Goal: Task Accomplishment & Management: Manage account settings

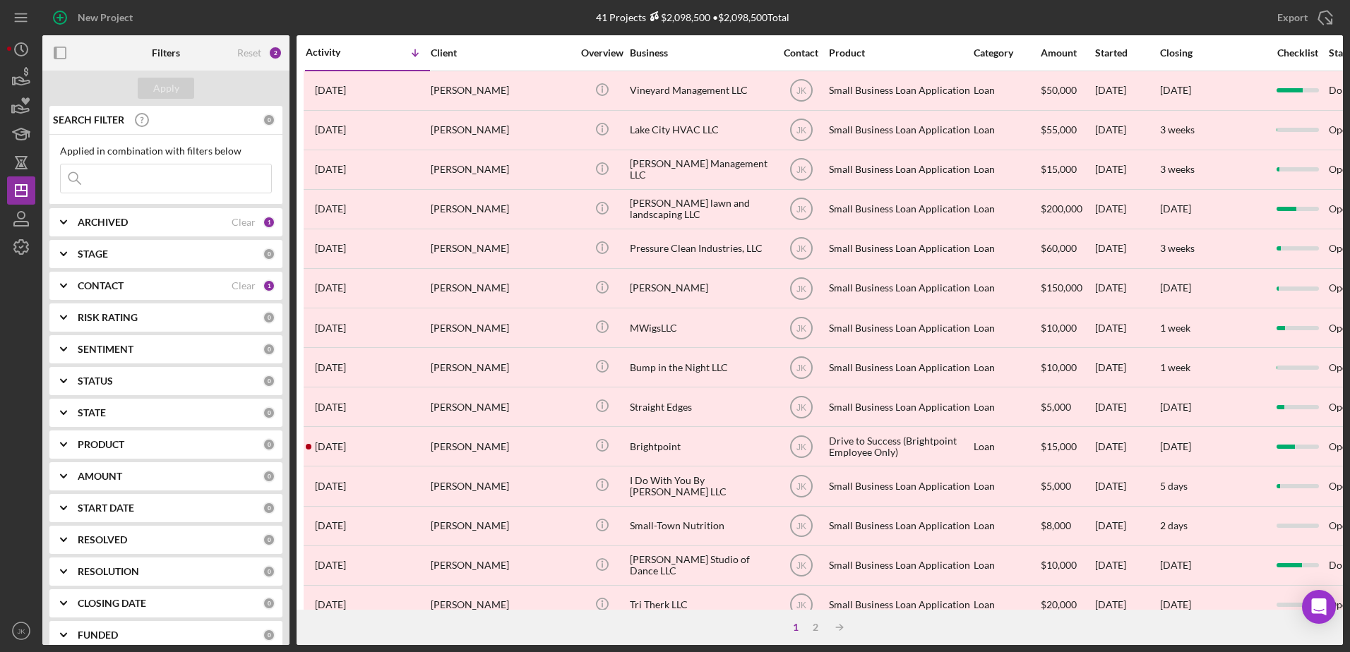
click at [143, 222] on div "ARCHIVED" at bounding box center [155, 222] width 154 height 11
click at [104, 282] on label "Active" at bounding box center [177, 280] width 189 height 14
click at [75, 282] on input "Active" at bounding box center [68, 280] width 14 height 14
checkbox input "true"
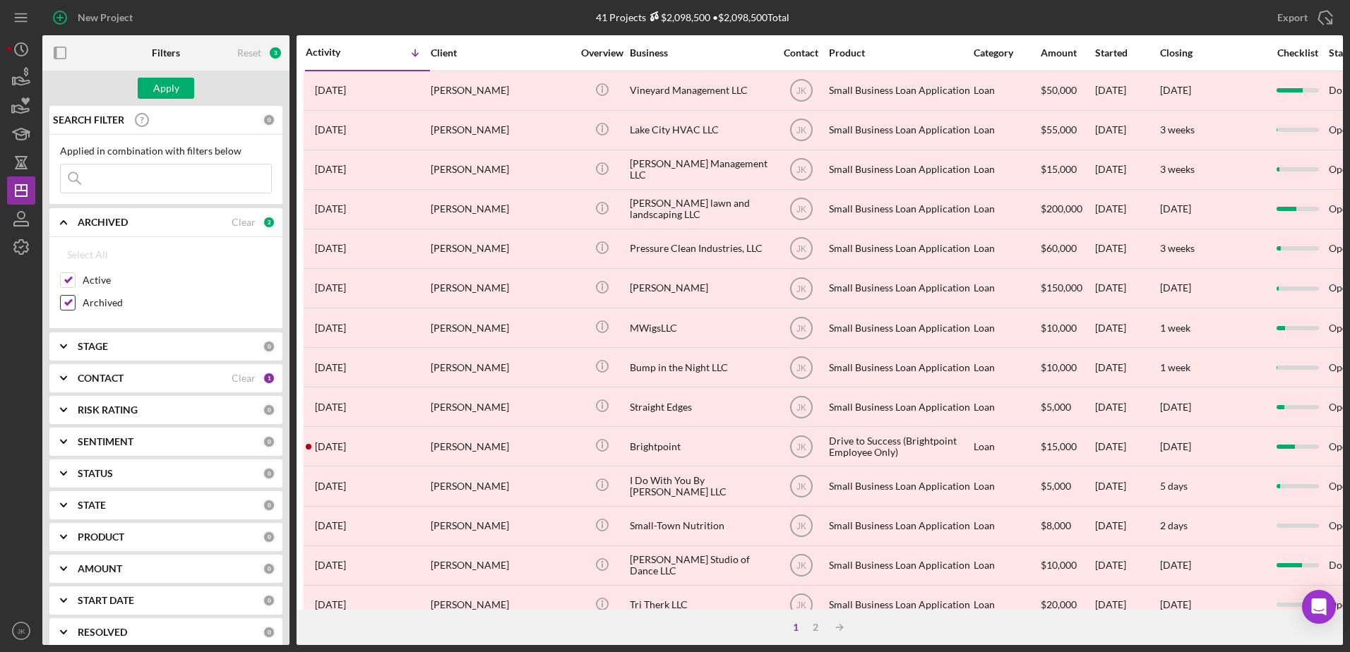
click at [106, 304] on label "Archived" at bounding box center [177, 303] width 189 height 14
click at [75, 304] on input "Archived" at bounding box center [68, 303] width 14 height 14
checkbox input "false"
click at [170, 95] on div "Apply" at bounding box center [166, 88] width 26 height 21
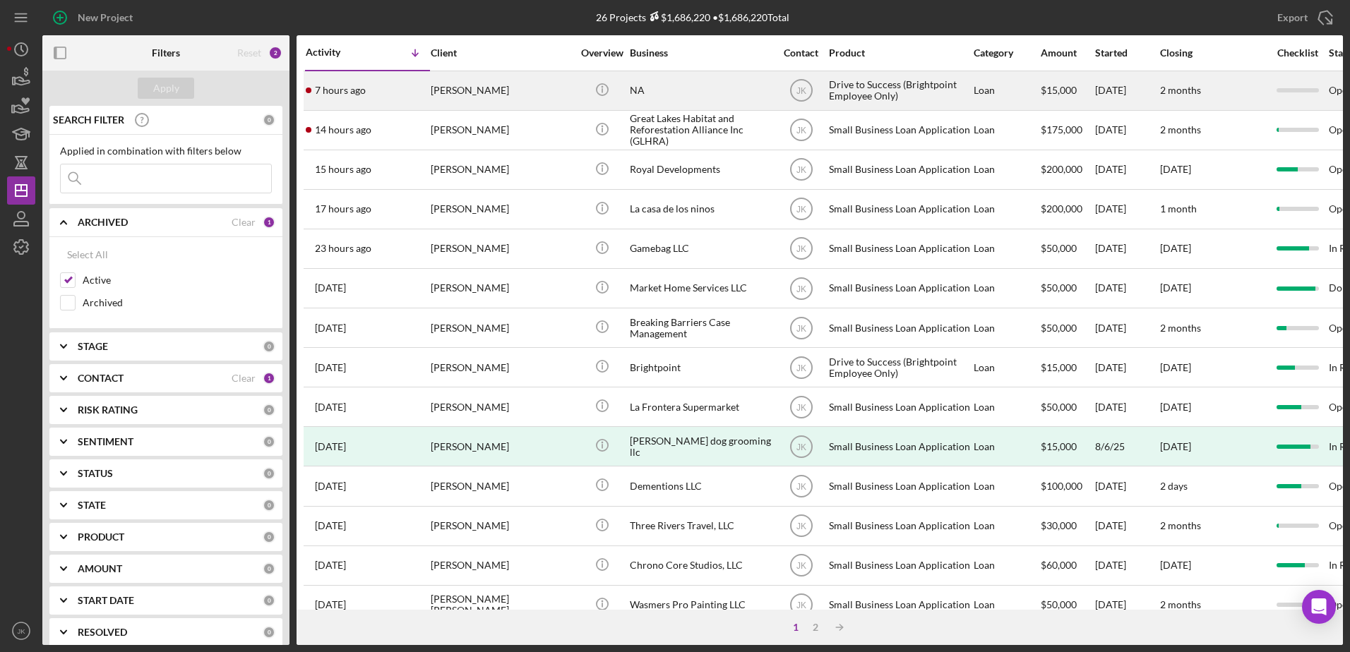
click at [529, 94] on div "[PERSON_NAME]" at bounding box center [501, 90] width 141 height 37
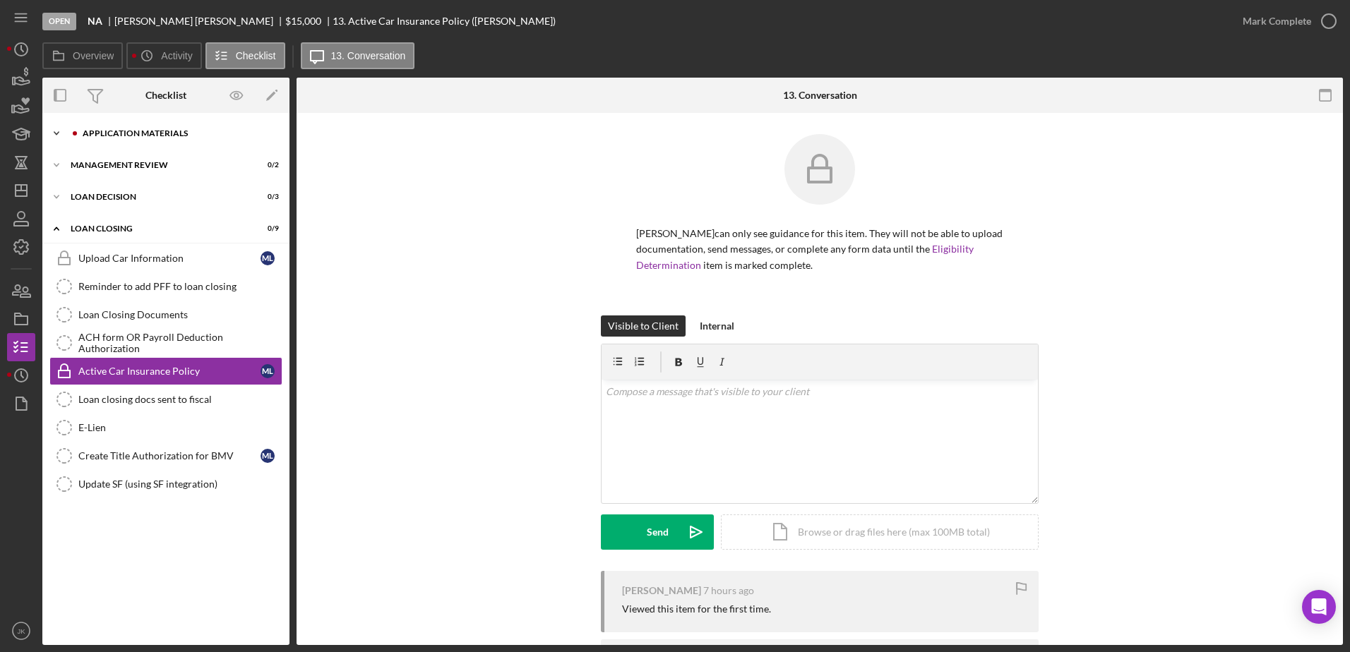
click at [176, 136] on div "Application Materials" at bounding box center [177, 133] width 189 height 8
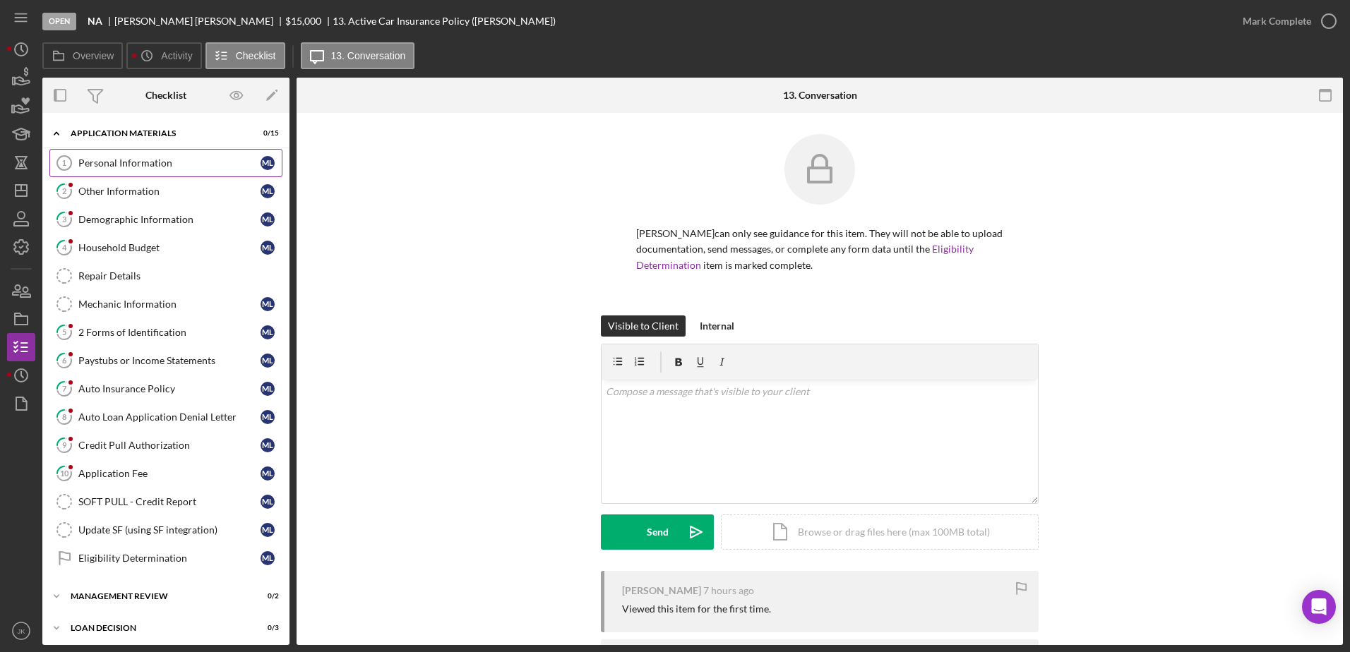
click at [176, 173] on link "Personal Information 1 Personal Information M L" at bounding box center [165, 163] width 233 height 28
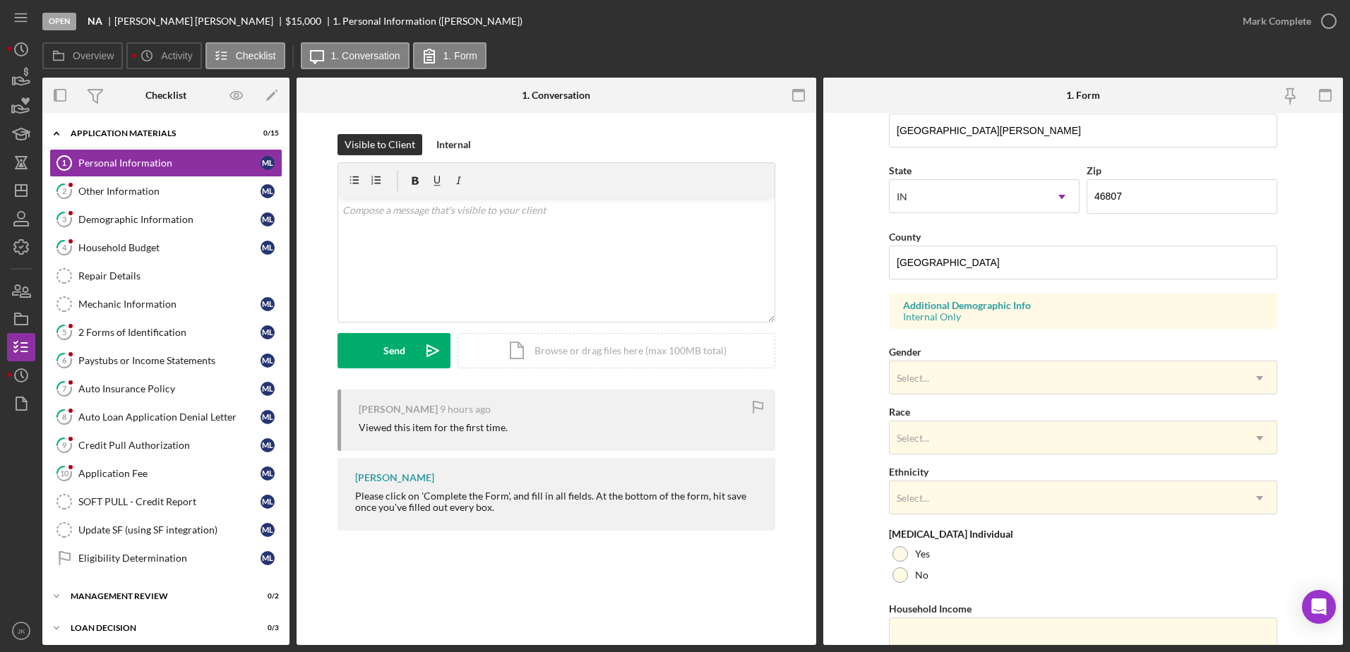
scroll to position [353, 0]
click at [157, 476] on div "Application Fee" at bounding box center [169, 473] width 182 height 11
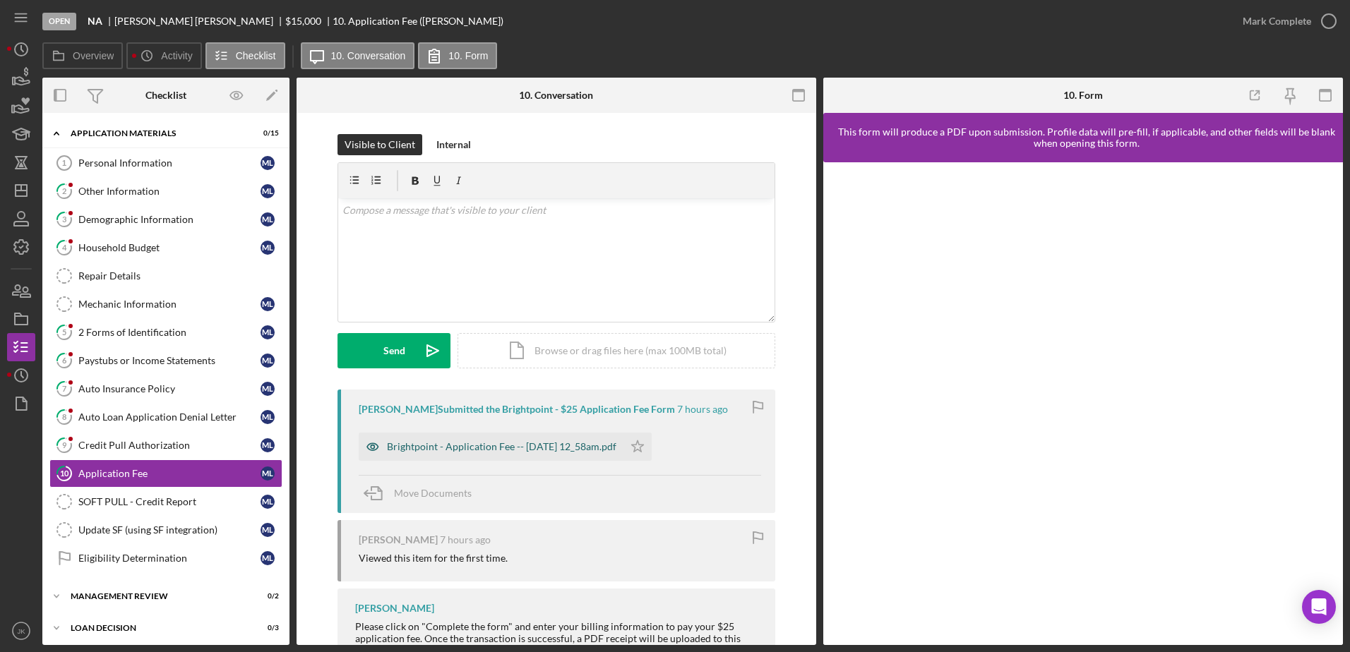
click at [566, 445] on div "Brightpoint - Application Fee -- [DATE] 12_58am.pdf" at bounding box center [501, 446] width 229 height 11
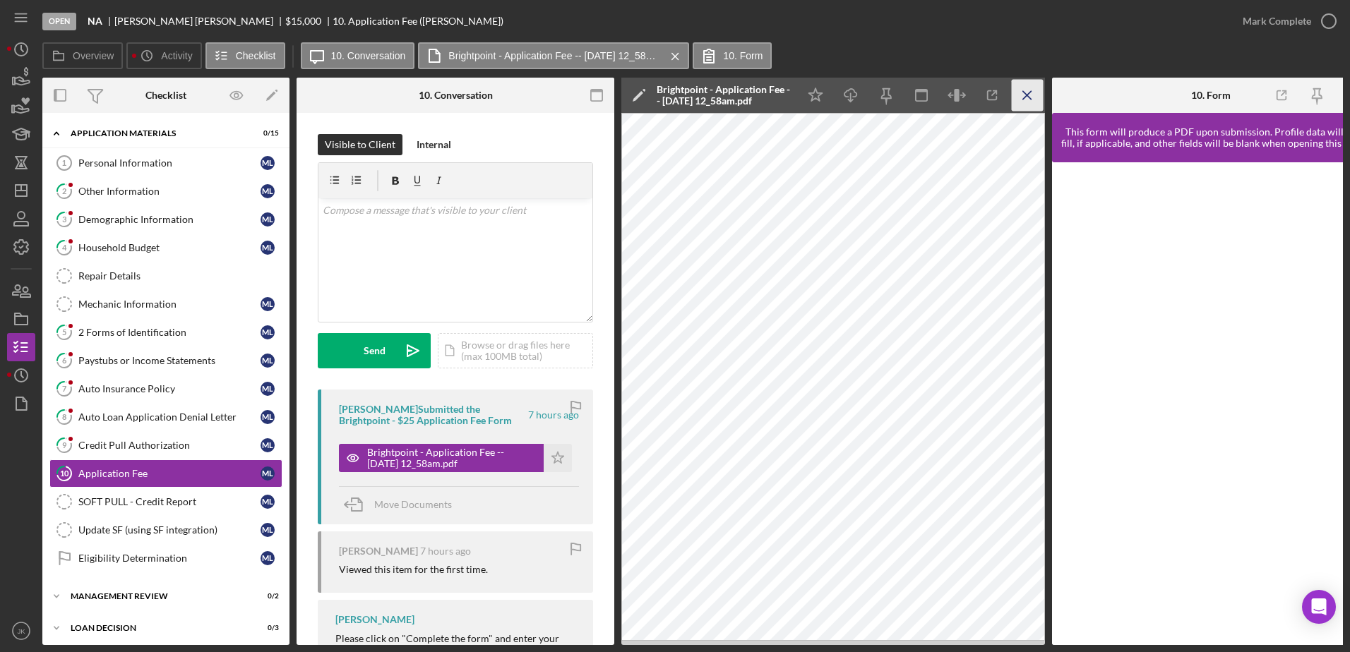
click at [1029, 88] on icon "Icon/Menu Close" at bounding box center [1028, 96] width 32 height 32
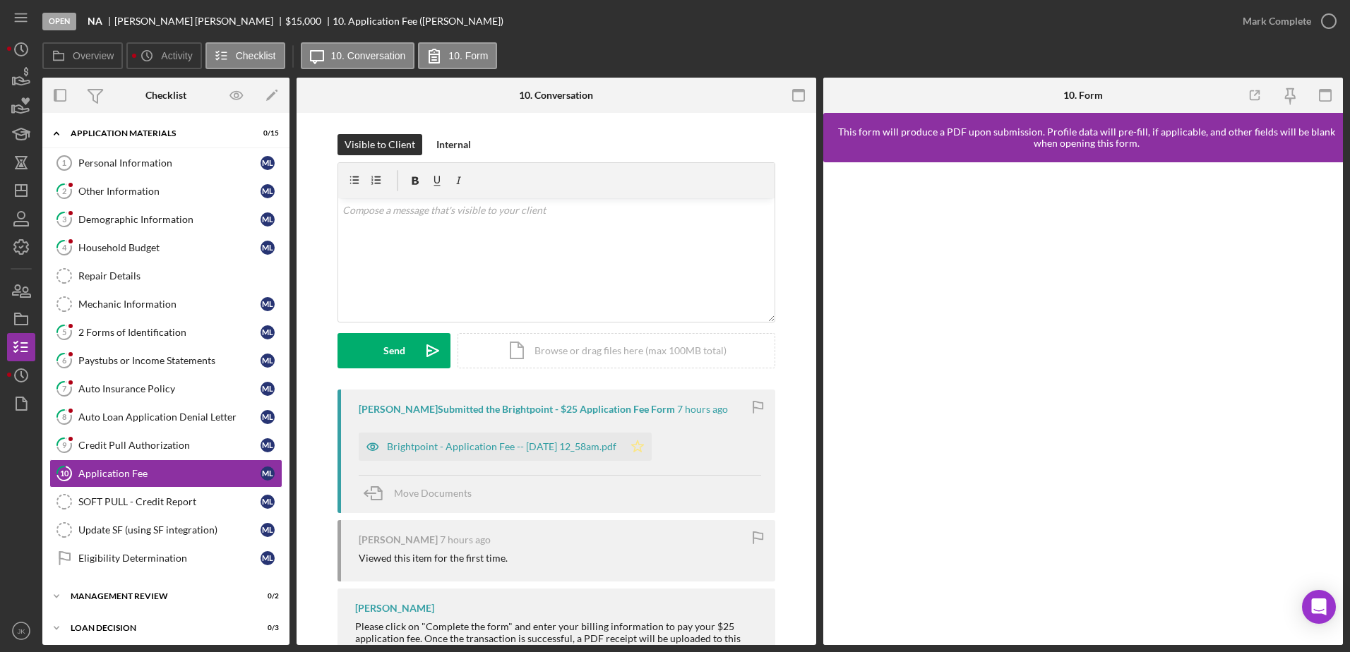
click at [644, 450] on polygon "button" at bounding box center [638, 446] width 12 height 11
click at [157, 337] on div "2 Forms of Identification" at bounding box center [169, 332] width 182 height 11
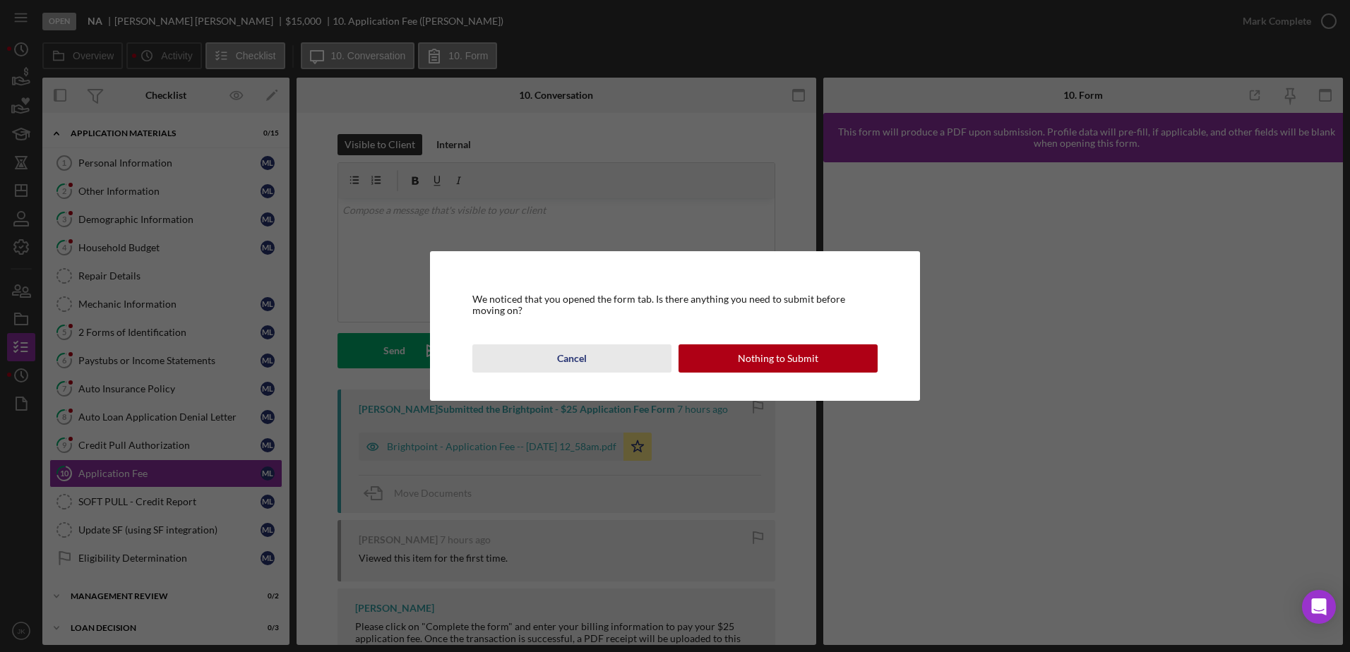
click at [582, 357] on div "Cancel" at bounding box center [572, 358] width 30 height 28
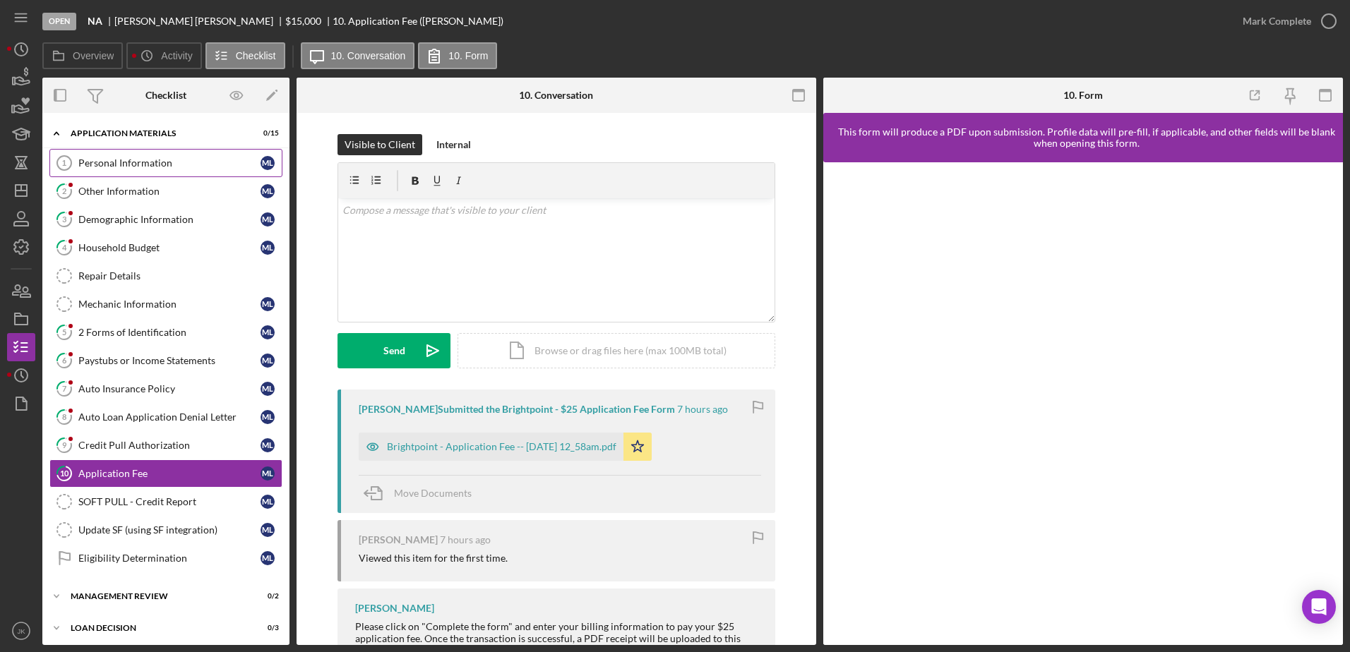
click at [122, 172] on link "Personal Information 1 Personal Information M L" at bounding box center [165, 163] width 233 height 28
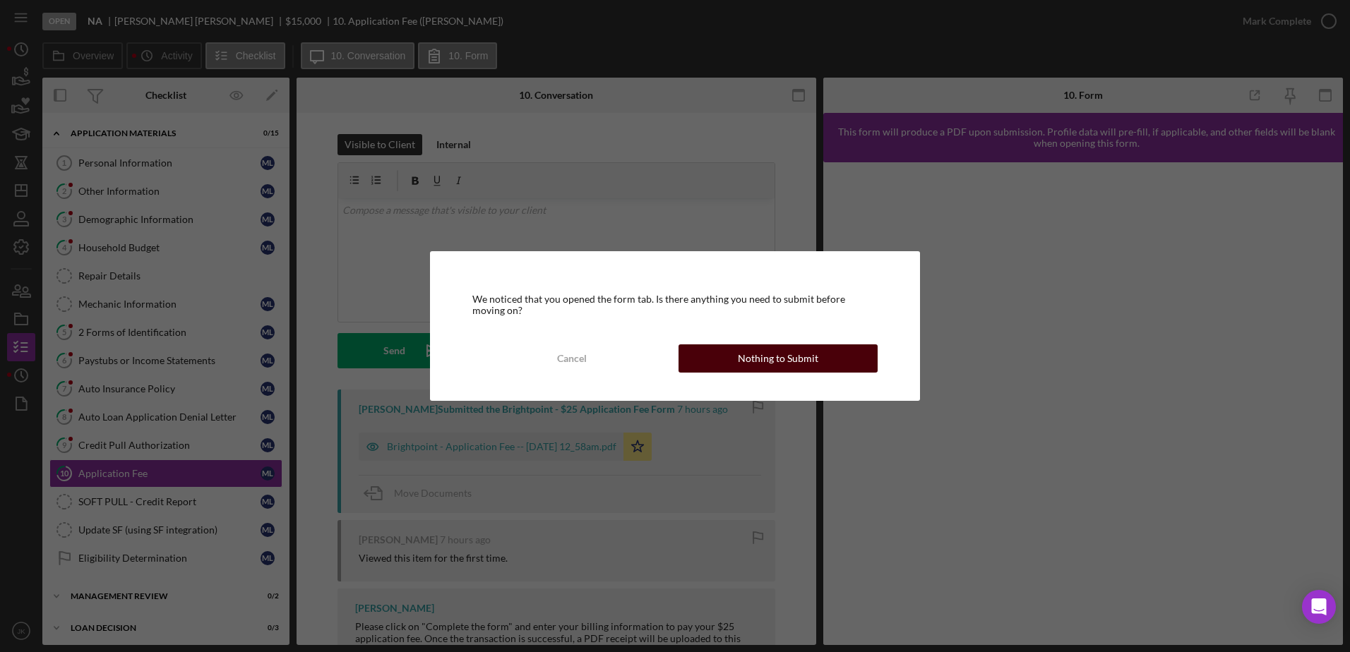
click at [774, 353] on div "Nothing to Submit" at bounding box center [778, 358] width 80 height 28
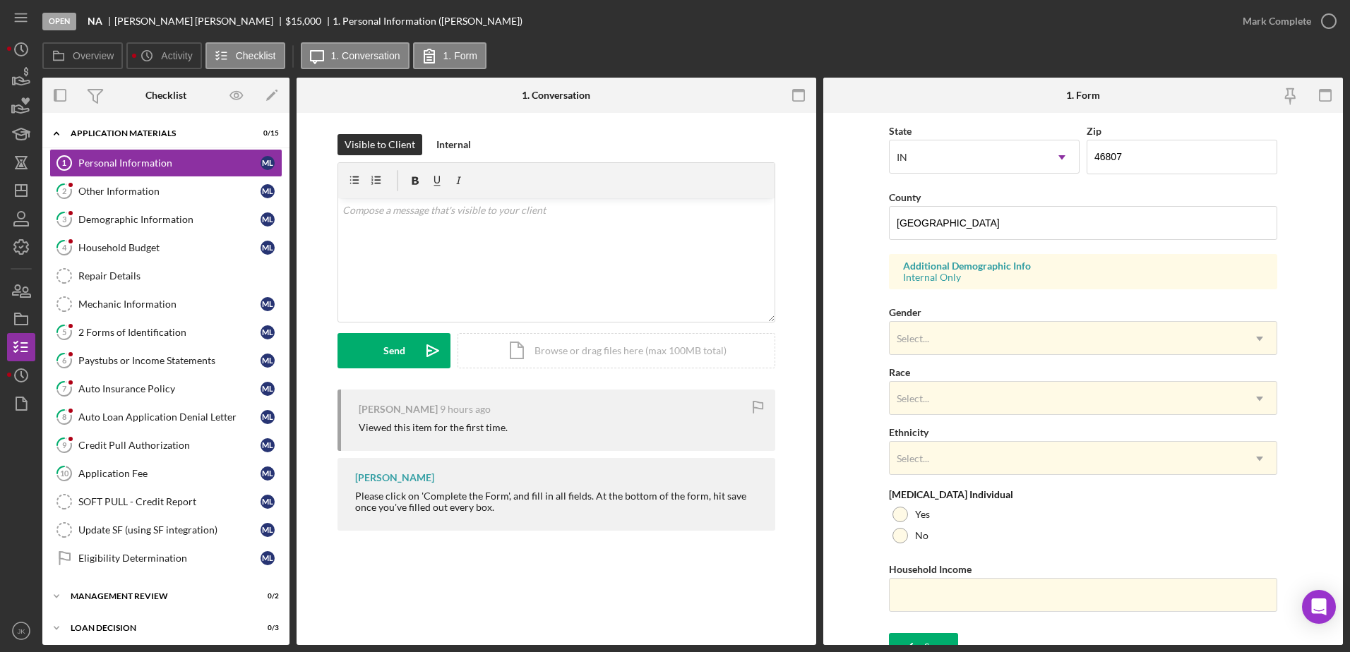
scroll to position [410, 0]
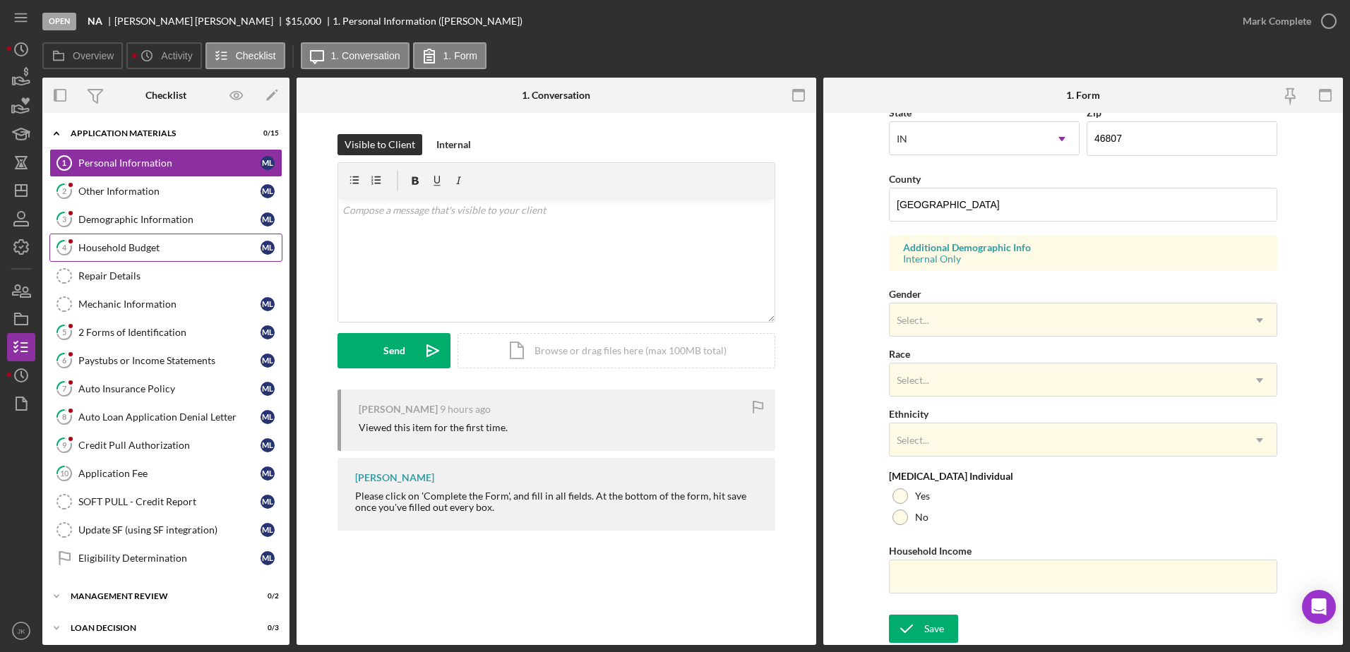
click at [166, 249] on div "Household Budget" at bounding box center [169, 247] width 182 height 11
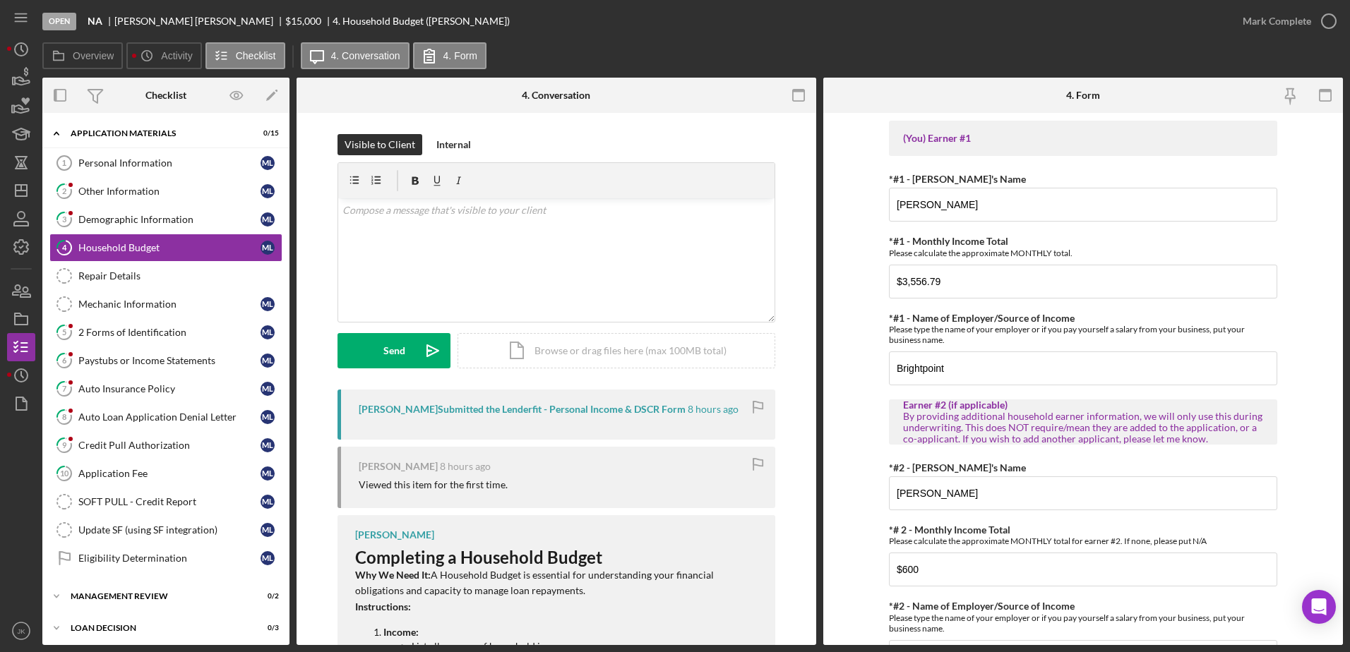
scroll to position [141, 0]
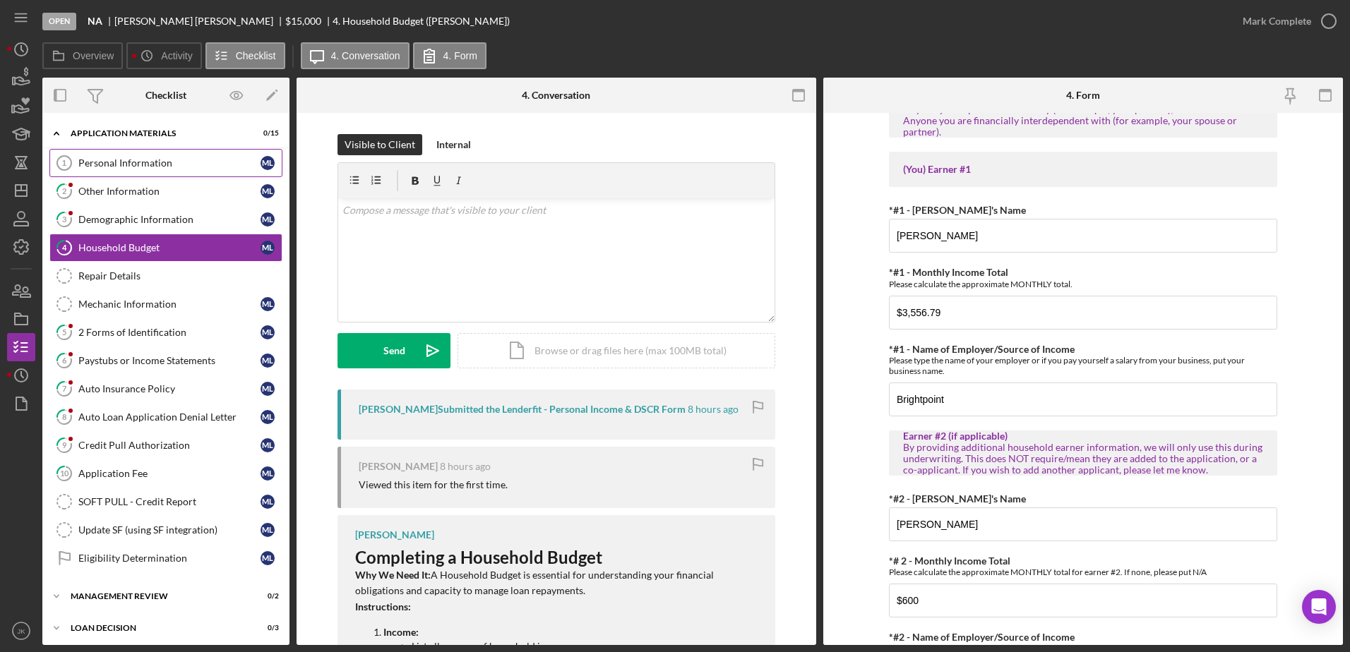
click at [174, 165] on div "Personal Information" at bounding box center [169, 162] width 182 height 11
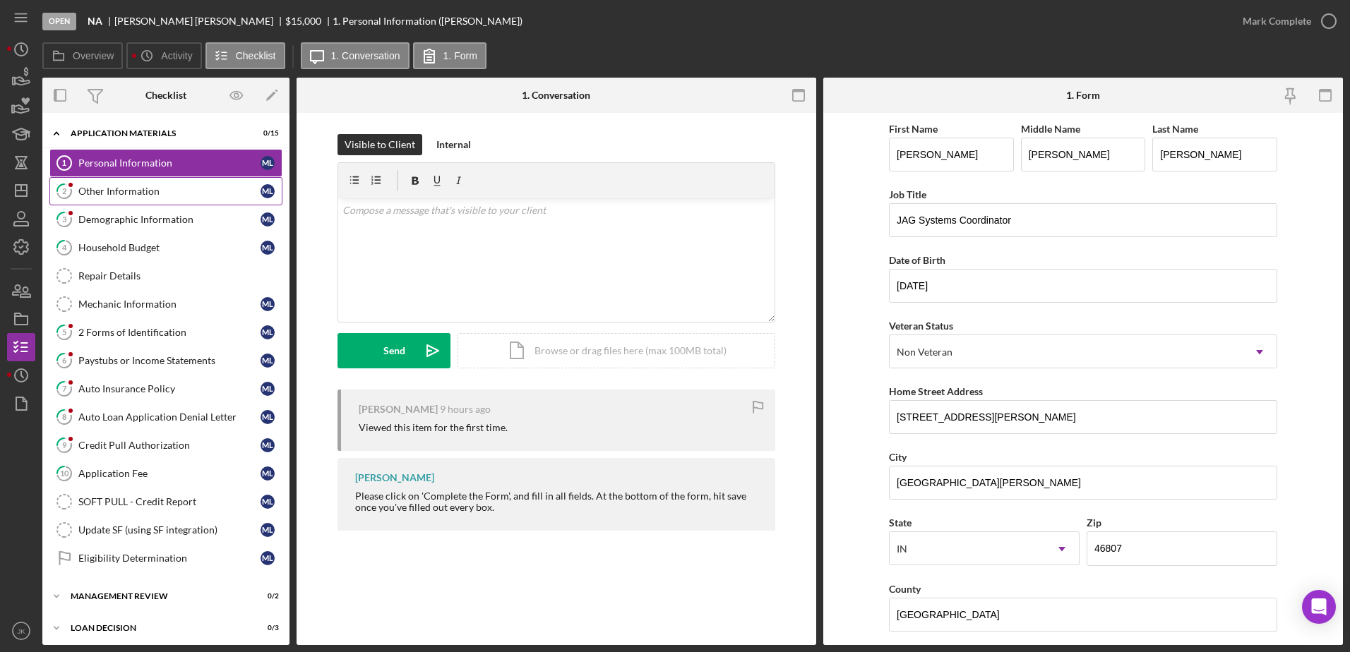
click at [172, 184] on link "2 Other Information M L" at bounding box center [165, 191] width 233 height 28
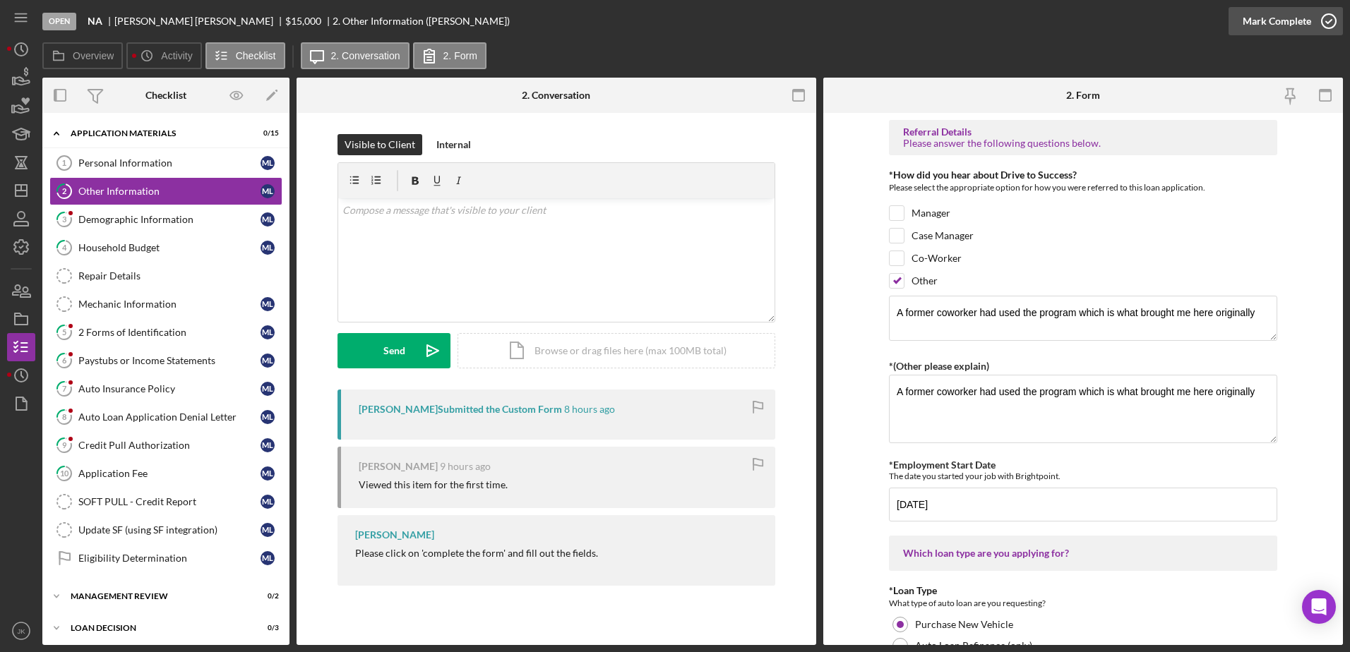
click at [1282, 22] on div "Mark Complete" at bounding box center [1276, 21] width 68 height 28
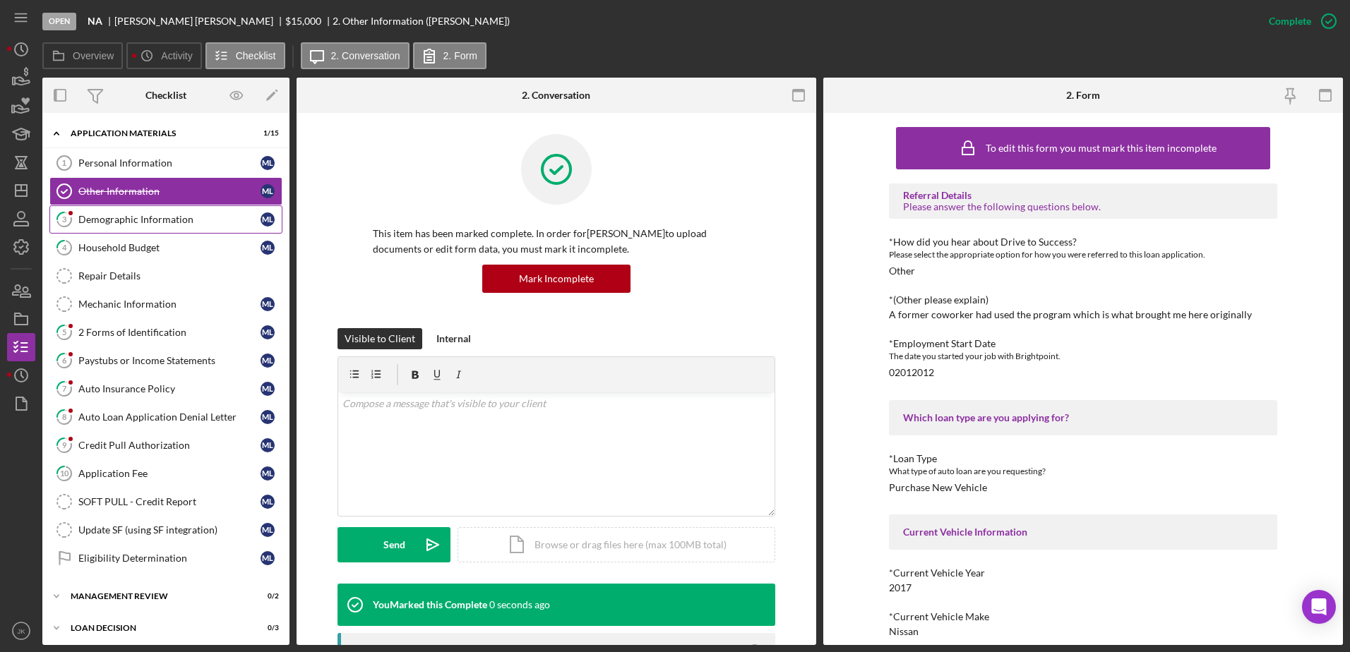
click at [158, 218] on div "Demographic Information" at bounding box center [169, 219] width 182 height 11
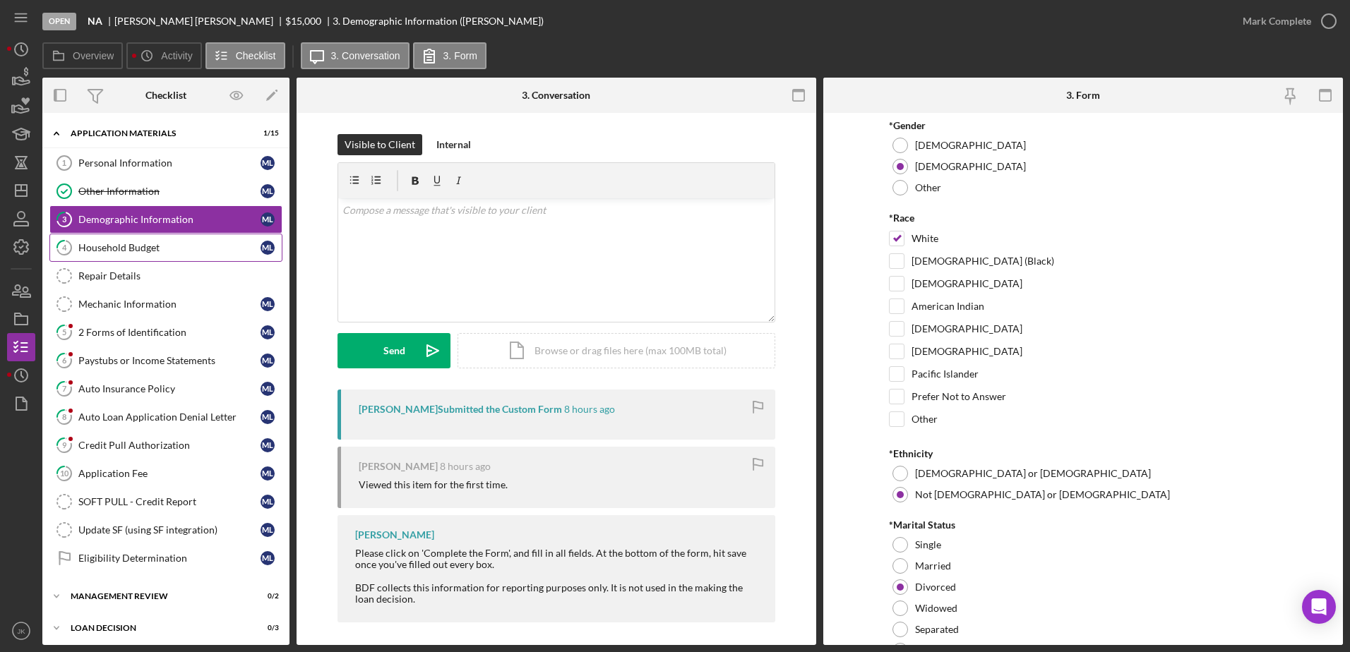
click at [181, 243] on div "Household Budget" at bounding box center [169, 247] width 182 height 11
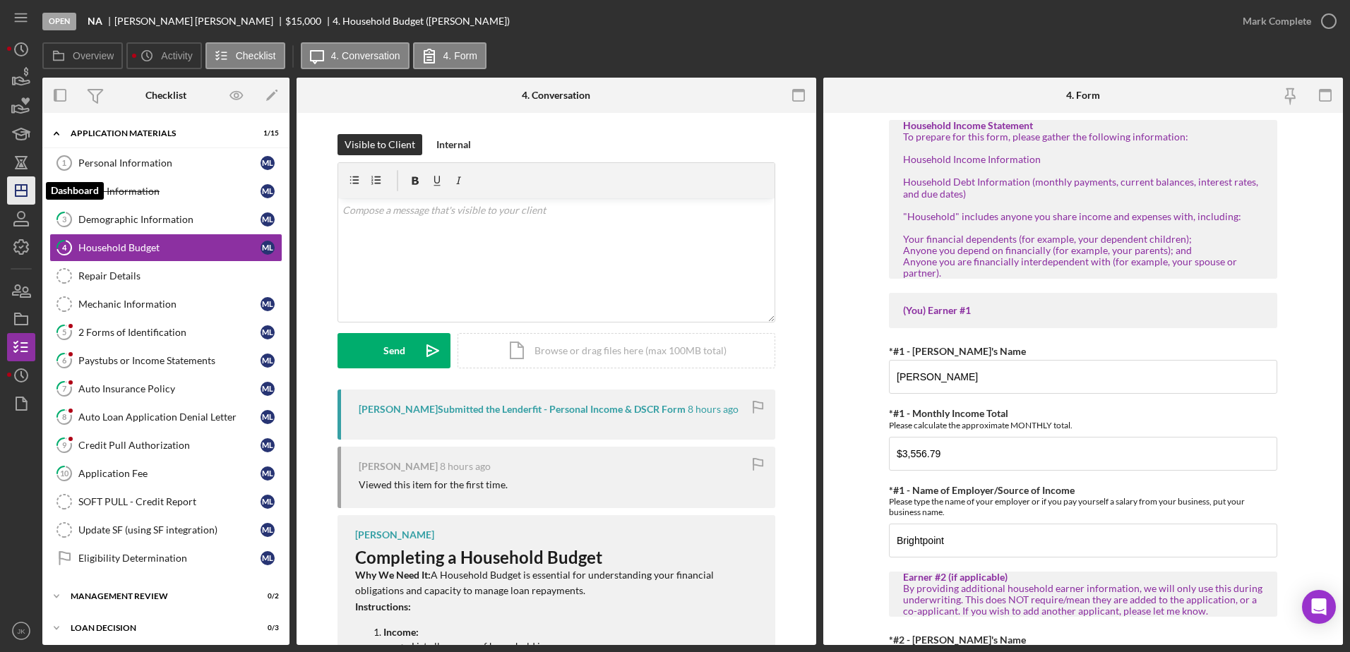
click at [27, 193] on polygon "button" at bounding box center [21, 190] width 11 height 11
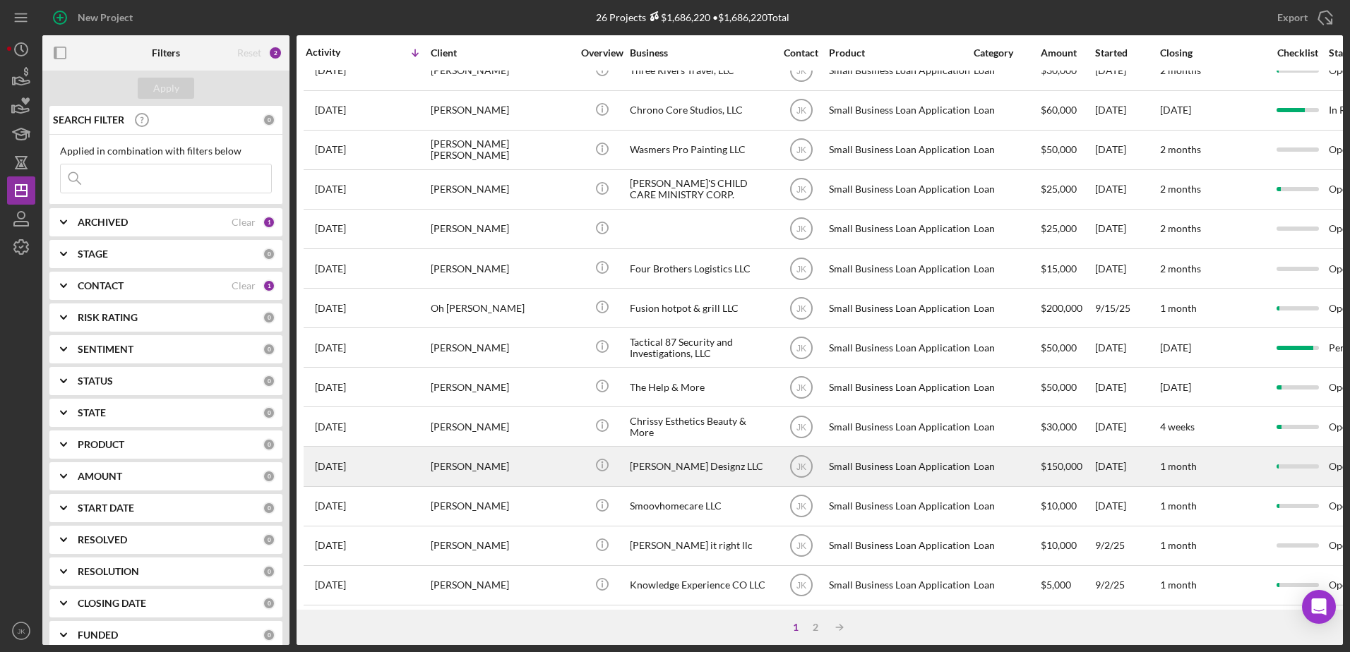
scroll to position [469, 0]
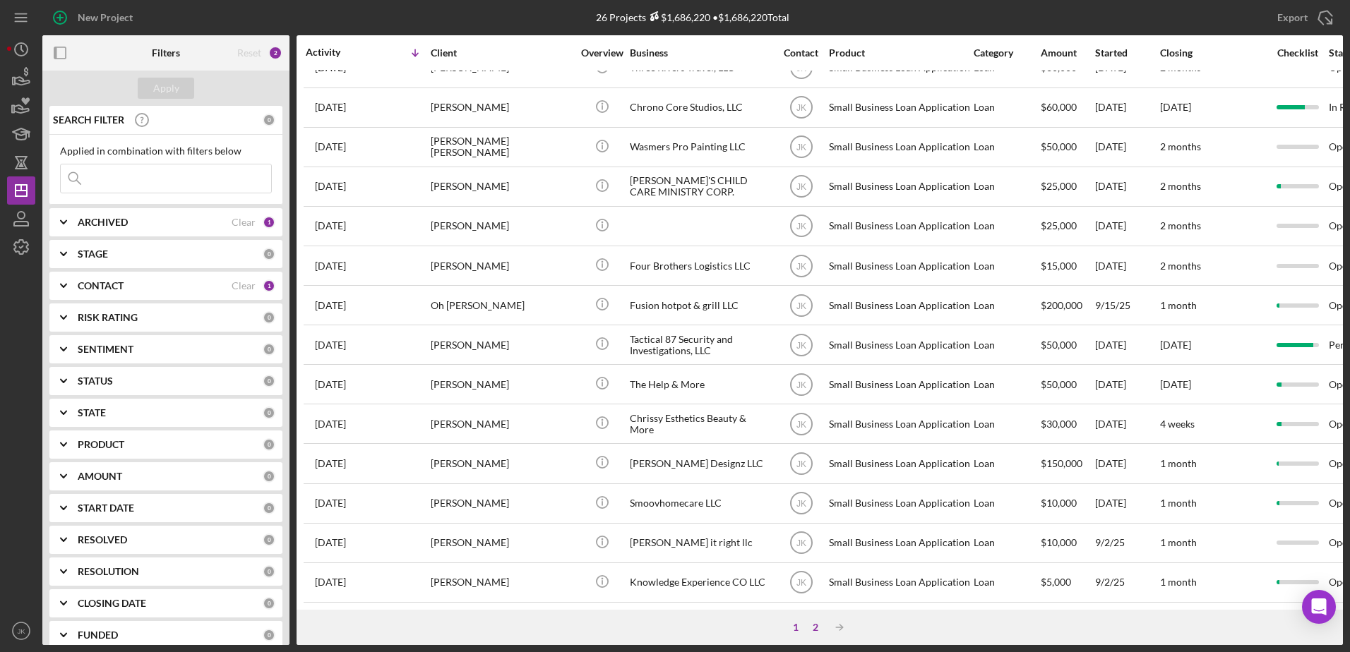
click at [815, 628] on div "2" at bounding box center [815, 627] width 20 height 11
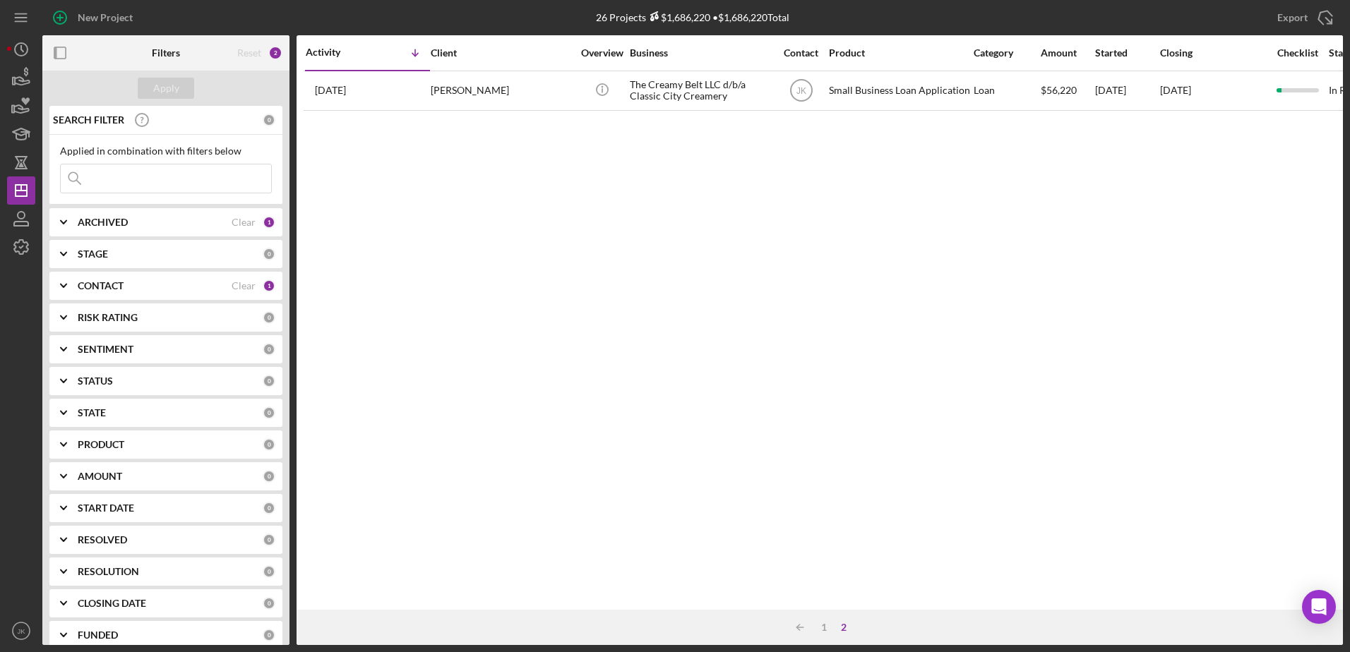
scroll to position [0, 0]
click at [20, 192] on icon "Icon/Dashboard" at bounding box center [21, 190] width 35 height 35
click at [820, 630] on div "1" at bounding box center [824, 627] width 20 height 11
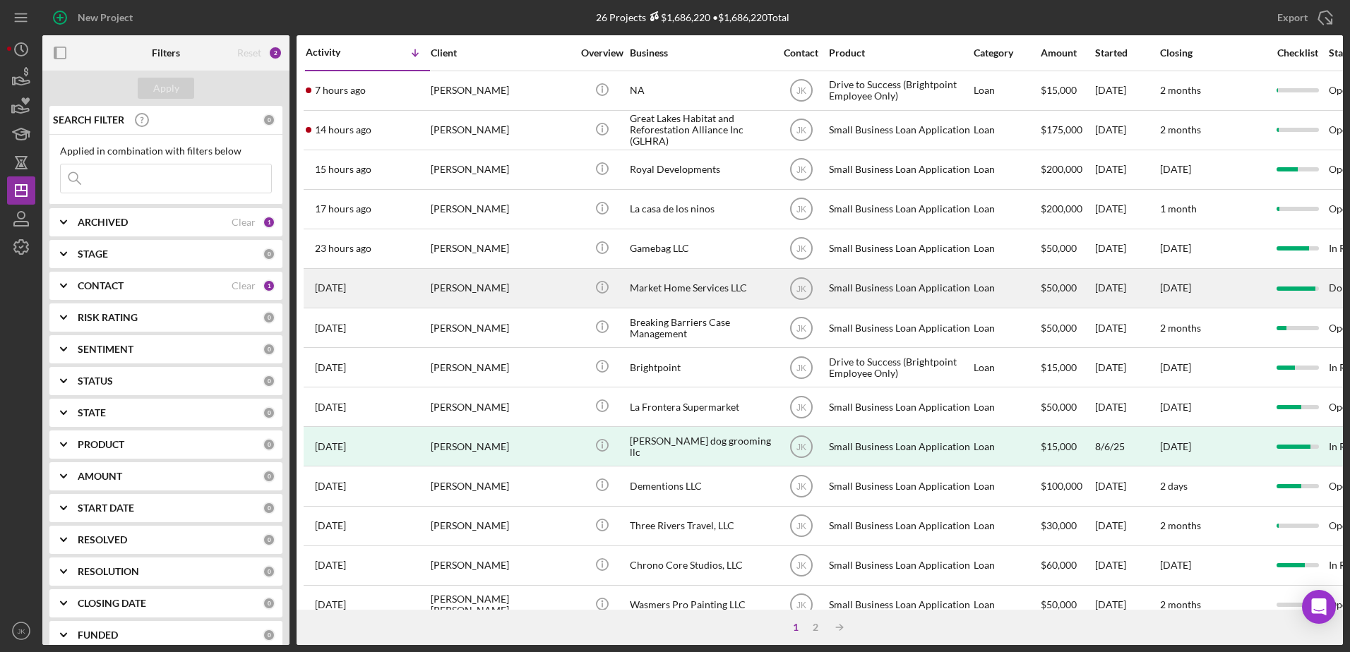
click at [512, 292] on div "[PERSON_NAME]" at bounding box center [501, 288] width 141 height 37
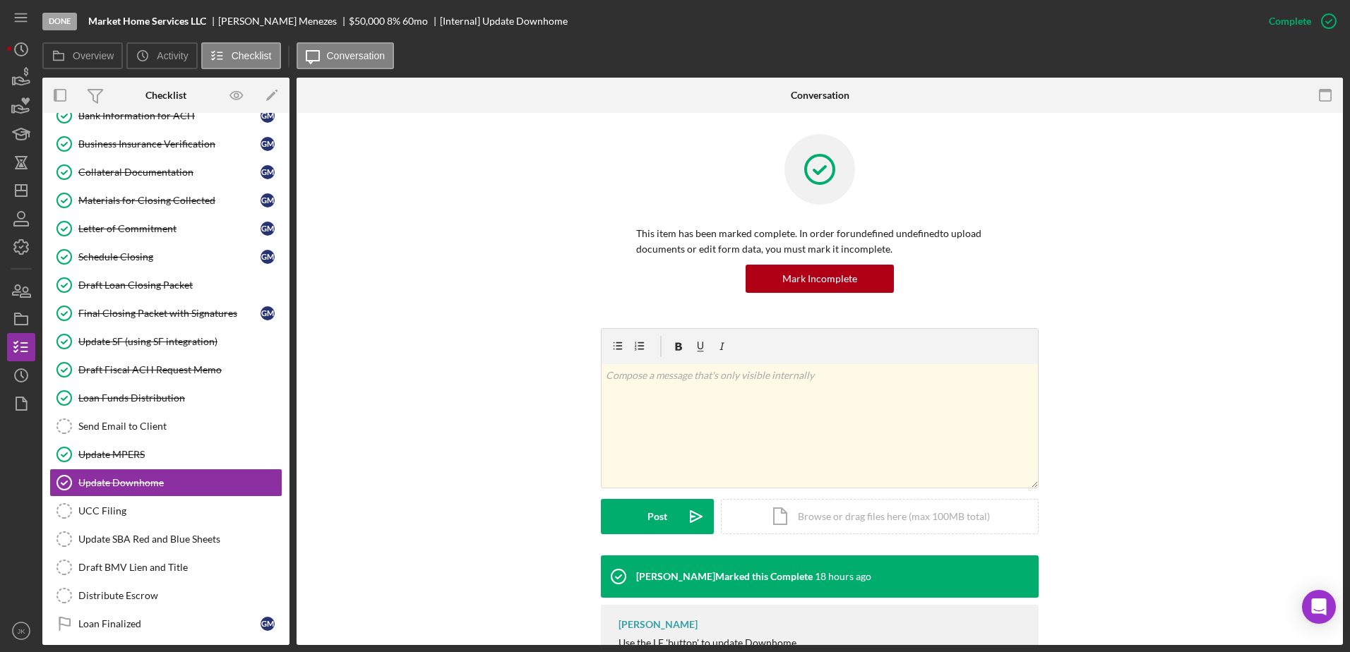
scroll to position [180, 0]
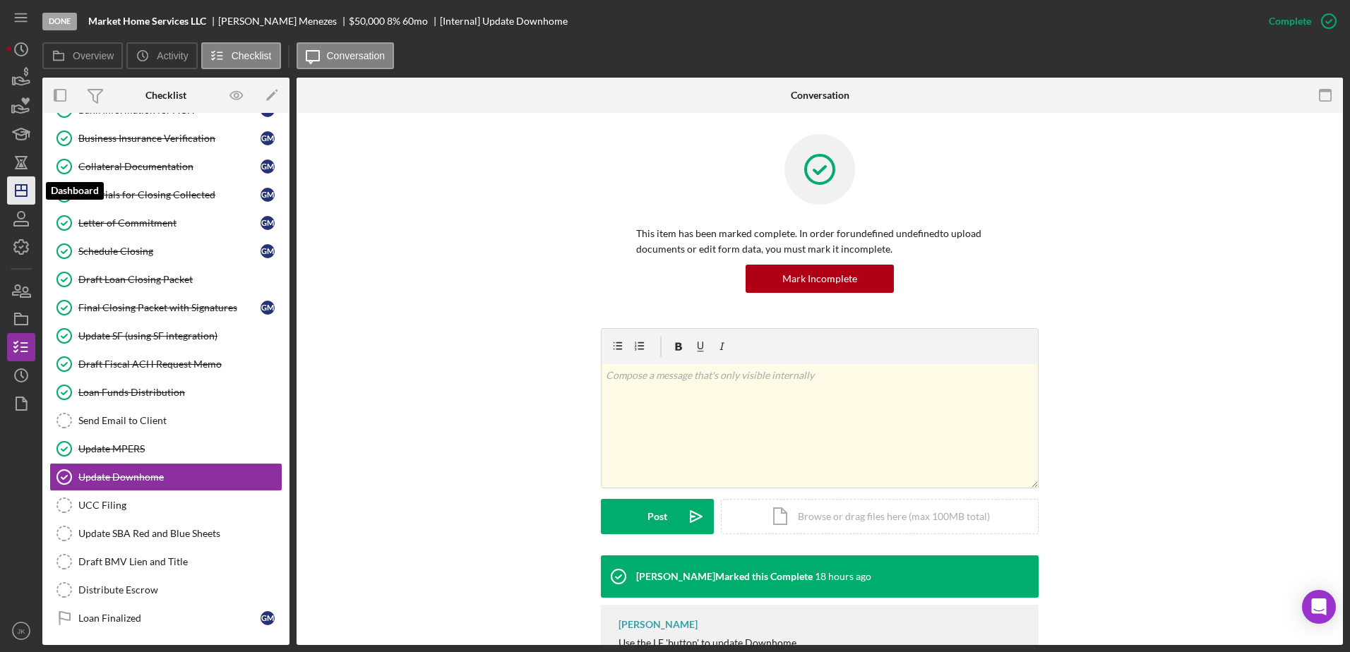
click at [20, 180] on icon "Icon/Dashboard" at bounding box center [21, 190] width 35 height 35
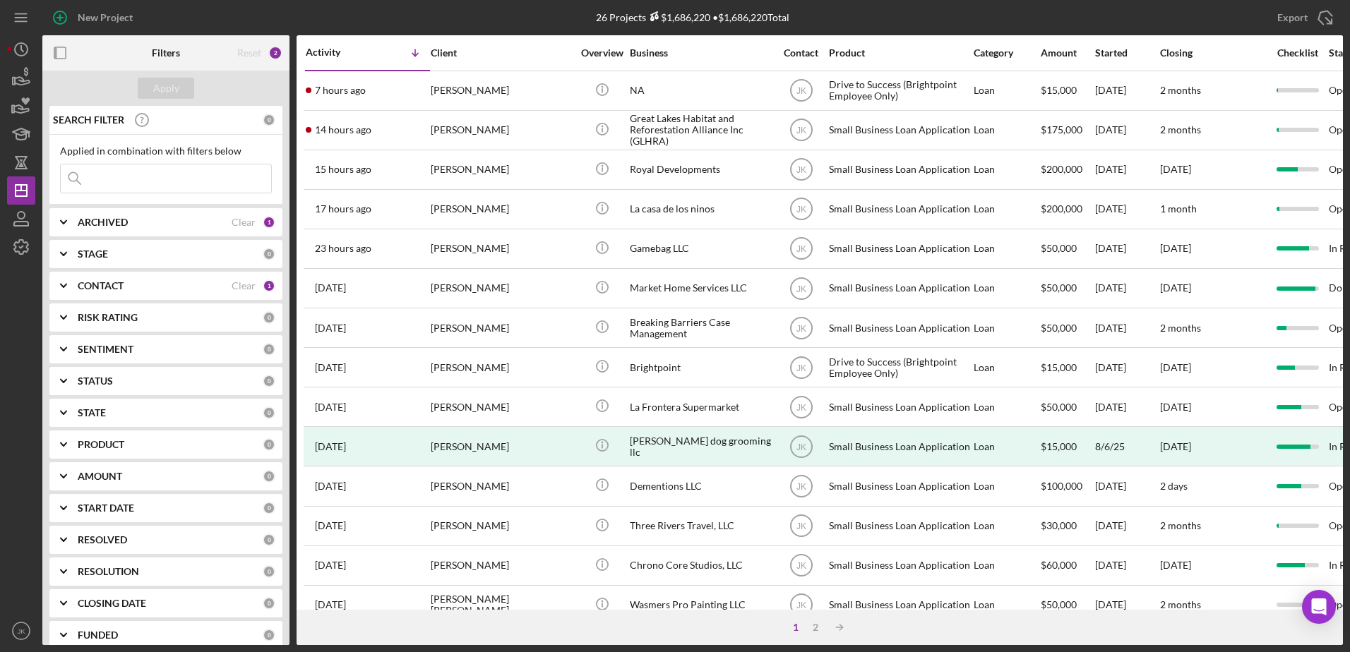
click at [126, 220] on b "ARCHIVED" at bounding box center [103, 222] width 50 height 11
click at [101, 304] on label "Archived" at bounding box center [177, 303] width 189 height 14
click at [75, 304] on input "Archived" at bounding box center [68, 303] width 14 height 14
checkbox input "true"
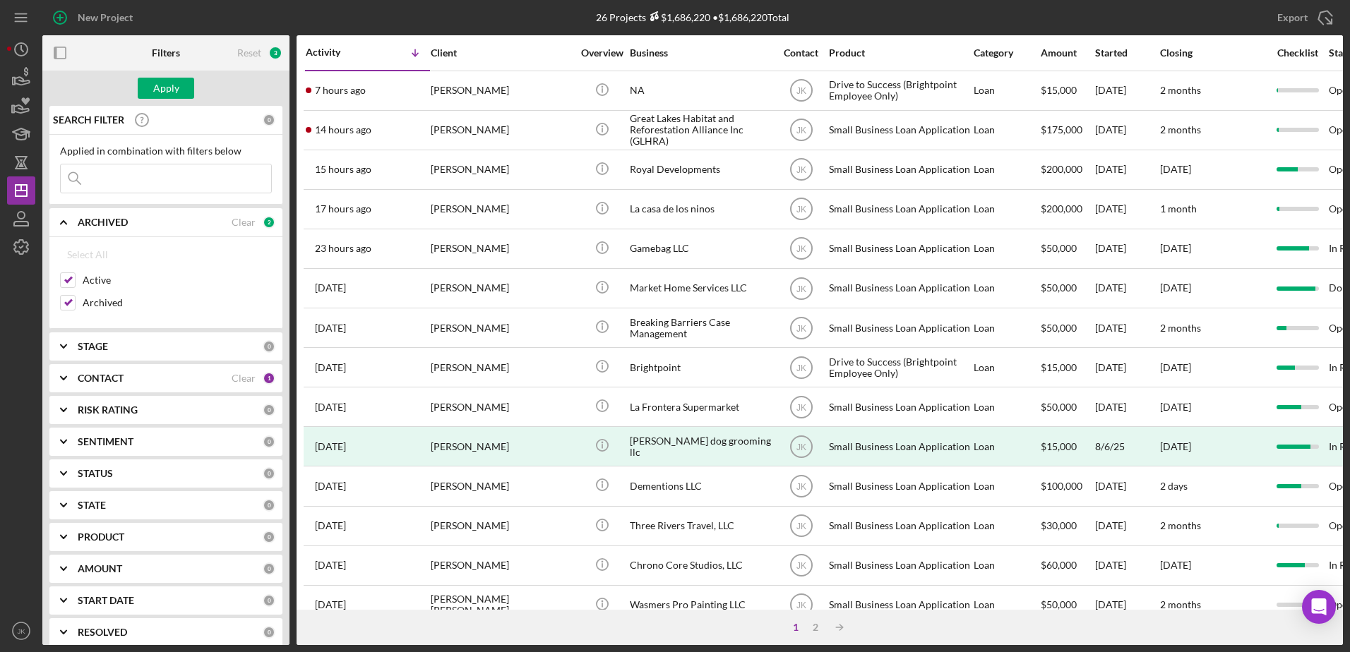
click at [95, 272] on div "Select All Active Archived" at bounding box center [166, 279] width 212 height 77
click at [95, 277] on label "Active" at bounding box center [177, 280] width 189 height 14
click at [75, 277] on input "Active" at bounding box center [68, 280] width 14 height 14
click at [153, 89] on div "Apply" at bounding box center [166, 88] width 26 height 21
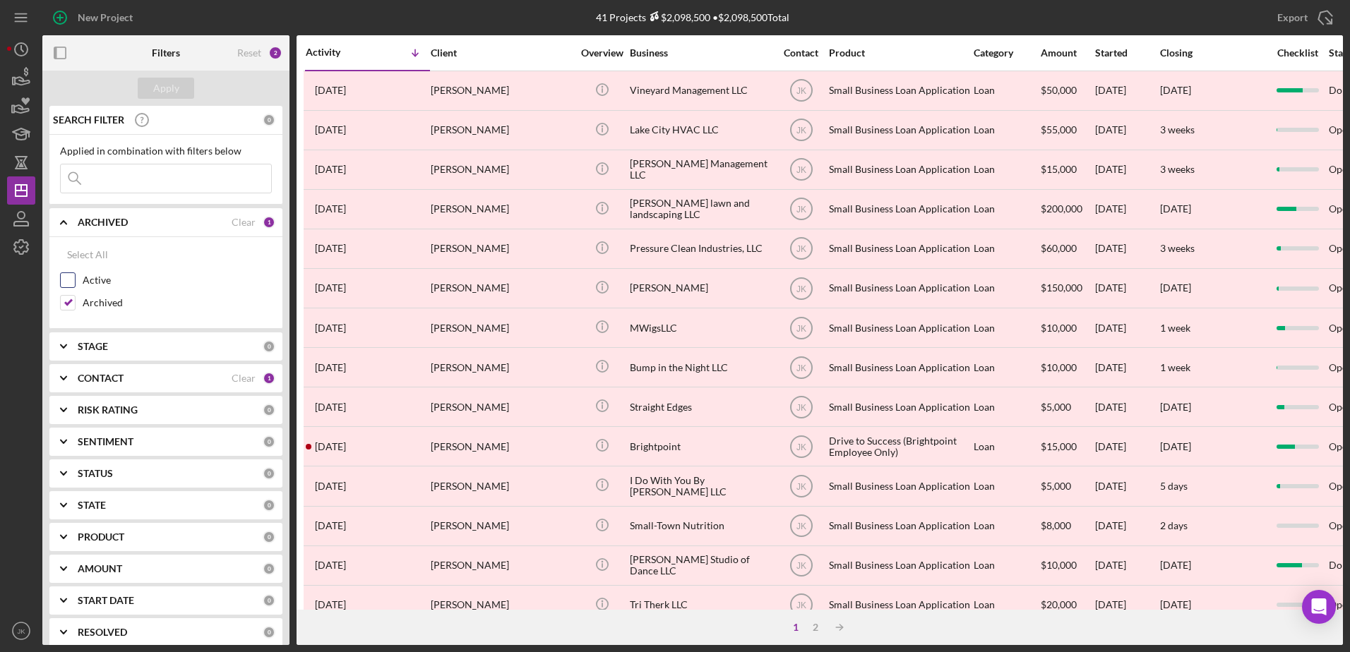
click at [92, 283] on label "Active" at bounding box center [177, 280] width 189 height 14
click at [75, 283] on input "Active" at bounding box center [68, 280] width 14 height 14
checkbox input "true"
click at [95, 298] on label "Archived" at bounding box center [177, 303] width 189 height 14
click at [75, 298] on input "Archived" at bounding box center [68, 303] width 14 height 14
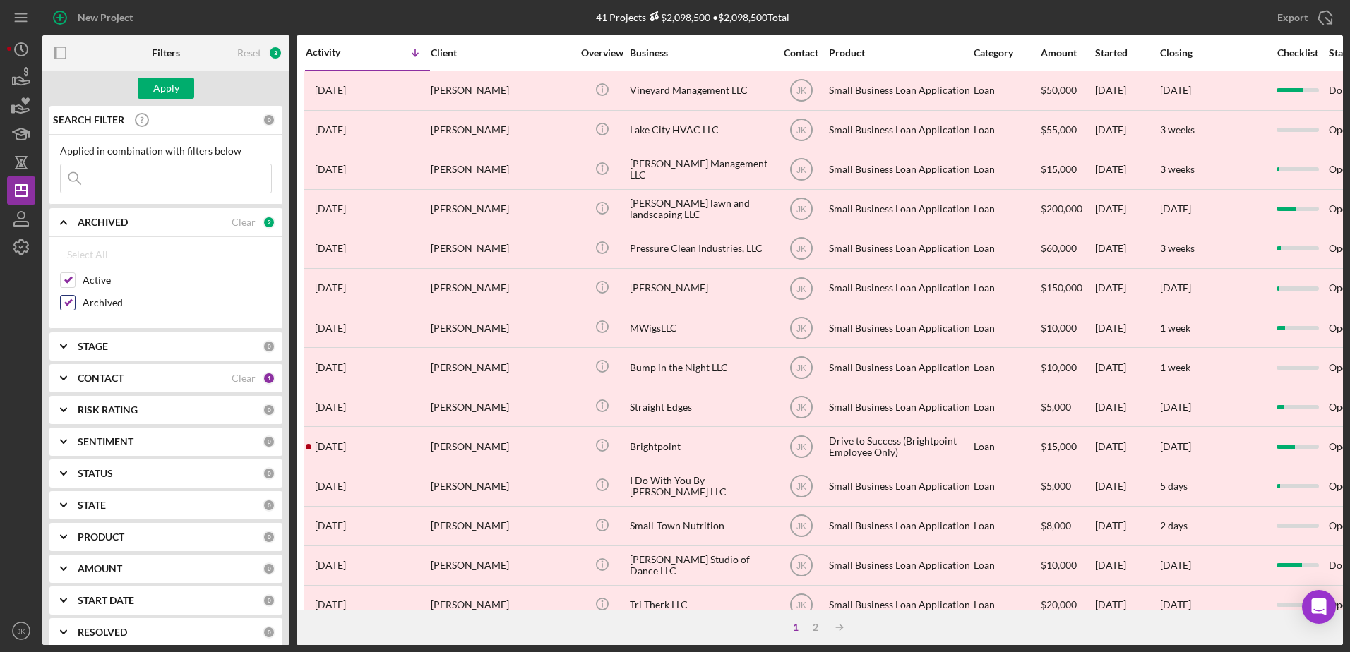
checkbox input "false"
click at [162, 90] on div "Apply" at bounding box center [166, 88] width 26 height 21
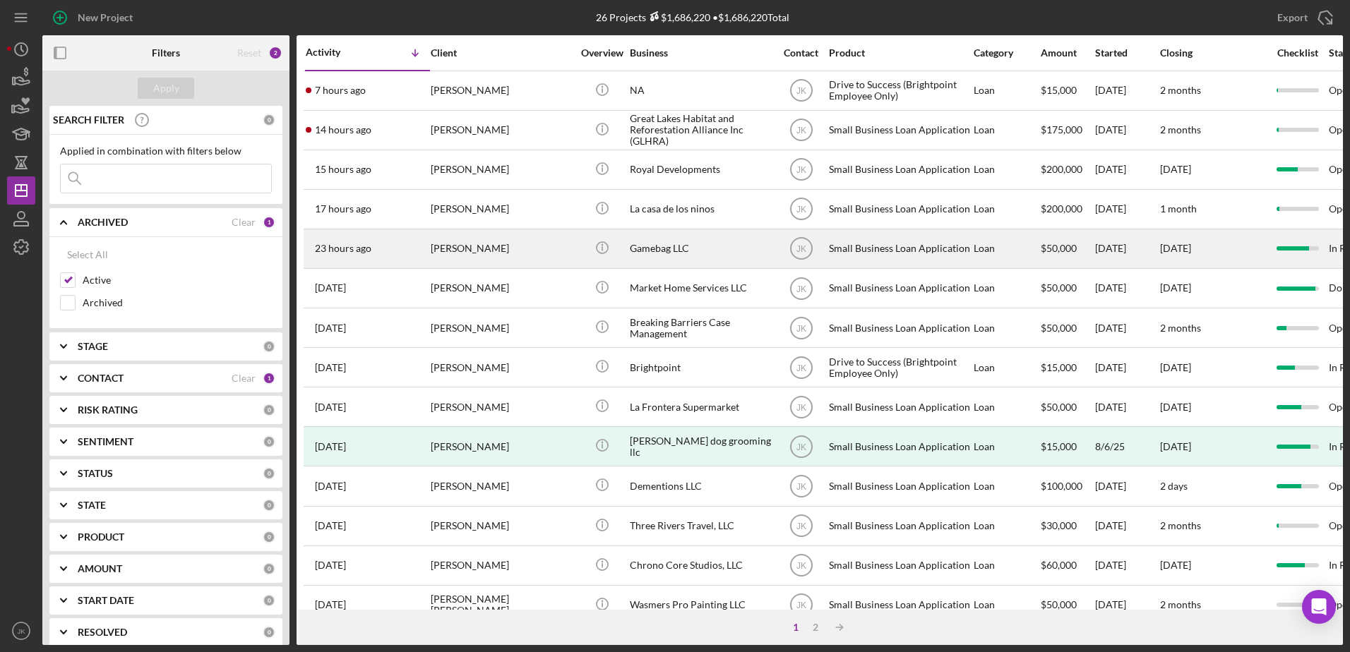
click at [517, 248] on div "[PERSON_NAME]" at bounding box center [501, 248] width 141 height 37
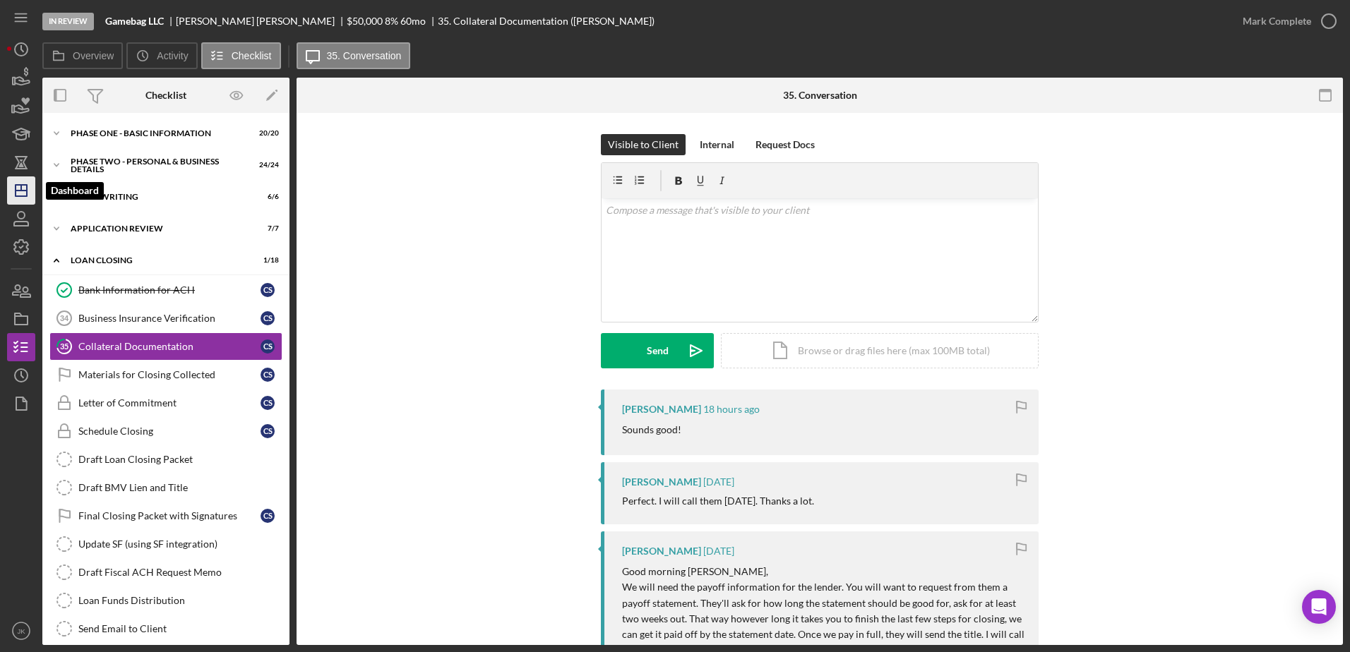
click at [28, 191] on icon "Icon/Dashboard" at bounding box center [21, 190] width 35 height 35
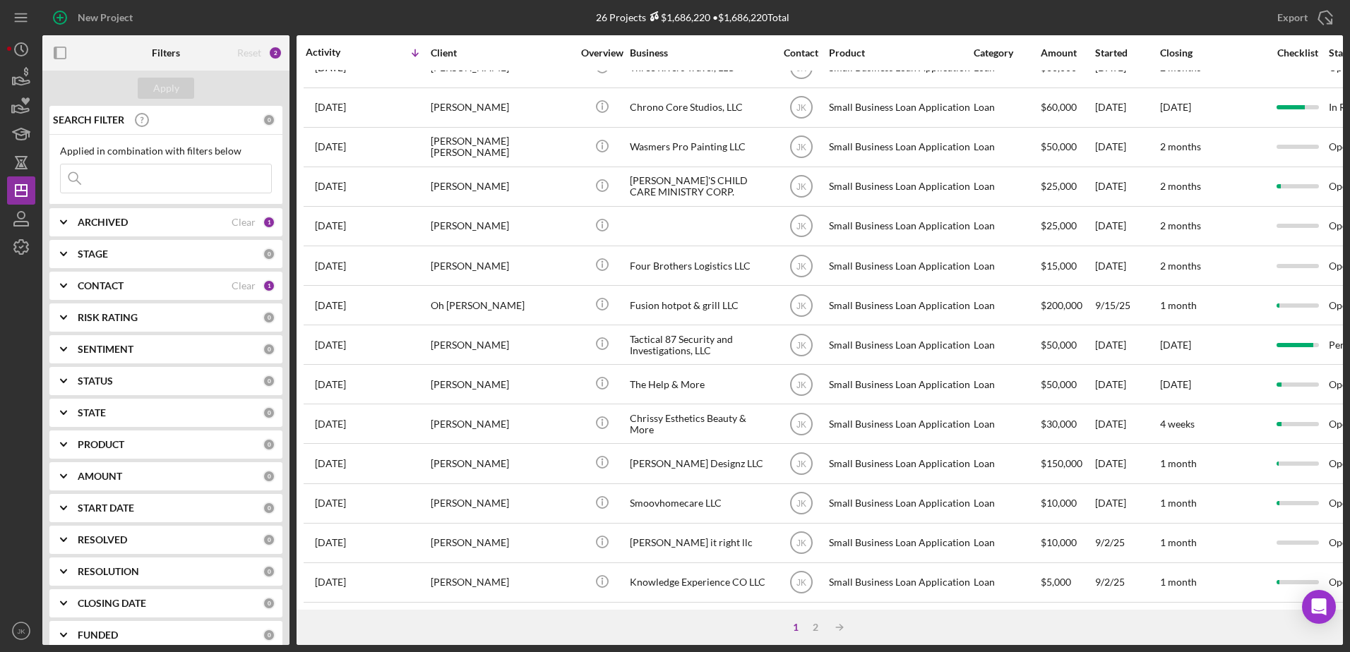
scroll to position [469, 0]
click at [812, 630] on div "2" at bounding box center [815, 627] width 20 height 11
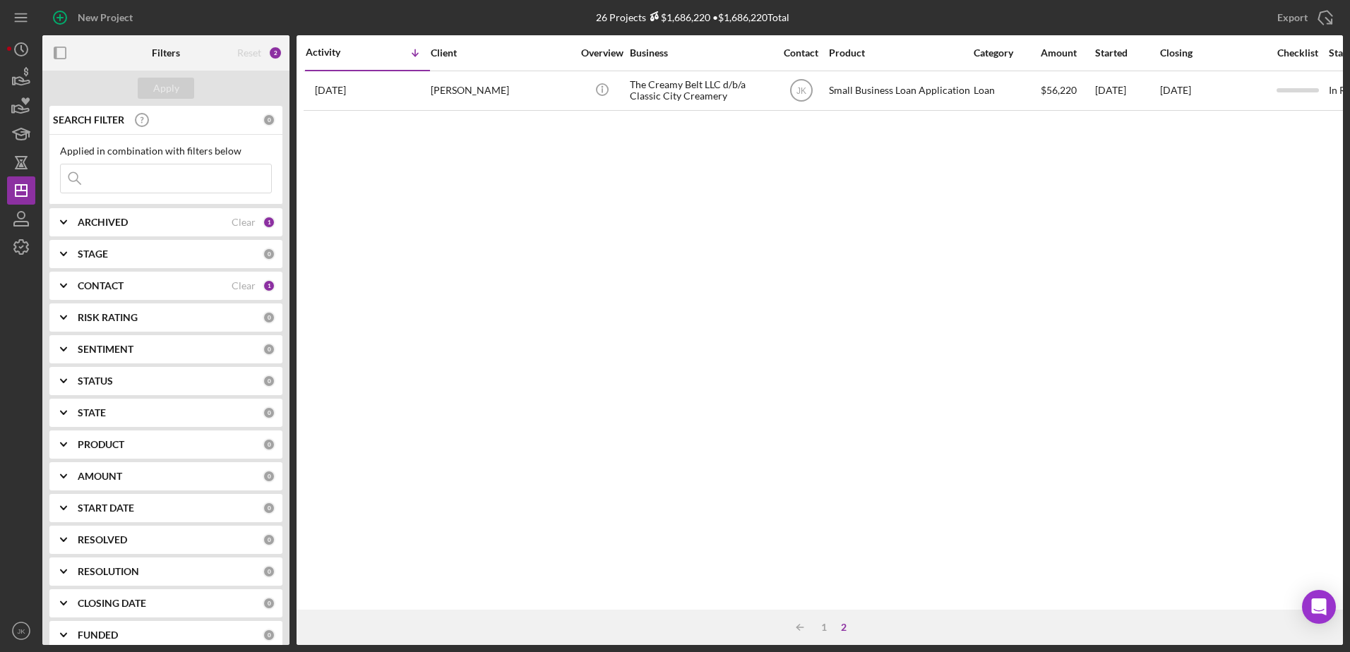
scroll to position [0, 0]
click at [822, 628] on div "1" at bounding box center [824, 627] width 20 height 11
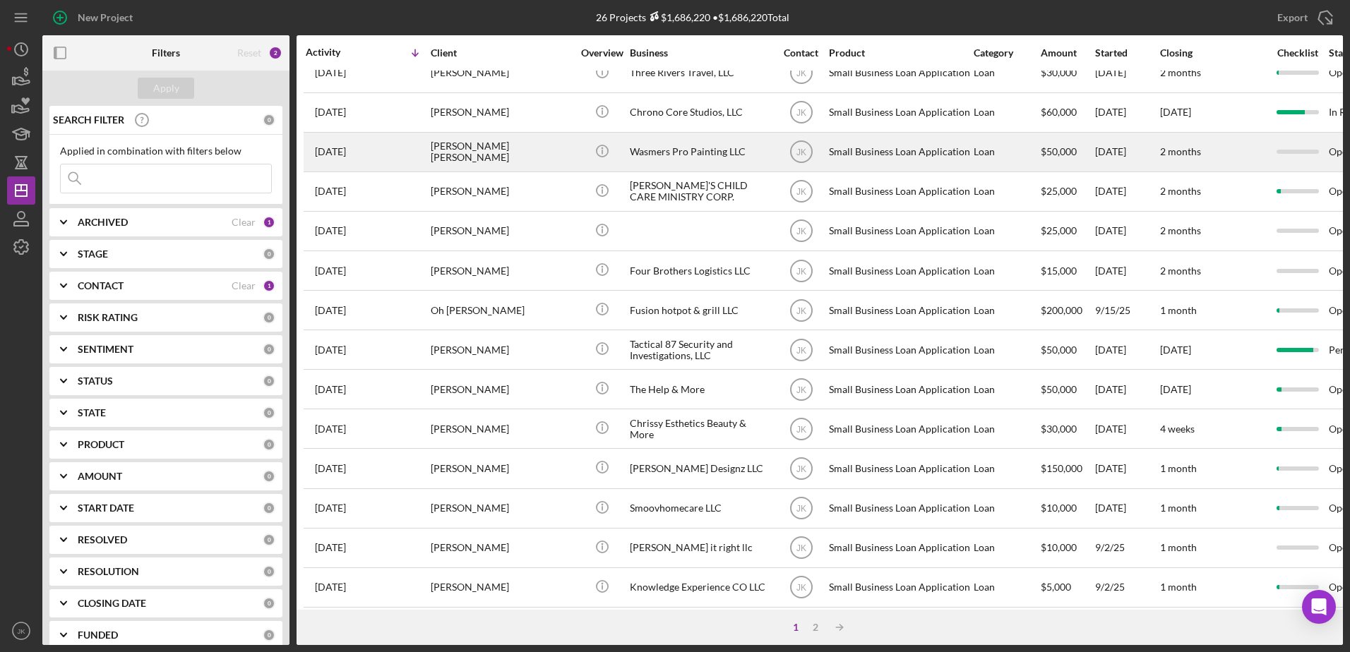
scroll to position [469, 0]
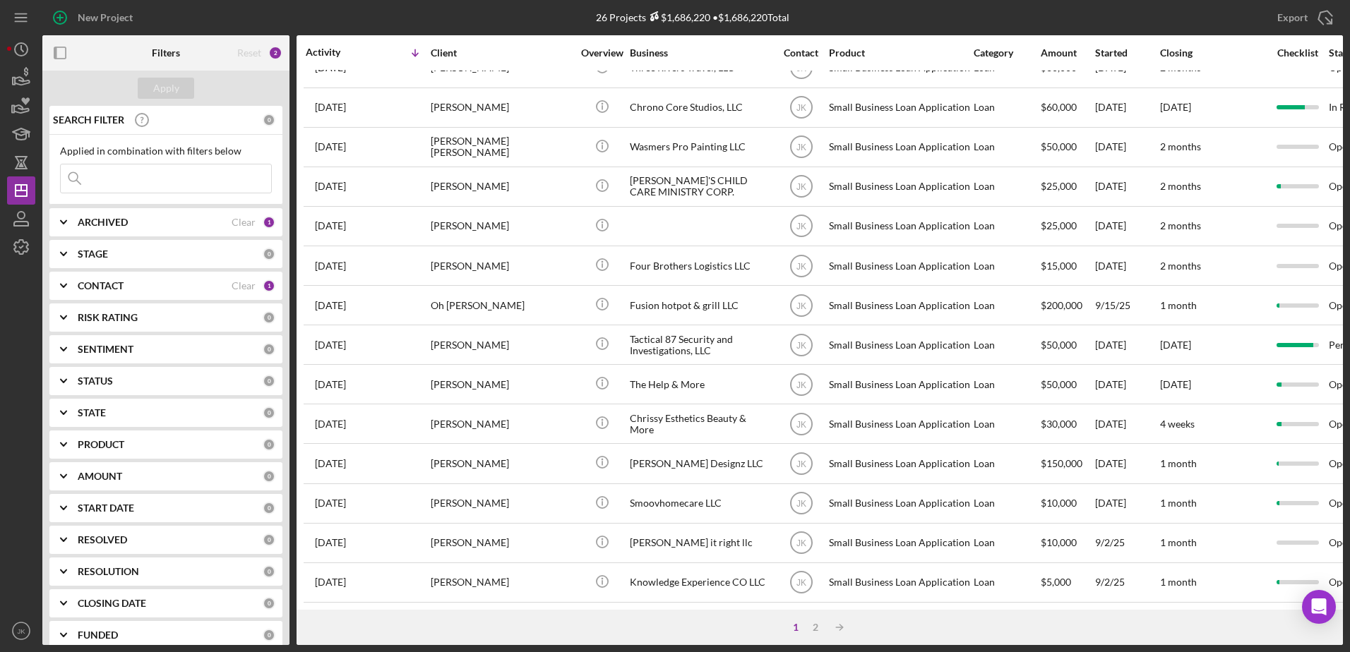
click at [149, 224] on div "ARCHIVED" at bounding box center [155, 222] width 154 height 11
click at [109, 311] on div "Archived" at bounding box center [166, 306] width 212 height 23
click at [109, 298] on label "Archived" at bounding box center [177, 303] width 189 height 14
click at [75, 298] on input "Archived" at bounding box center [68, 303] width 14 height 14
checkbox input "true"
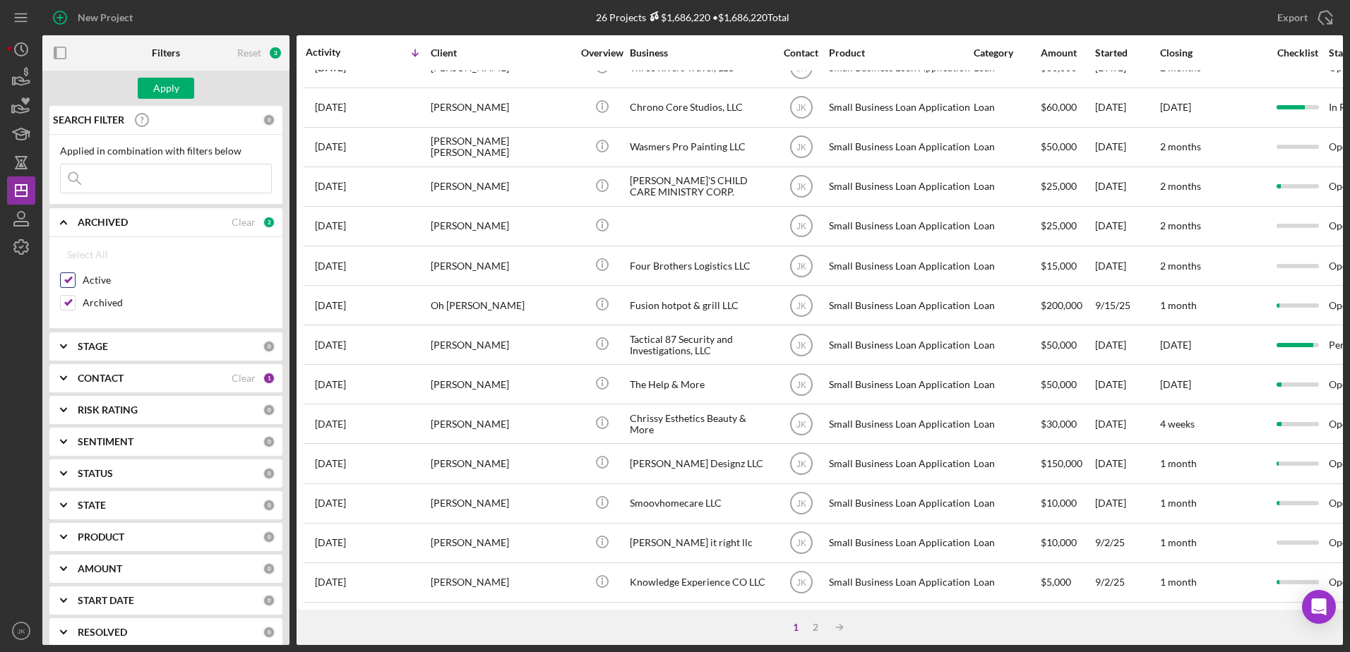
click at [96, 285] on label "Active" at bounding box center [177, 280] width 189 height 14
click at [75, 285] on input "Active" at bounding box center [68, 280] width 14 height 14
click at [152, 80] on button "Apply" at bounding box center [166, 88] width 56 height 21
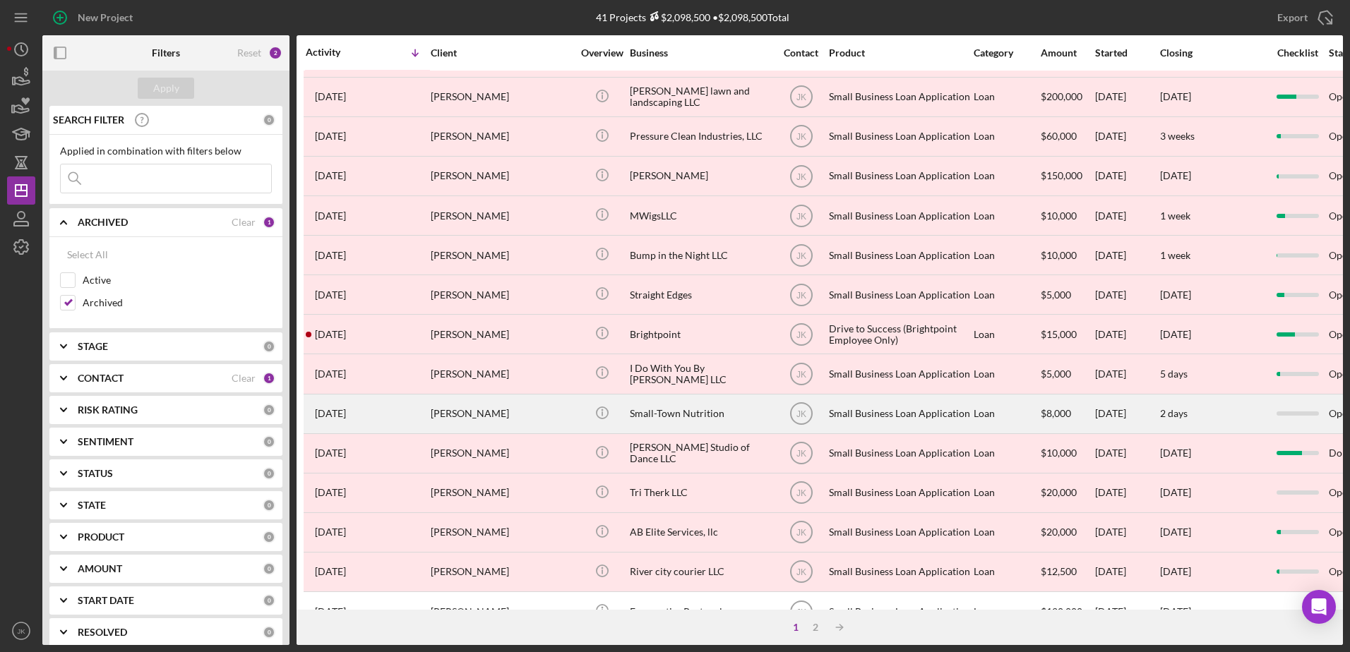
scroll to position [0, 0]
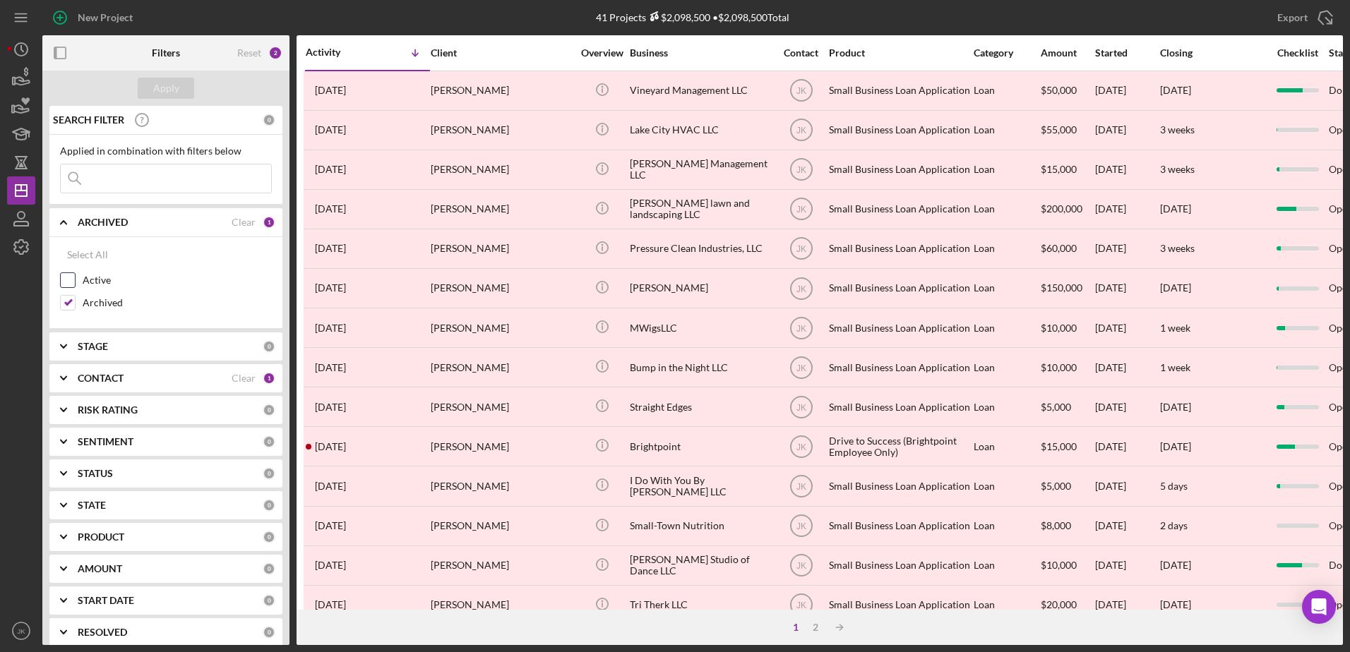
drag, startPoint x: 96, startPoint y: 283, endPoint x: 104, endPoint y: 308, distance: 26.8
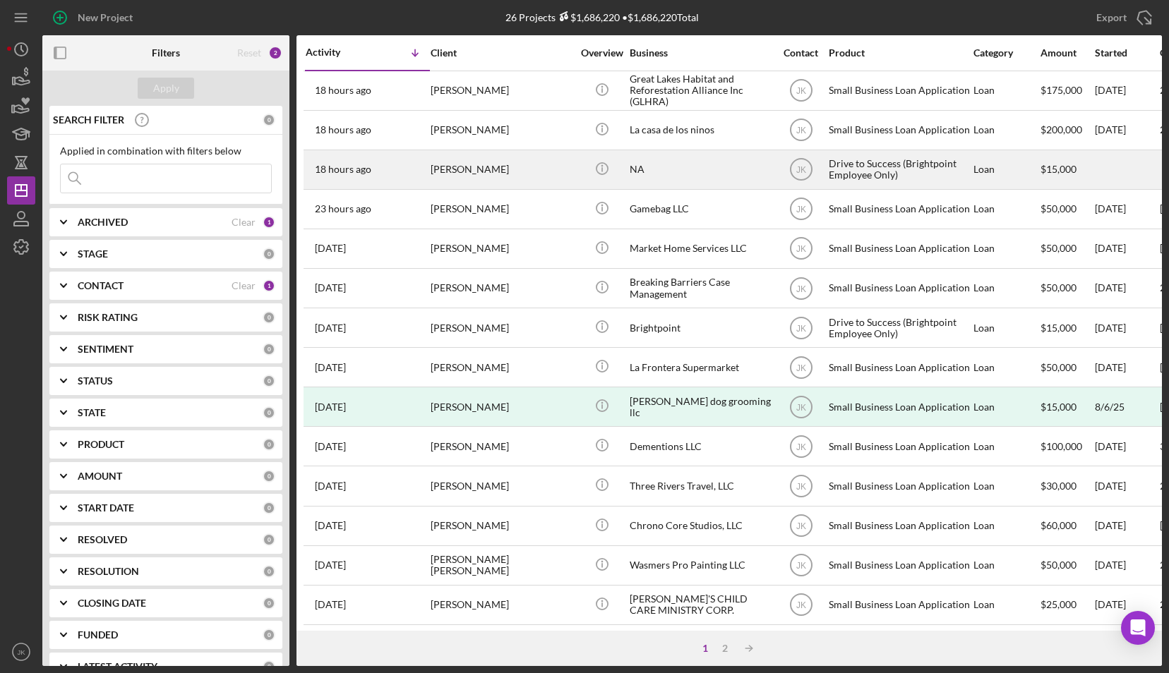
click at [511, 171] on div "[PERSON_NAME]" at bounding box center [501, 169] width 141 height 37
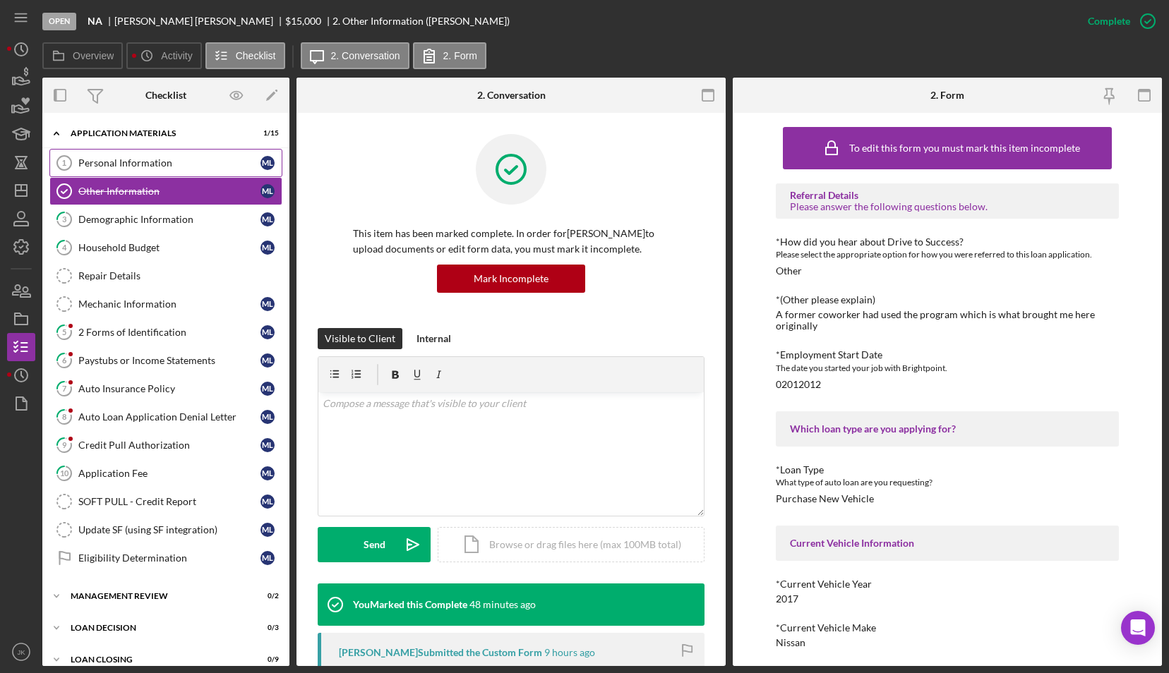
click at [131, 165] on div "Personal Information" at bounding box center [169, 162] width 182 height 11
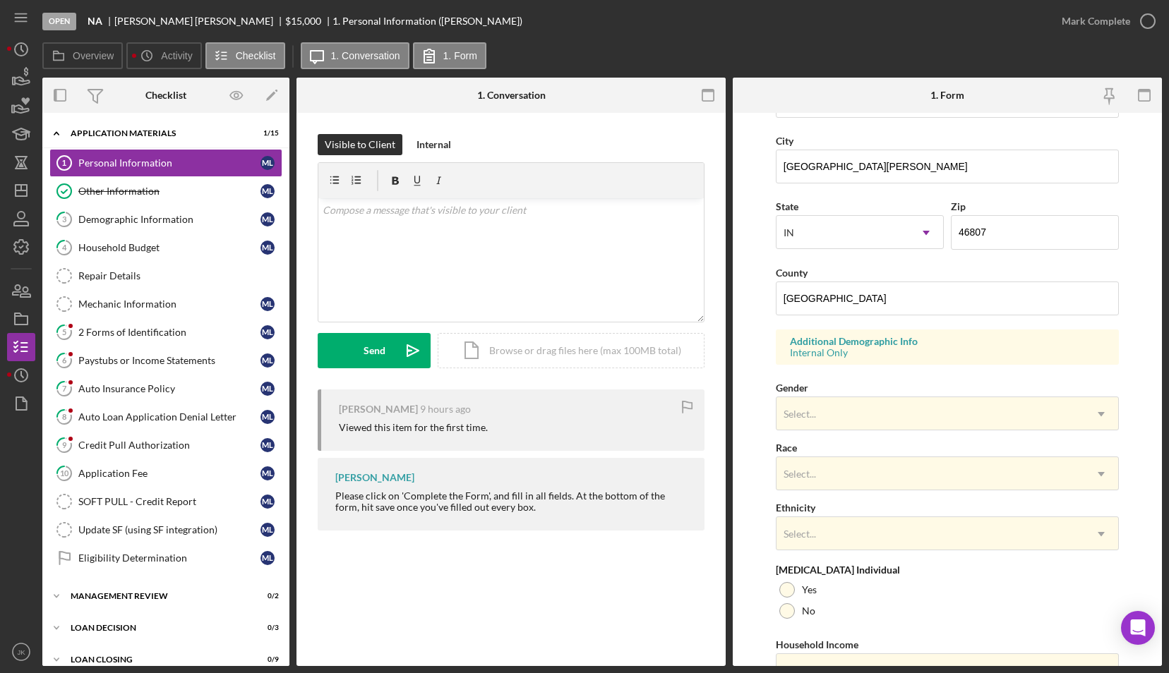
scroll to position [385, 0]
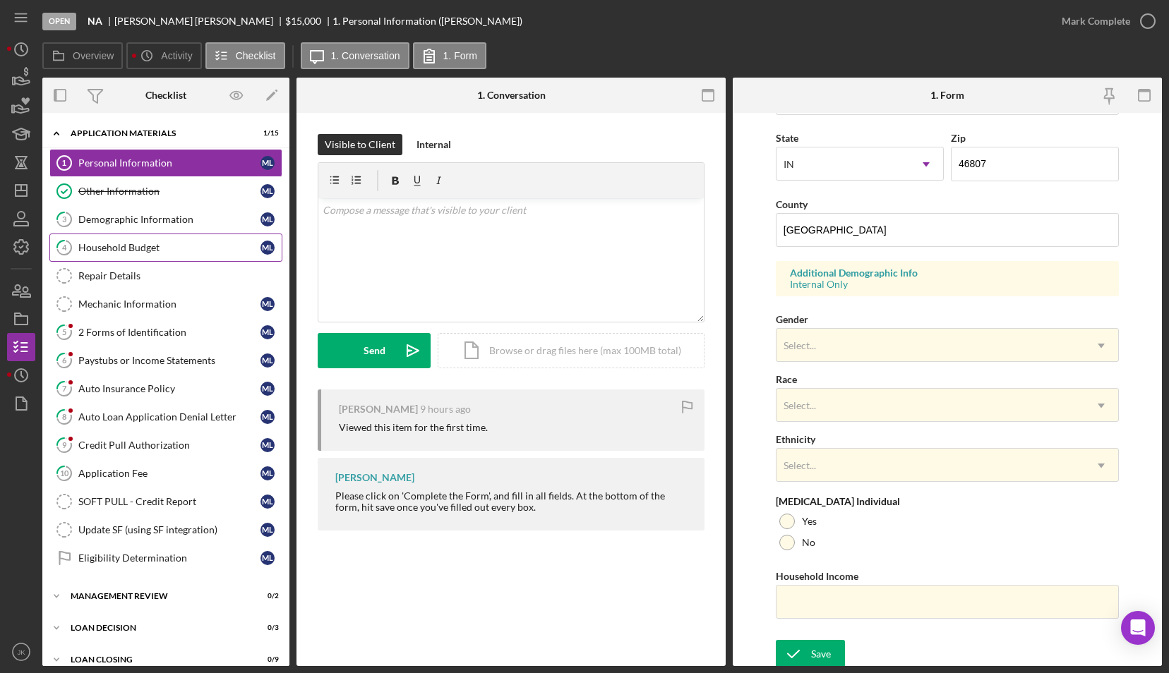
click at [165, 246] on div "Household Budget" at bounding box center [169, 247] width 182 height 11
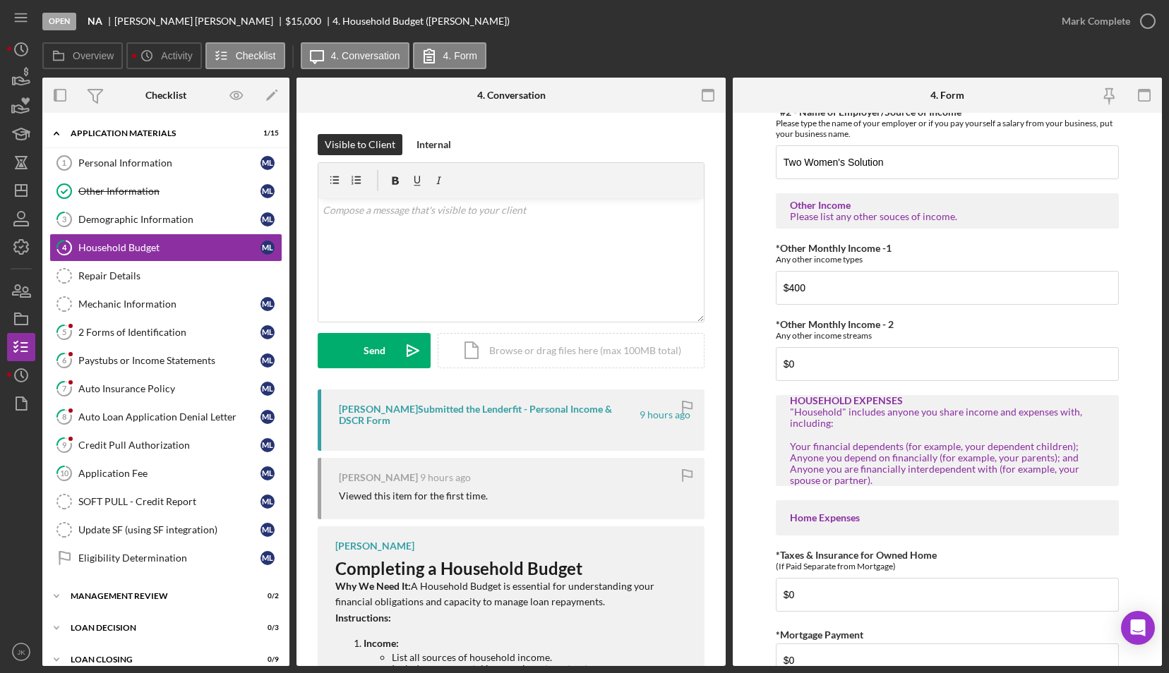
scroll to position [706, 0]
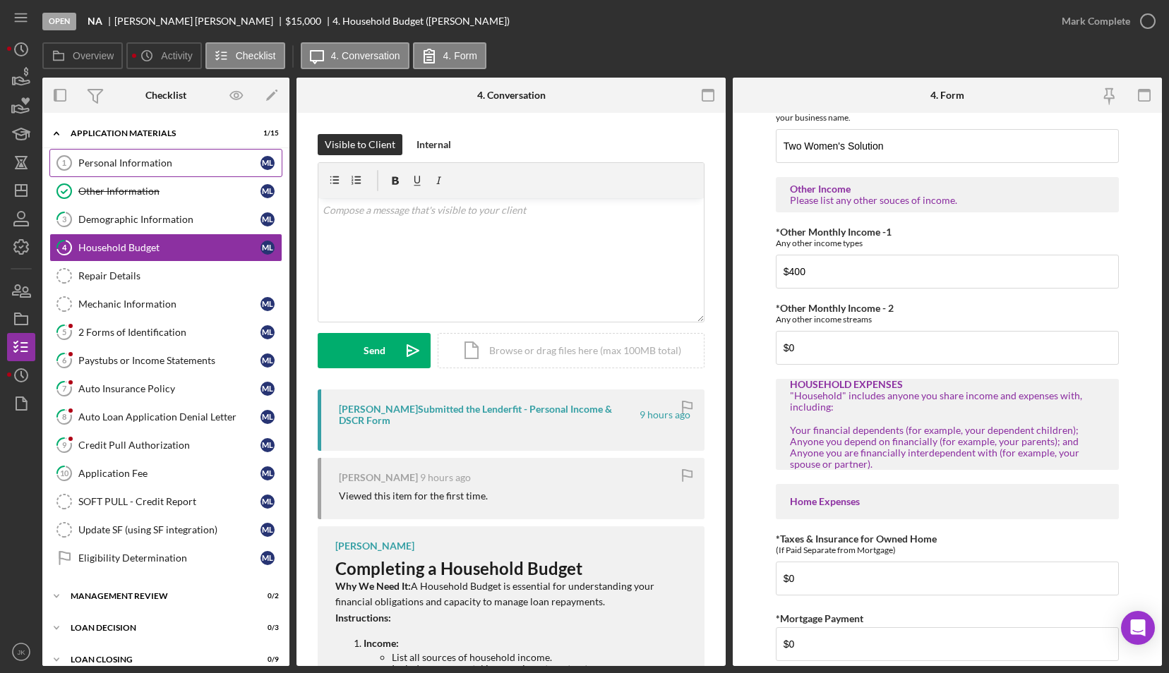
click at [179, 167] on div "Personal Information" at bounding box center [169, 162] width 182 height 11
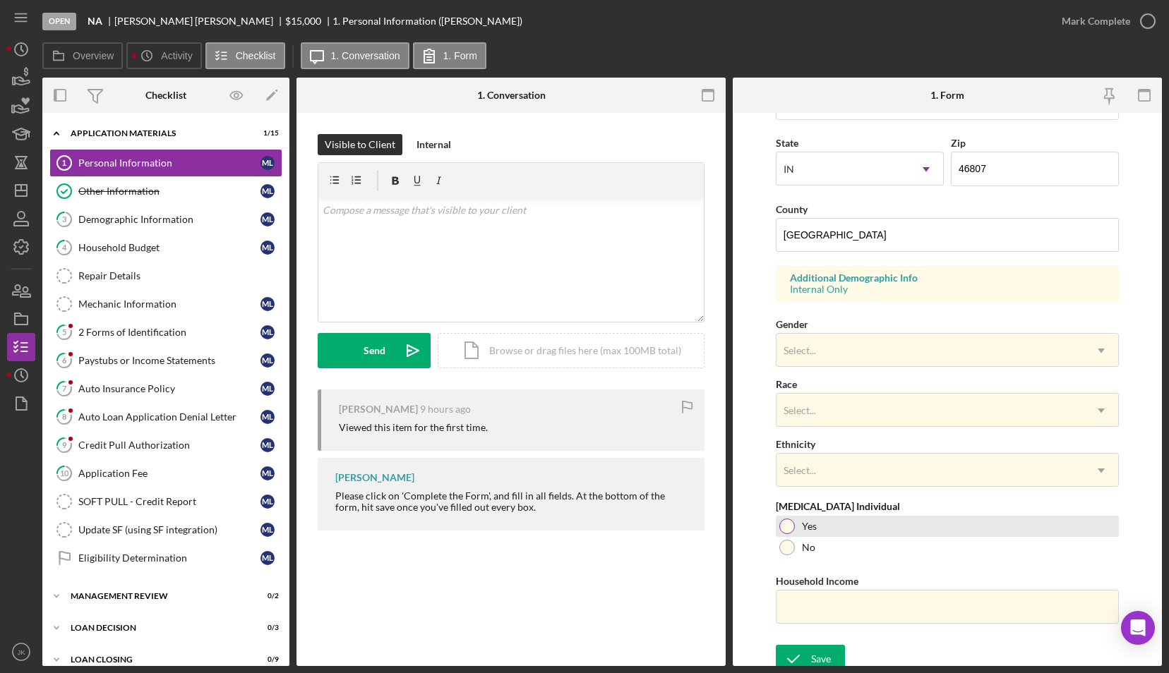
scroll to position [385, 0]
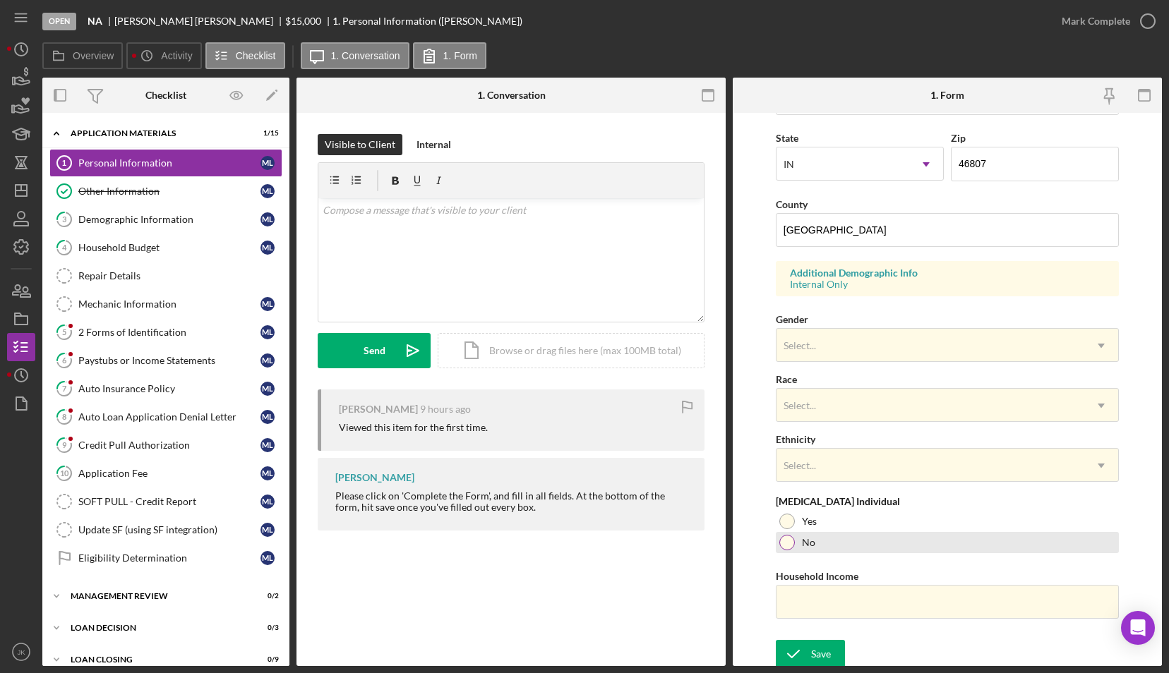
click at [805, 543] on label "No" at bounding box center [808, 542] width 13 height 11
click at [169, 220] on div "Demographic Information" at bounding box center [169, 219] width 182 height 11
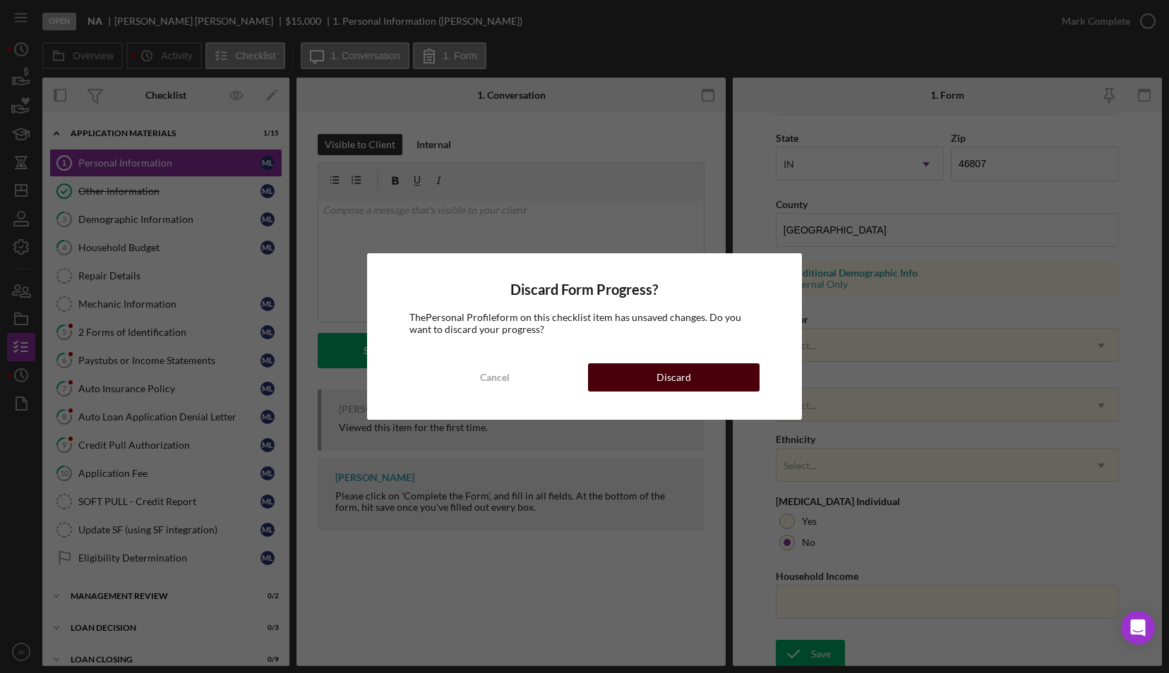
click at [655, 372] on button "Discard" at bounding box center [674, 378] width 172 height 28
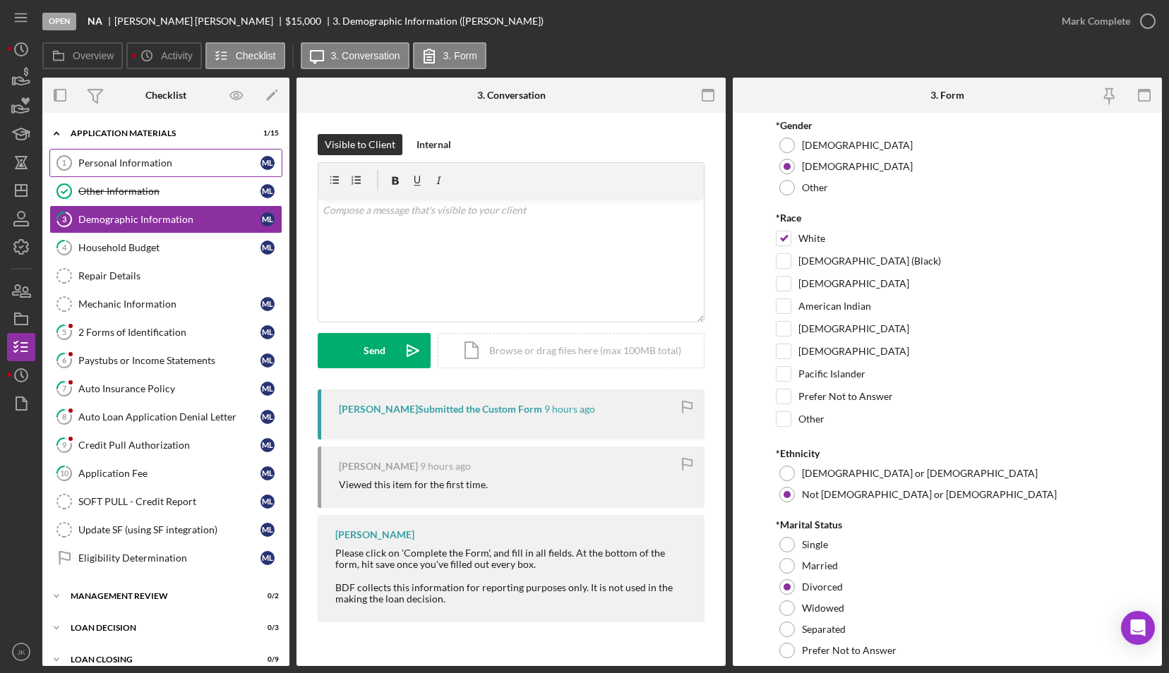
click at [134, 169] on link "Personal Information 1 Personal Information M L" at bounding box center [165, 163] width 233 height 28
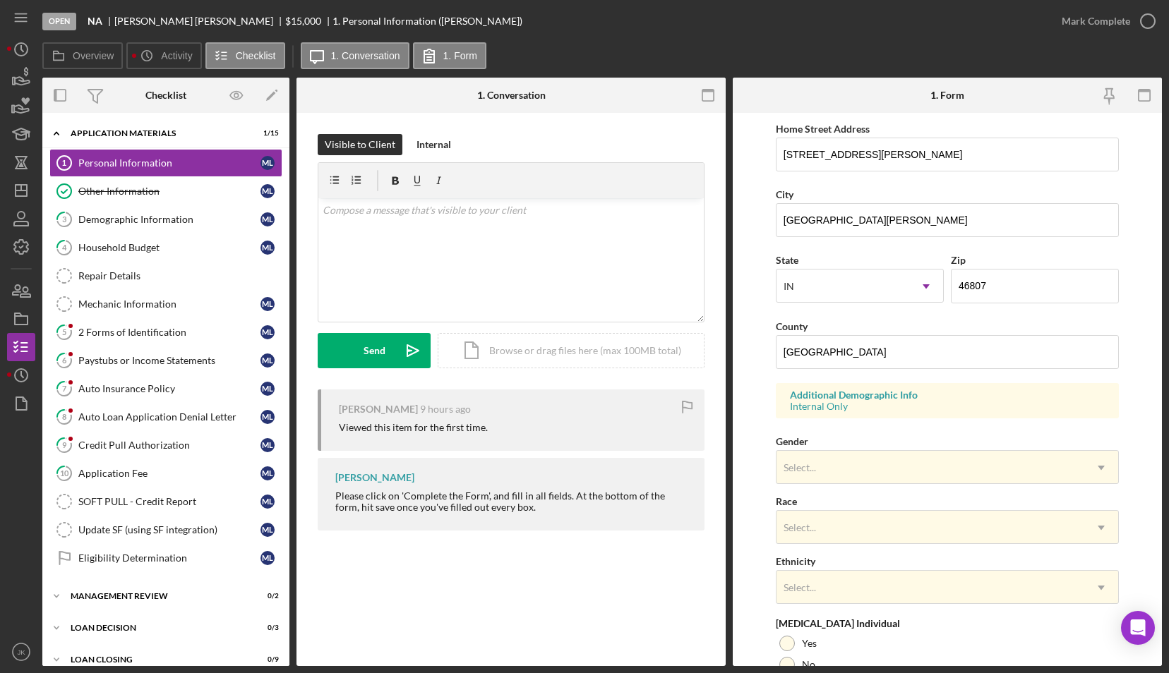
scroll to position [282, 0]
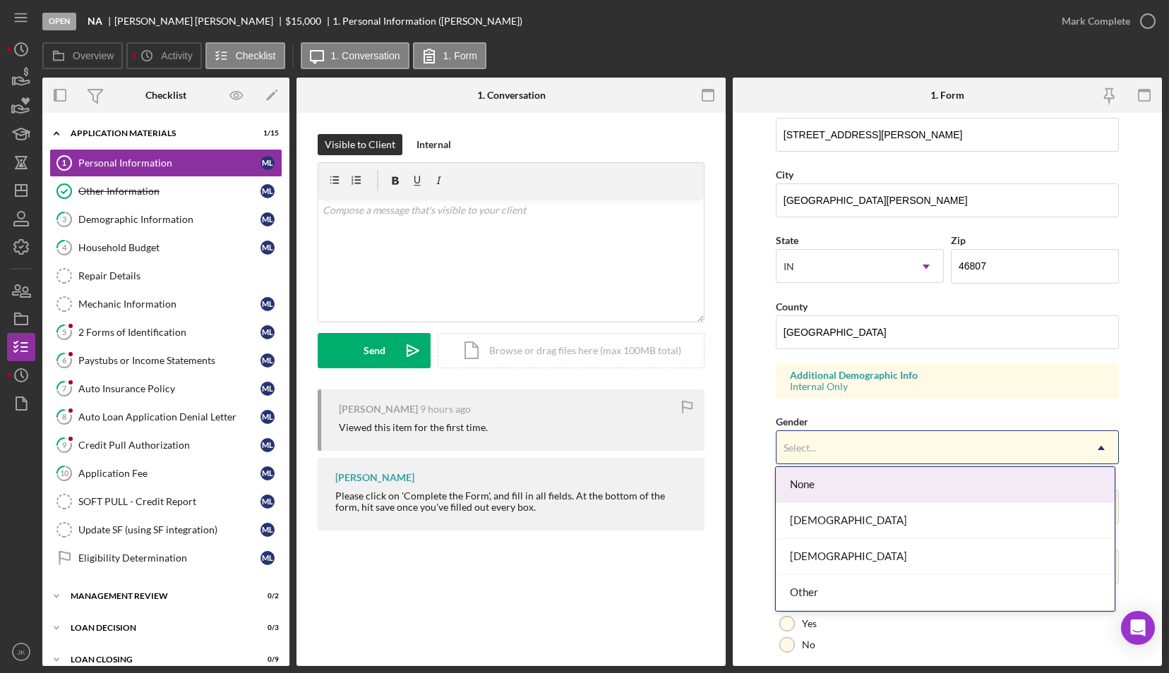
click at [839, 444] on div "Select..." at bounding box center [931, 448] width 308 height 32
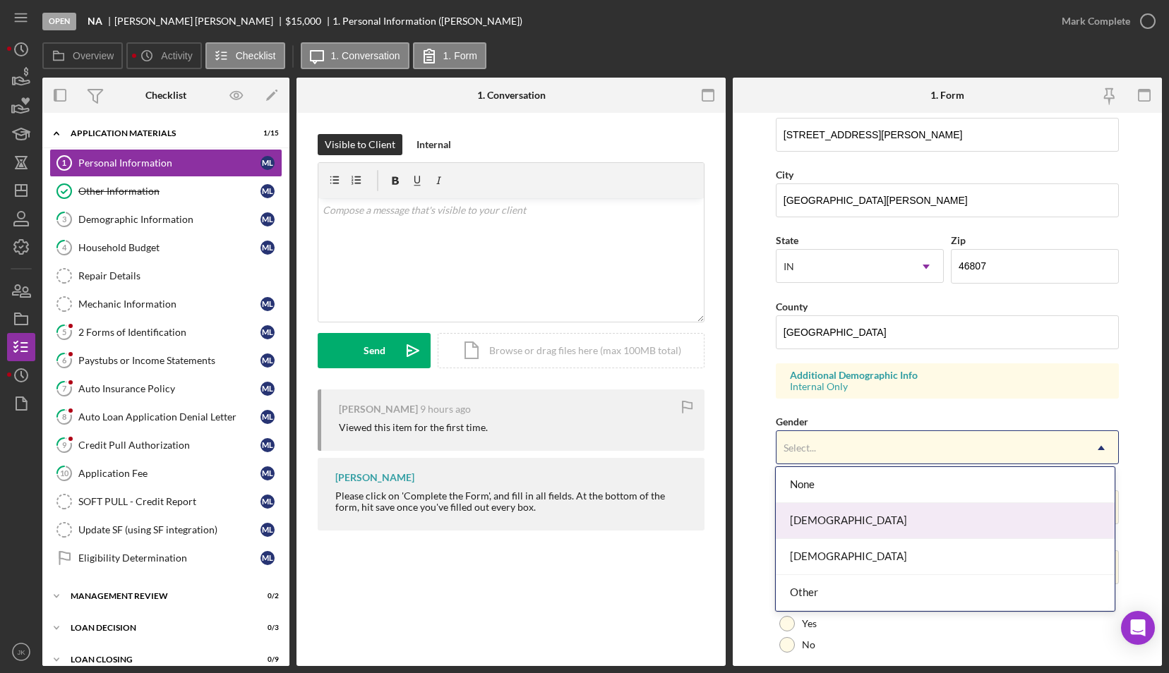
click at [855, 517] on div "[DEMOGRAPHIC_DATA]" at bounding box center [945, 521] width 339 height 36
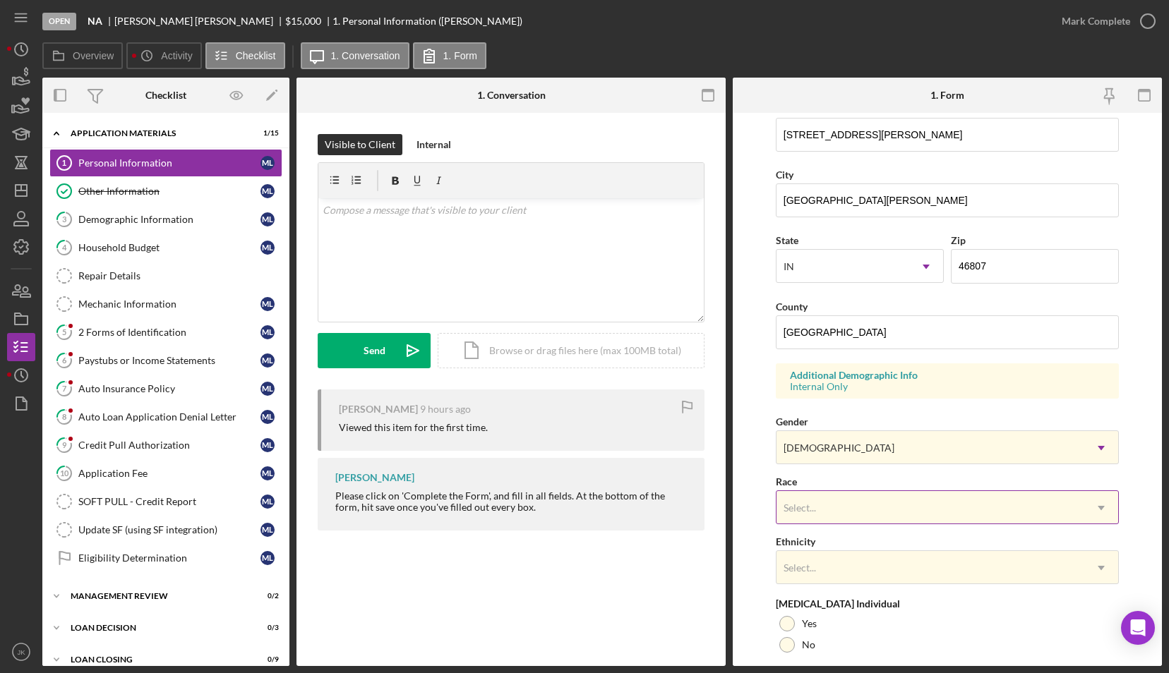
click at [825, 498] on div "Select..." at bounding box center [931, 508] width 308 height 32
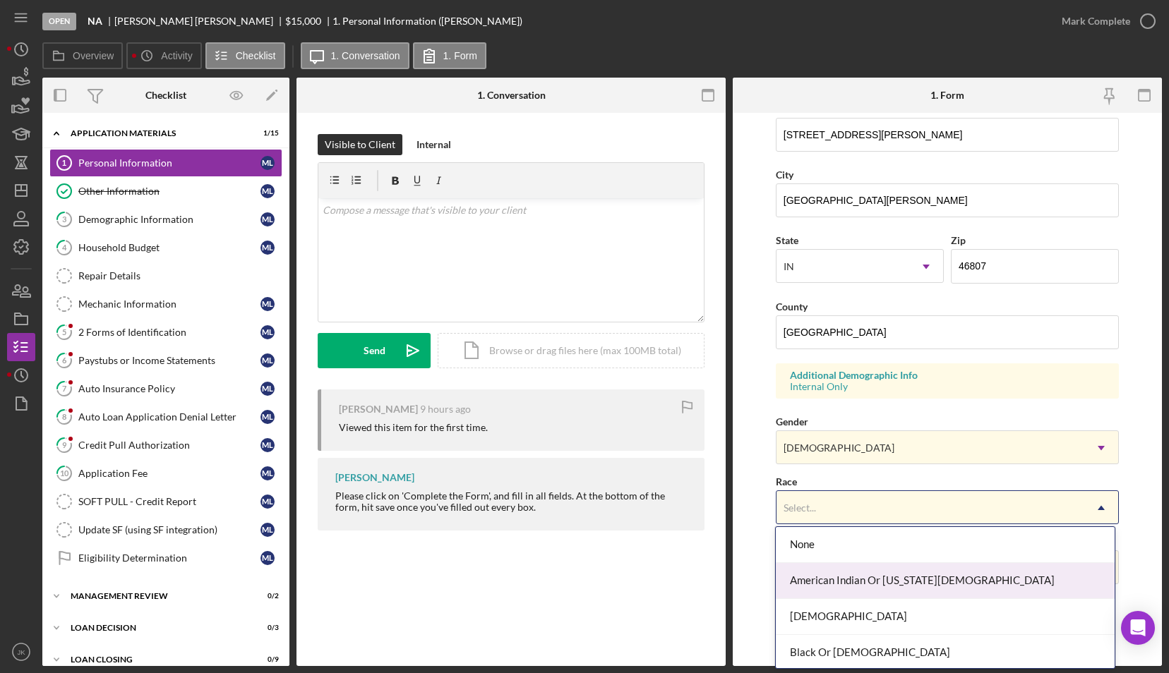
scroll to position [145, 0]
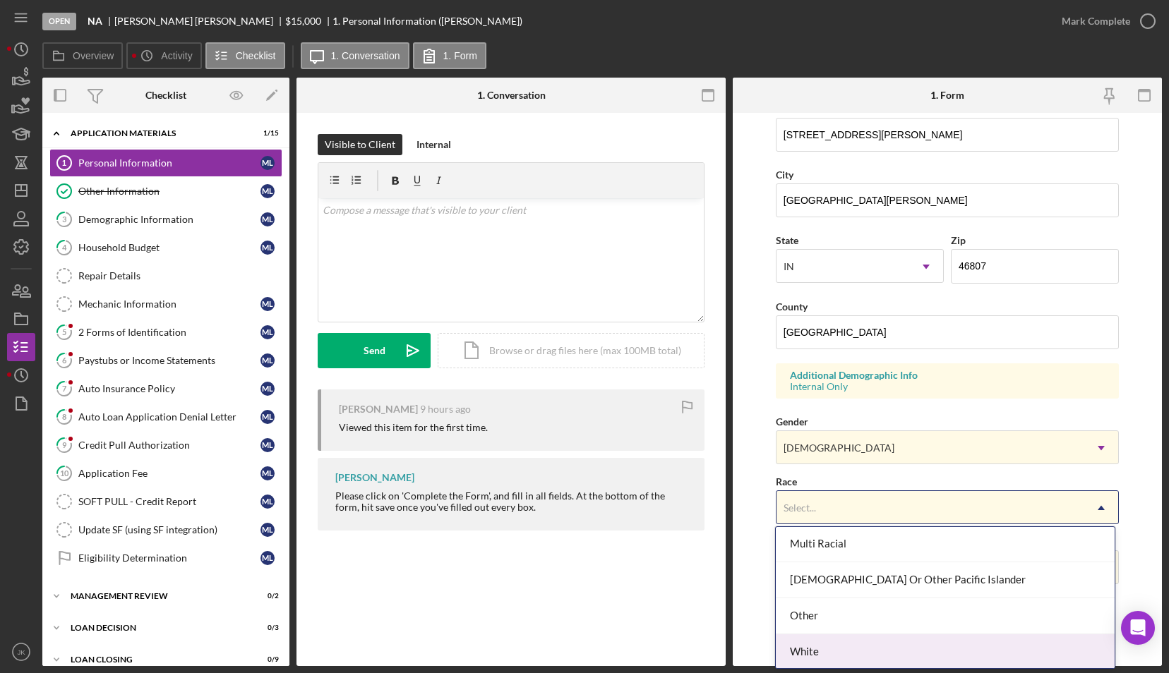
click at [846, 646] on div "White" at bounding box center [945, 653] width 339 height 36
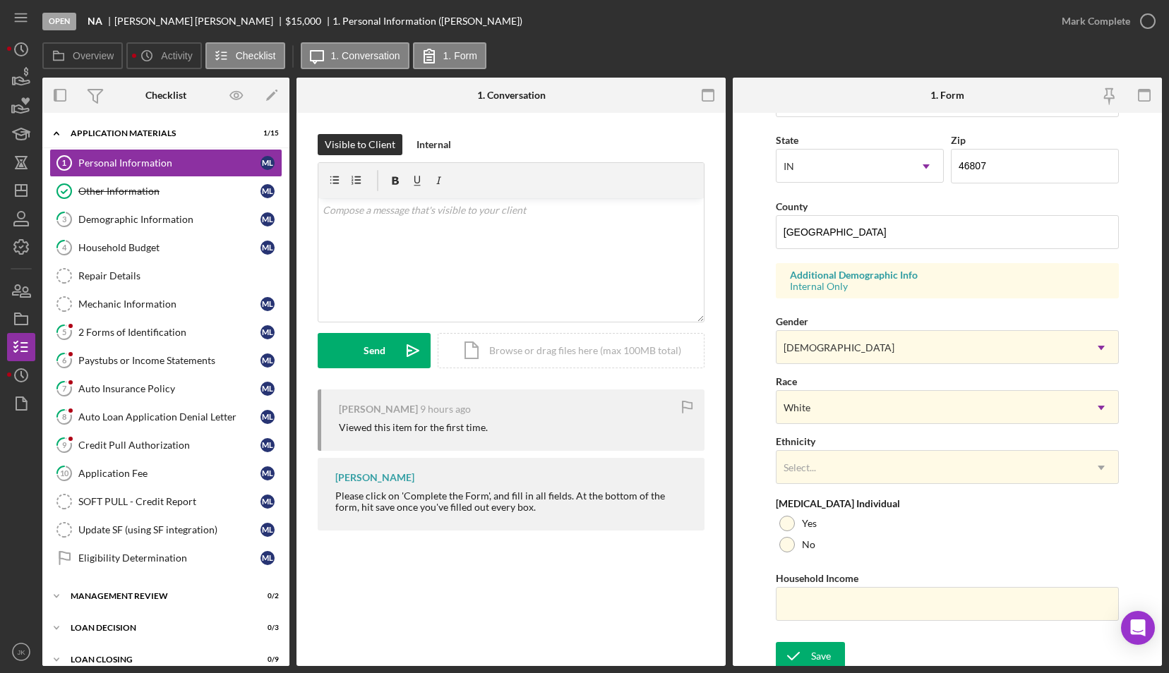
scroll to position [385, 0]
click at [861, 473] on div "Select..." at bounding box center [931, 466] width 308 height 32
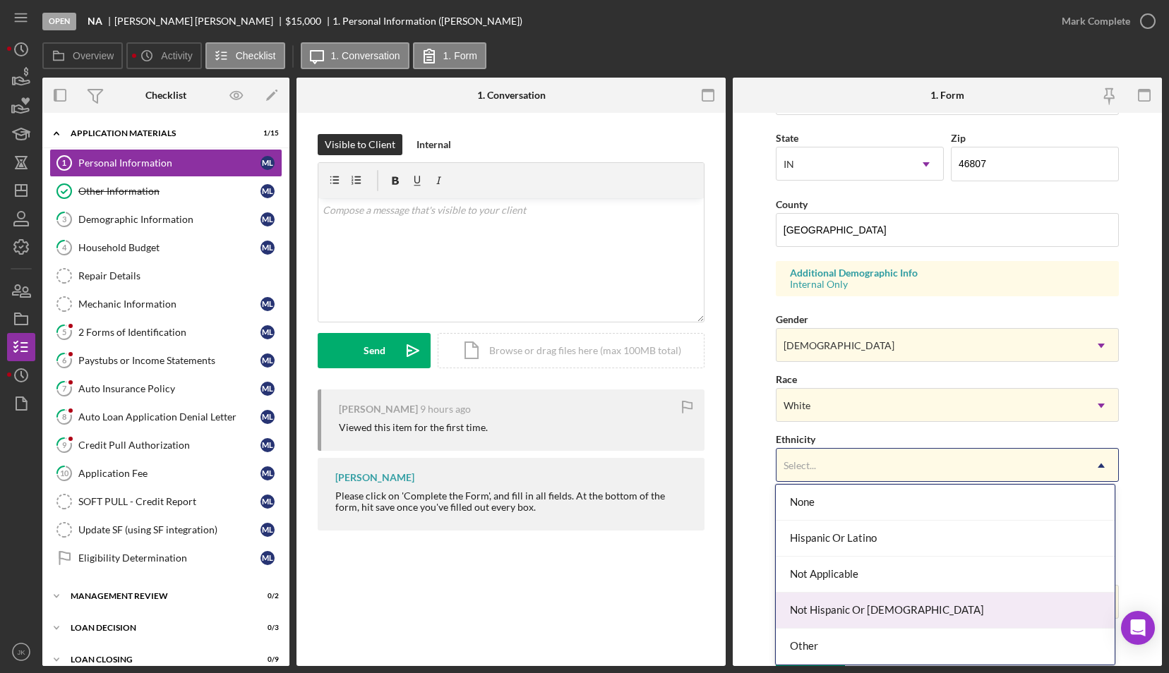
click at [889, 601] on div "Not Hispanic Or Latino" at bounding box center [945, 611] width 339 height 36
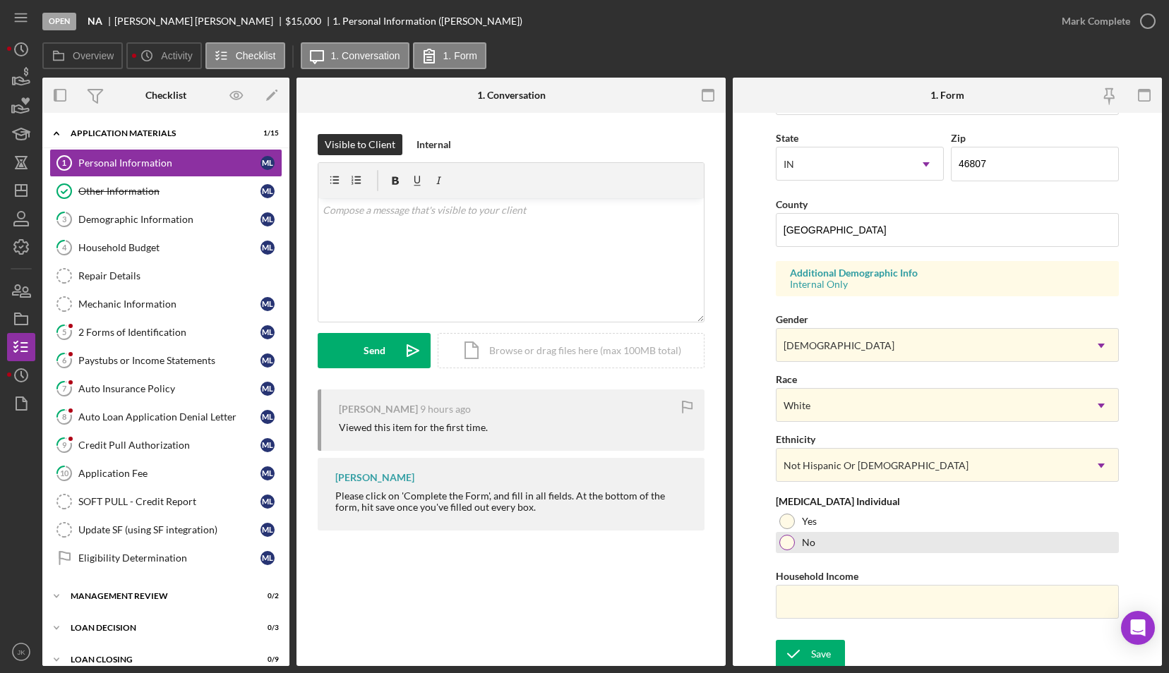
click at [823, 539] on div "No" at bounding box center [947, 542] width 343 height 21
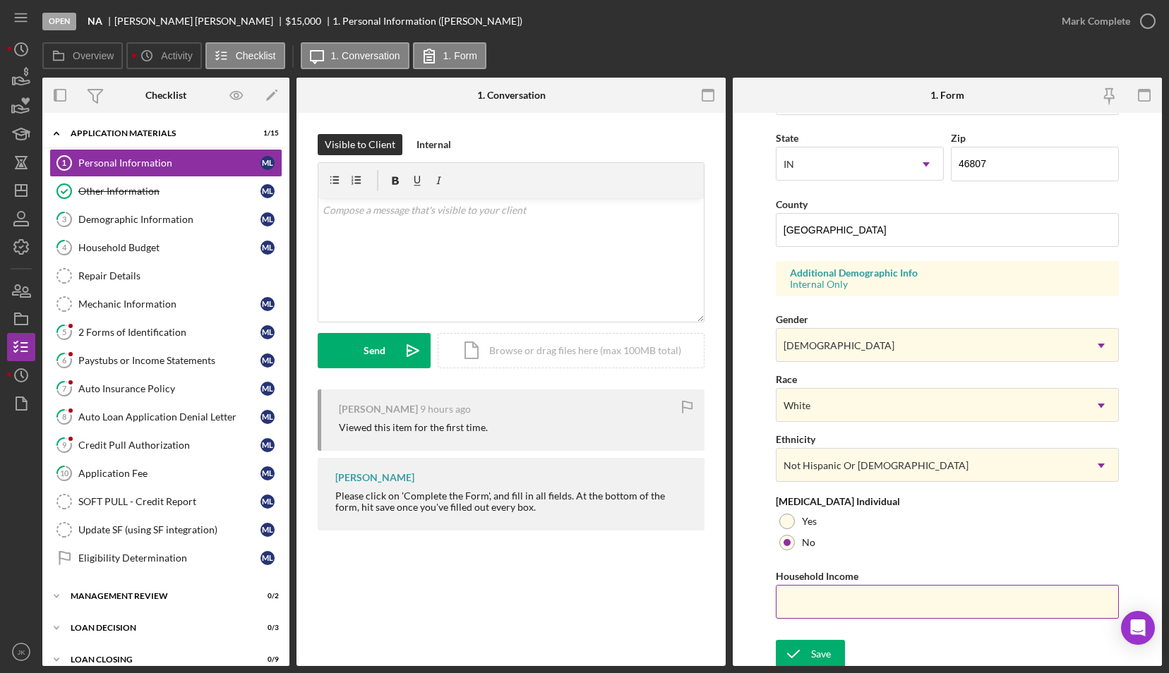
click at [848, 596] on input "Household Income" at bounding box center [947, 602] width 343 height 34
type input "$4,556"
click at [825, 649] on div "Save" at bounding box center [821, 654] width 20 height 28
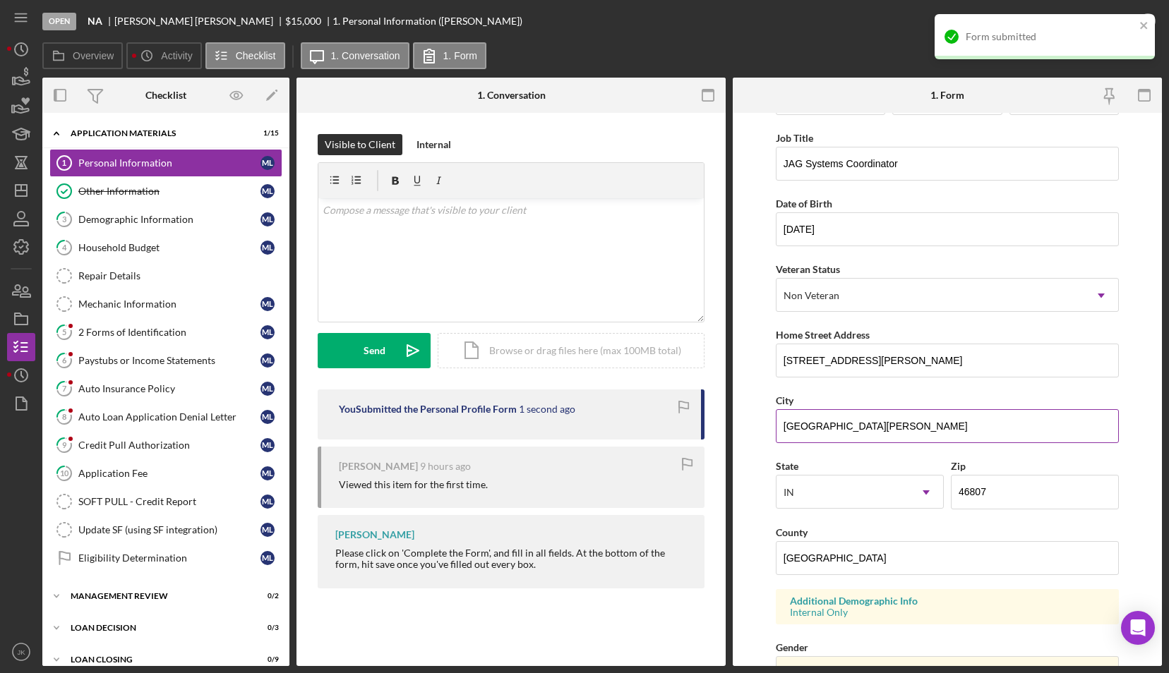
scroll to position [0, 0]
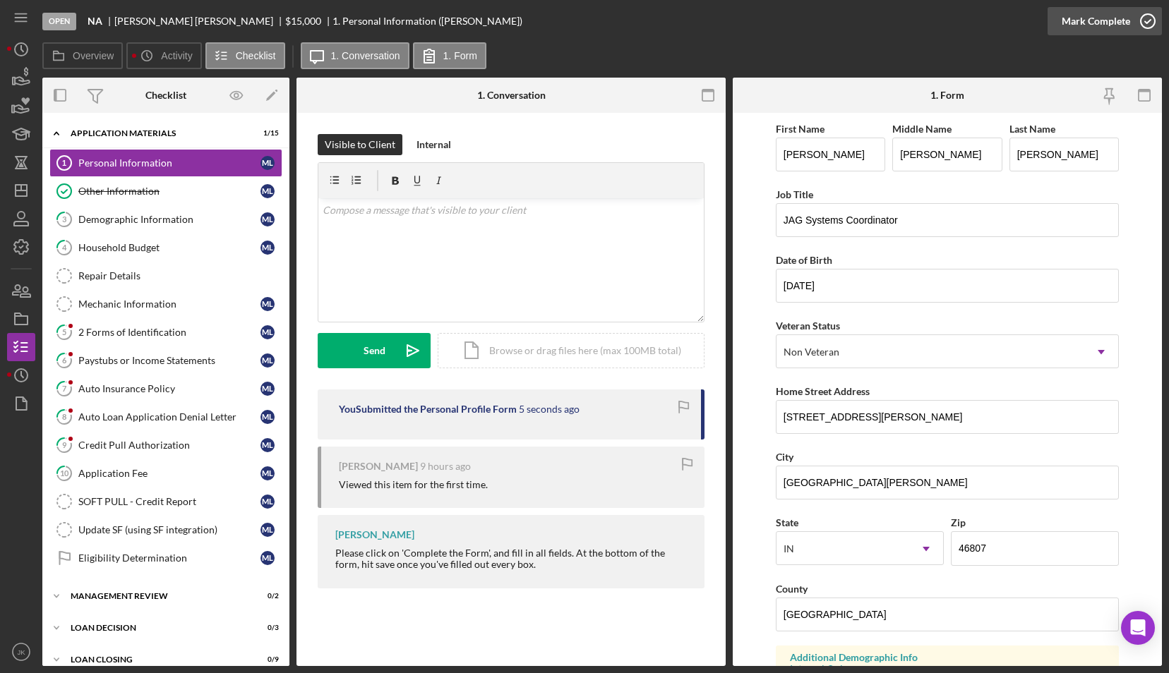
click at [1113, 25] on div "Mark Complete" at bounding box center [1096, 21] width 68 height 28
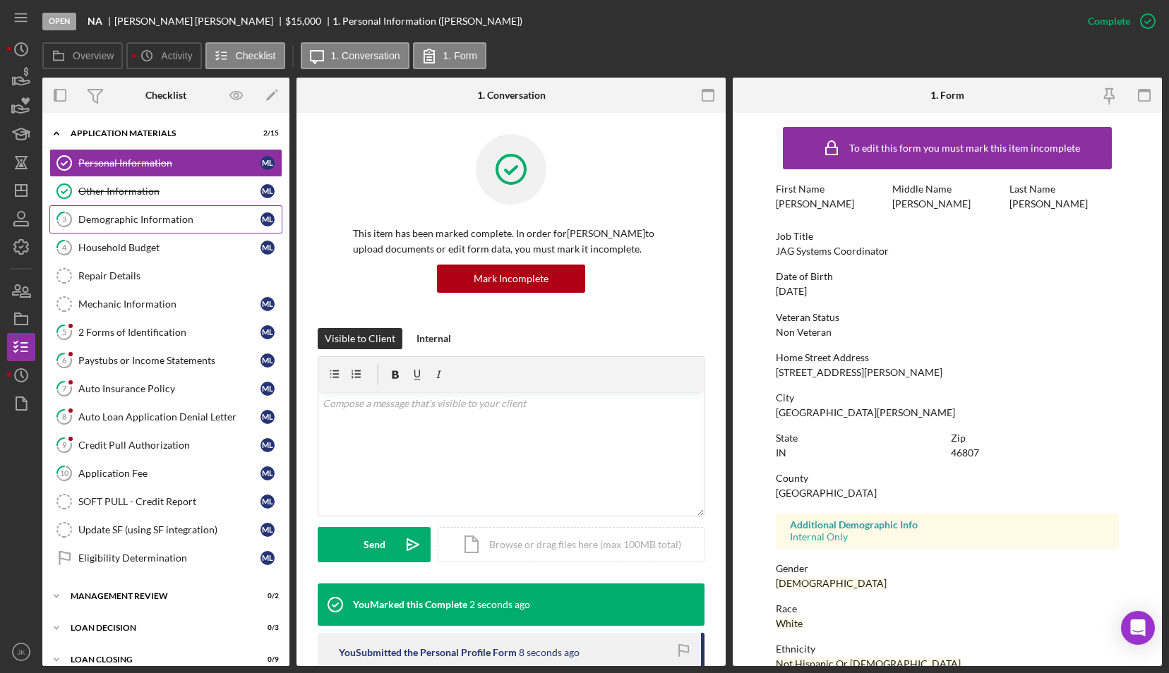
click at [152, 215] on div "Demographic Information" at bounding box center [169, 219] width 182 height 11
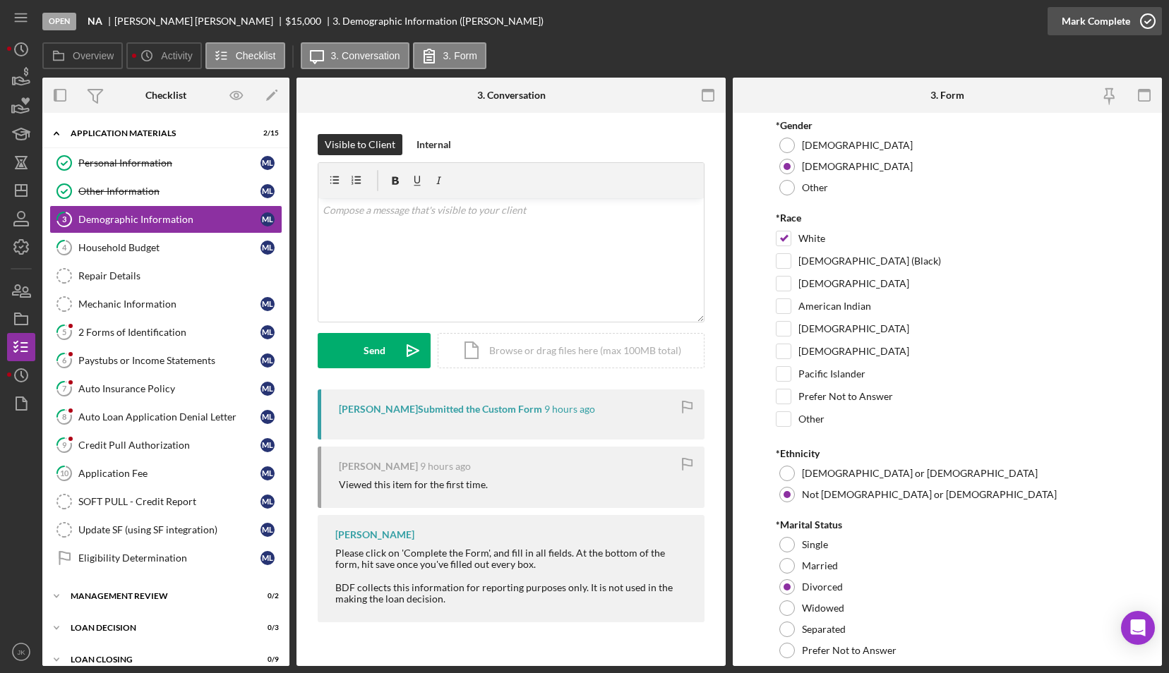
click at [1080, 18] on div "Mark Complete" at bounding box center [1096, 21] width 68 height 28
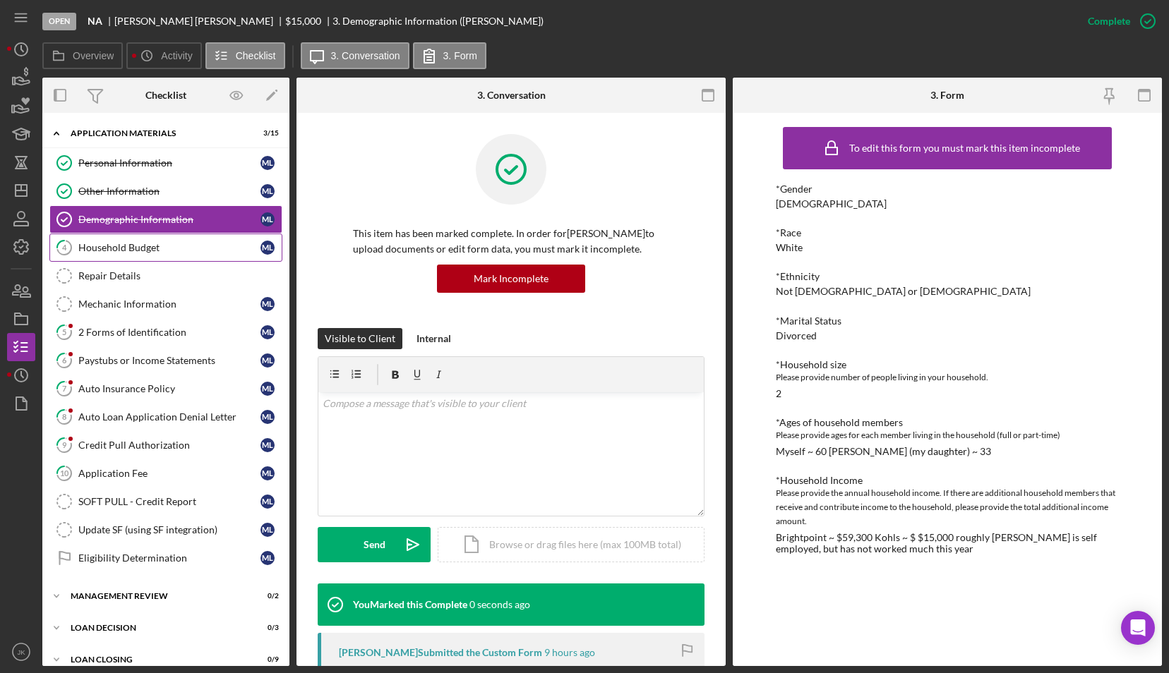
click at [191, 237] on link "4 Household Budget M L" at bounding box center [165, 248] width 233 height 28
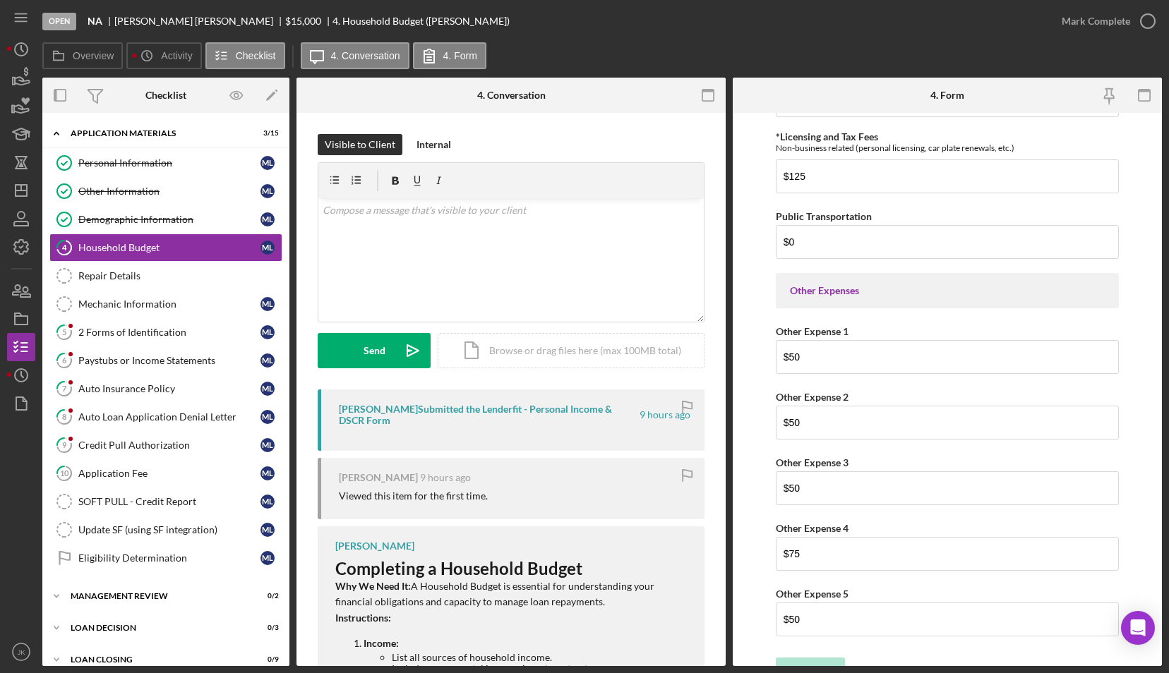
scroll to position [3359, 0]
click at [1101, 16] on div "Mark Complete" at bounding box center [1096, 21] width 68 height 28
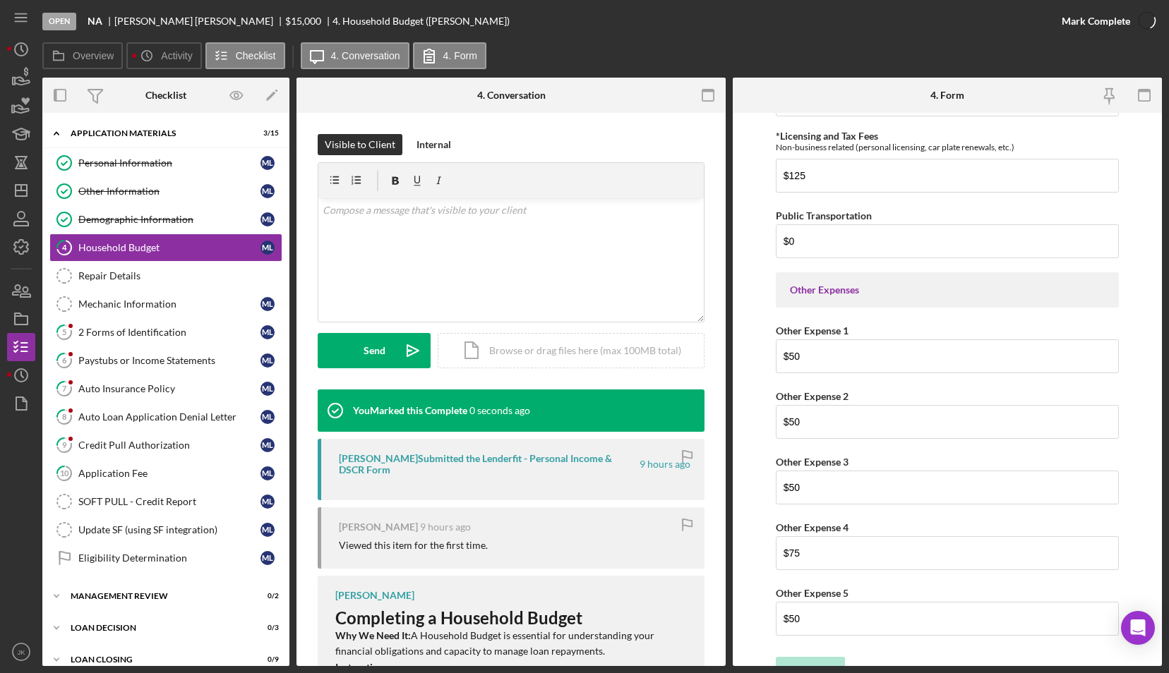
scroll to position [3415, 0]
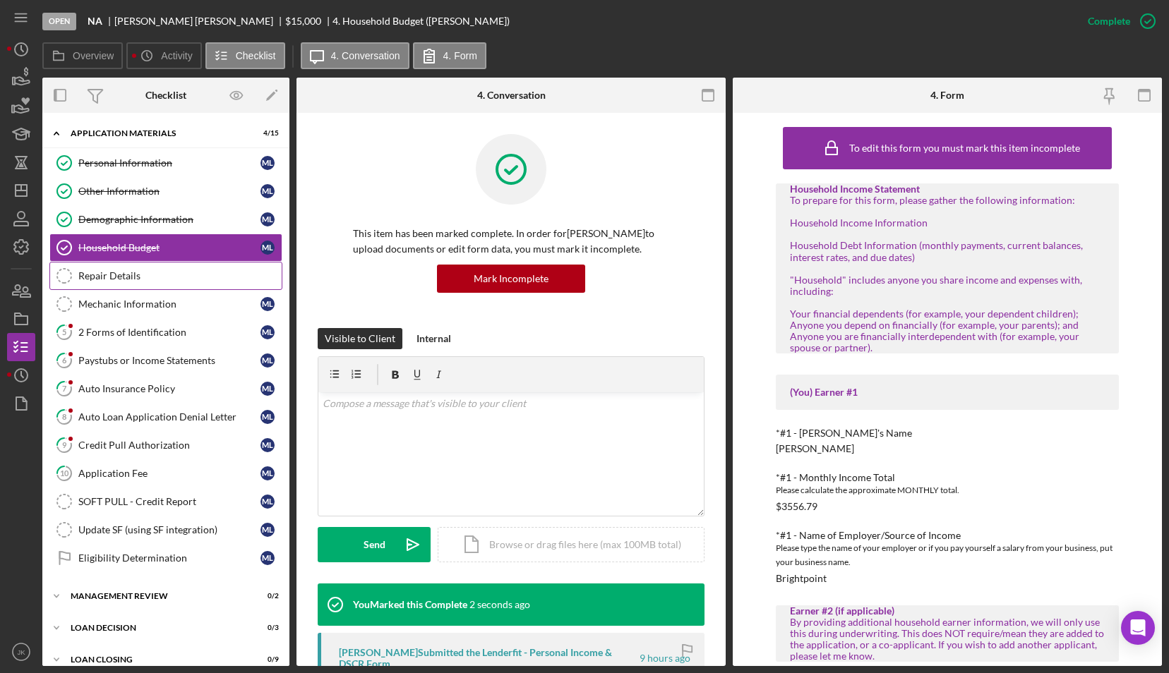
click at [179, 273] on div "Repair Details" at bounding box center [179, 275] width 203 height 11
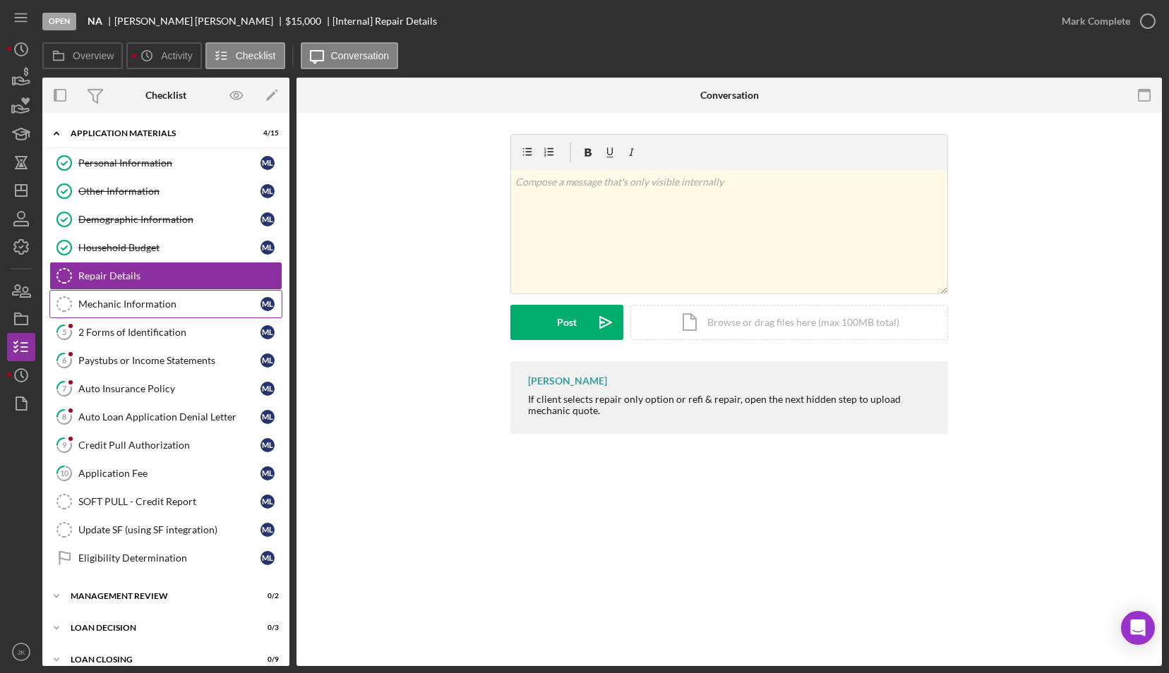
click at [165, 290] on link "Mechanic Information Mechanic Information M L" at bounding box center [165, 304] width 233 height 28
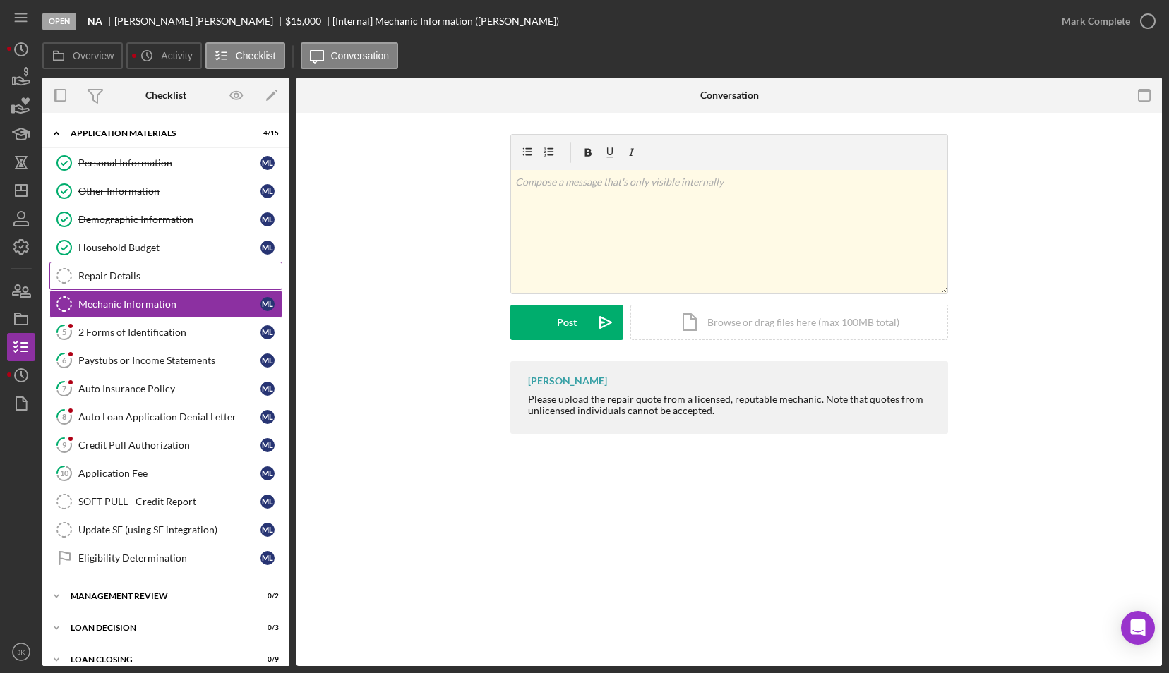
click at [157, 286] on link "Repair Details Repair Details" at bounding box center [165, 276] width 233 height 28
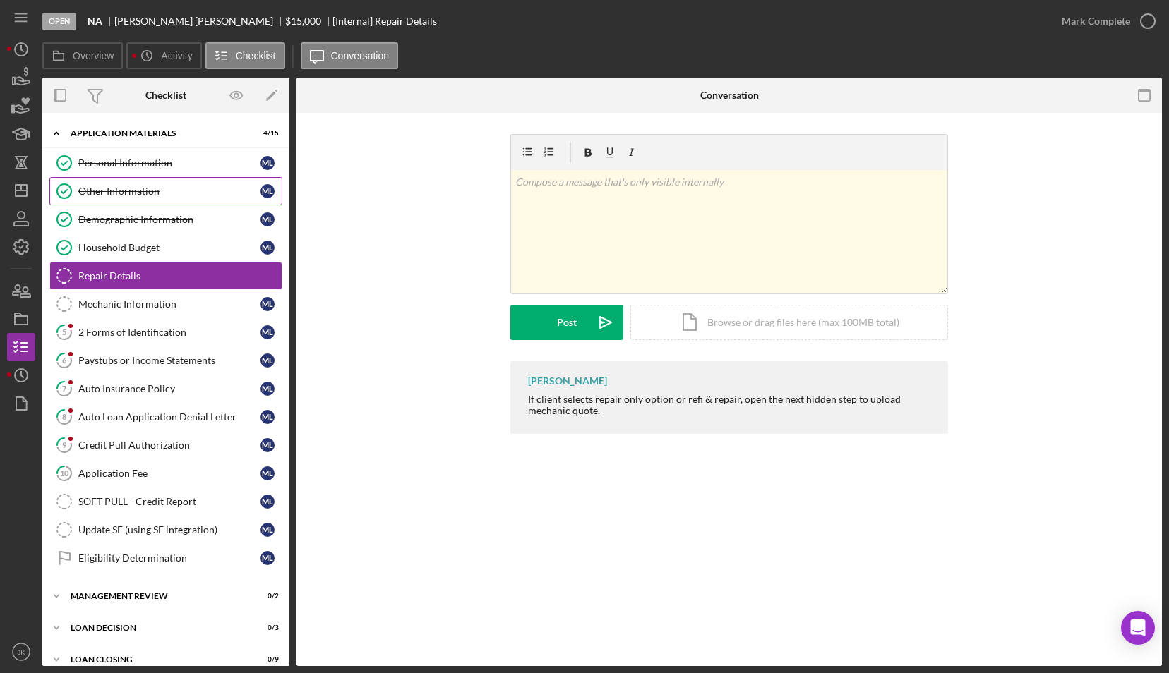
click at [148, 196] on div "Other Information" at bounding box center [169, 191] width 182 height 11
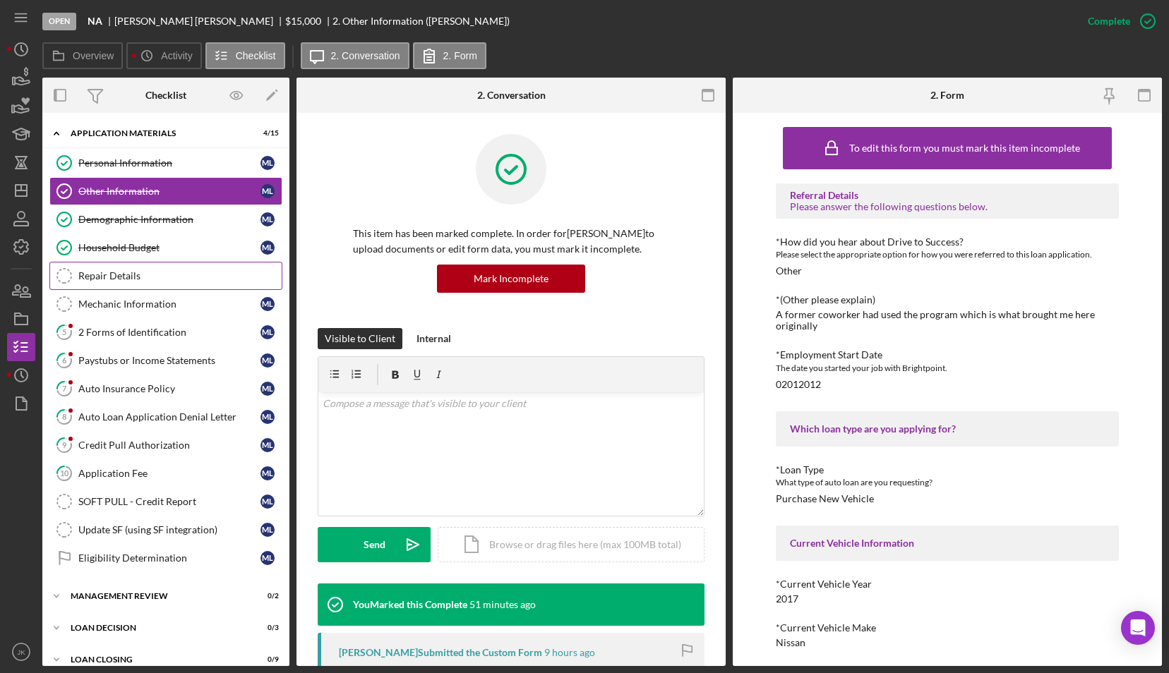
click at [131, 272] on div "Repair Details" at bounding box center [179, 275] width 203 height 11
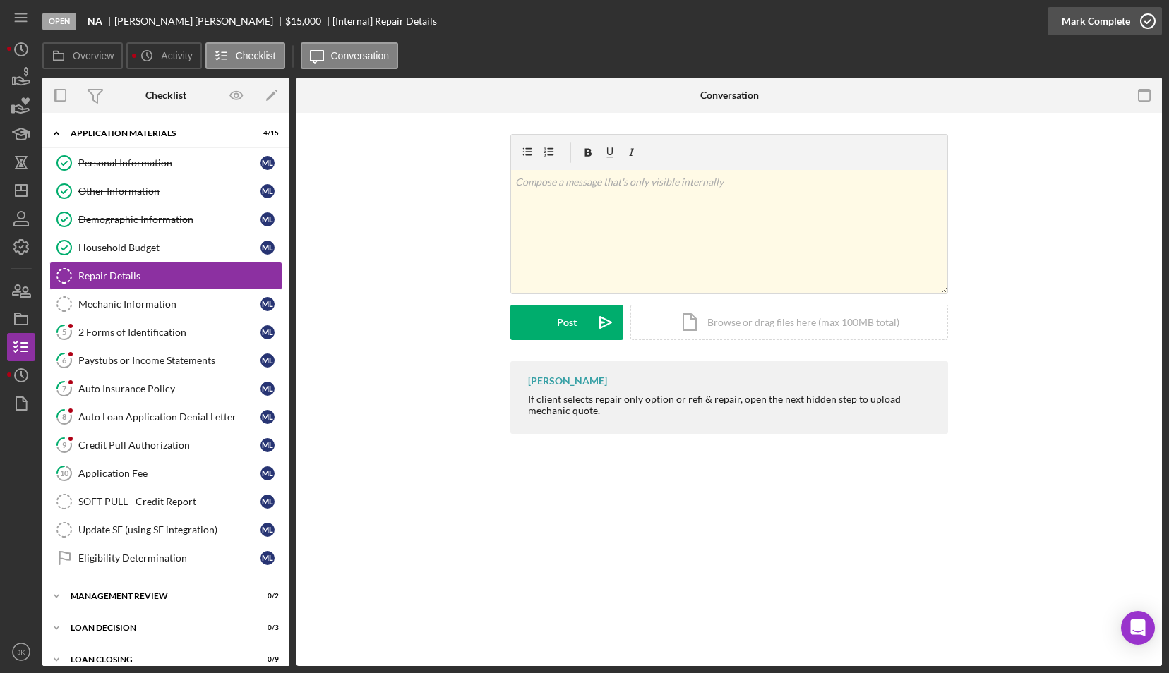
click at [1087, 23] on div "Mark Complete" at bounding box center [1096, 21] width 68 height 28
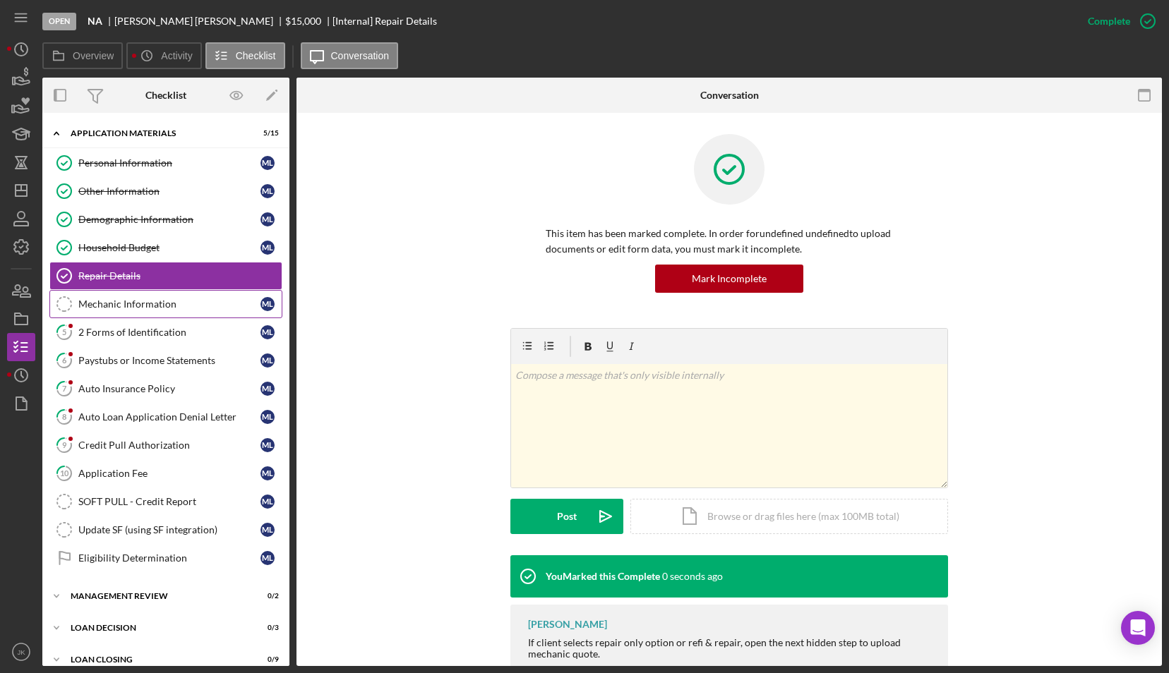
click at [163, 306] on div "Mechanic Information" at bounding box center [169, 304] width 182 height 11
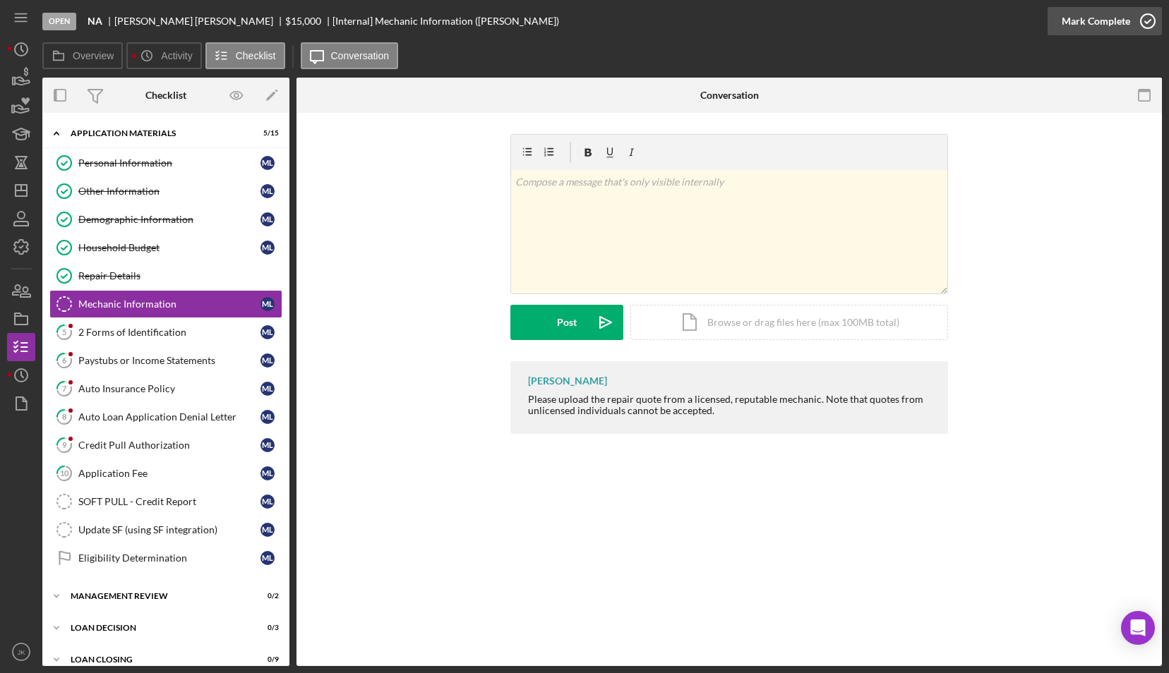
click at [1105, 20] on div "Mark Complete" at bounding box center [1096, 21] width 68 height 28
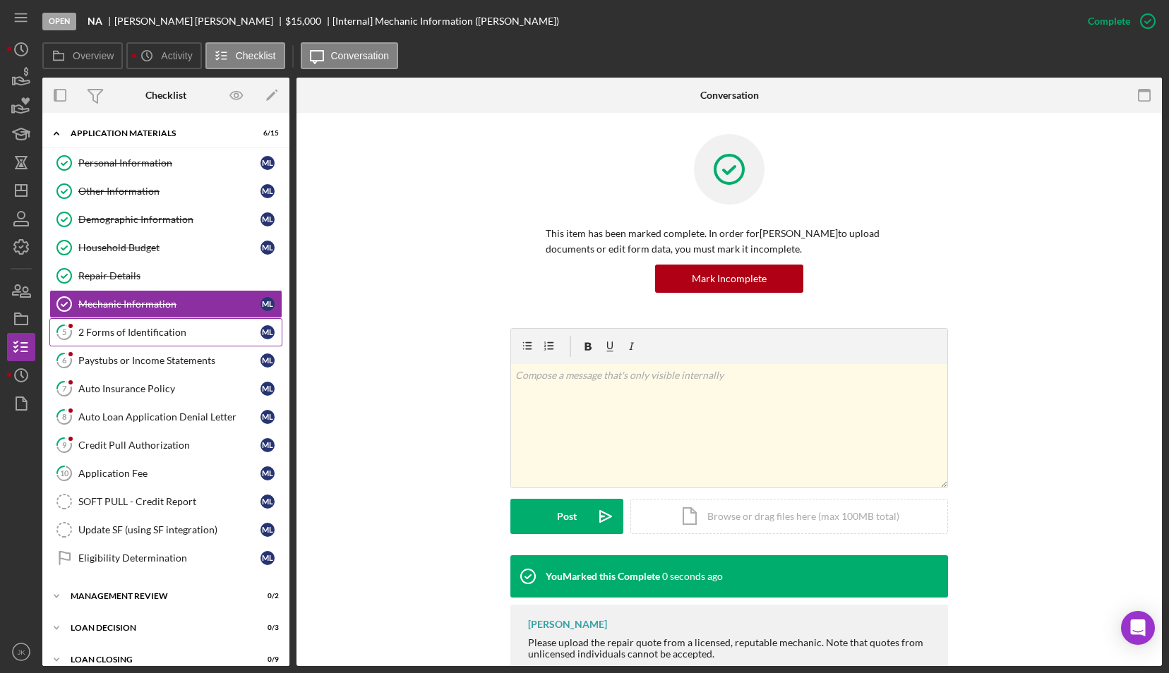
click at [151, 330] on div "2 Forms of Identification" at bounding box center [169, 332] width 182 height 11
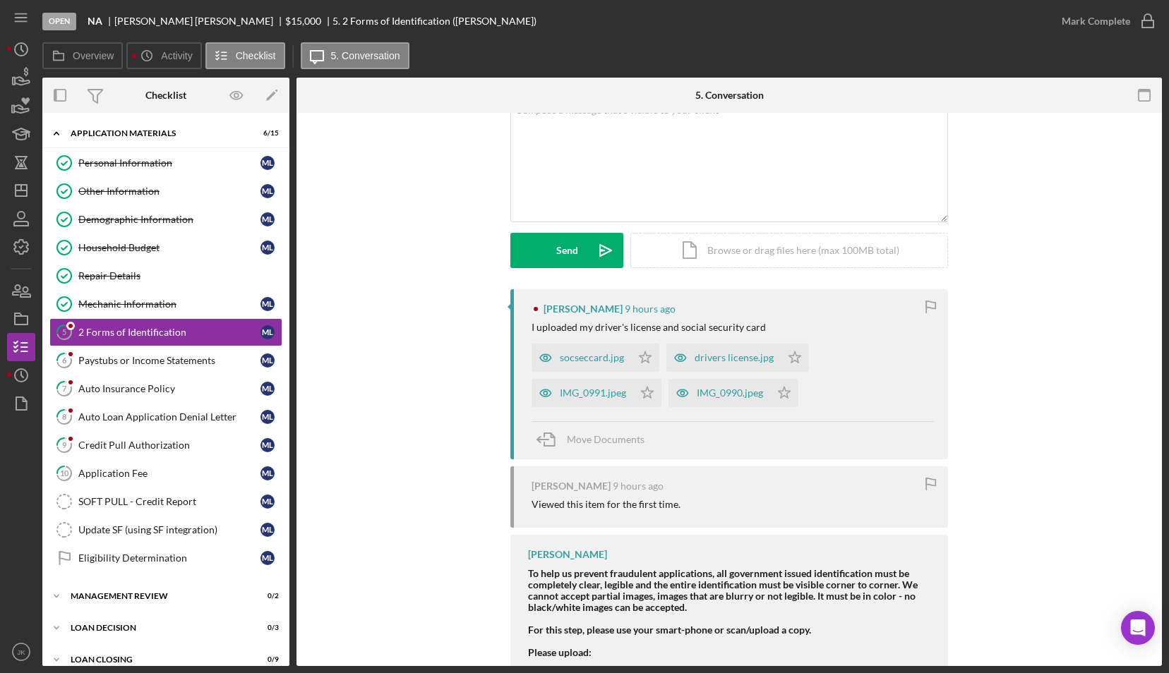
scroll to position [141, 0]
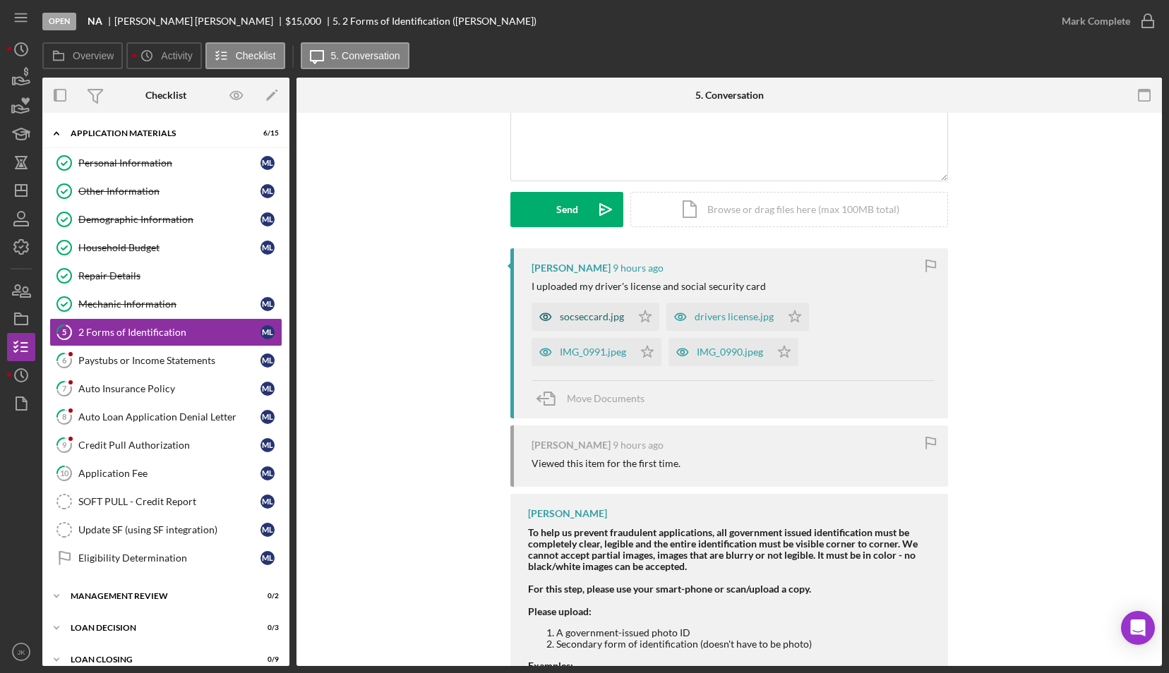
click at [595, 312] on div "socseccard.jpg" at bounding box center [592, 316] width 64 height 11
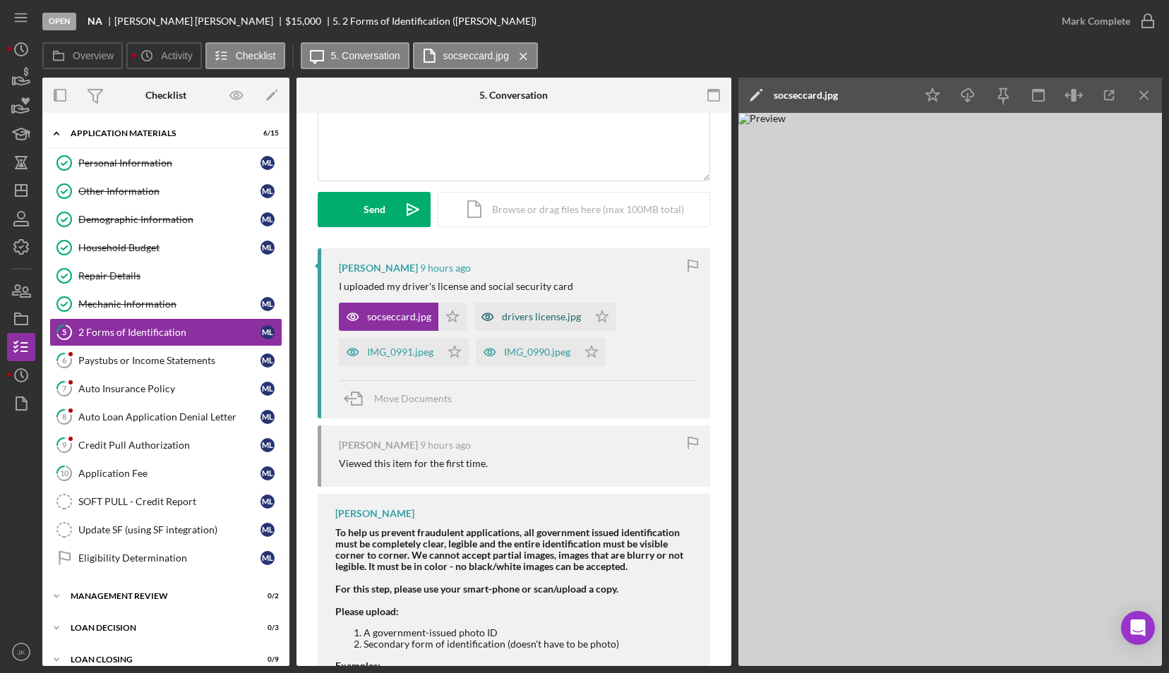
click at [541, 322] on div "drivers license.jpg" at bounding box center [541, 316] width 79 height 11
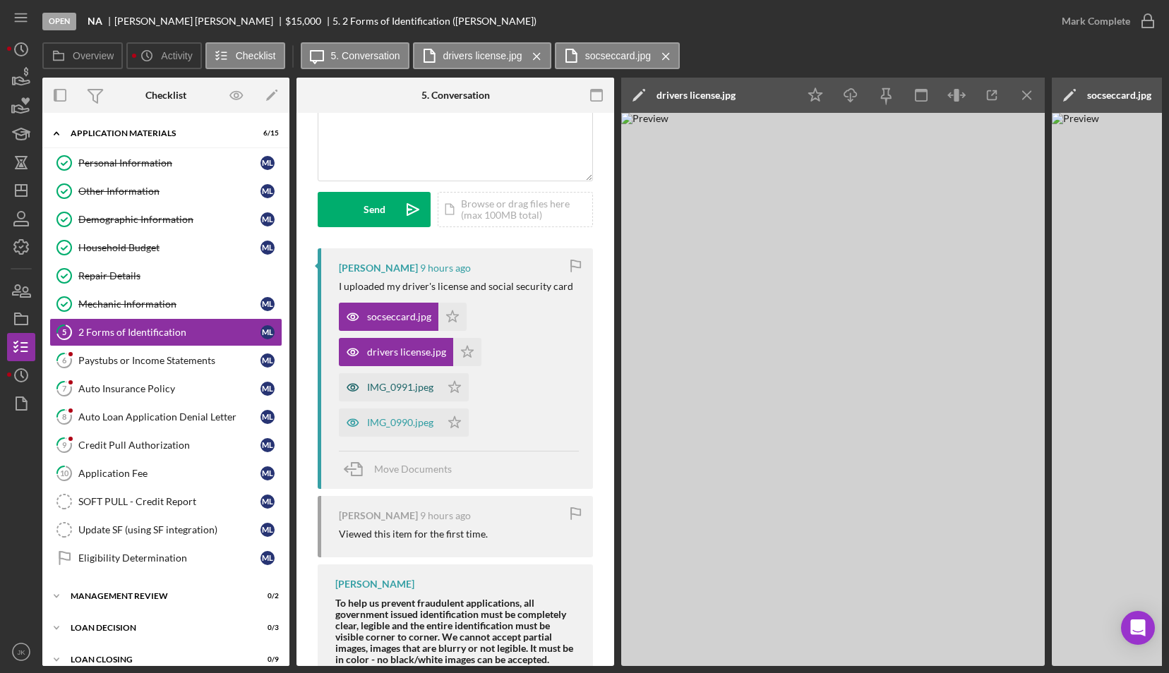
click at [388, 393] on div "IMG_0991.jpeg" at bounding box center [400, 387] width 66 height 11
click at [401, 423] on div "IMG_0990.jpeg" at bounding box center [400, 422] width 66 height 11
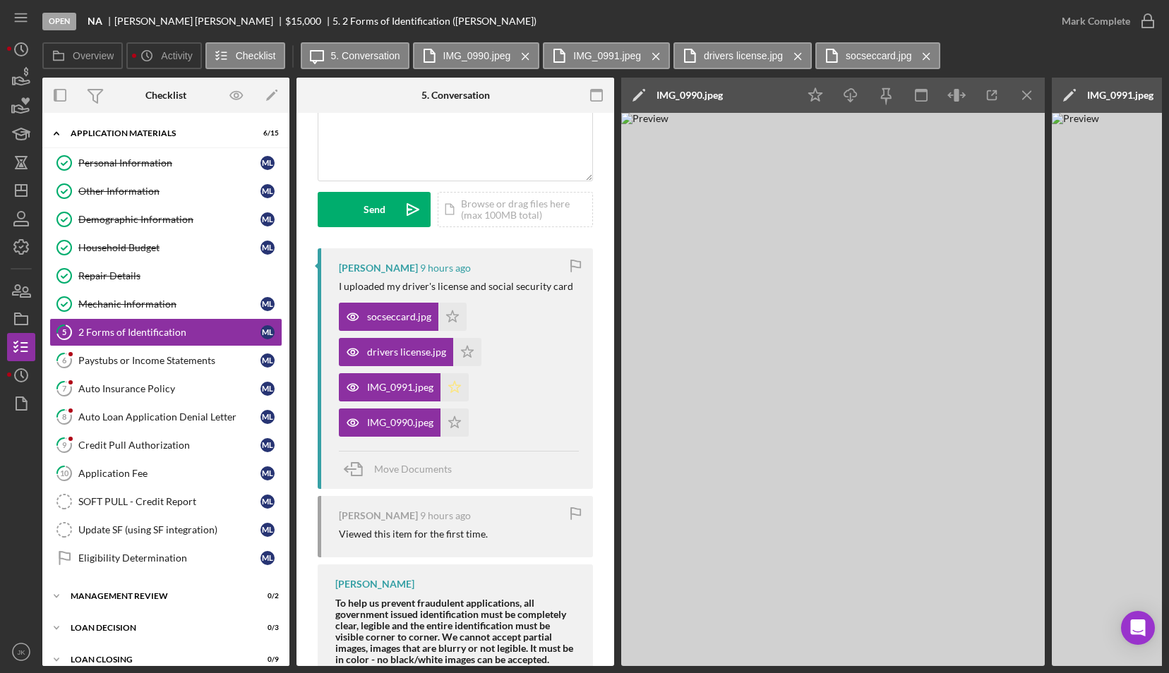
click at [461, 383] on icon "Icon/Star" at bounding box center [455, 387] width 28 height 28
click at [456, 425] on icon "Icon/Star" at bounding box center [455, 423] width 28 height 28
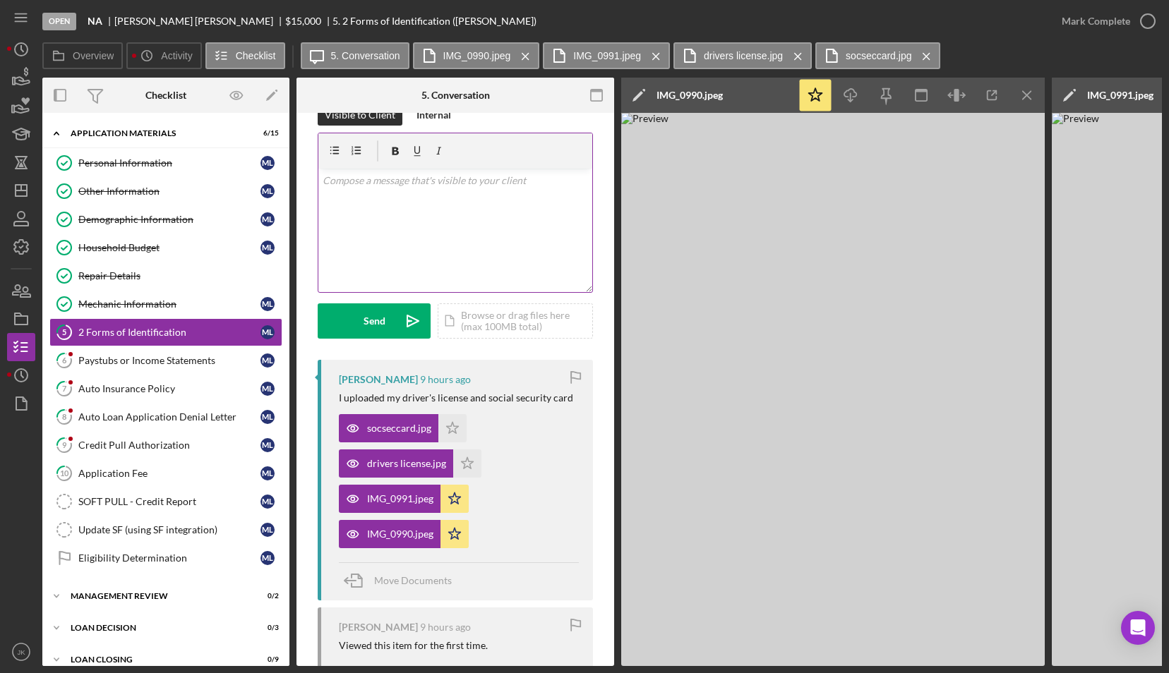
scroll to position [0, 0]
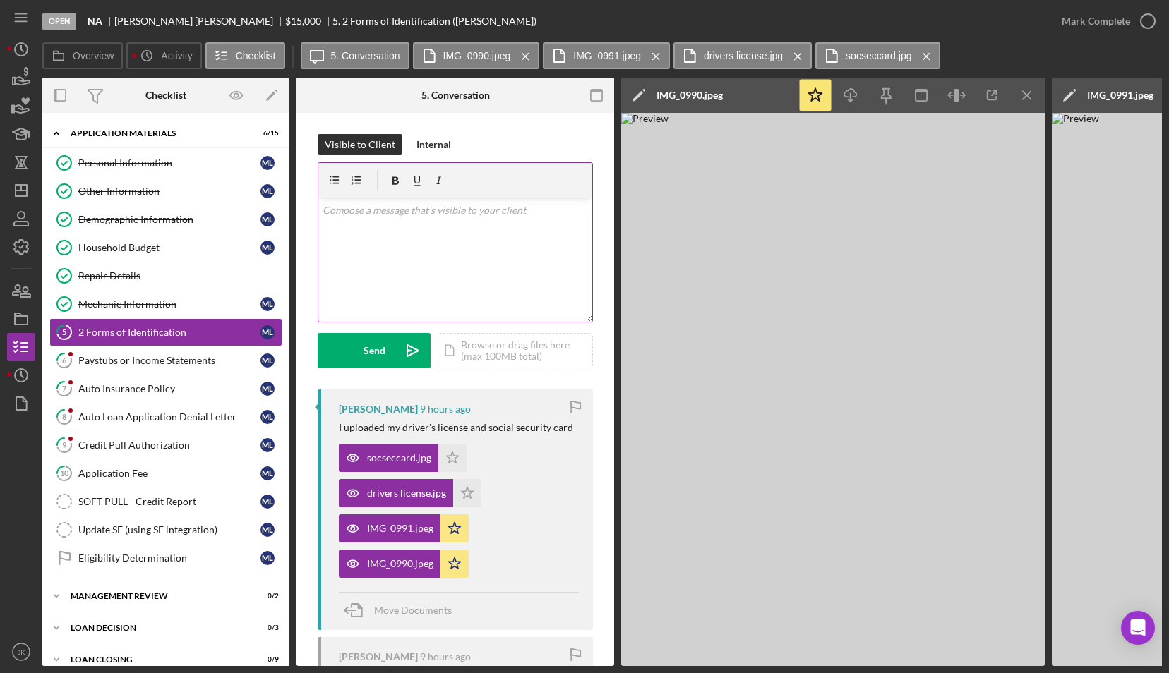
click at [466, 268] on div "v Color teal Color pink Remove color Add row above Add row below Add column bef…" at bounding box center [455, 260] width 274 height 124
click at [400, 347] on icon "Icon/icon-invite-send" at bounding box center [412, 350] width 35 height 35
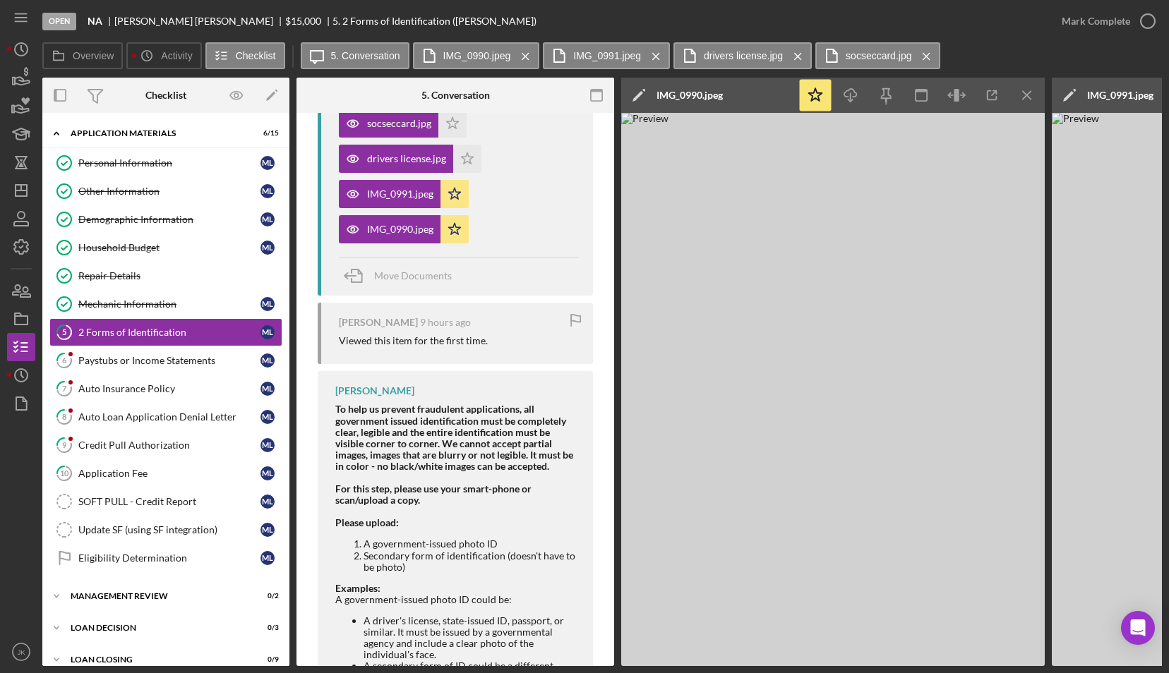
scroll to position [71, 0]
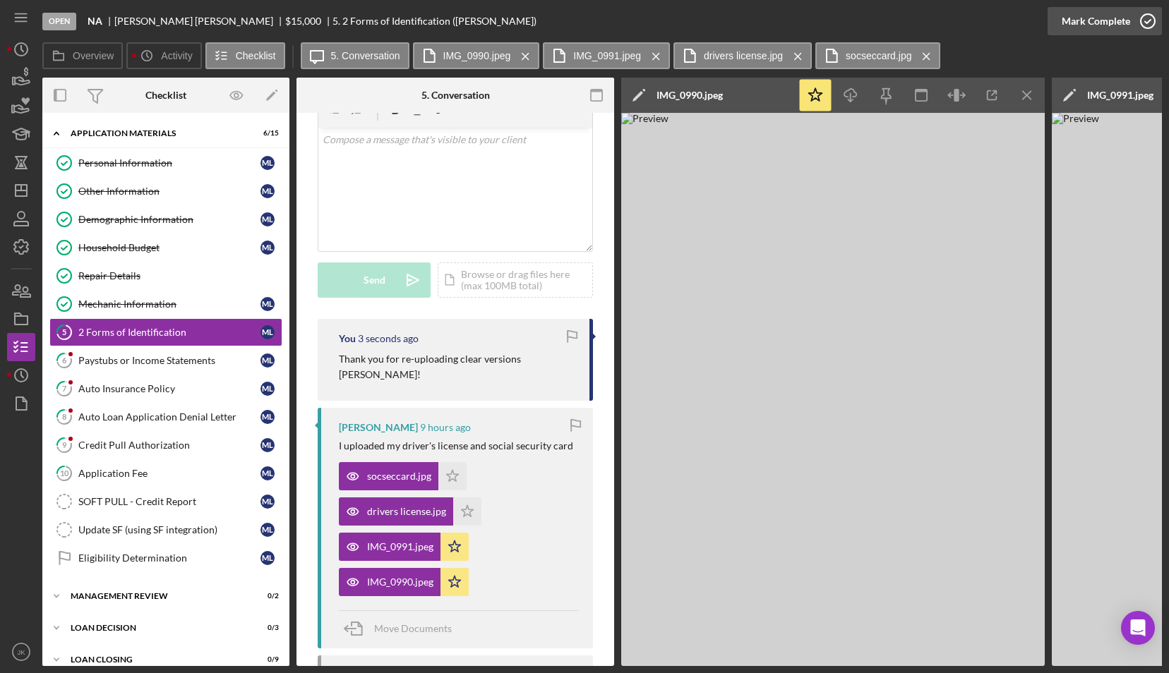
click at [1106, 27] on div "Mark Complete" at bounding box center [1096, 21] width 68 height 28
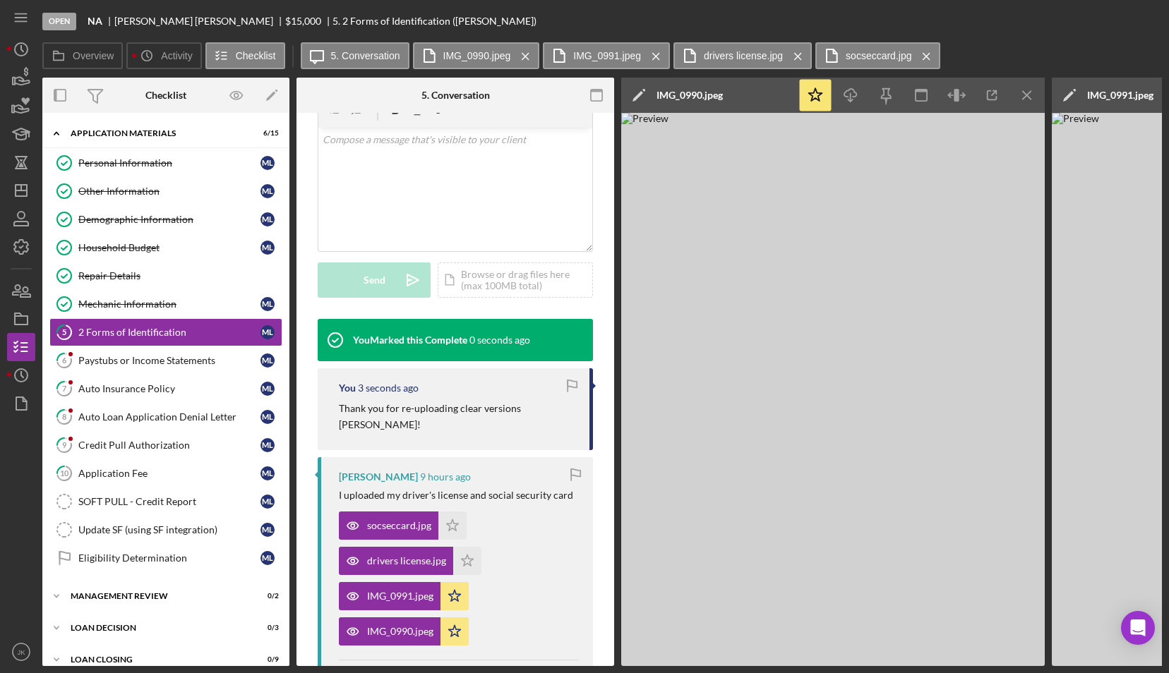
scroll to position [280, 0]
click at [198, 357] on div "Paystubs or Income Statements" at bounding box center [169, 360] width 182 height 11
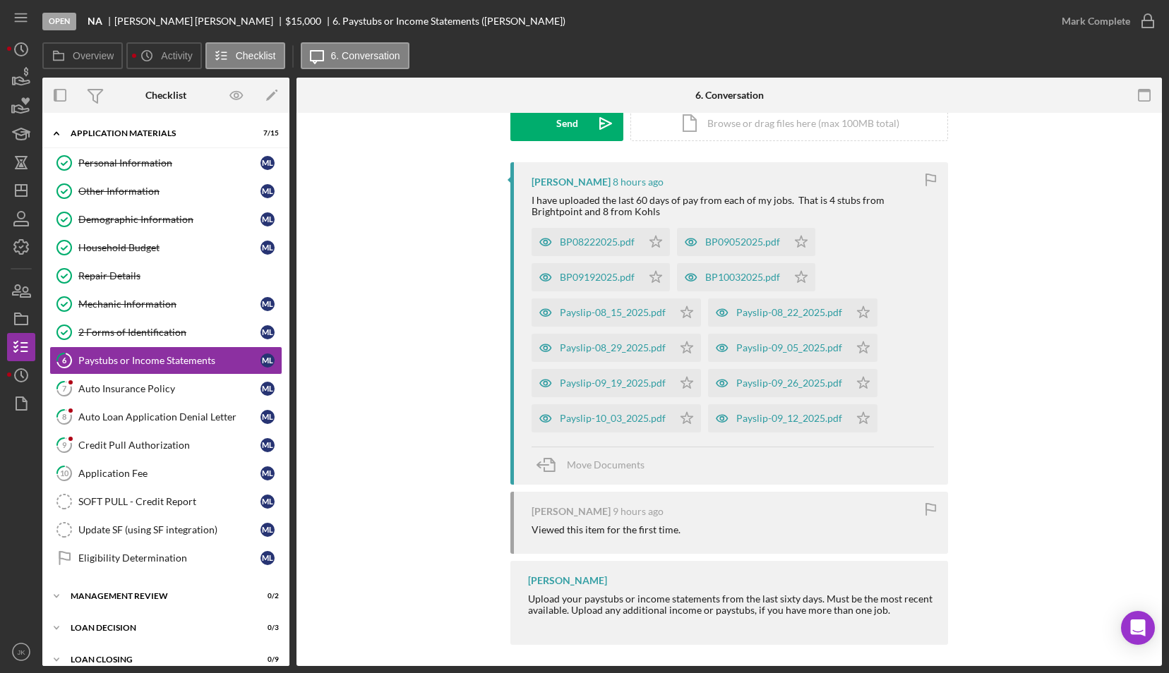
scroll to position [233, 0]
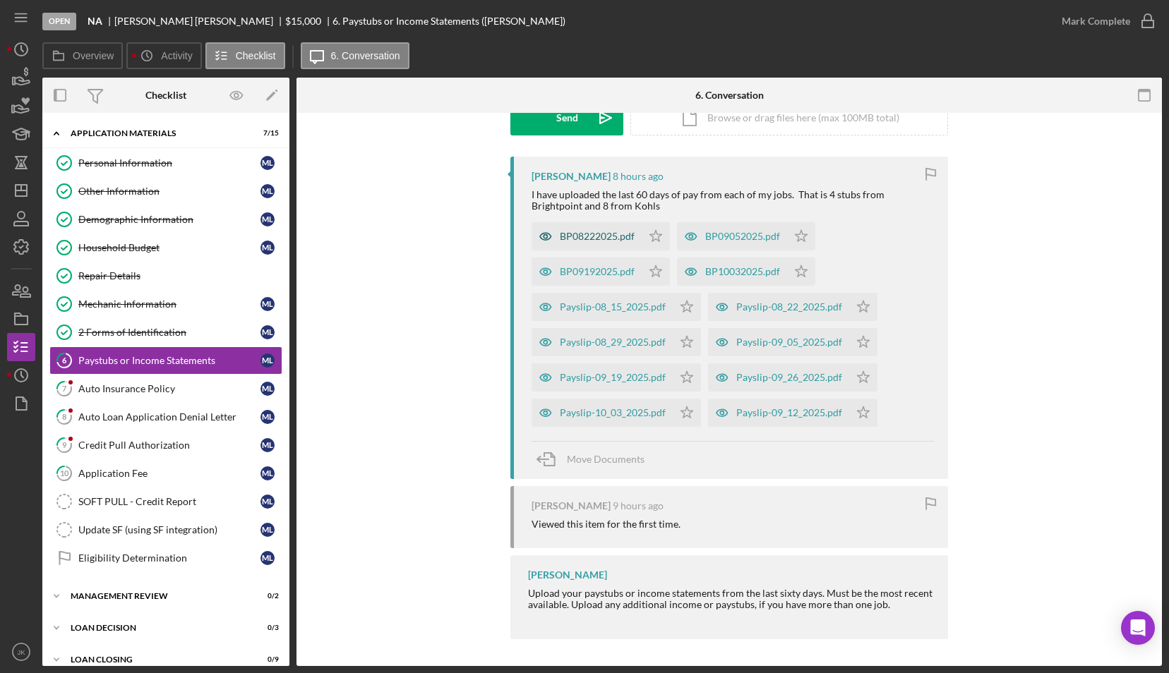
click at [613, 236] on div "BP08222025.pdf" at bounding box center [597, 236] width 75 height 11
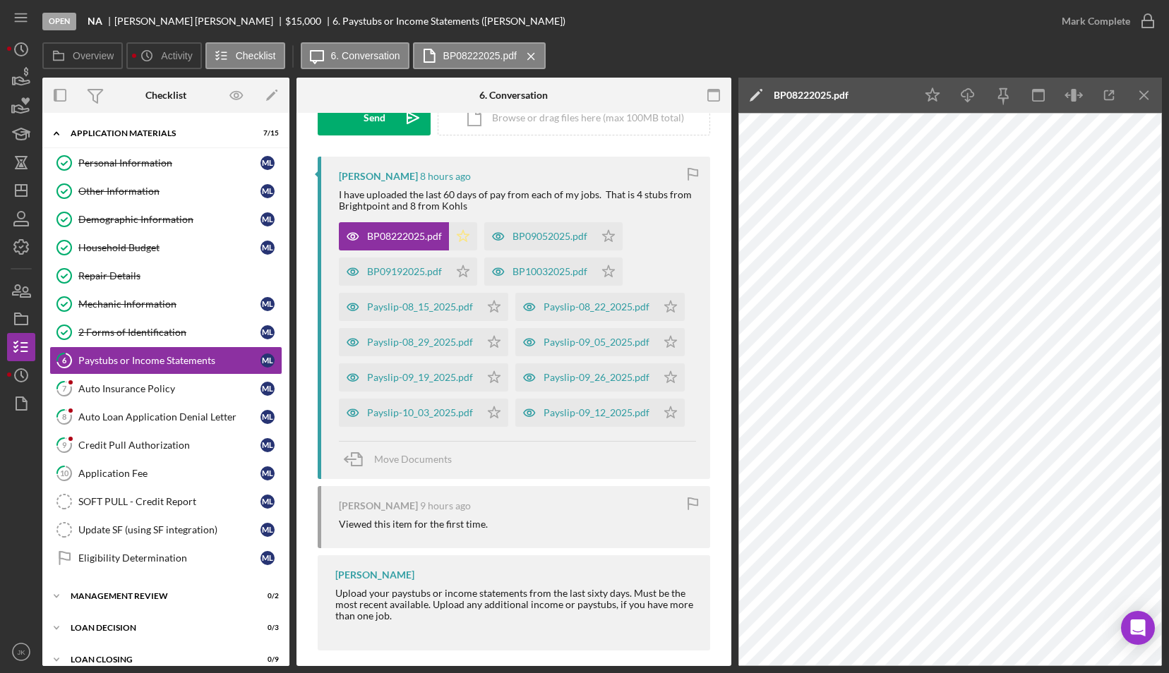
click at [459, 234] on icon "Icon/Star" at bounding box center [463, 236] width 28 height 28
click at [559, 236] on div "BP09052025.pdf" at bounding box center [550, 236] width 75 height 11
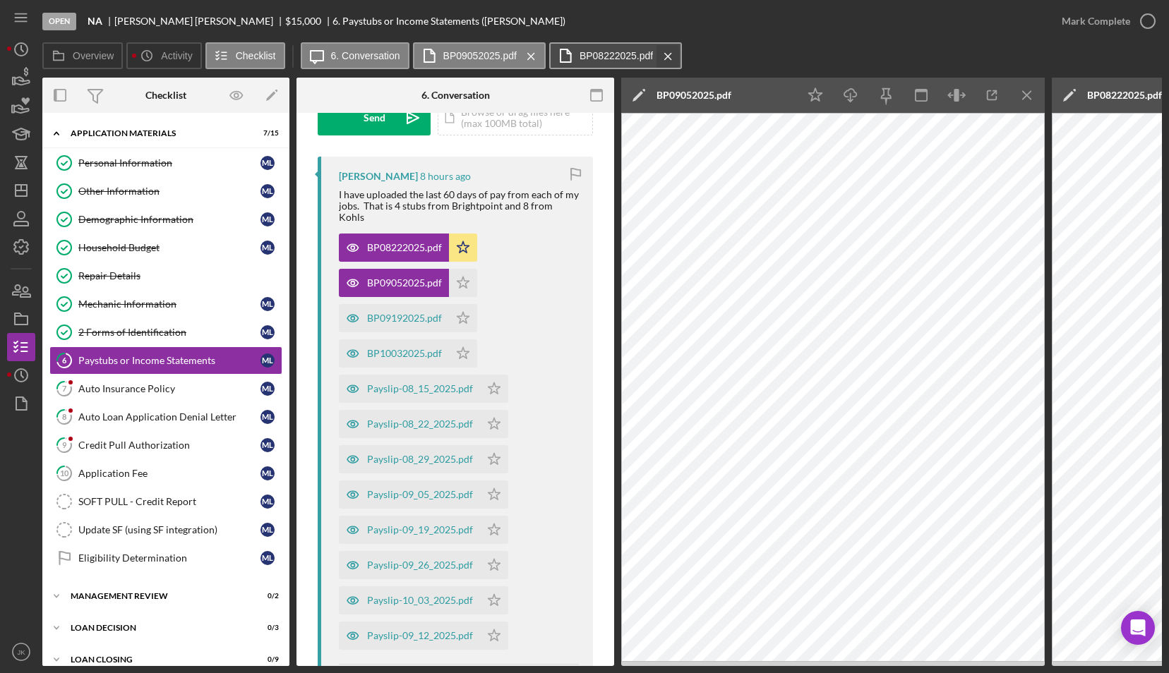
click at [669, 61] on icon "Icon/Menu Close" at bounding box center [668, 56] width 25 height 35
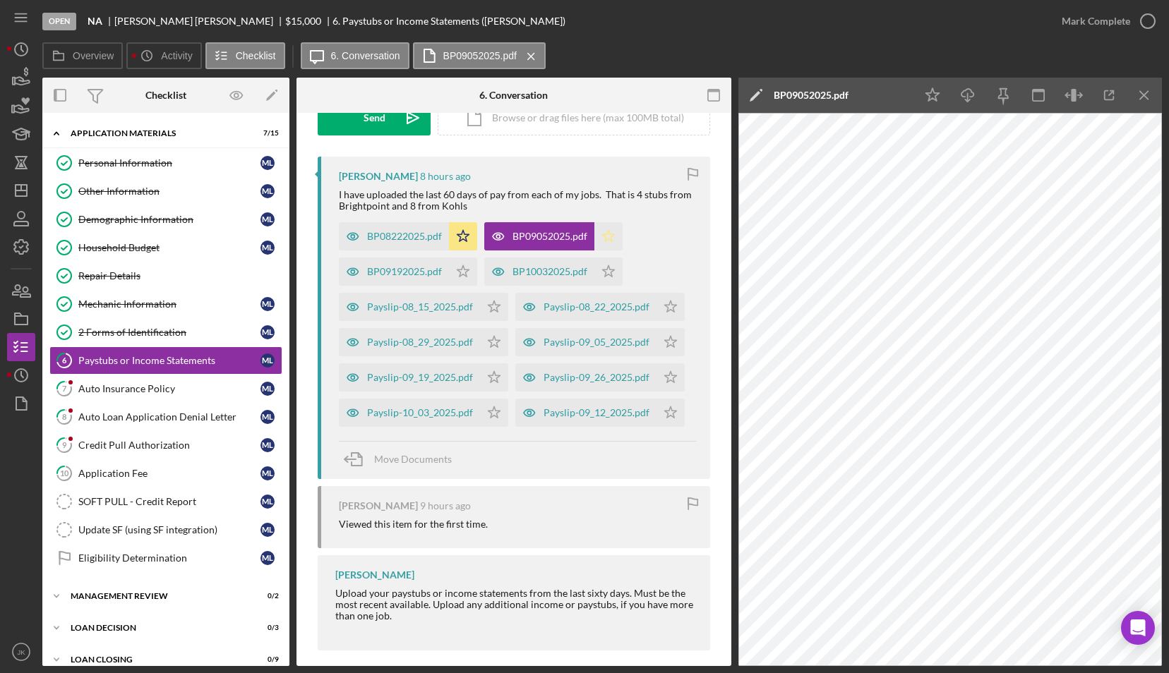
click at [611, 234] on polygon "button" at bounding box center [609, 235] width 12 height 11
click at [402, 234] on div "BP08222025.pdf" at bounding box center [404, 236] width 75 height 11
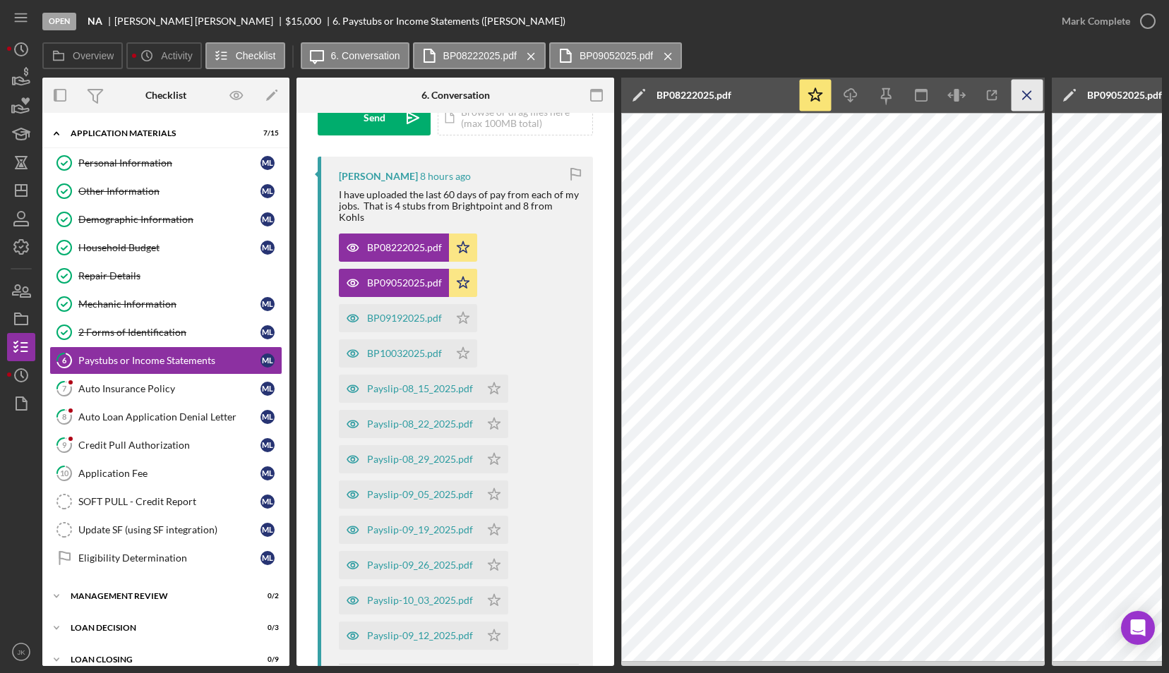
click at [1017, 101] on icon "Icon/Menu Close" at bounding box center [1028, 96] width 32 height 32
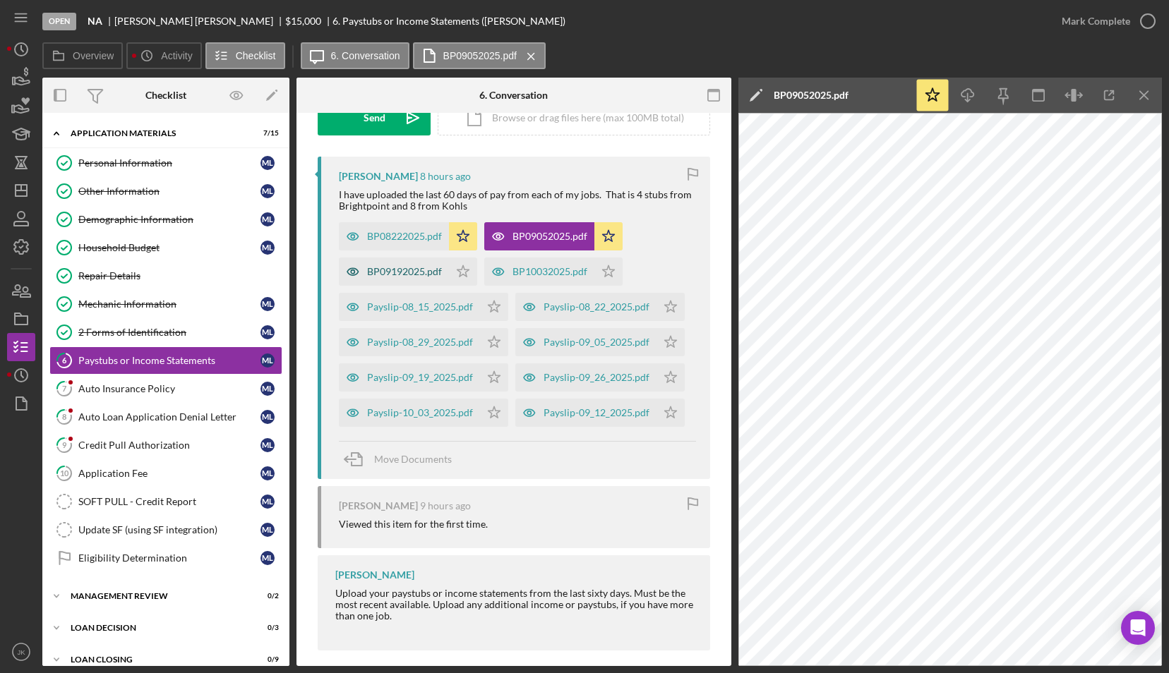
click at [423, 270] on div "BP09192025.pdf" at bounding box center [404, 271] width 75 height 11
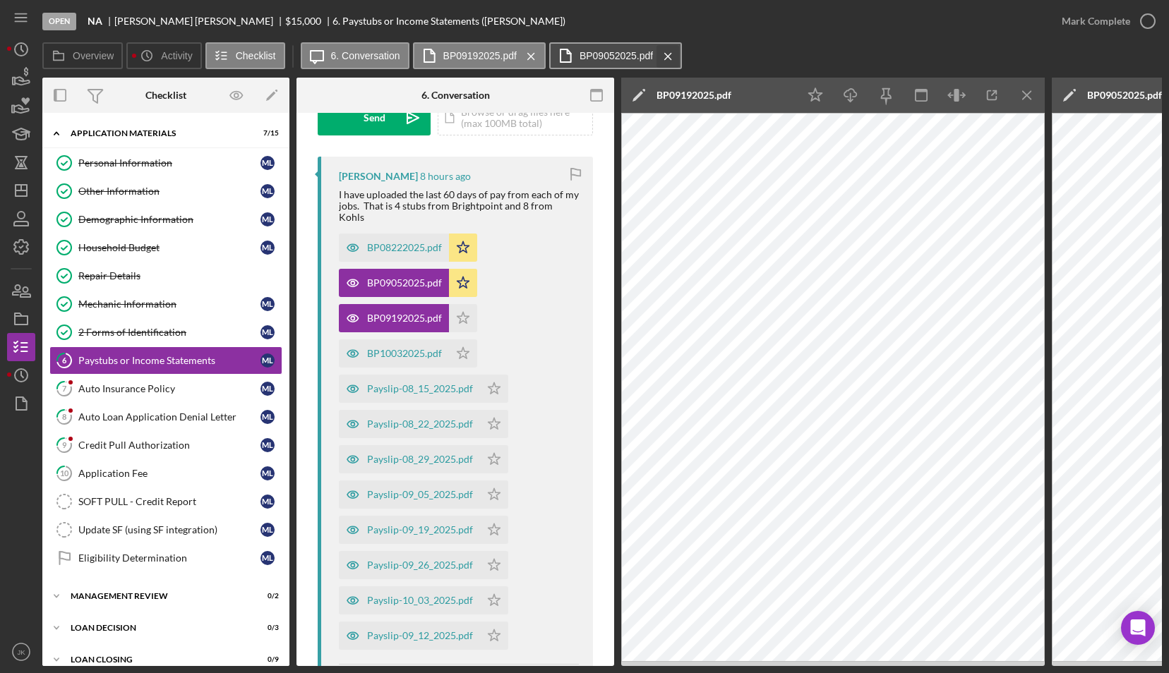
click at [671, 52] on icon "Icon/Menu Close" at bounding box center [668, 56] width 25 height 35
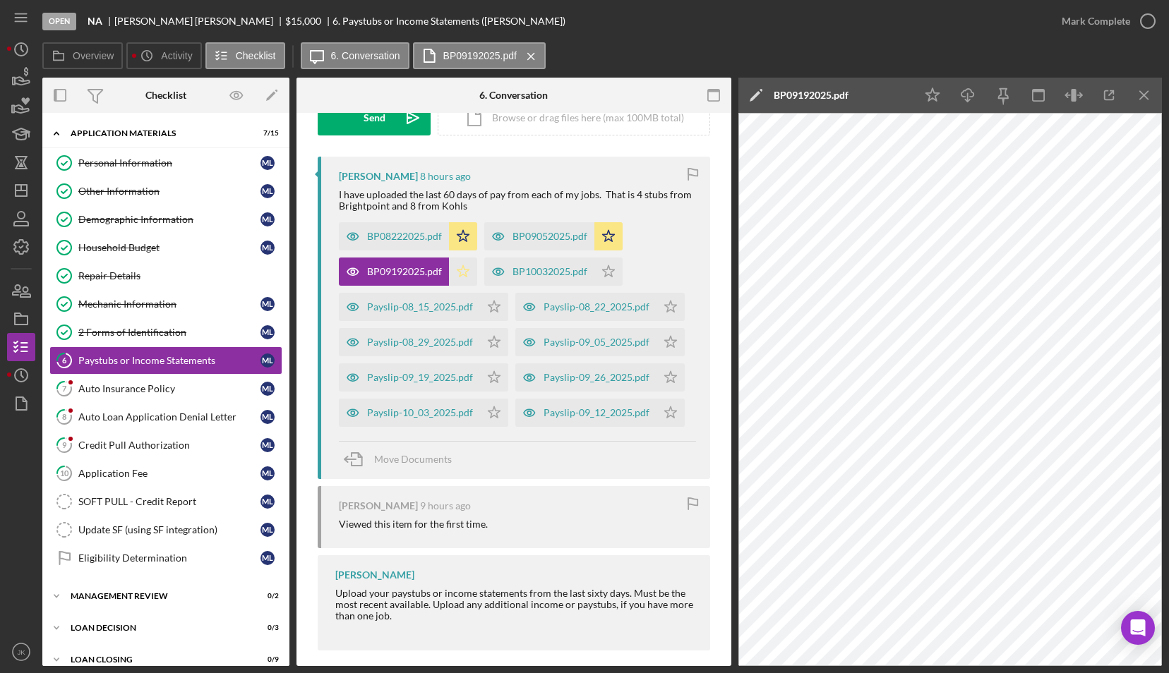
click at [460, 272] on polygon "button" at bounding box center [463, 270] width 12 height 11
click at [528, 271] on div "BP10032025.pdf" at bounding box center [550, 271] width 75 height 11
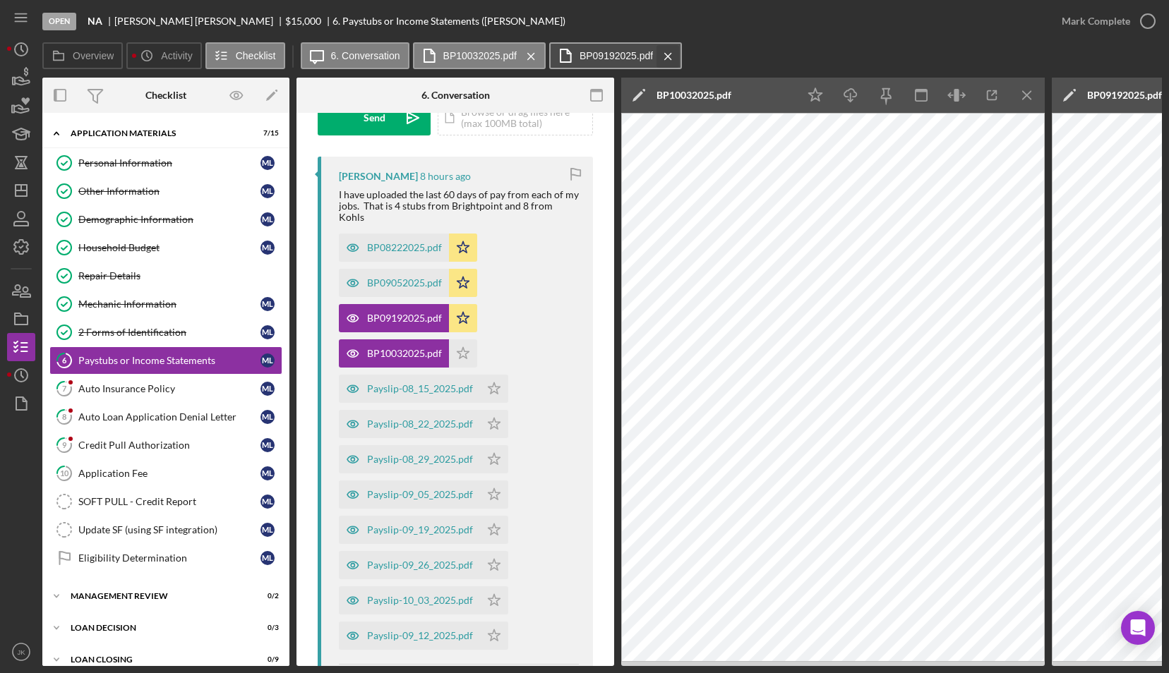
click at [676, 55] on icon "Icon/Menu Close" at bounding box center [668, 56] width 25 height 35
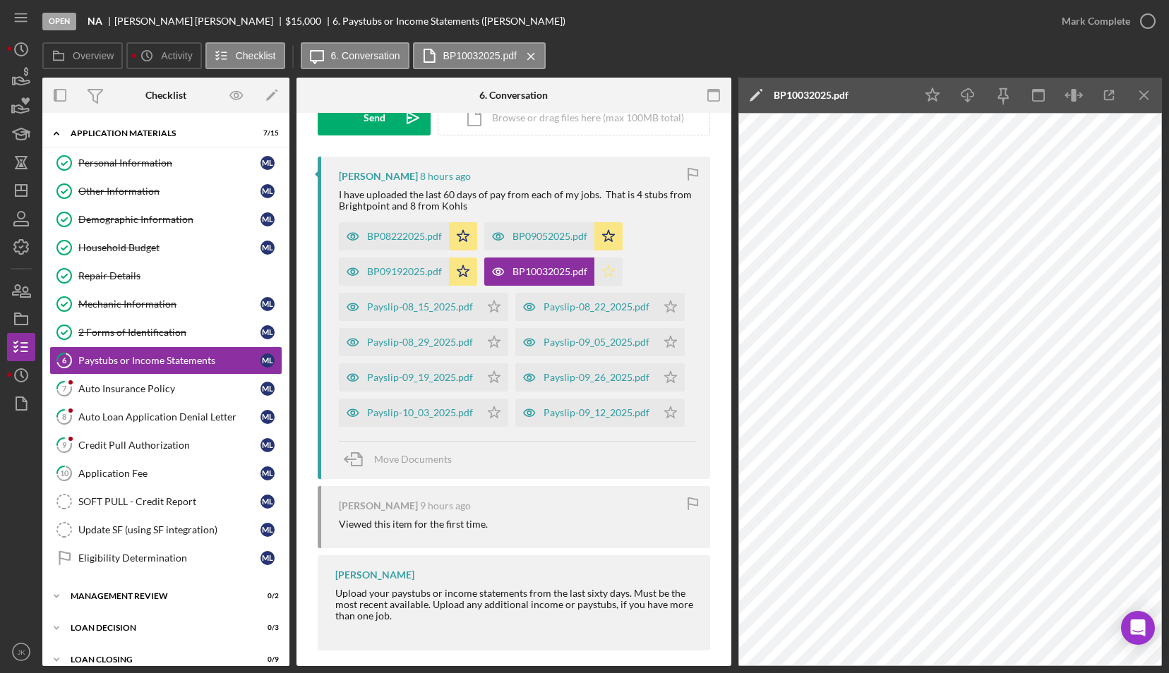
click at [613, 273] on icon "Icon/Star" at bounding box center [608, 272] width 28 height 28
click at [450, 309] on div "Payslip-08_15_2025.pdf" at bounding box center [420, 306] width 106 height 11
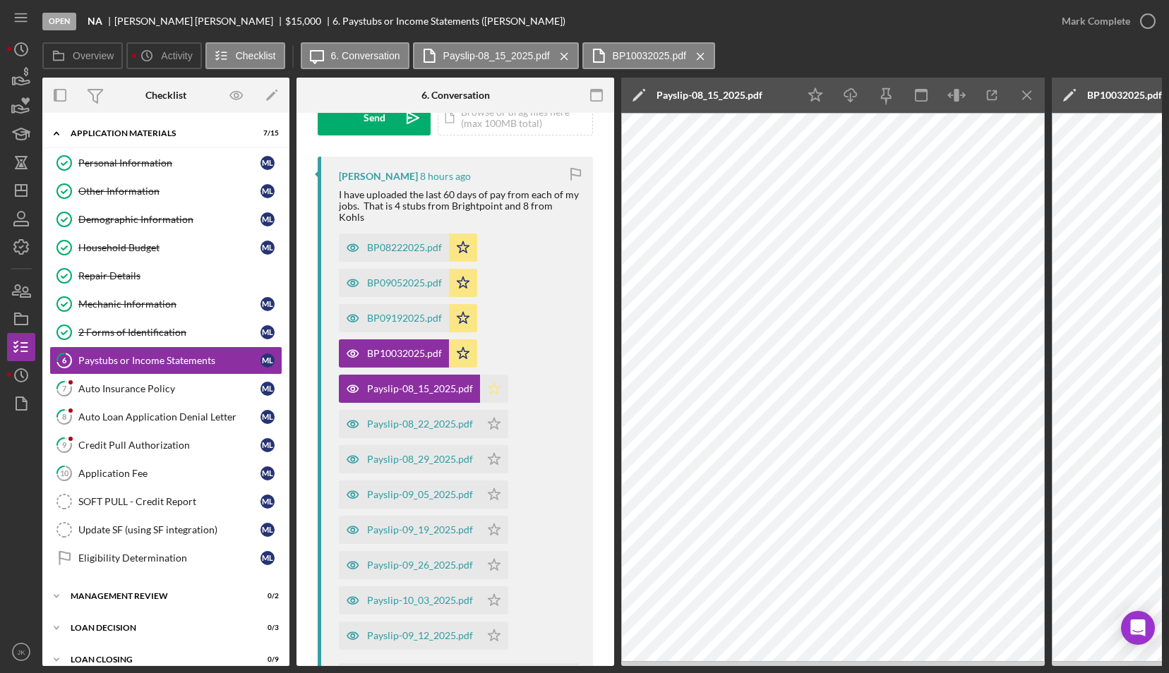
click at [486, 375] on icon "Icon/Star" at bounding box center [494, 389] width 28 height 28
click at [1026, 90] on icon "Icon/Menu Close" at bounding box center [1028, 96] width 32 height 32
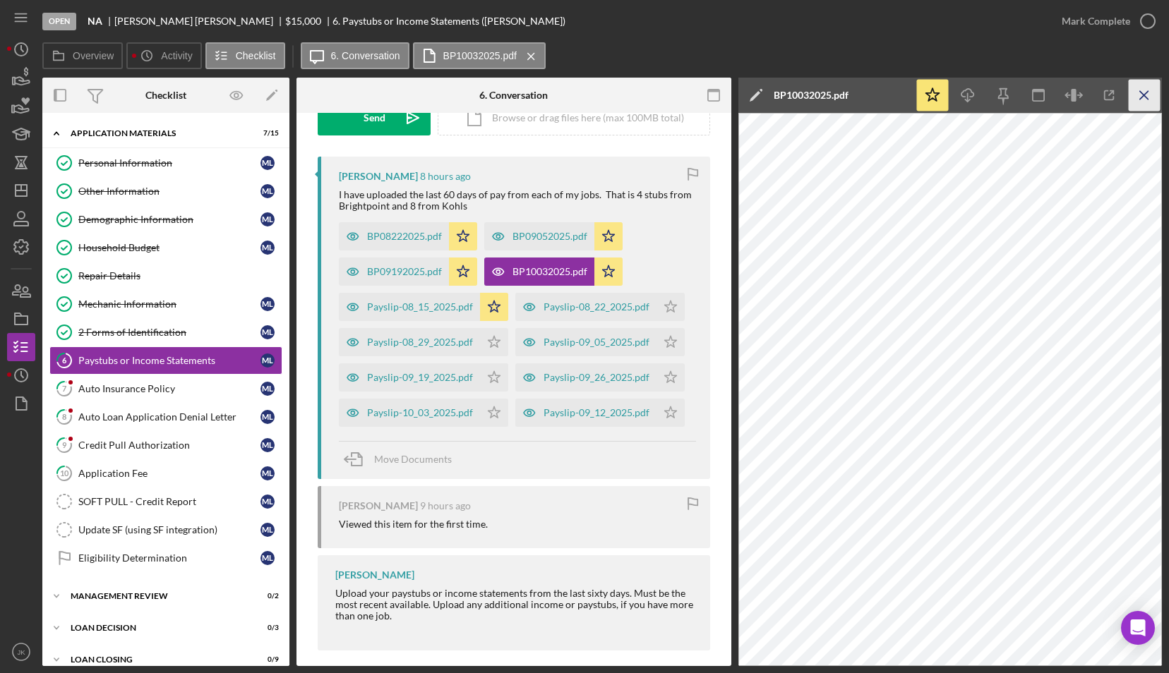
click at [1142, 100] on icon "Icon/Menu Close" at bounding box center [1145, 96] width 32 height 32
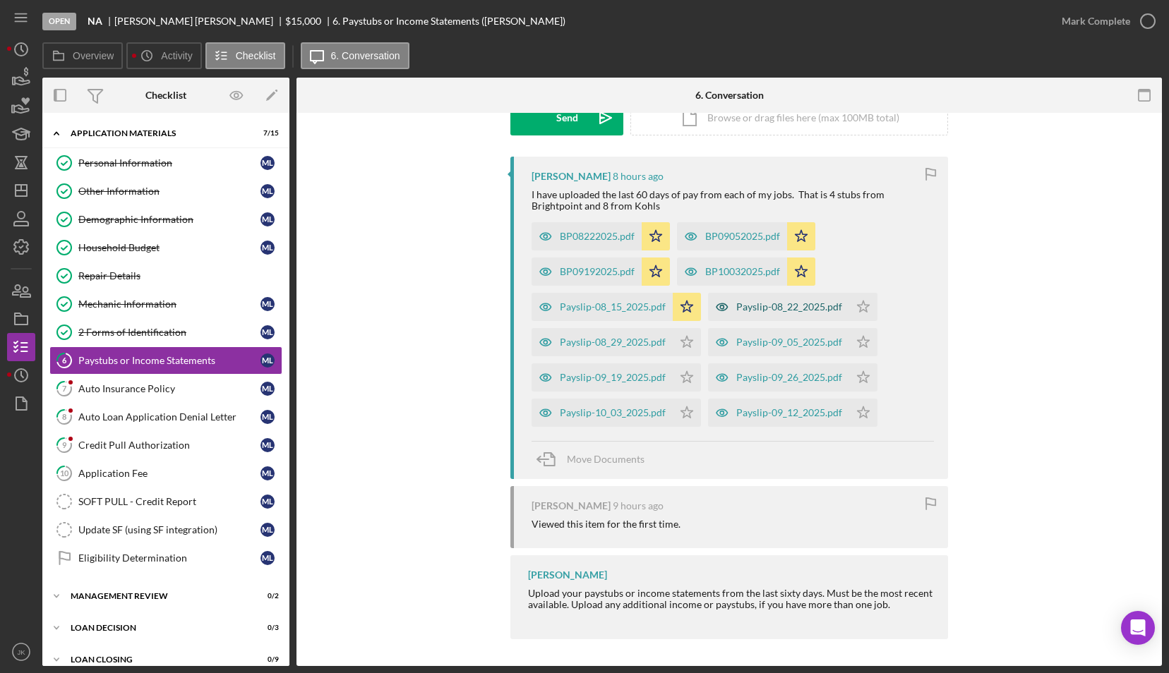
click at [765, 306] on div "Payslip-08_22_2025.pdf" at bounding box center [789, 306] width 106 height 11
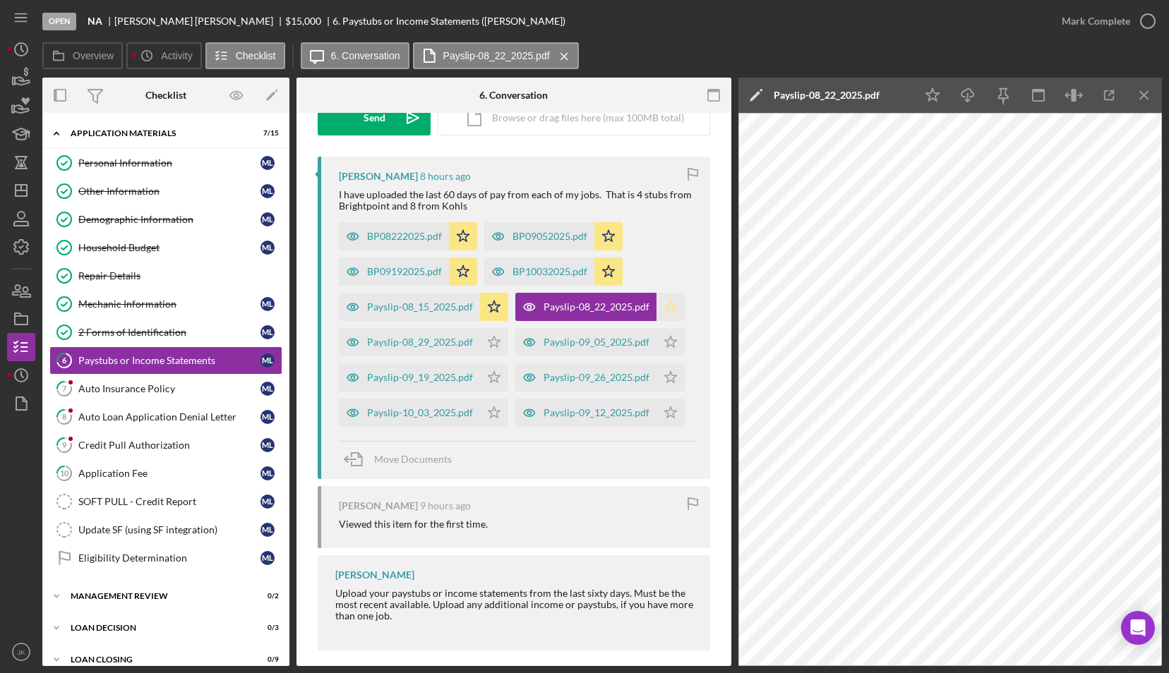
click at [668, 304] on polygon "button" at bounding box center [671, 306] width 12 height 11
click at [1141, 95] on icon "Icon/Menu Close" at bounding box center [1145, 96] width 32 height 32
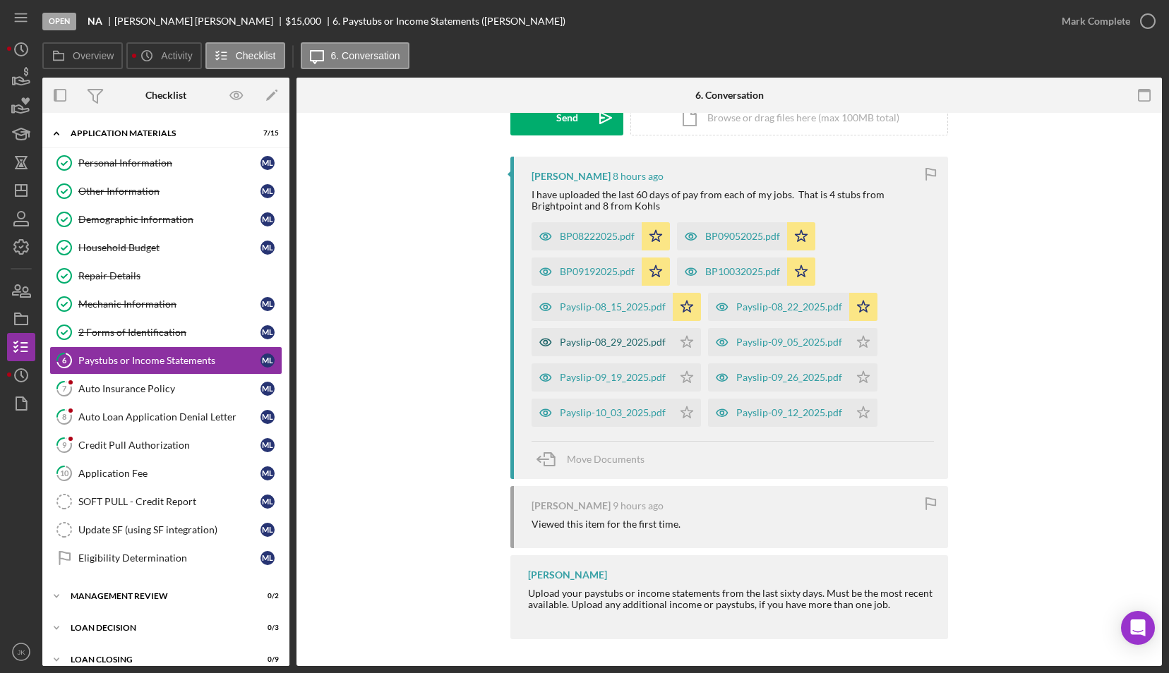
click at [628, 342] on div "Payslip-08_29_2025.pdf" at bounding box center [613, 342] width 106 height 11
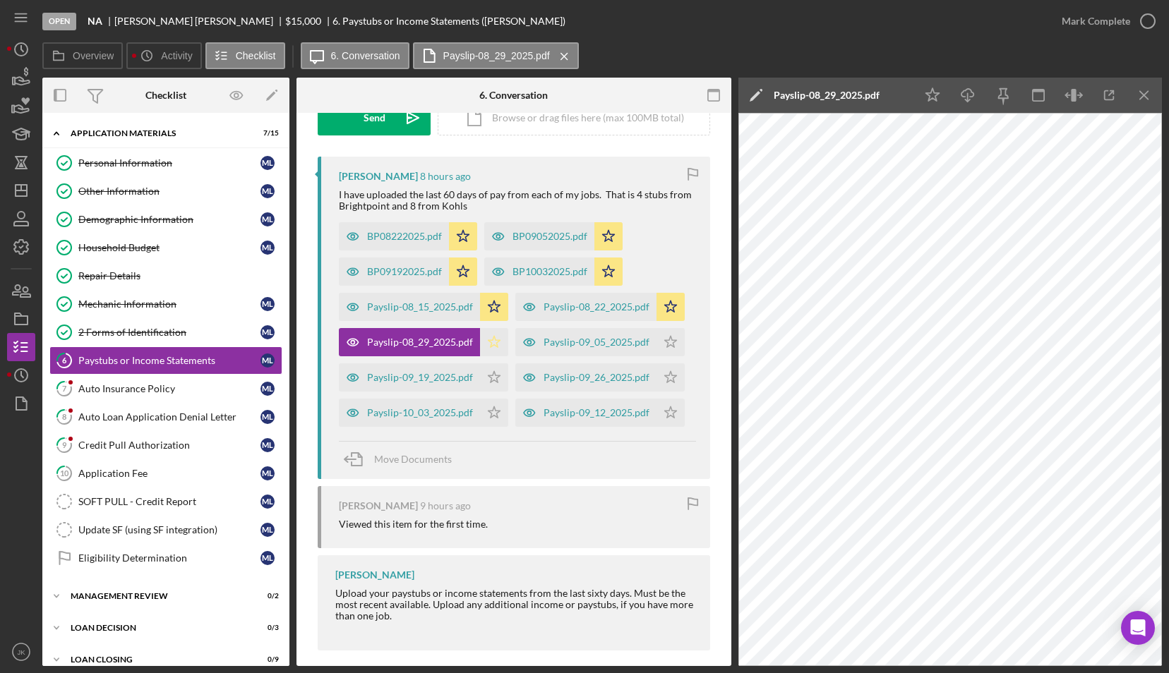
click at [495, 346] on polygon "button" at bounding box center [495, 341] width 12 height 11
click at [1151, 96] on icon "Icon/Menu Close" at bounding box center [1145, 96] width 32 height 32
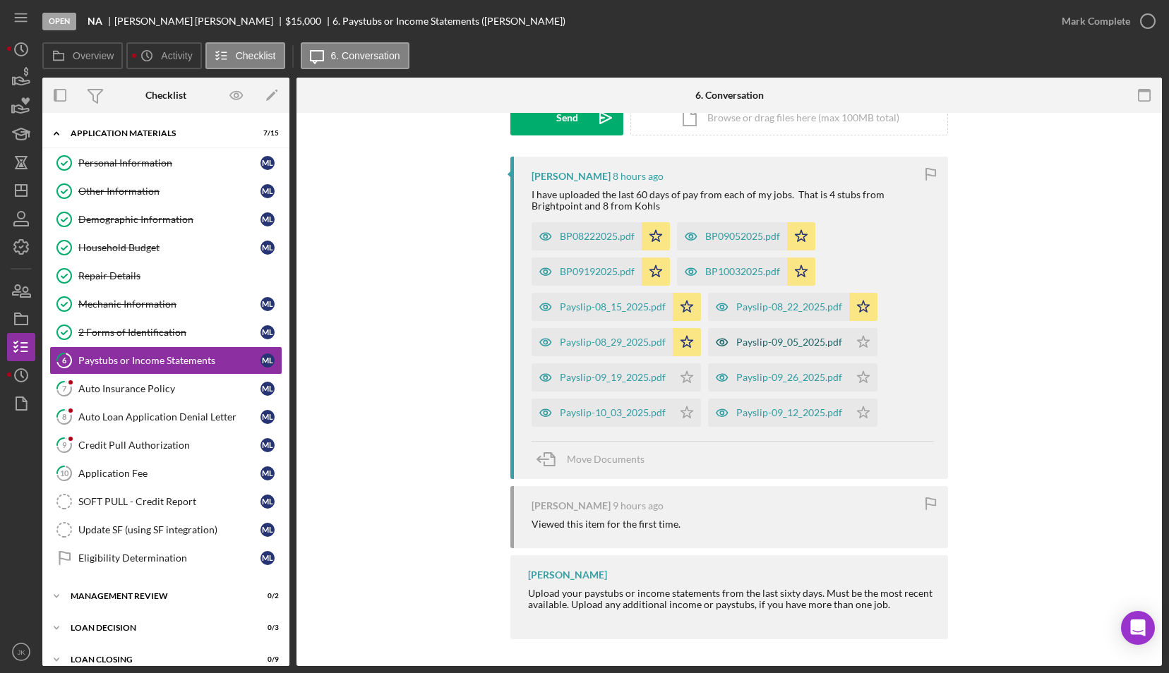
click at [767, 340] on div "Payslip-09_05_2025.pdf" at bounding box center [789, 342] width 106 height 11
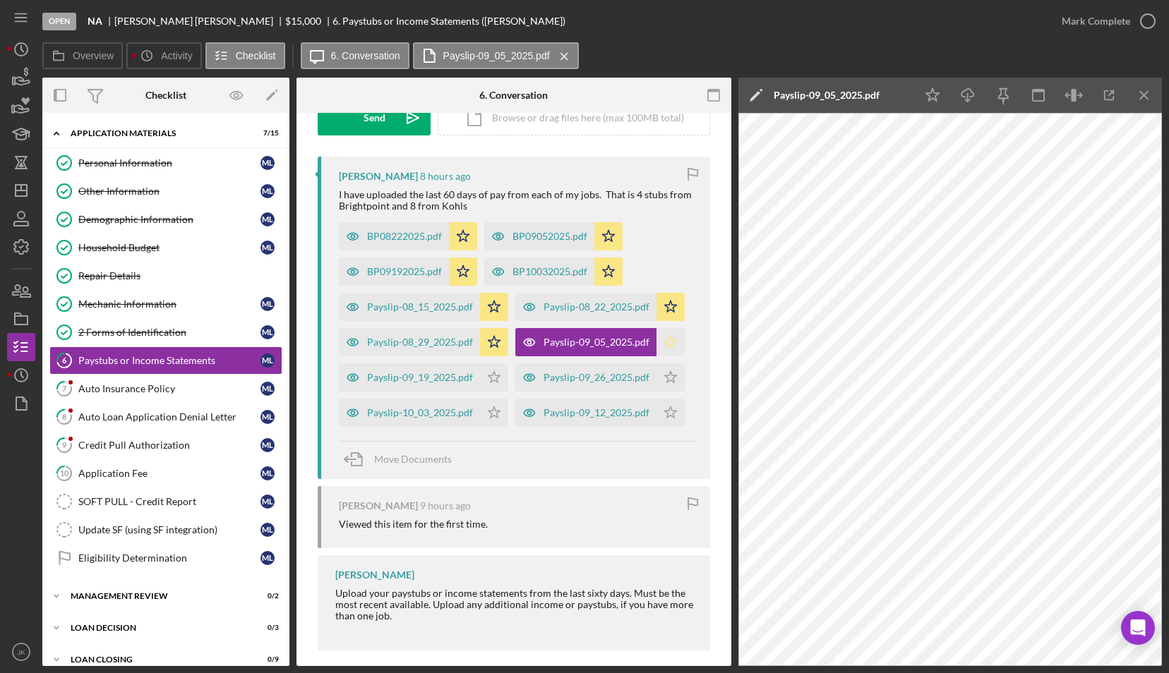
click at [669, 339] on icon "Icon/Star" at bounding box center [671, 342] width 28 height 28
click at [1144, 100] on icon "Icon/Menu Close" at bounding box center [1145, 96] width 32 height 32
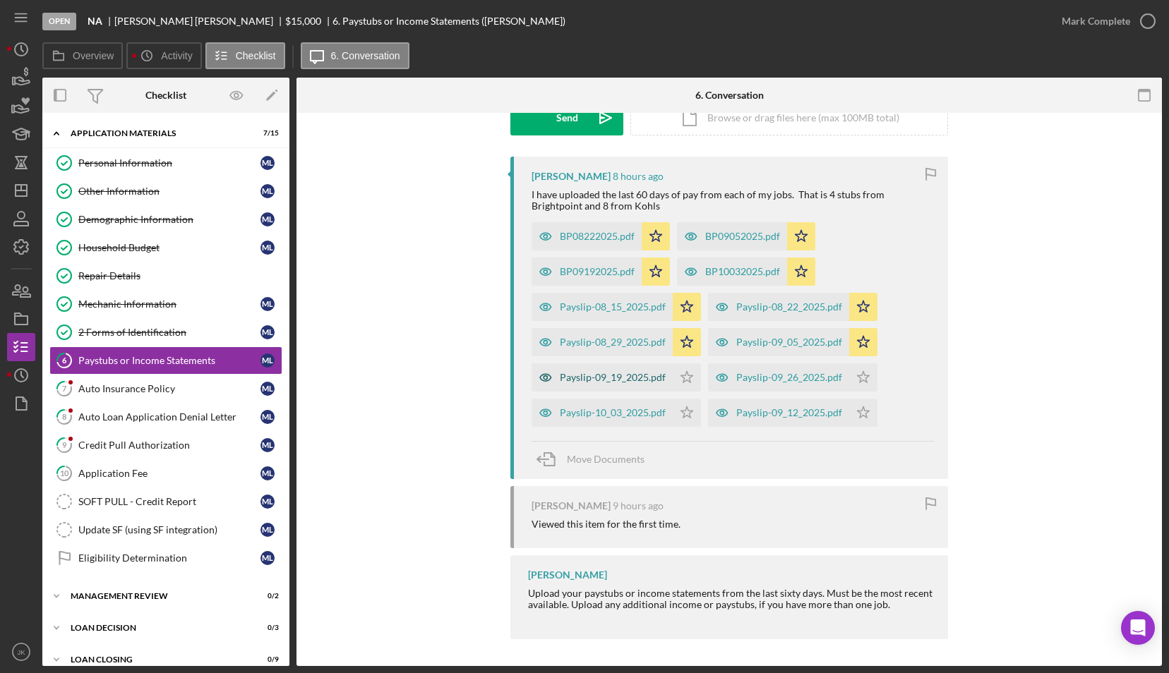
click at [619, 381] on div "Payslip-09_19_2025.pdf" at bounding box center [613, 377] width 106 height 11
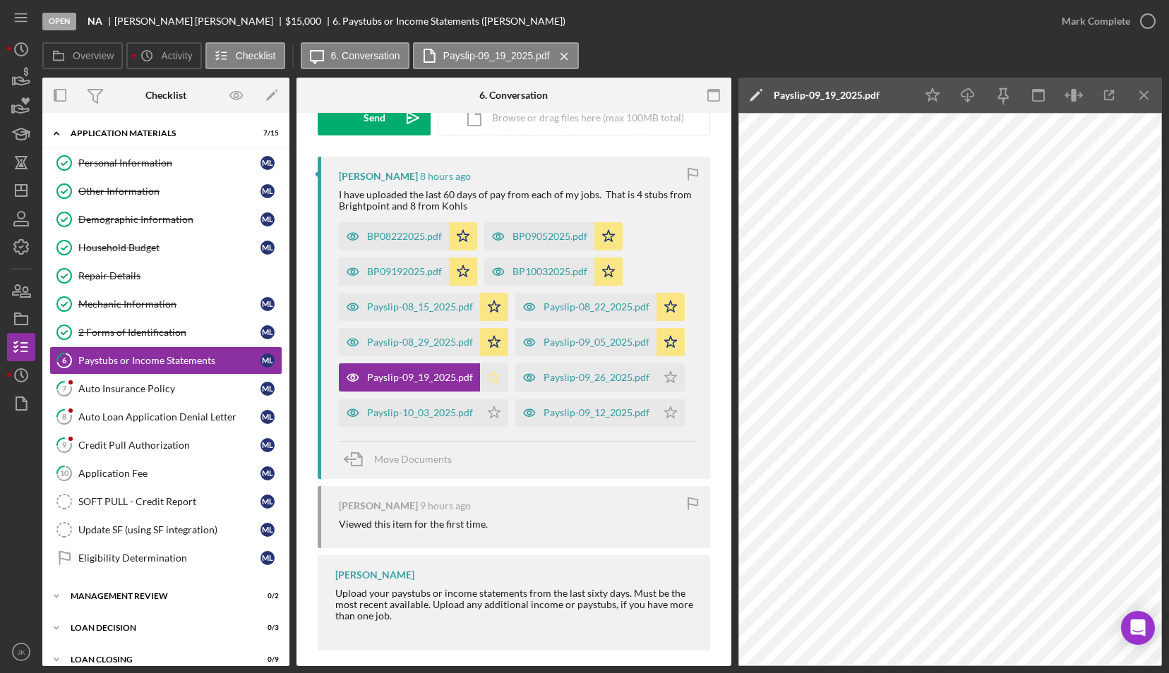
click at [489, 377] on polygon "button" at bounding box center [495, 376] width 12 height 11
click at [594, 381] on div "Payslip-09_26_2025.pdf" at bounding box center [597, 377] width 106 height 11
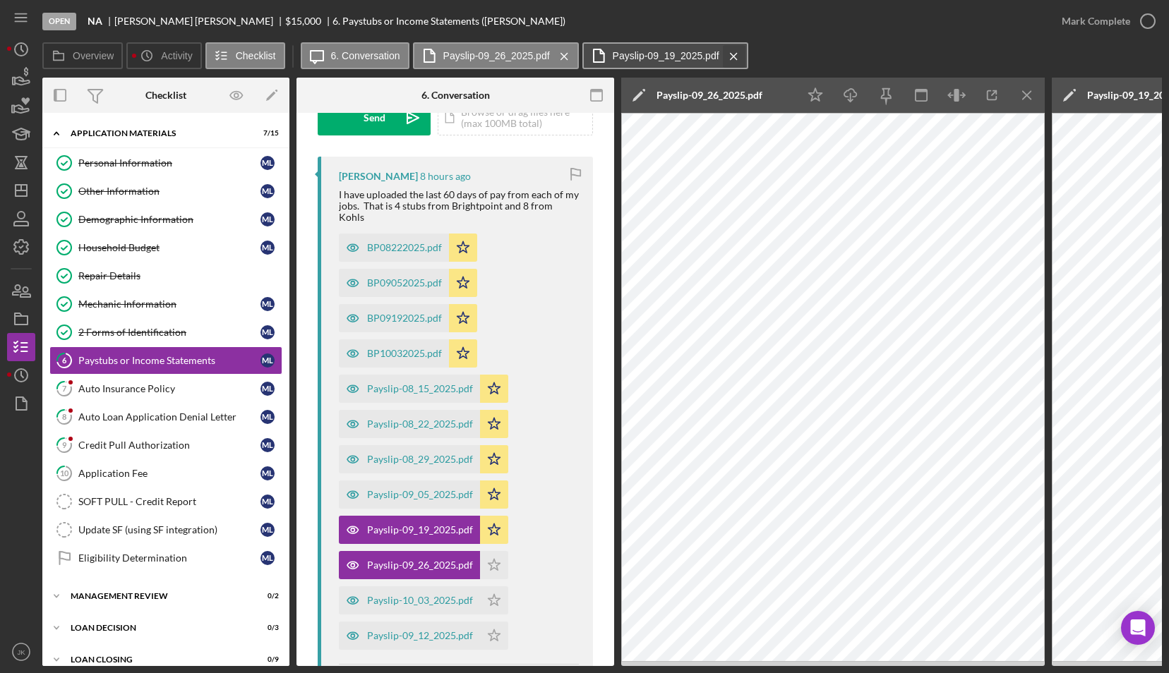
click at [735, 58] on icon "Icon/Menu Close" at bounding box center [733, 56] width 25 height 35
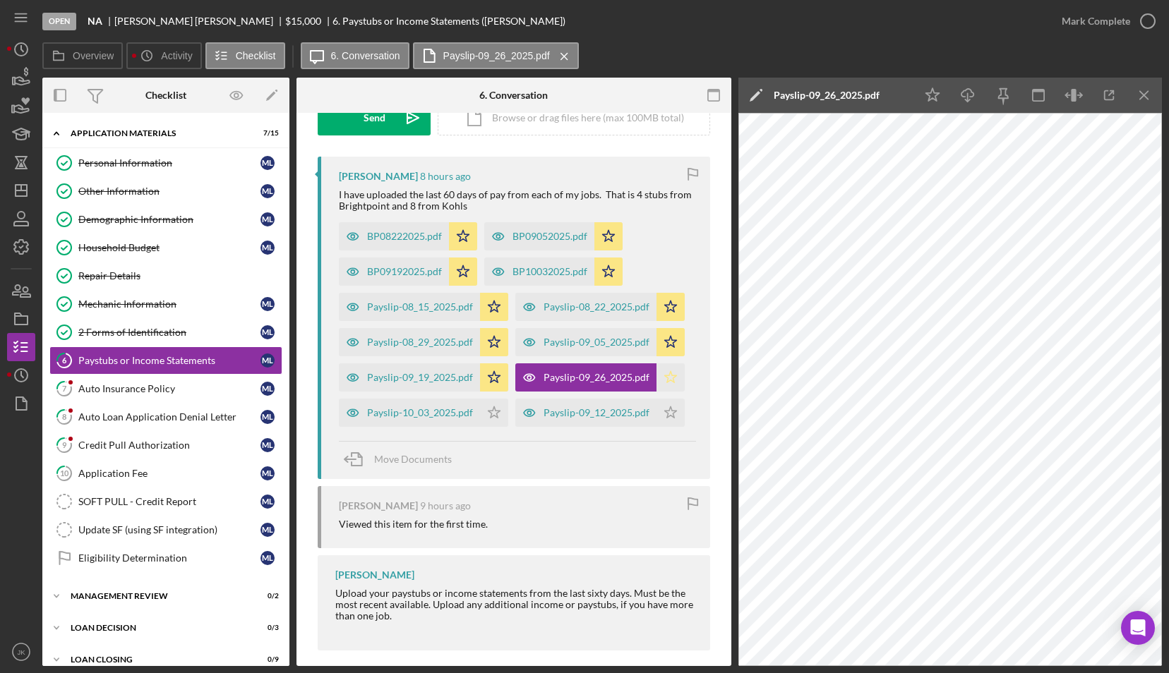
click at [666, 373] on polygon "button" at bounding box center [671, 376] width 12 height 11
click at [1144, 93] on icon "Icon/Menu Close" at bounding box center [1145, 96] width 32 height 32
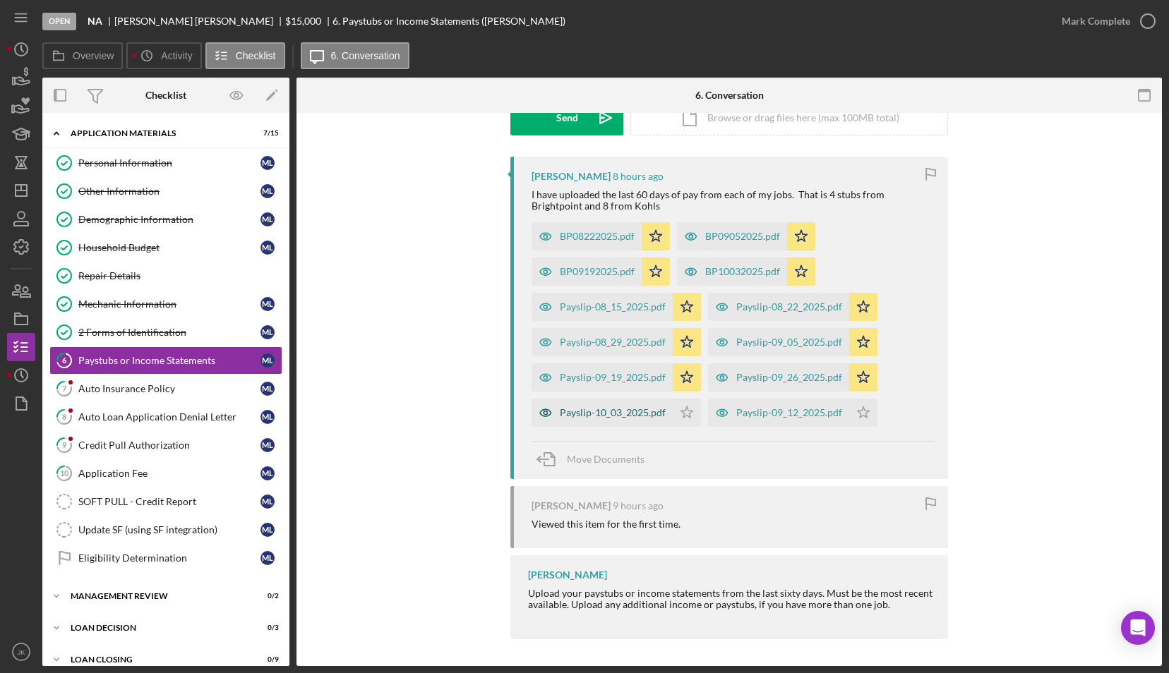
click at [623, 409] on div "Payslip-10_03_2025.pdf" at bounding box center [613, 412] width 106 height 11
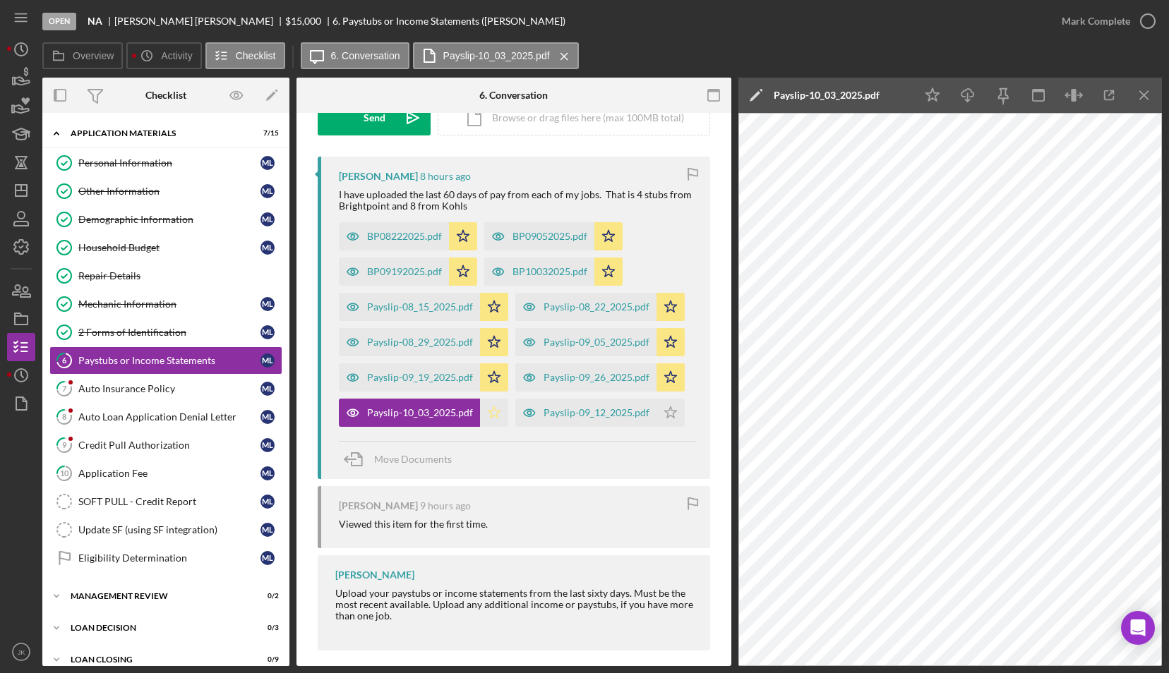
click at [489, 412] on polygon "button" at bounding box center [495, 412] width 12 height 11
click at [1138, 97] on icon "Icon/Menu Close" at bounding box center [1145, 96] width 32 height 32
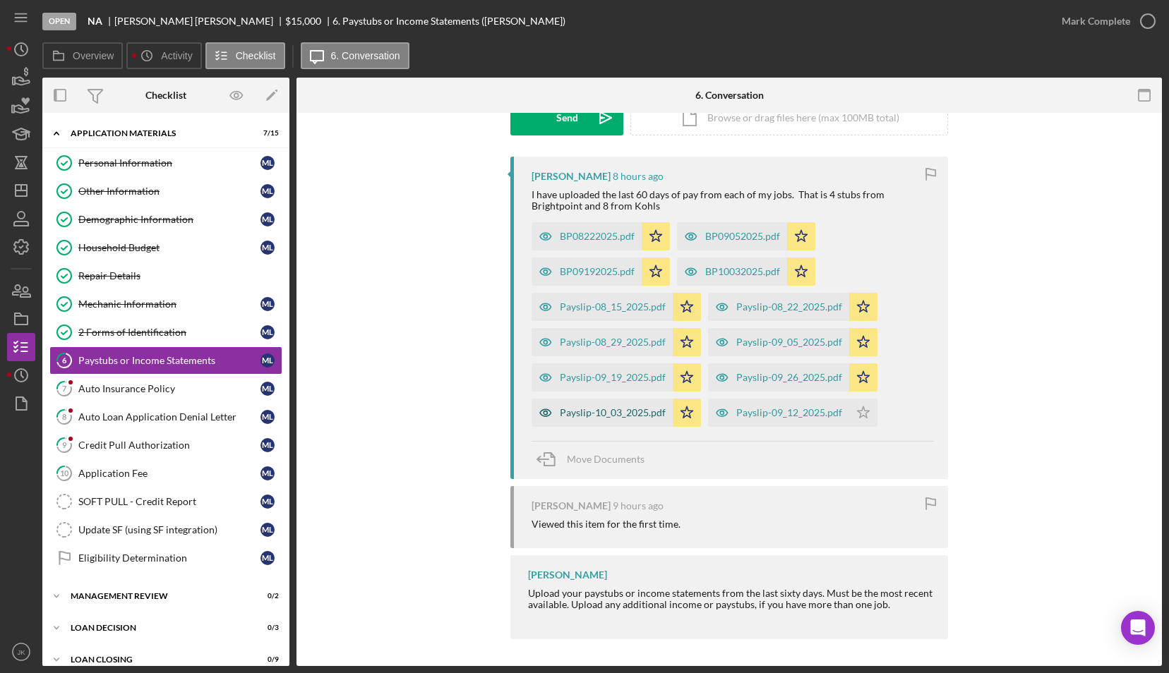
click at [621, 421] on div "Payslip-10_03_2025.pdf" at bounding box center [602, 413] width 141 height 28
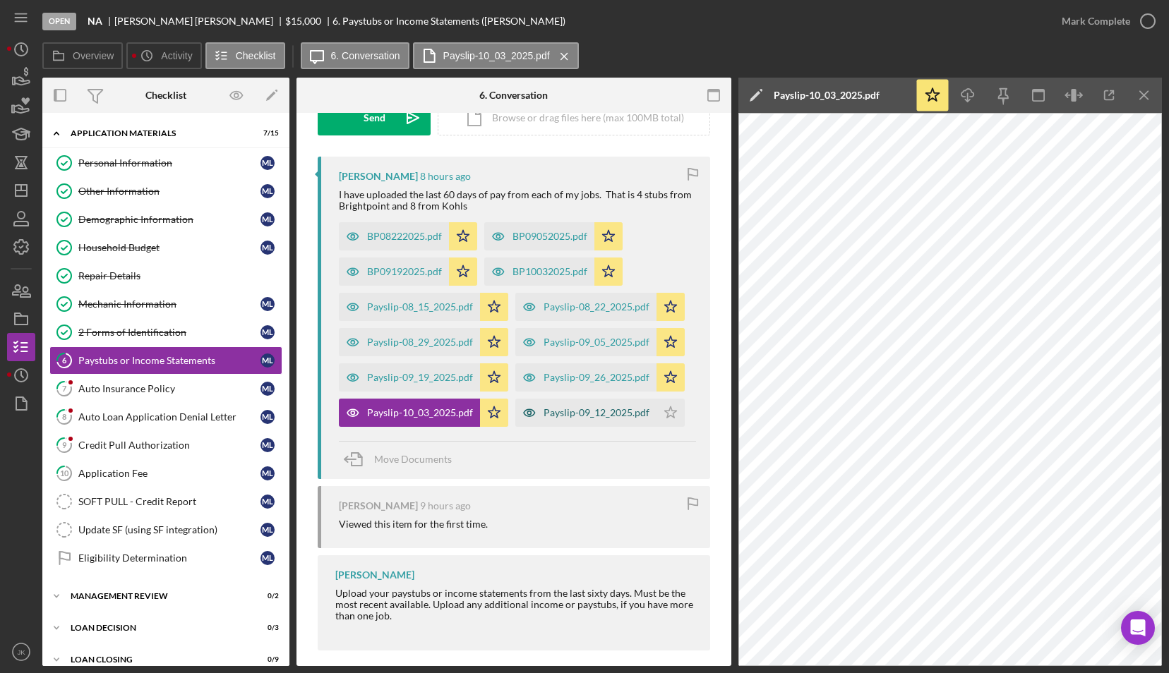
click at [583, 415] on div "Payslip-09_12_2025.pdf" at bounding box center [597, 412] width 106 height 11
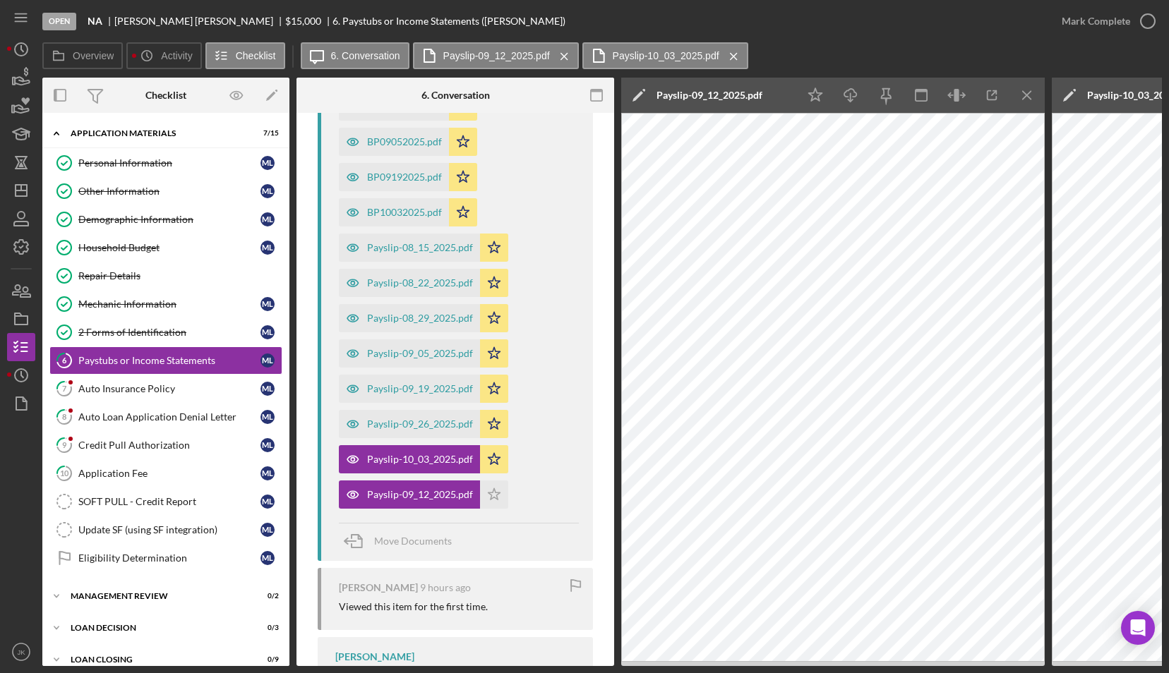
scroll to position [374, 0]
click at [490, 486] on icon "Icon/Star" at bounding box center [494, 495] width 28 height 28
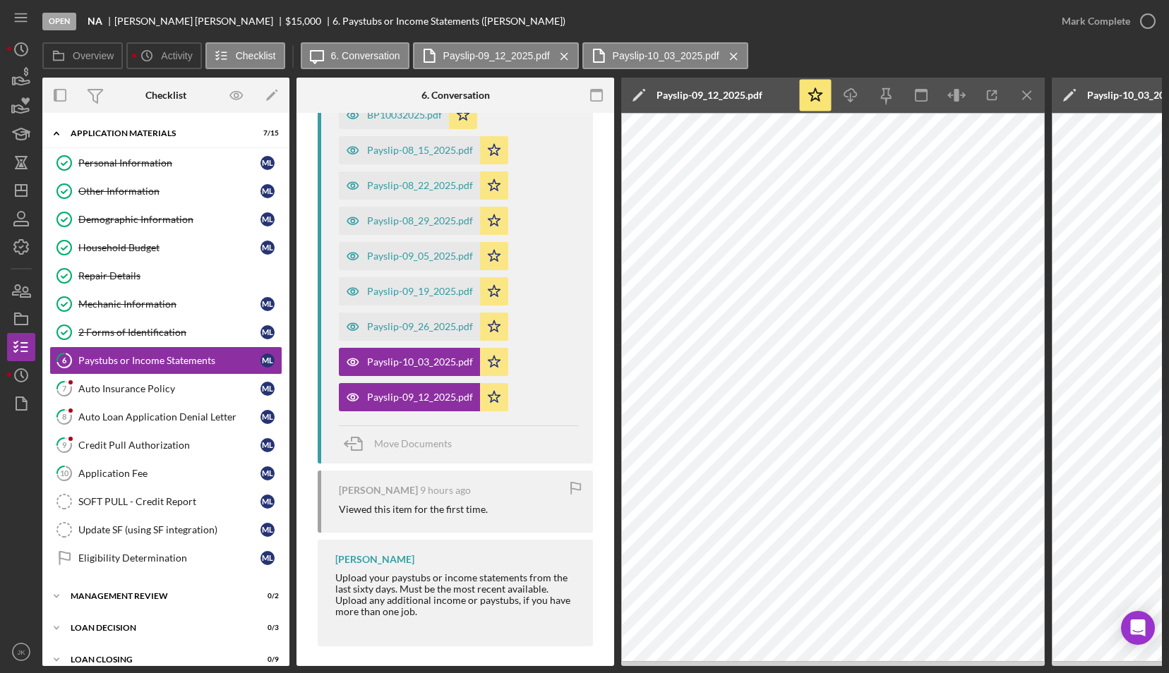
scroll to position [472, 0]
click at [1024, 89] on icon "Icon/Menu Close" at bounding box center [1028, 96] width 32 height 32
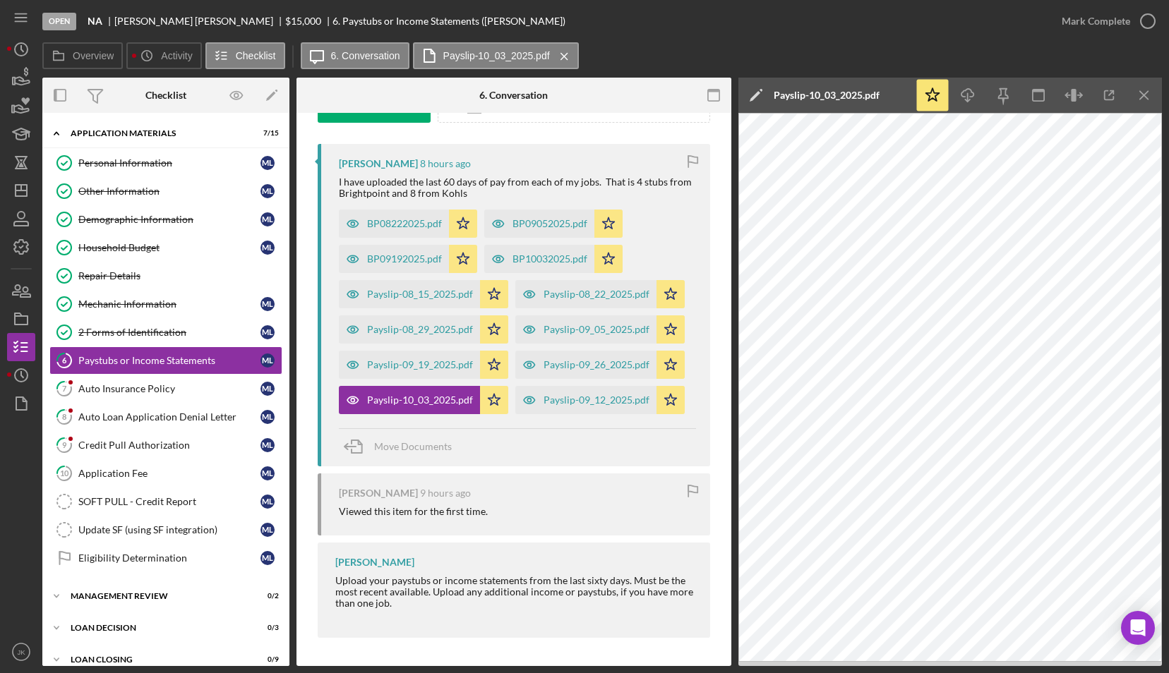
scroll to position [244, 0]
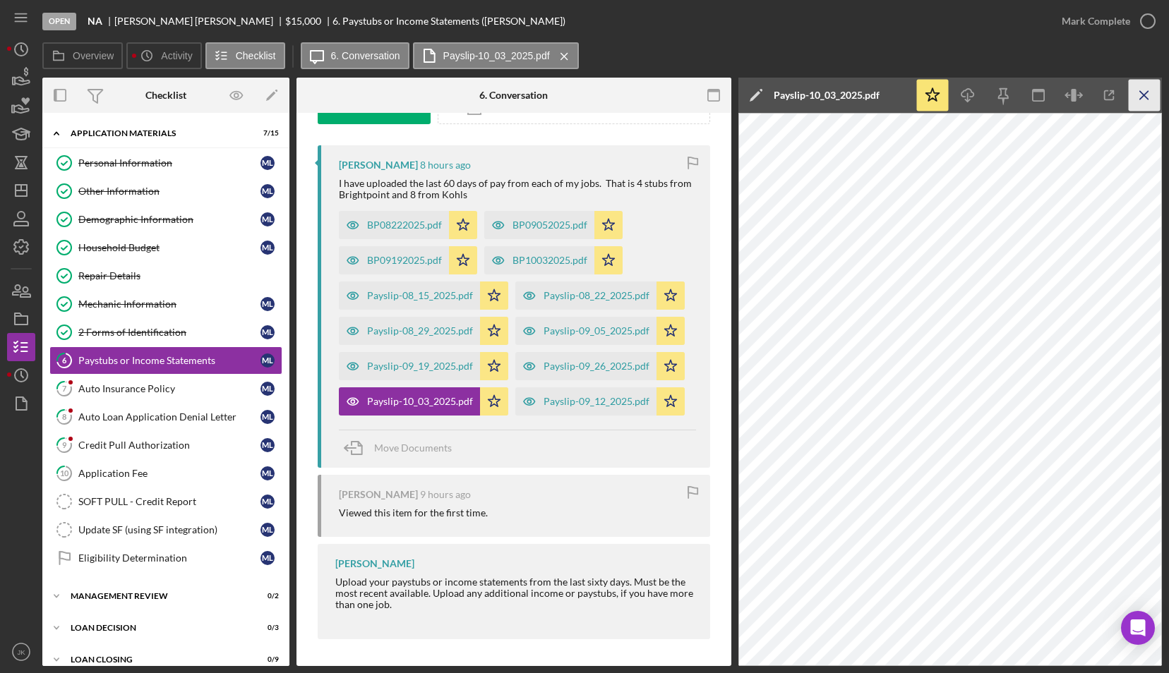
click at [1142, 90] on icon "Icon/Menu Close" at bounding box center [1145, 96] width 32 height 32
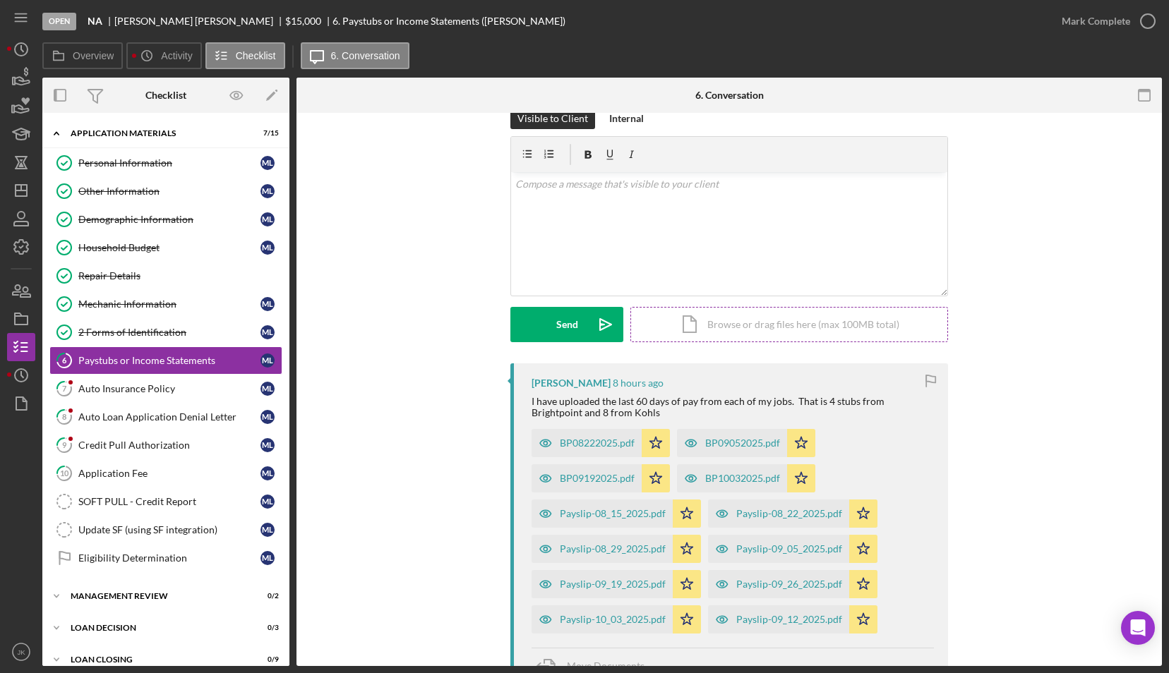
scroll to position [21, 0]
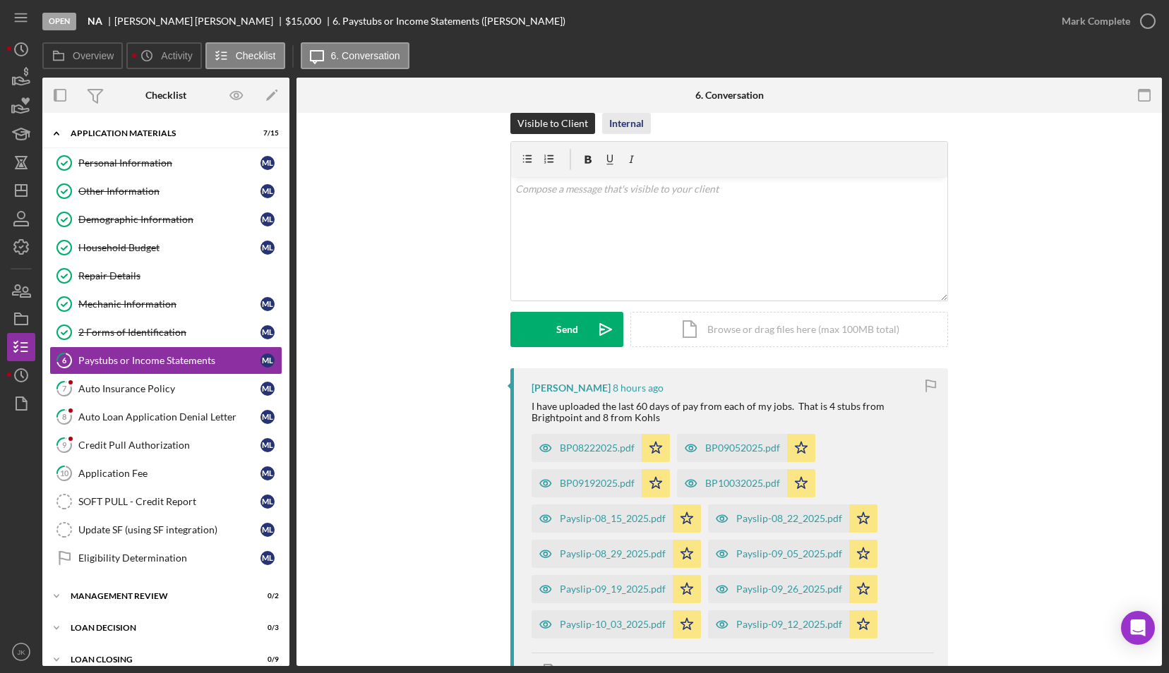
click at [638, 126] on div "Internal" at bounding box center [626, 123] width 35 height 21
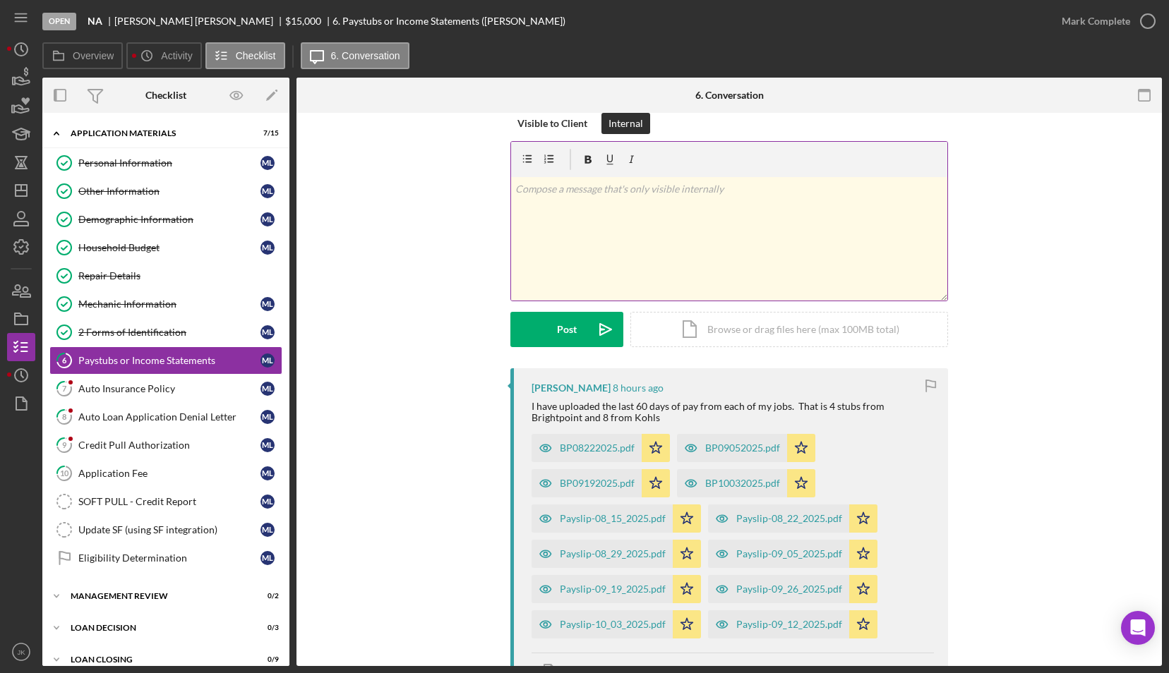
click at [658, 214] on div "v Color teal Color pink Remove color Add row above Add row below Add column bef…" at bounding box center [729, 239] width 436 height 124
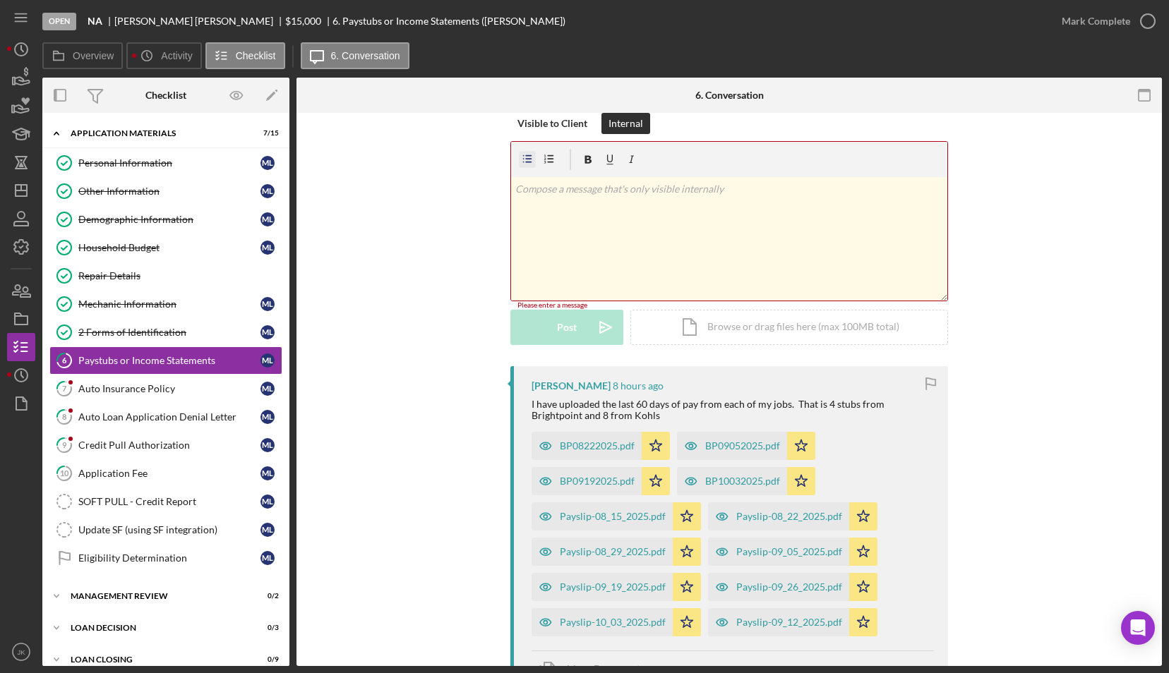
click at [531, 162] on icon "button" at bounding box center [528, 160] width 32 height 32
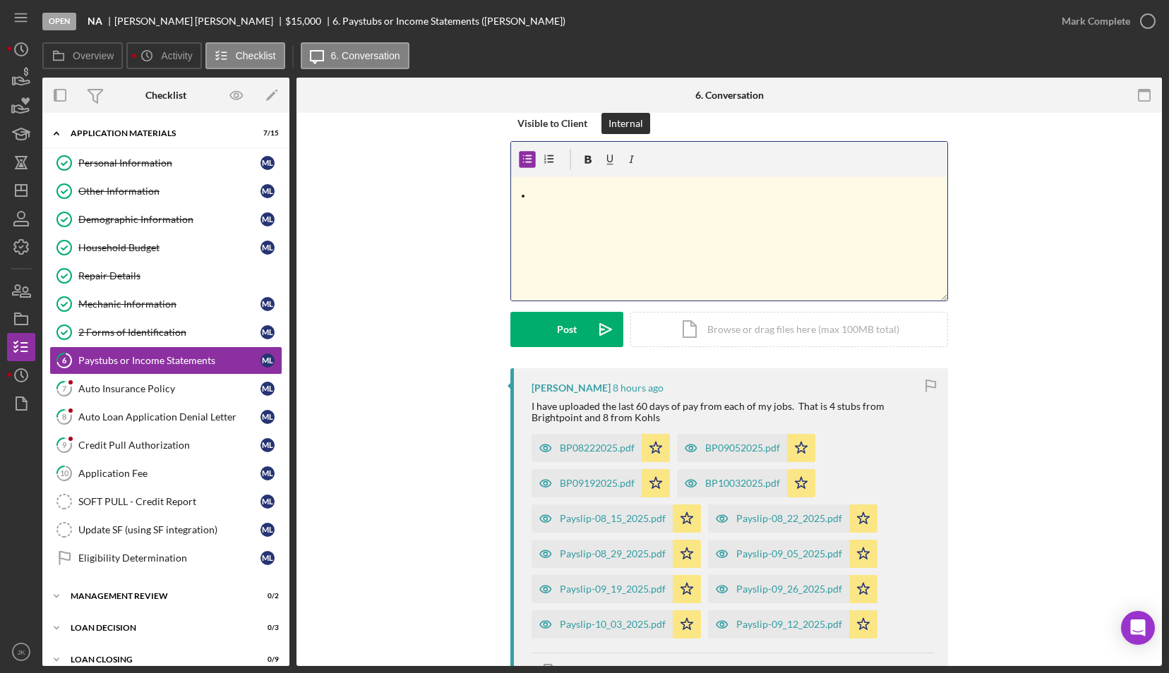
click at [621, 248] on div "v Color teal Color pink Remove color Add row above Add row below Add column bef…" at bounding box center [729, 239] width 436 height 124
click at [767, 517] on div "Payslip-08_22_2025.pdf" at bounding box center [789, 518] width 106 height 11
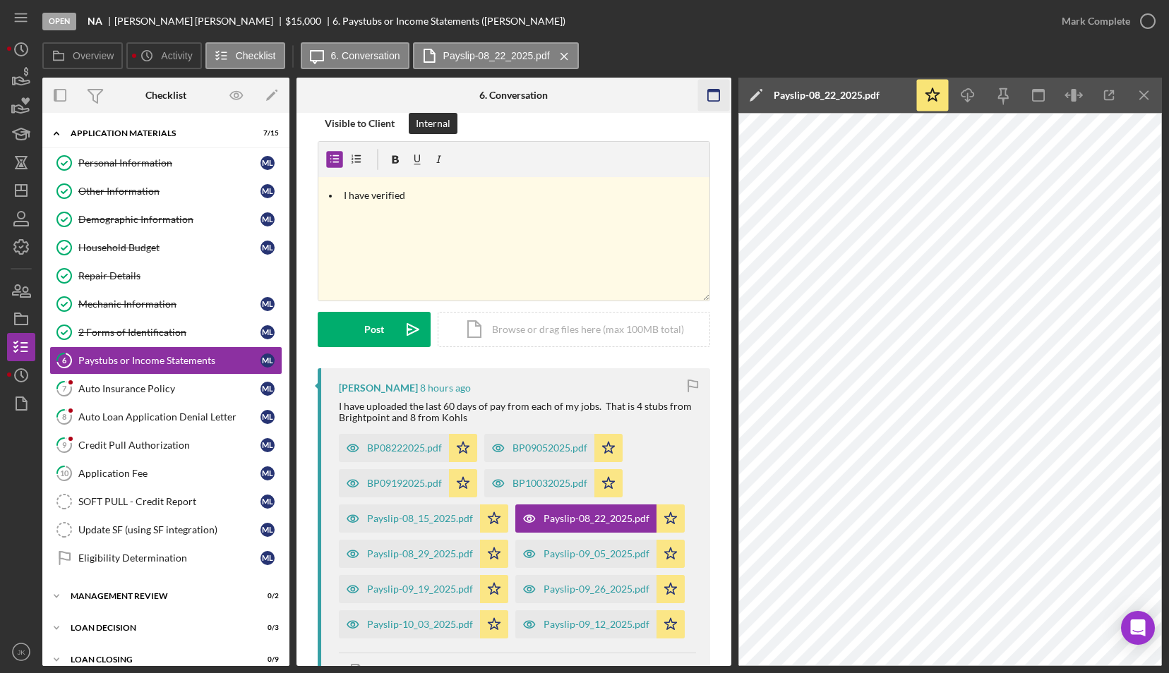
click at [1142, 100] on icon "Icon/Menu Close" at bounding box center [1145, 96] width 32 height 32
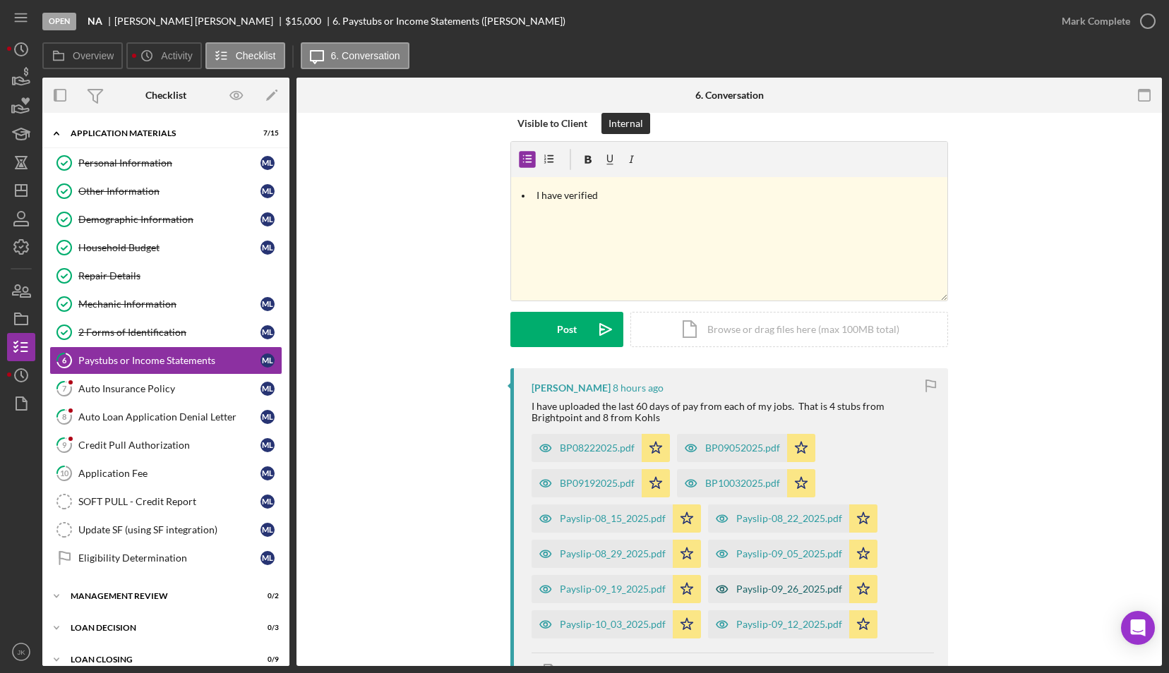
click at [787, 586] on div "Payslip-09_26_2025.pdf" at bounding box center [789, 589] width 106 height 11
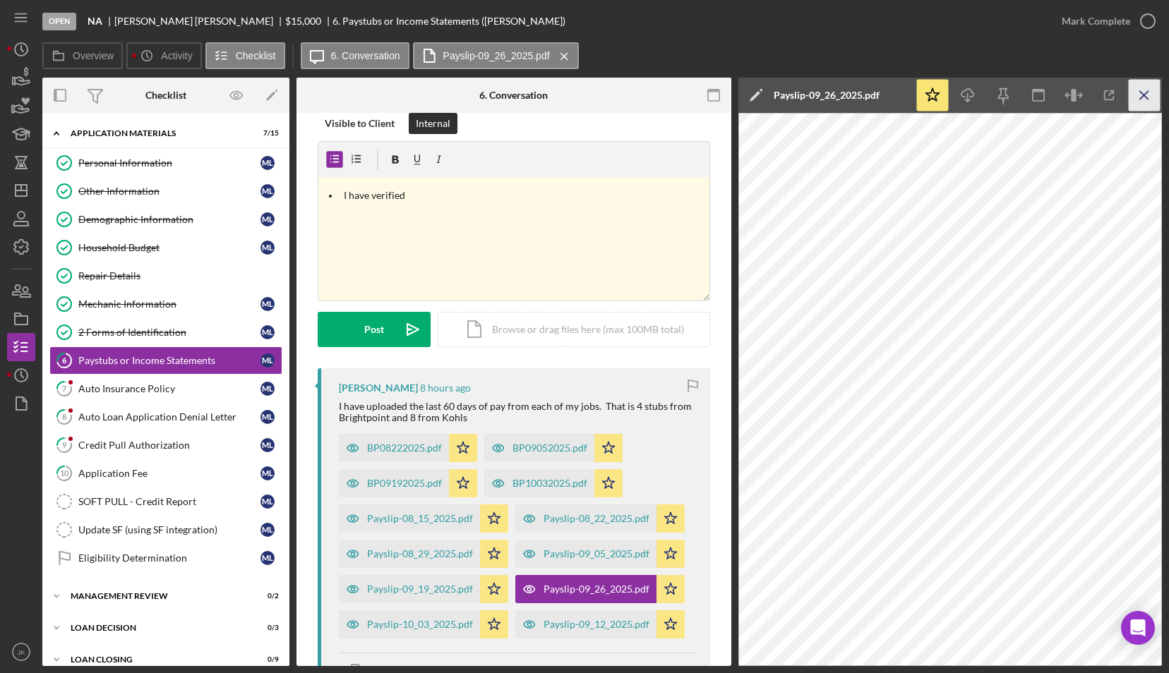
click at [1138, 93] on icon "Icon/Menu Close" at bounding box center [1145, 96] width 32 height 32
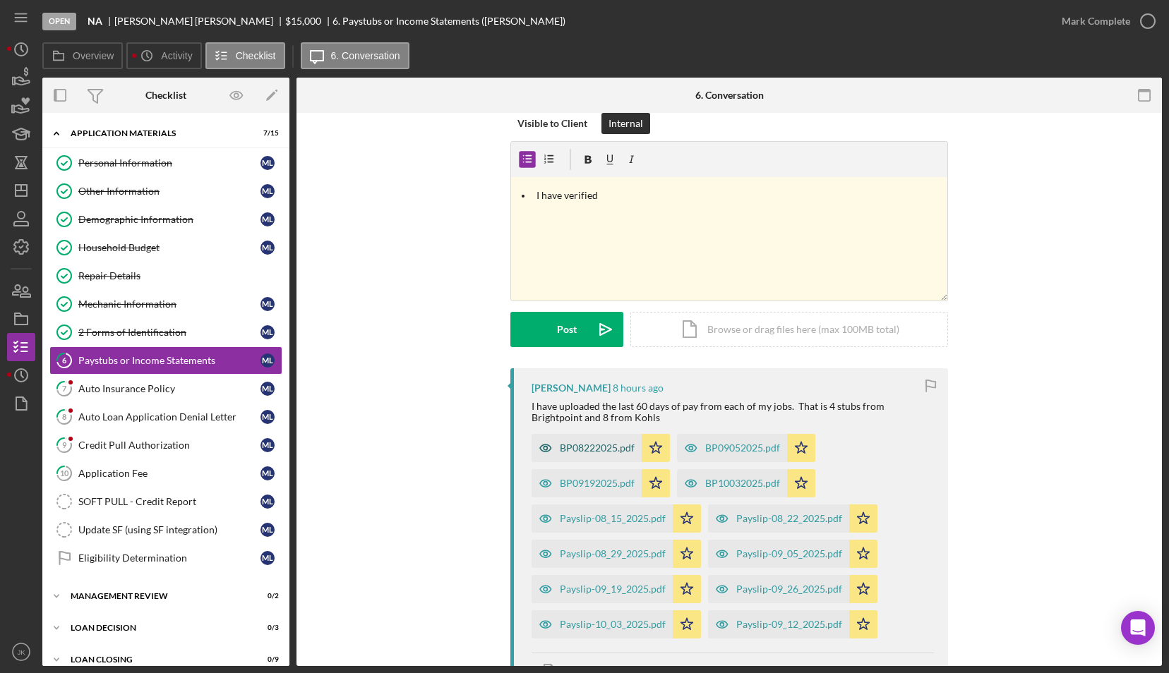
click at [593, 448] on div "BP08222025.pdf" at bounding box center [597, 448] width 75 height 11
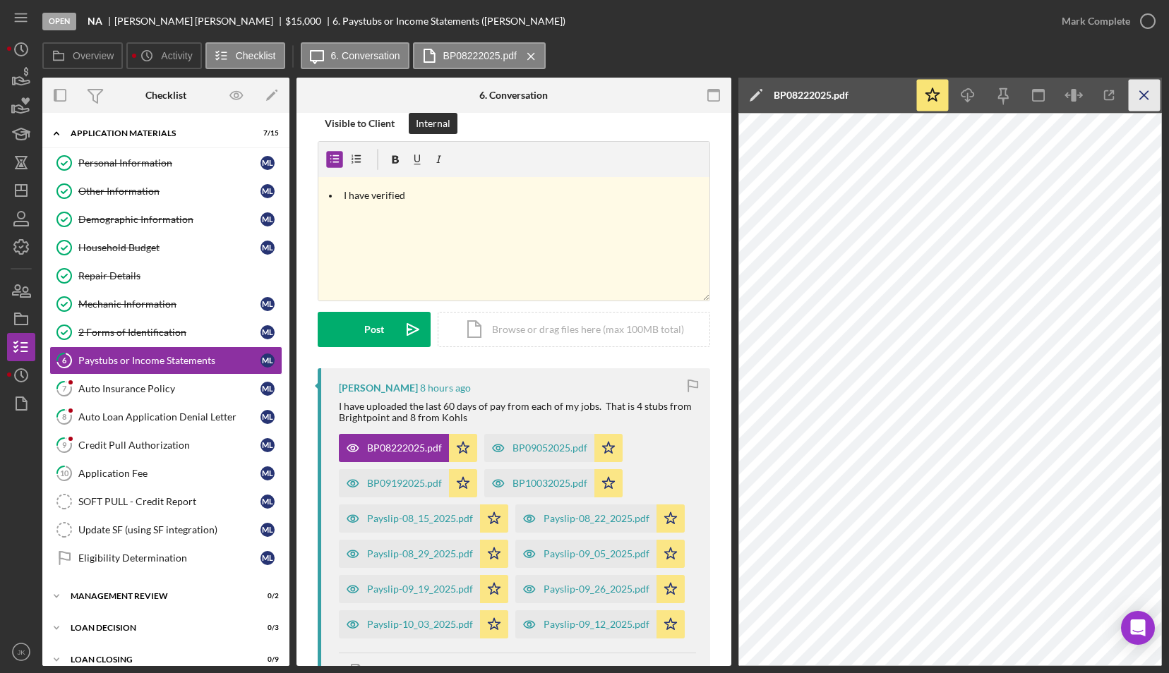
click at [1137, 97] on icon "Icon/Menu Close" at bounding box center [1145, 96] width 32 height 32
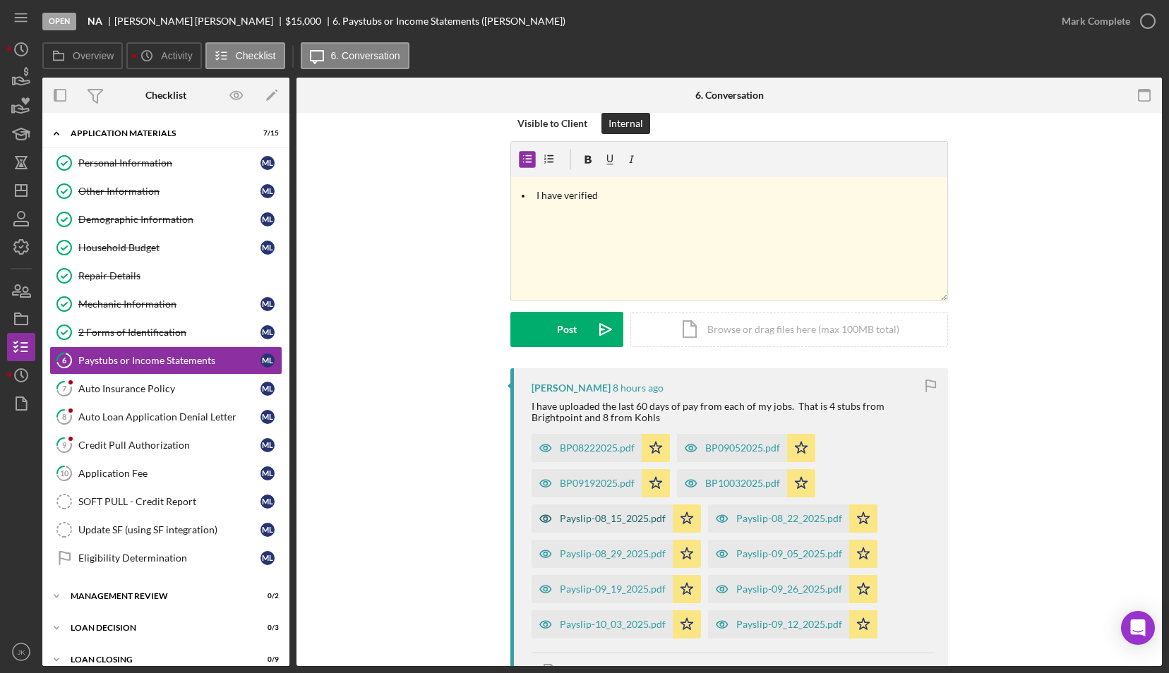
click at [606, 521] on div "Payslip-08_15_2025.pdf" at bounding box center [613, 518] width 106 height 11
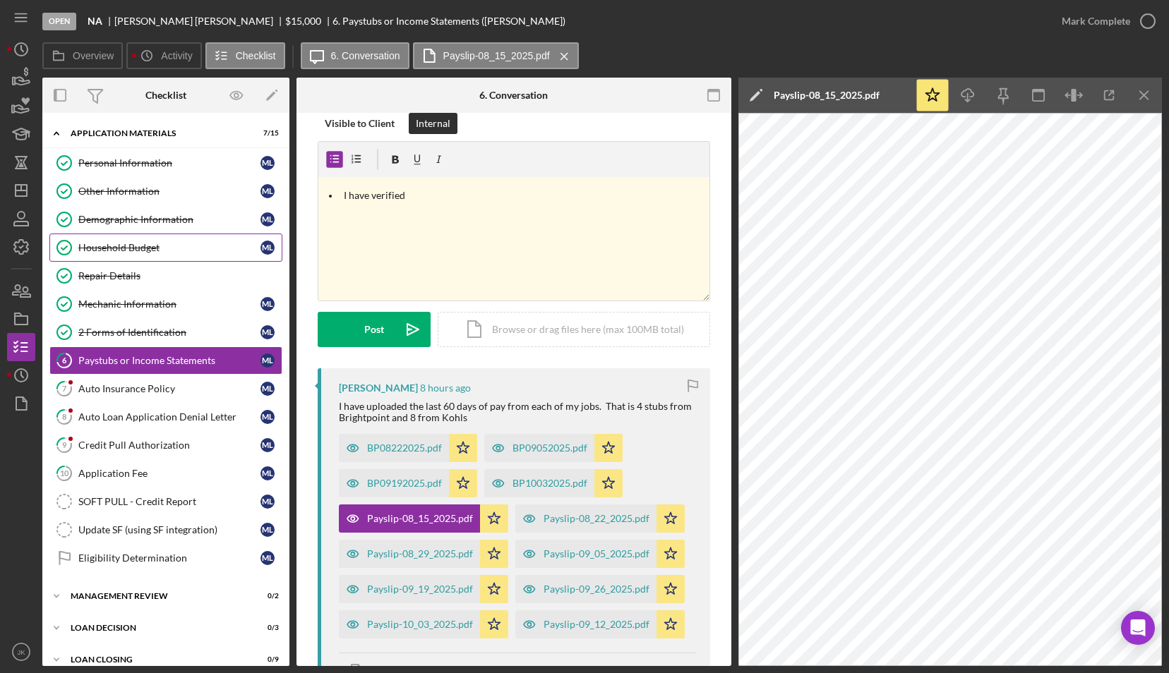
click at [164, 245] on div "Household Budget" at bounding box center [169, 247] width 182 height 11
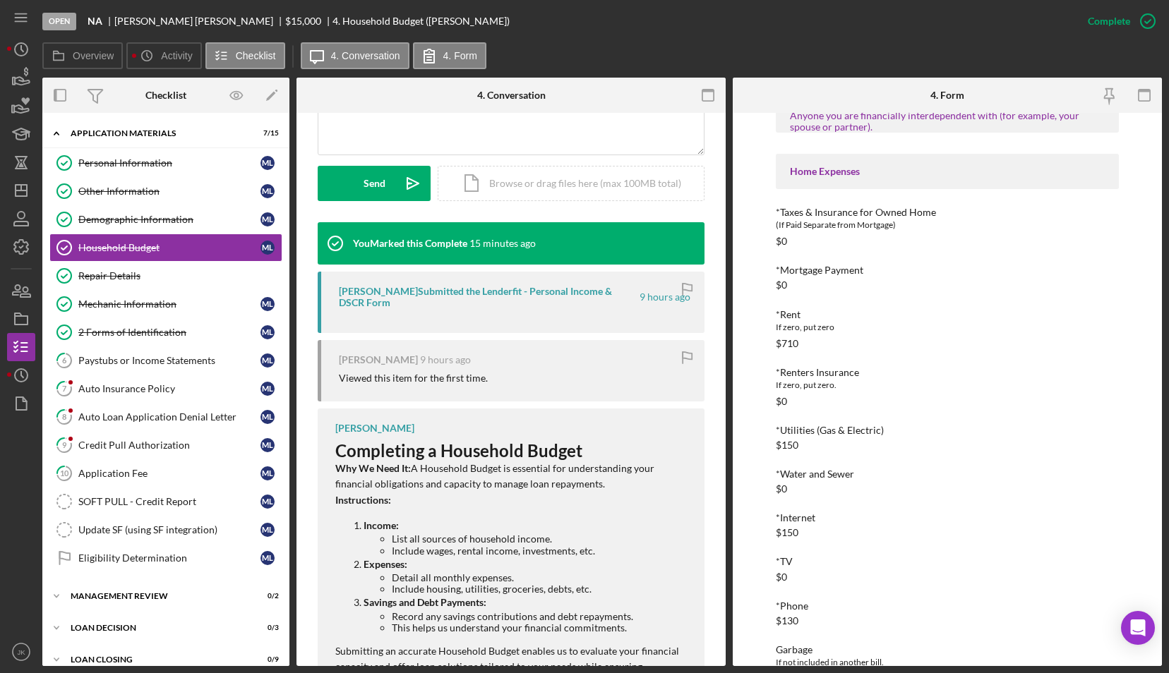
scroll to position [431, 0]
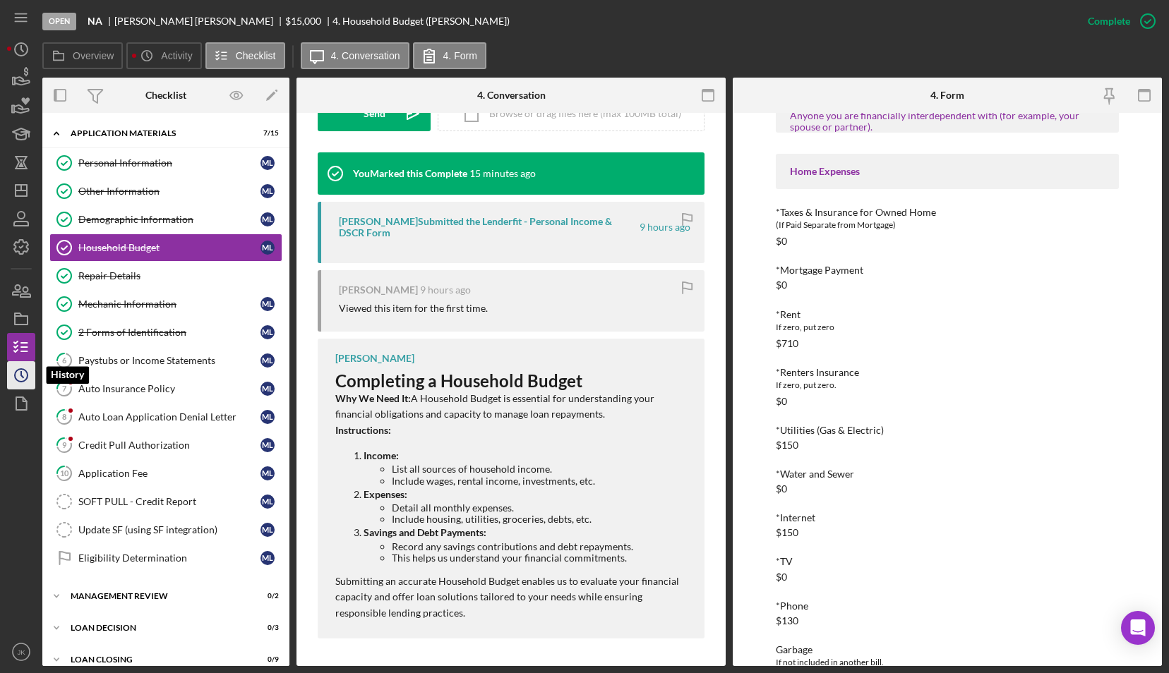
click at [29, 376] on icon "Icon/History" at bounding box center [21, 375] width 35 height 35
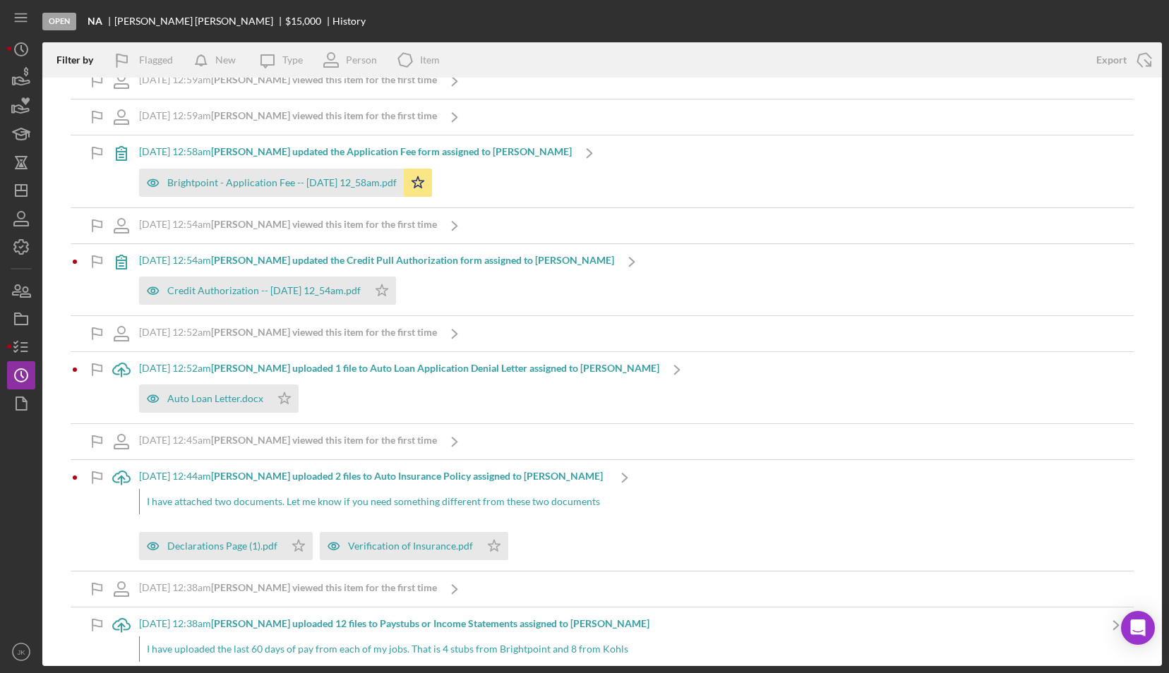
scroll to position [777, 0]
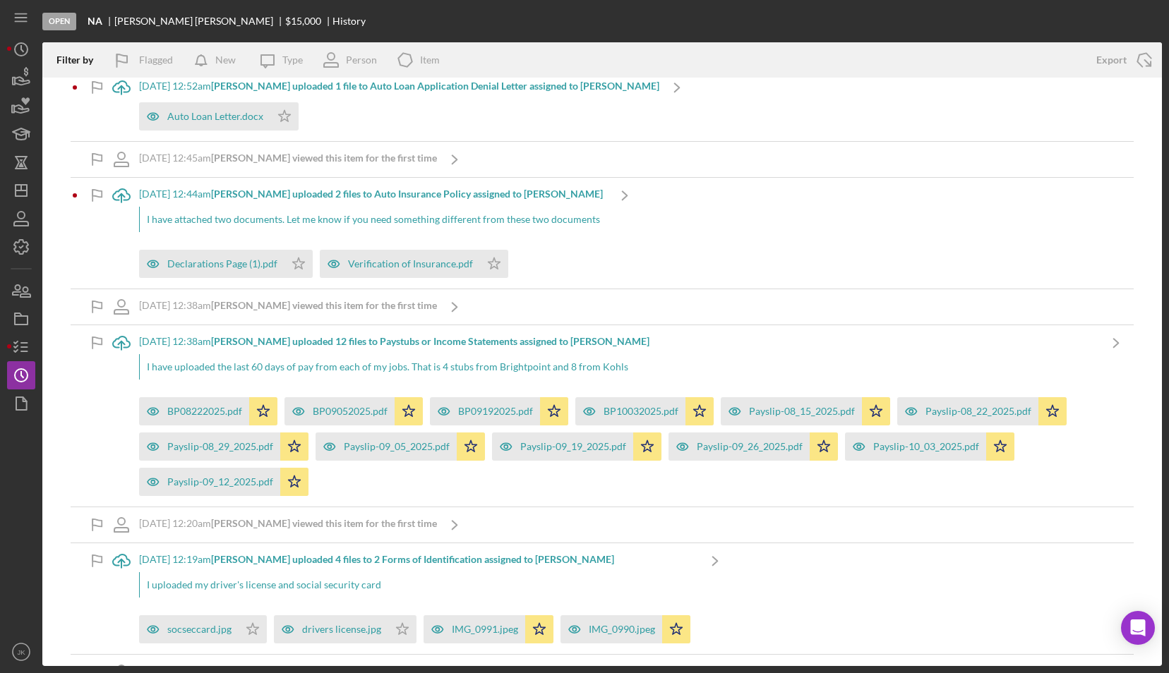
click at [601, 365] on div "I have uploaded the last 60 days of pay from each of my jobs. That is 4 stubs f…" at bounding box center [618, 366] width 959 height 25
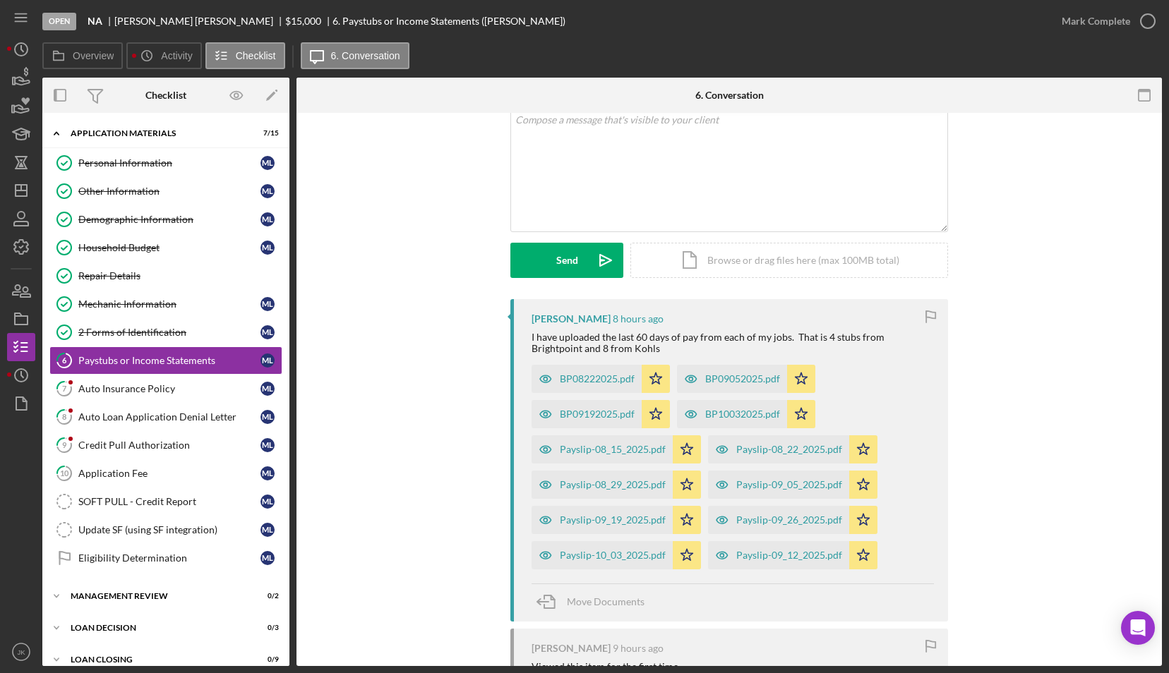
scroll to position [141, 0]
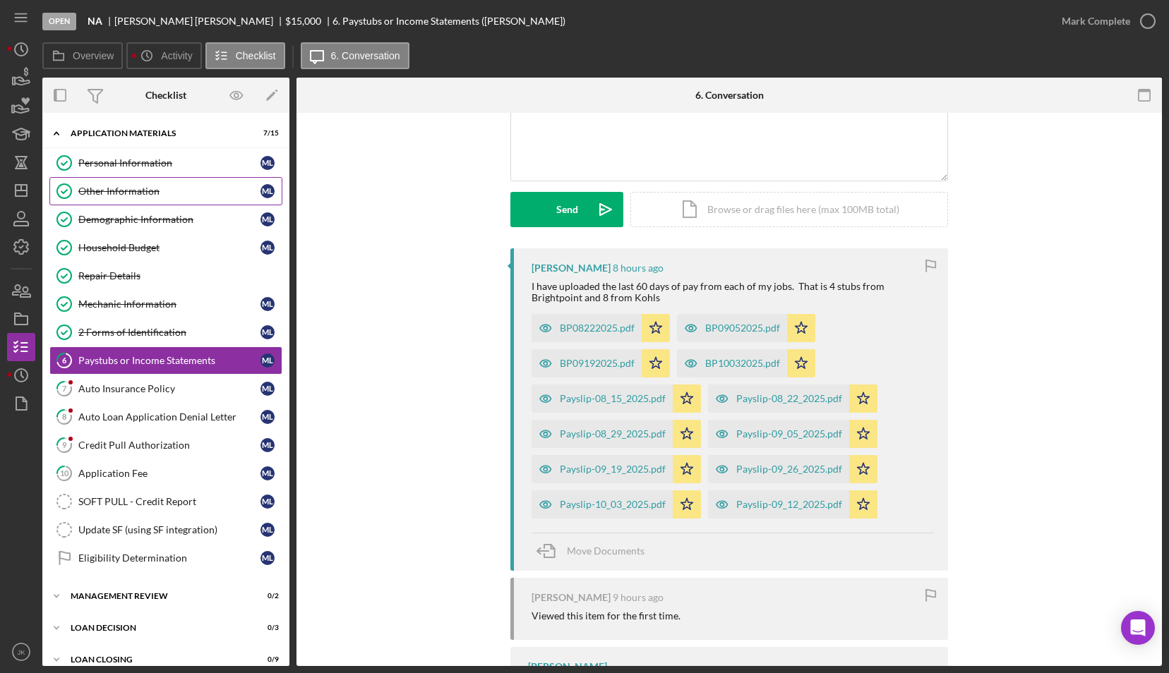
click at [150, 182] on link "Other Information Other Information M L" at bounding box center [165, 191] width 233 height 28
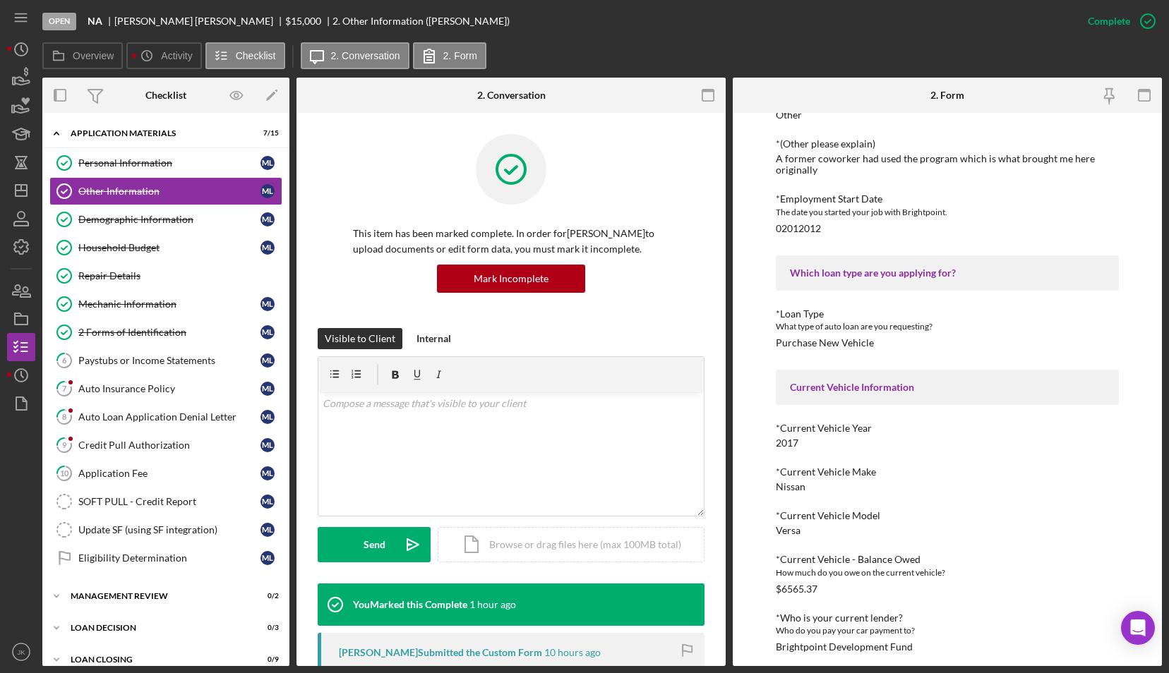
scroll to position [164, 0]
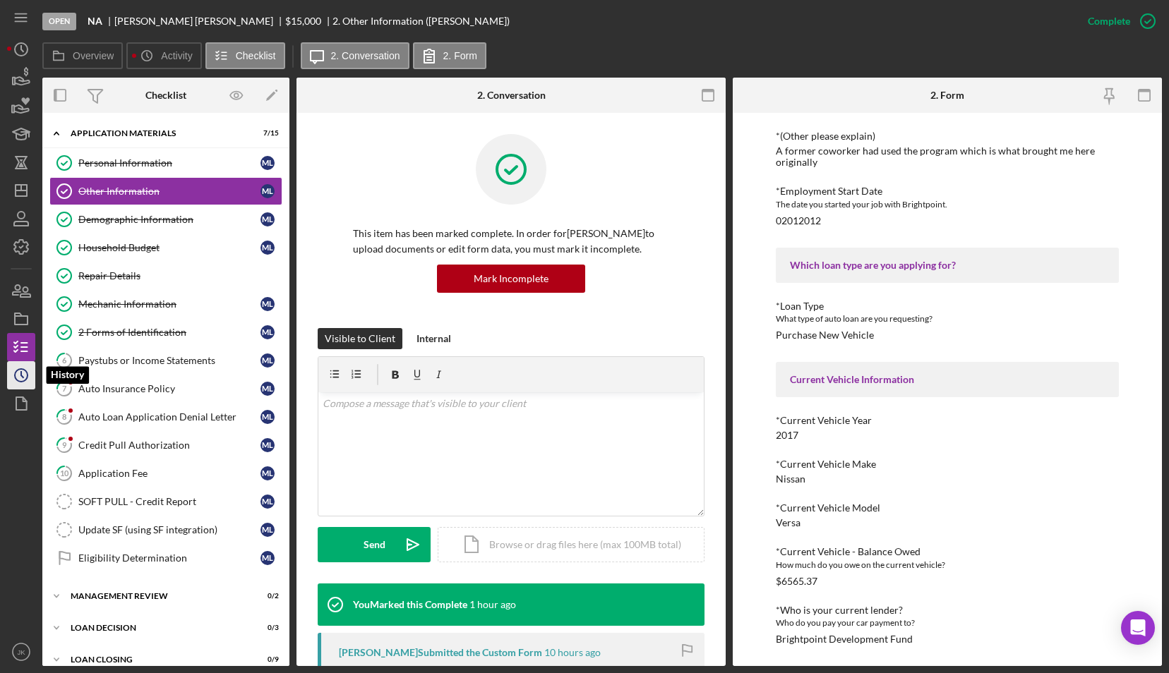
click at [23, 373] on icon "Icon/History" at bounding box center [21, 375] width 35 height 35
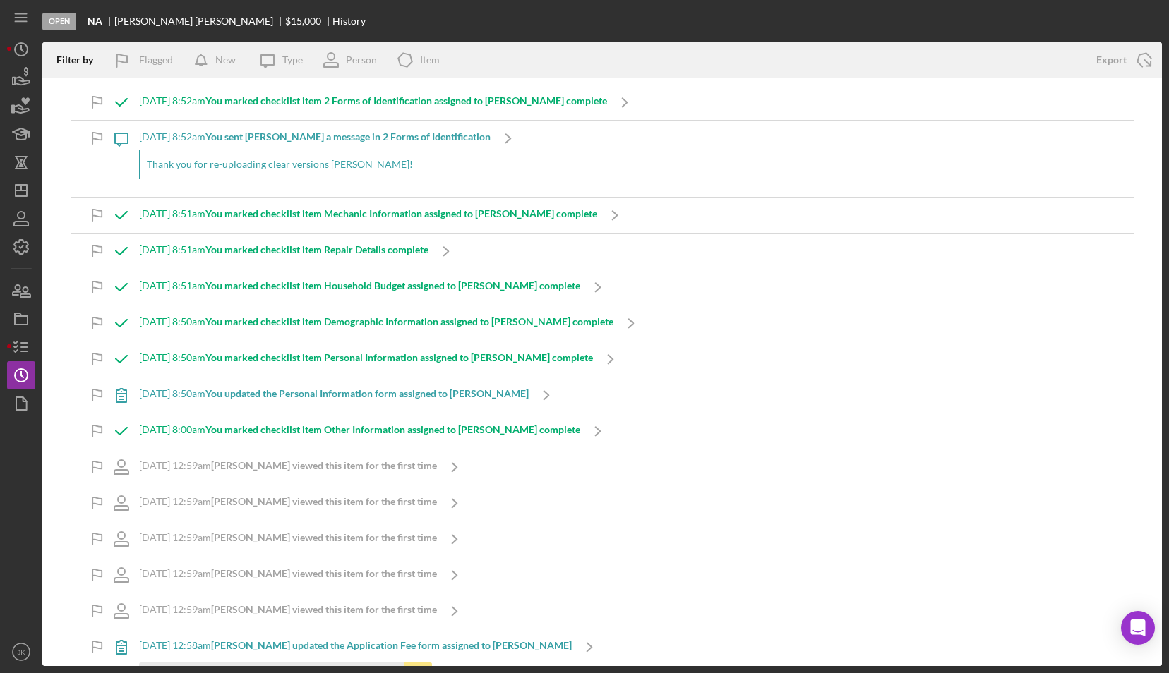
drag, startPoint x: -89, startPoint y: 281, endPoint x: -212, endPoint y: 320, distance: 129.5
drag, startPoint x: -212, startPoint y: 320, endPoint x: 812, endPoint y: 267, distance: 1025.7
click at [812, 267] on div "10/2/2025 at 8:51am You marked checklist item Repair Details complete Icon/Navi…" at bounding box center [602, 251] width 1063 height 35
click at [15, 344] on polyline "button" at bounding box center [16, 343] width 4 height 2
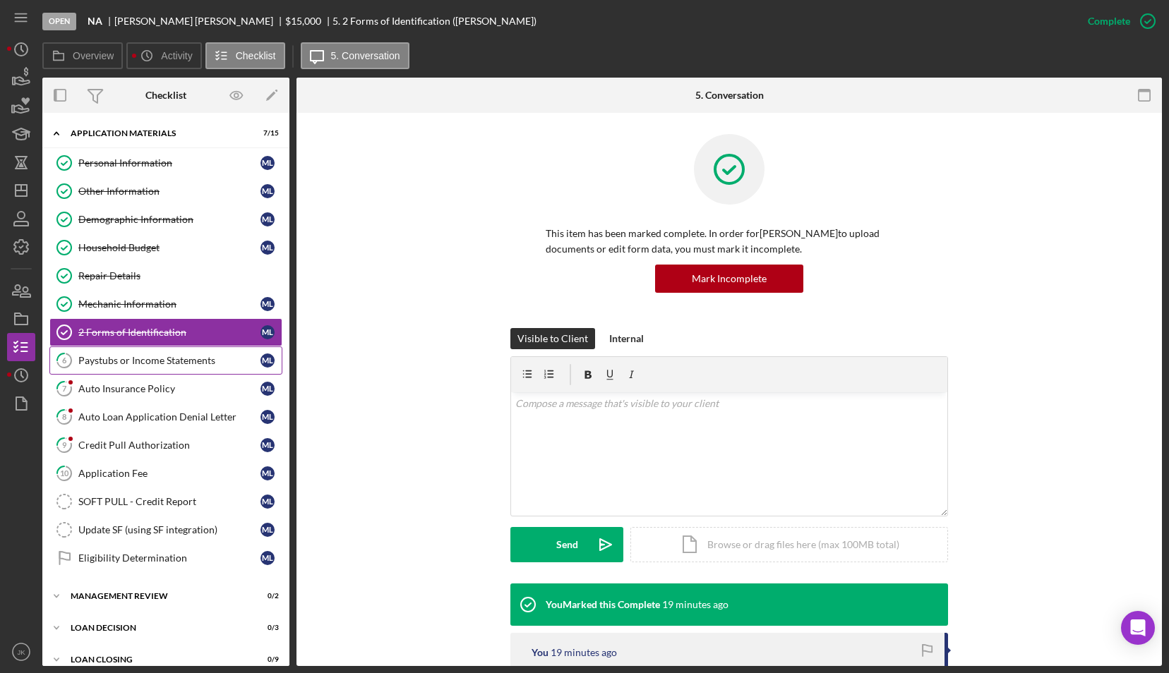
click at [182, 355] on div "Paystubs or Income Statements" at bounding box center [169, 360] width 182 height 11
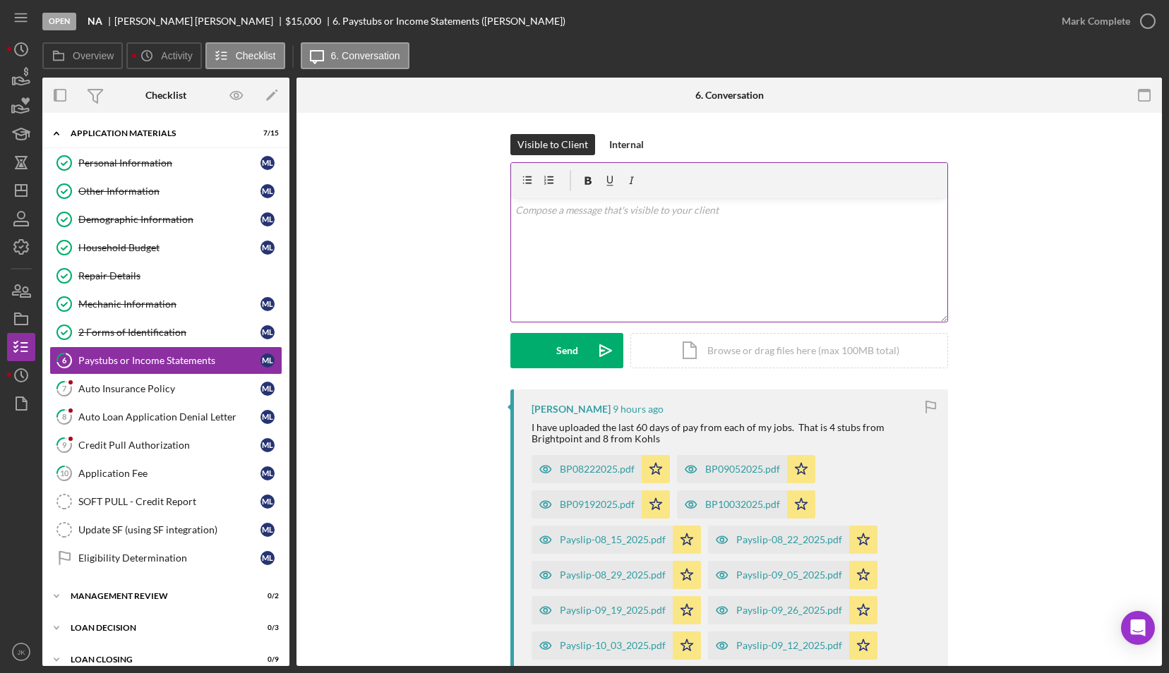
click at [611, 242] on div "v Color teal Color pink Remove color Add row above Add row below Add column bef…" at bounding box center [729, 260] width 436 height 124
click at [588, 349] on icon "Icon/icon-invite-send" at bounding box center [605, 350] width 35 height 35
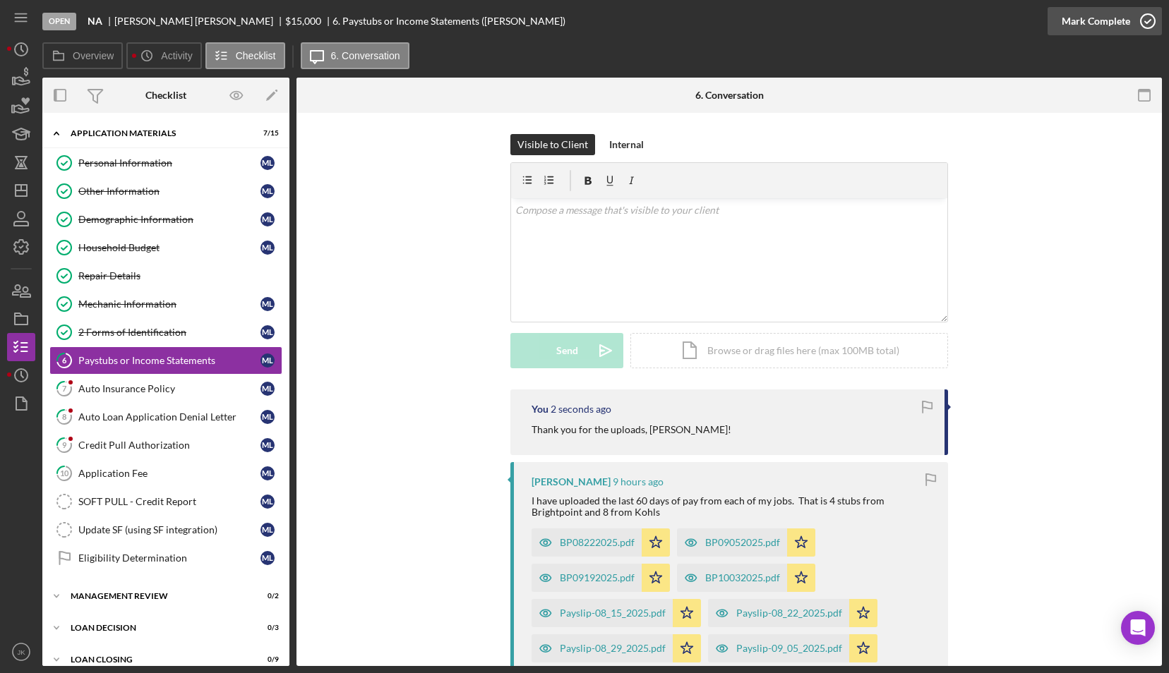
click at [1090, 16] on div "Mark Complete" at bounding box center [1096, 21] width 68 height 28
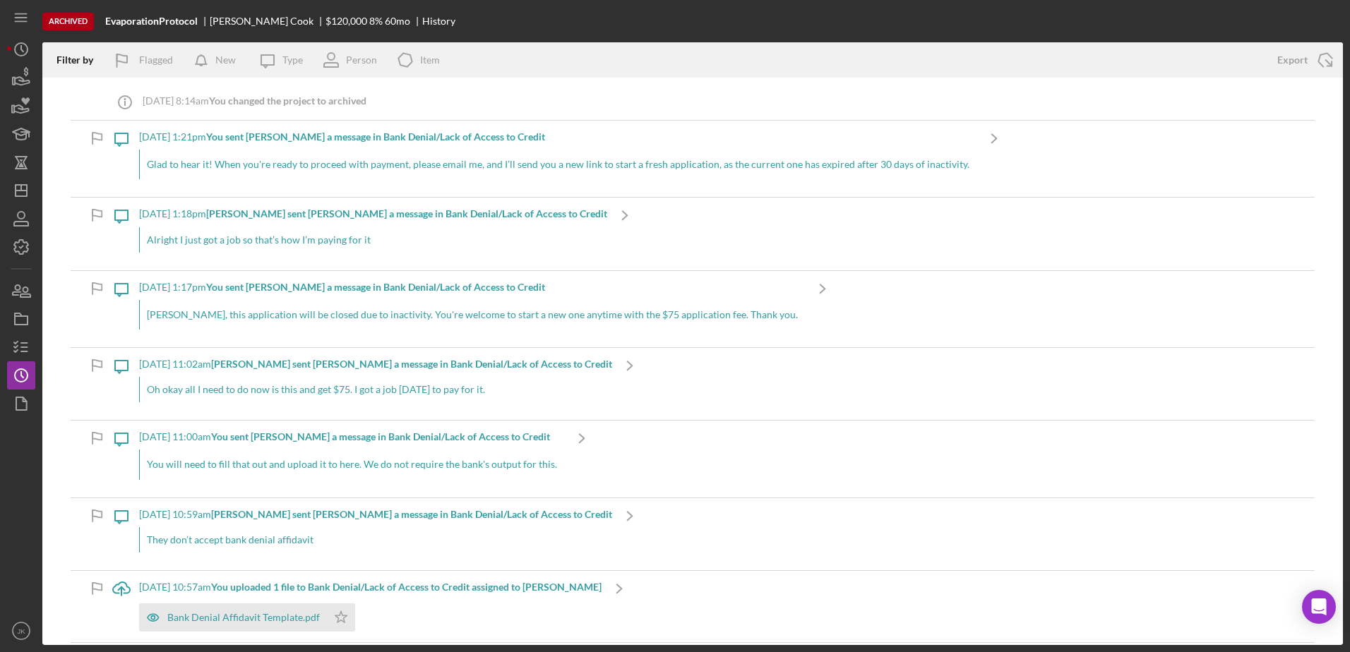
scroll to position [3740, 0]
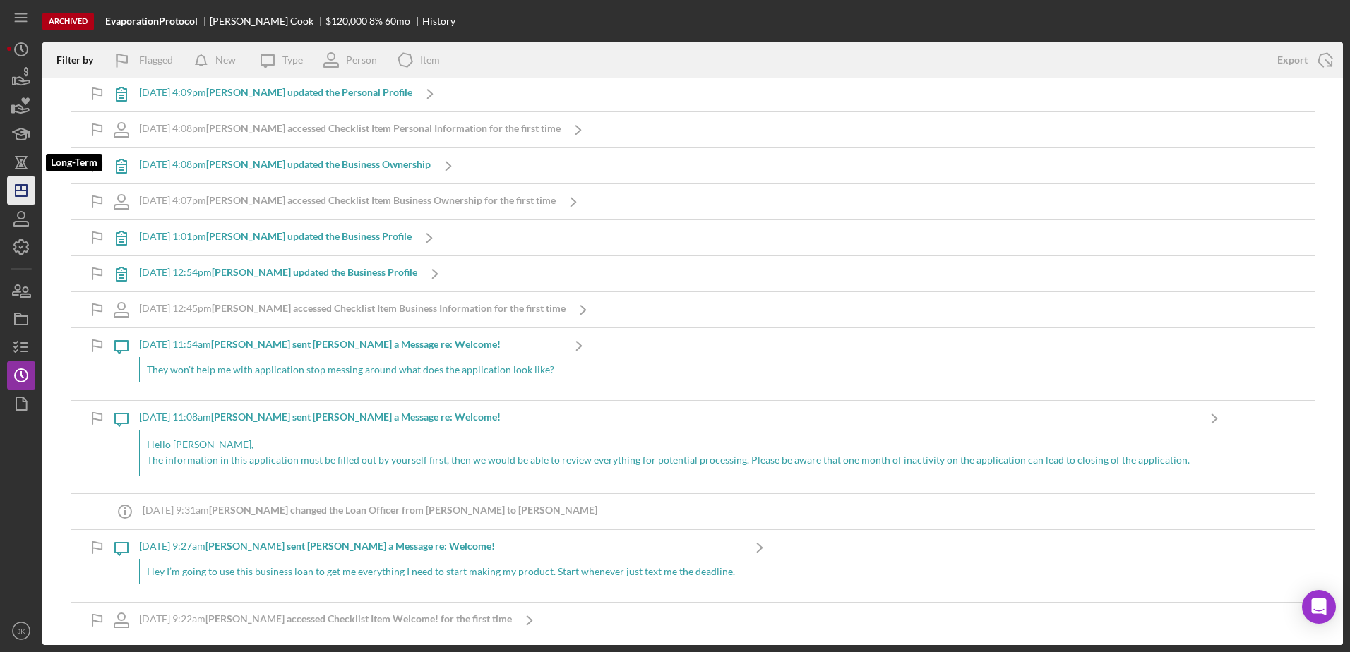
click at [23, 181] on icon "Icon/Dashboard" at bounding box center [21, 190] width 35 height 35
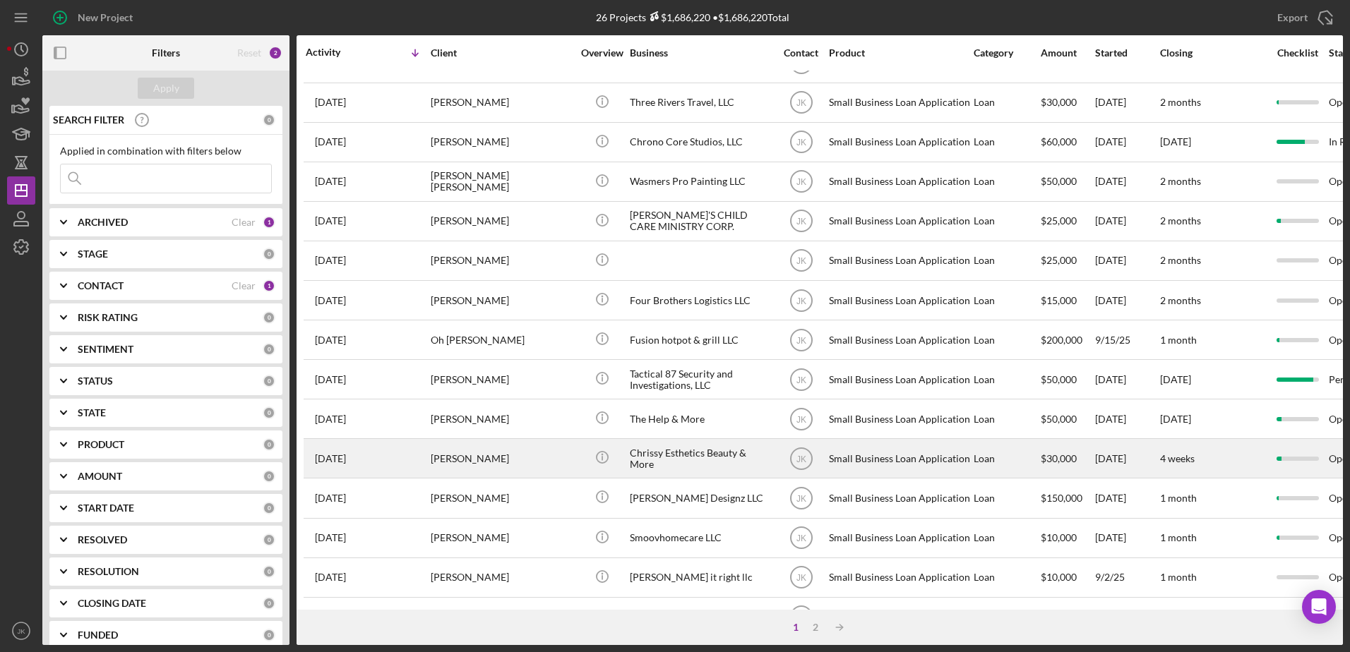
scroll to position [469, 0]
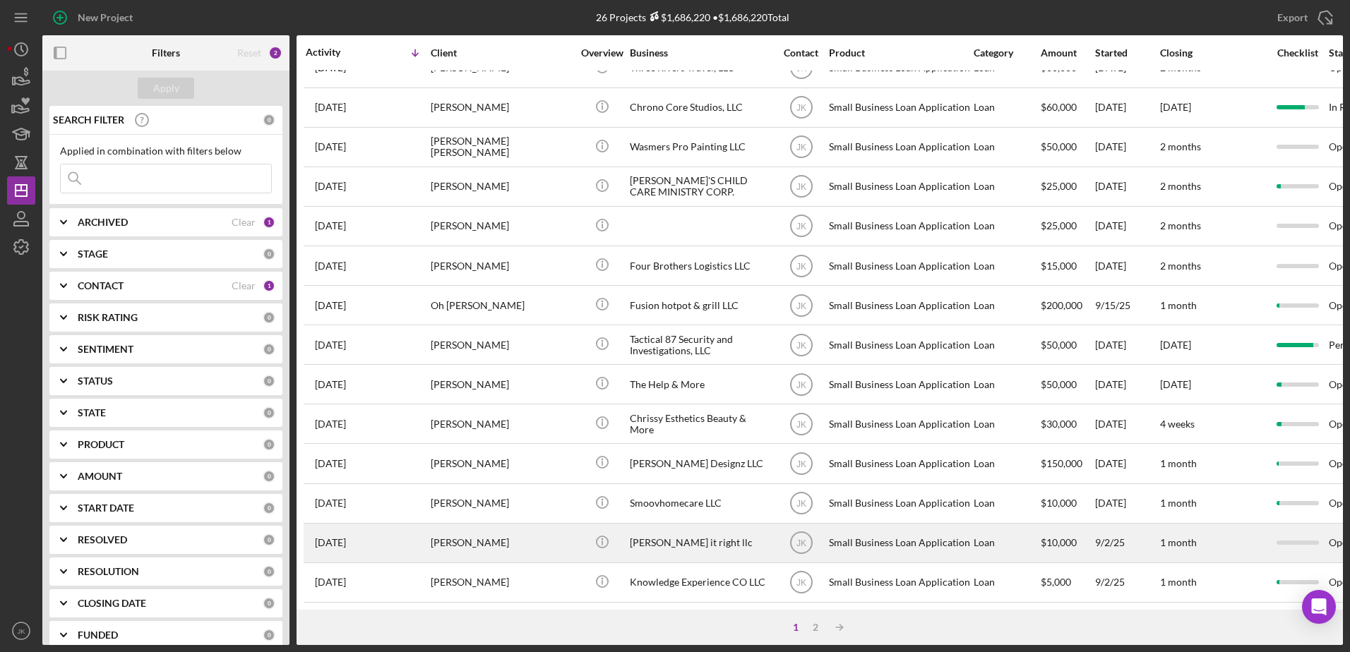
click at [683, 528] on div "[PERSON_NAME] it right llc" at bounding box center [700, 543] width 141 height 37
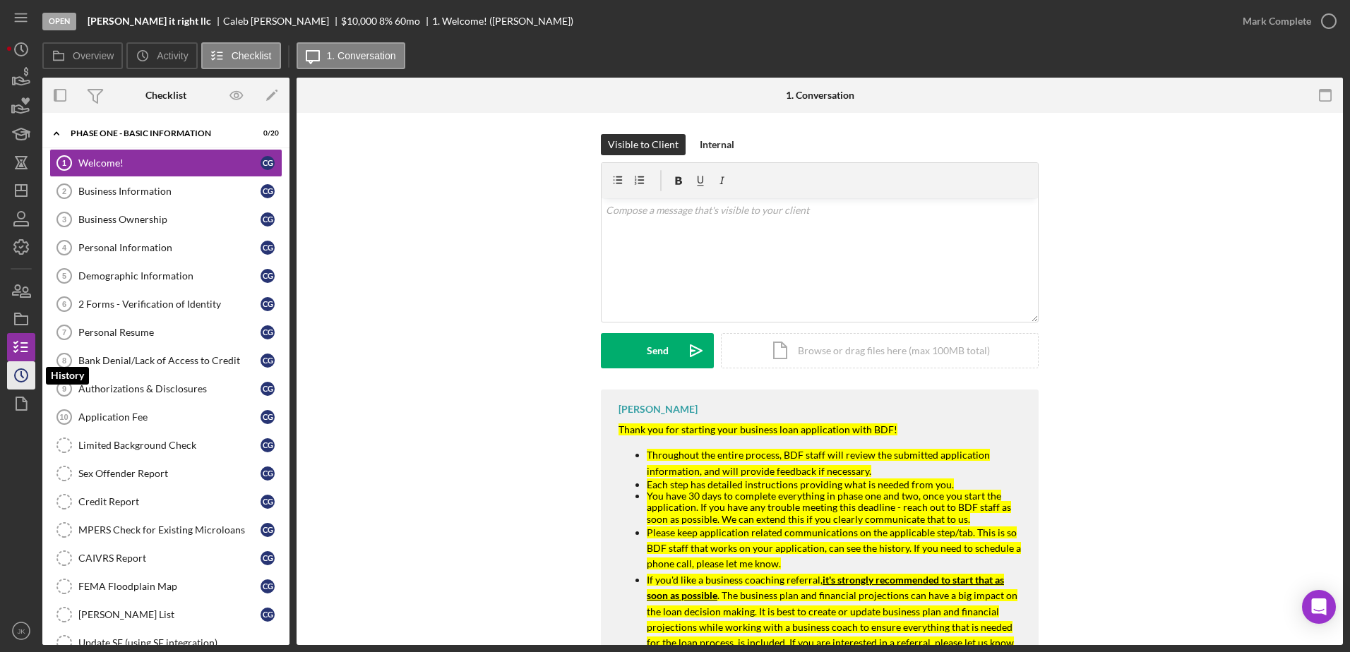
click at [25, 376] on icon "Icon/History" at bounding box center [21, 375] width 35 height 35
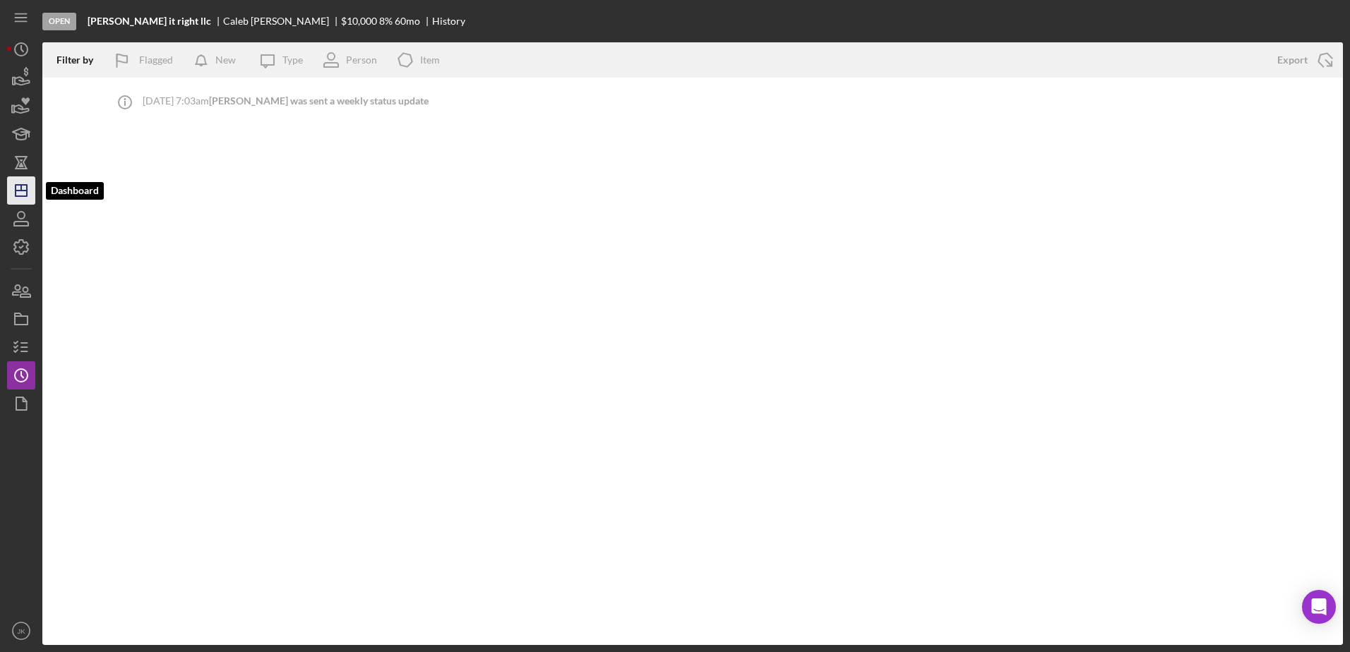
click at [18, 196] on icon "Icon/Dashboard" at bounding box center [21, 190] width 35 height 35
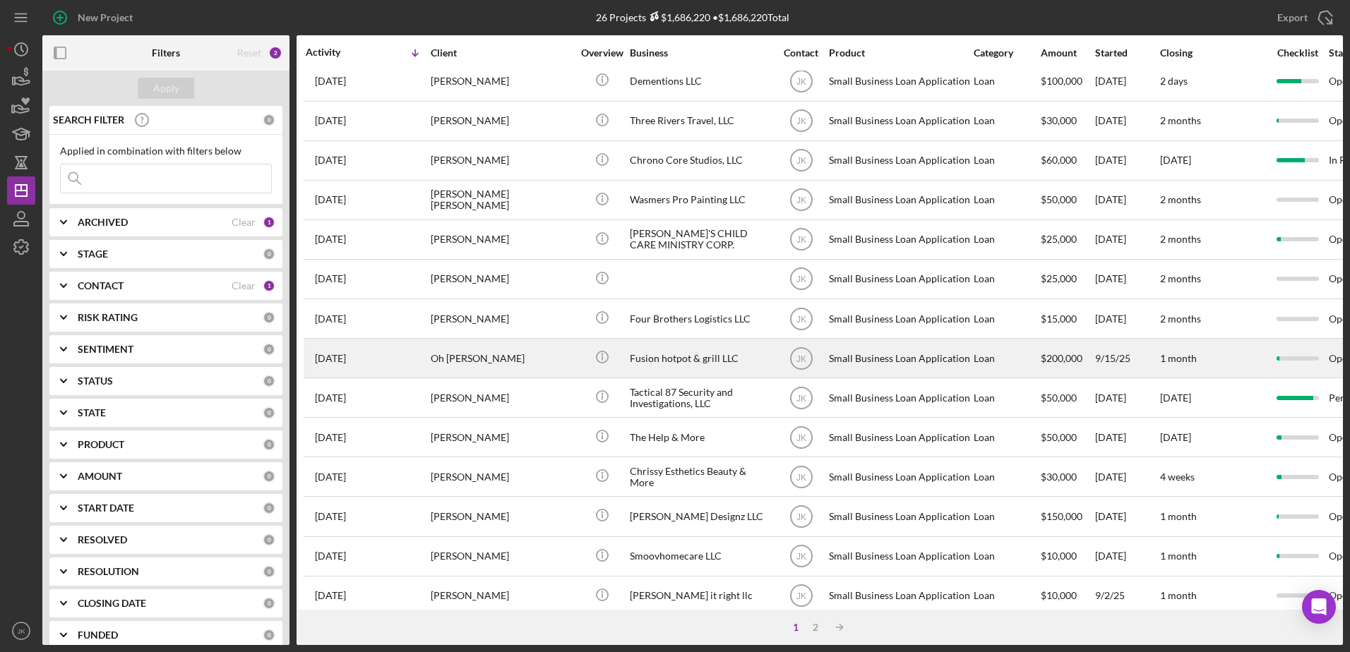
scroll to position [469, 0]
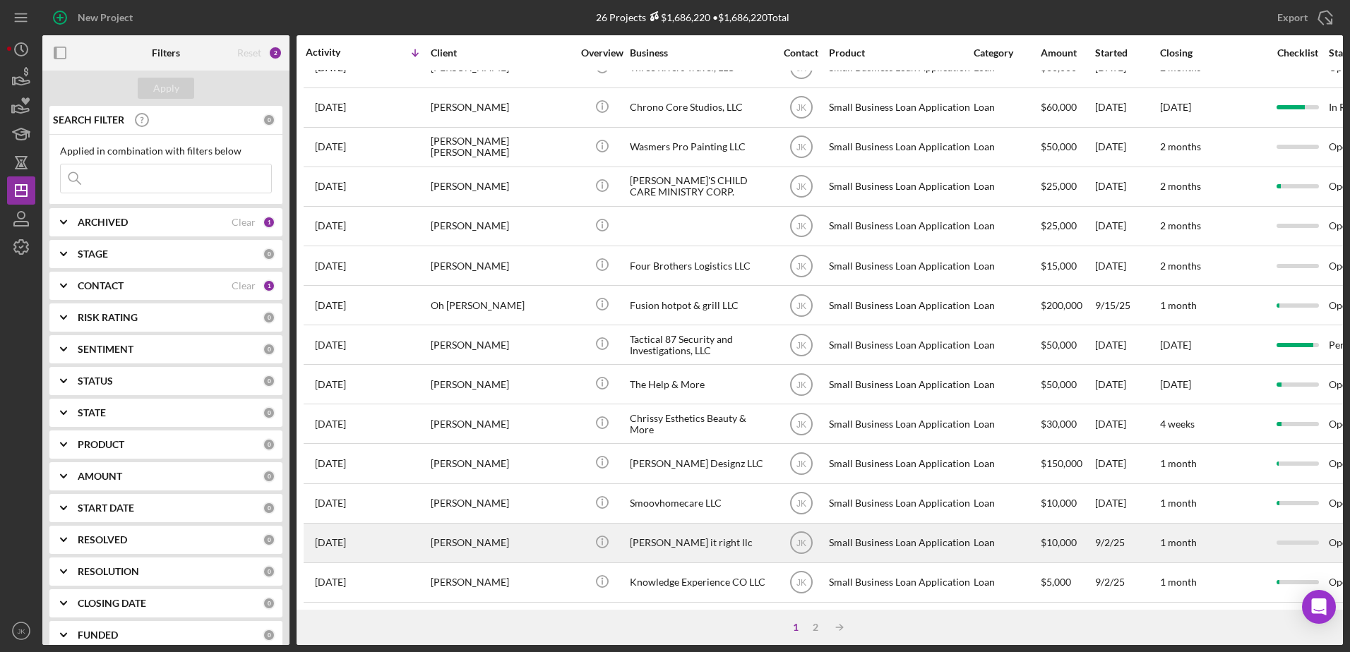
click at [510, 539] on div "[PERSON_NAME]" at bounding box center [501, 543] width 141 height 37
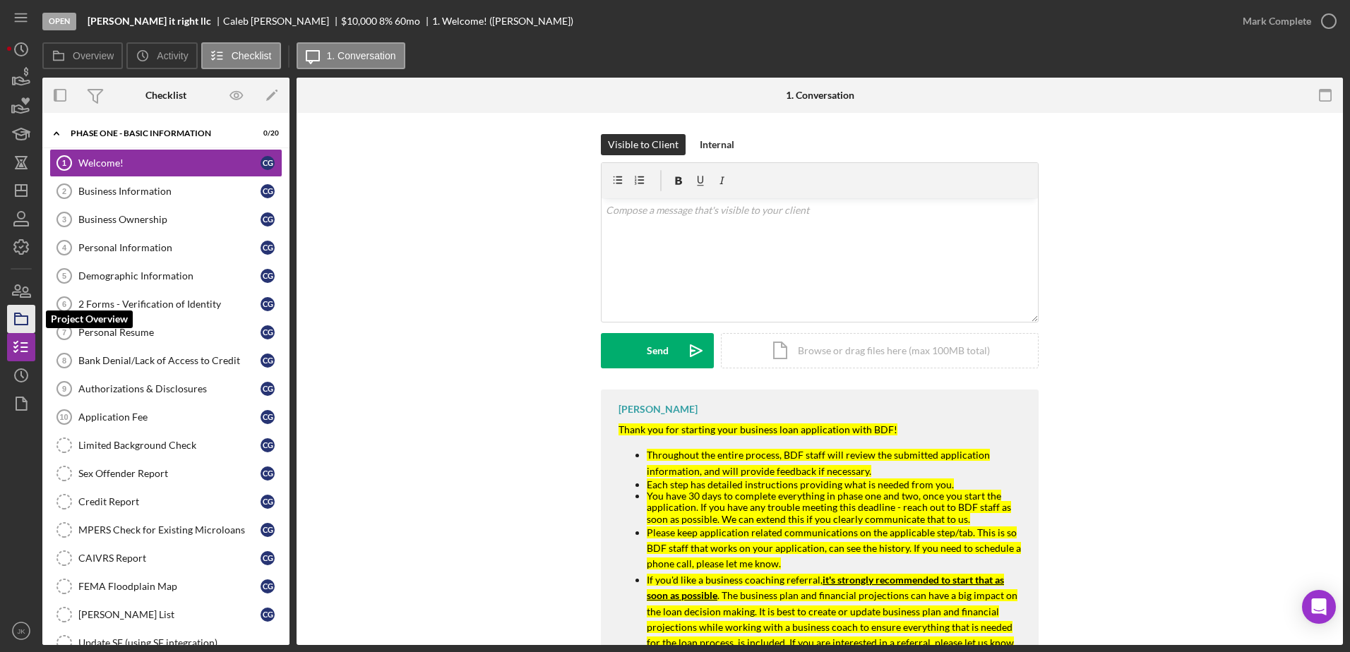
click at [23, 316] on rect "button" at bounding box center [21, 320] width 13 height 8
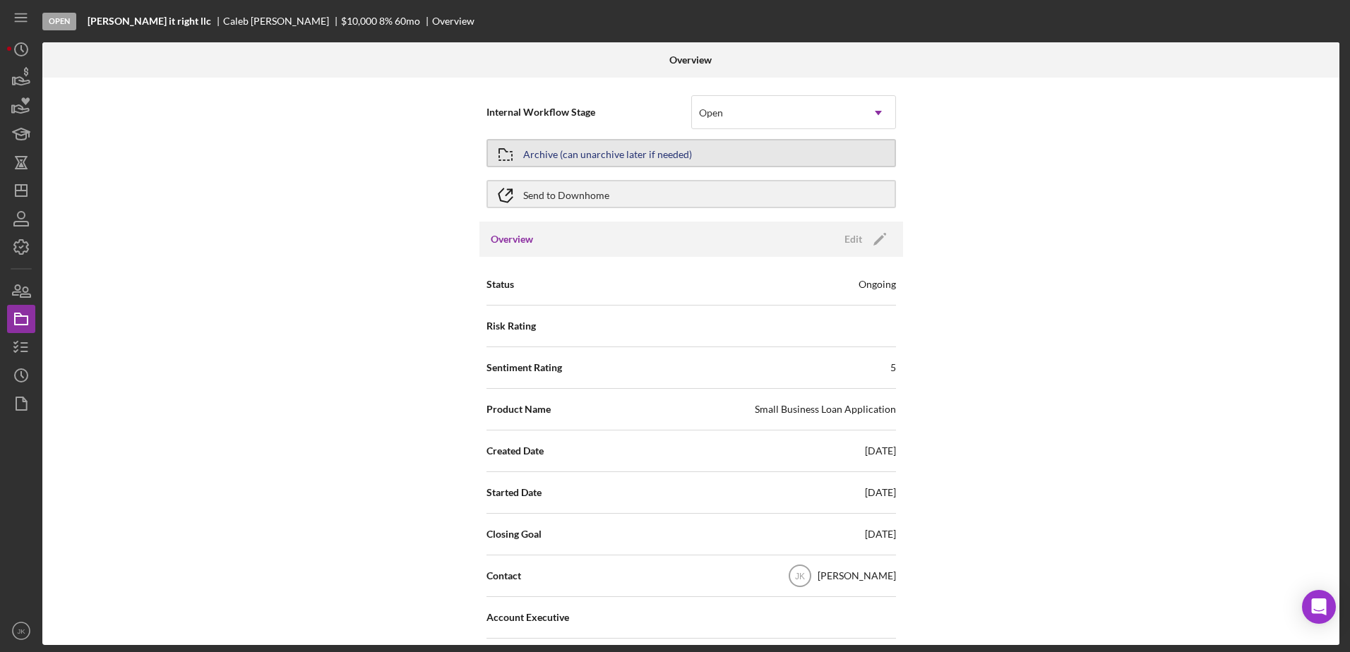
click at [639, 152] on div "Archive (can unarchive later if needed)" at bounding box center [607, 152] width 169 height 25
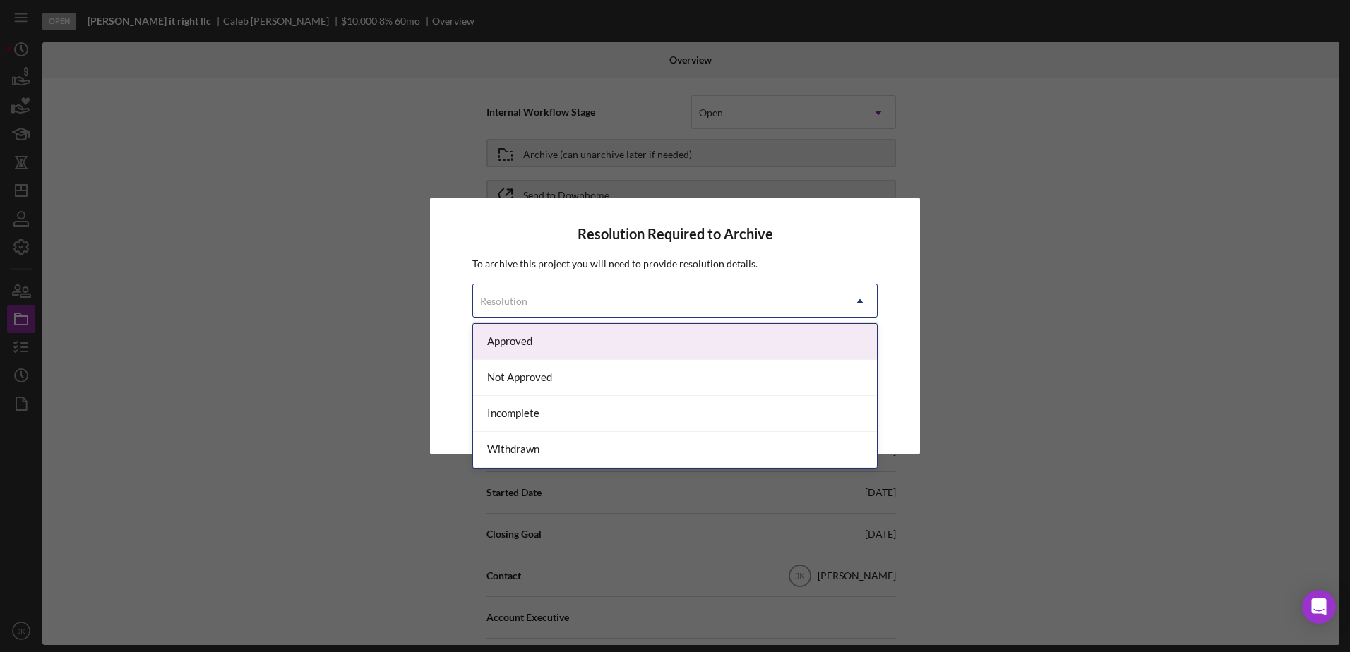
click at [640, 297] on div "Resolution" at bounding box center [658, 301] width 370 height 32
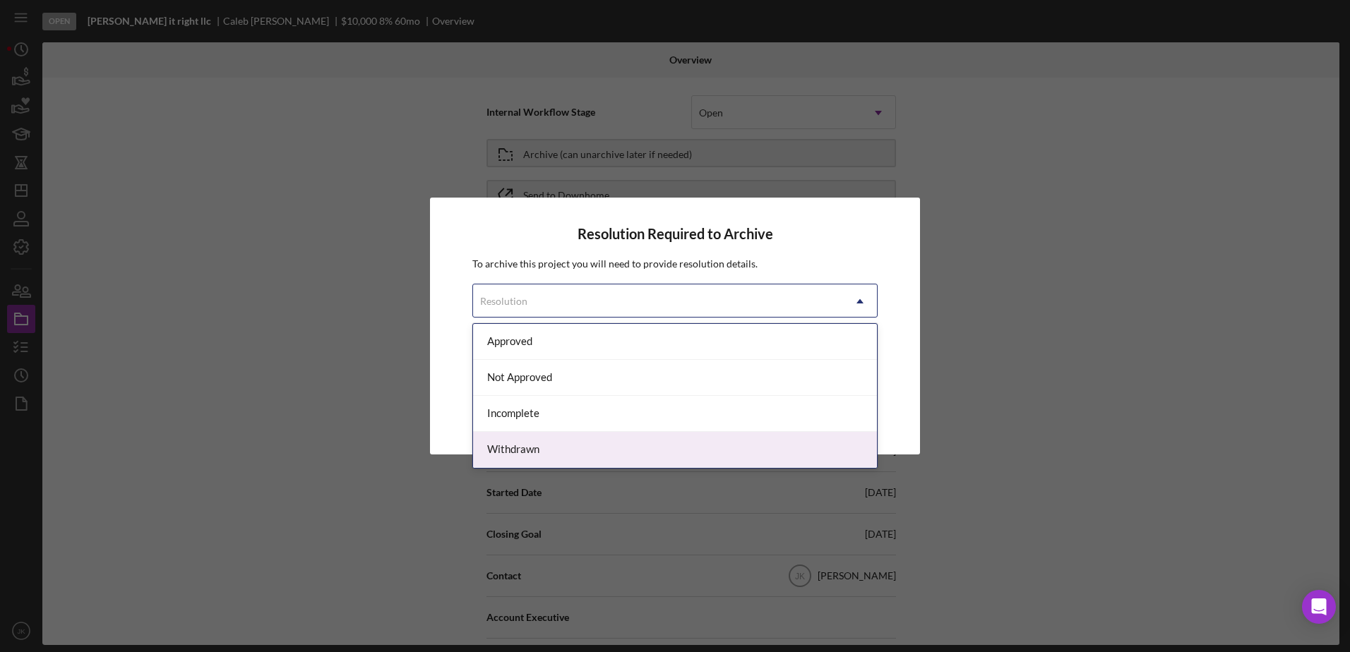
click at [596, 436] on div "Withdrawn" at bounding box center [675, 450] width 404 height 36
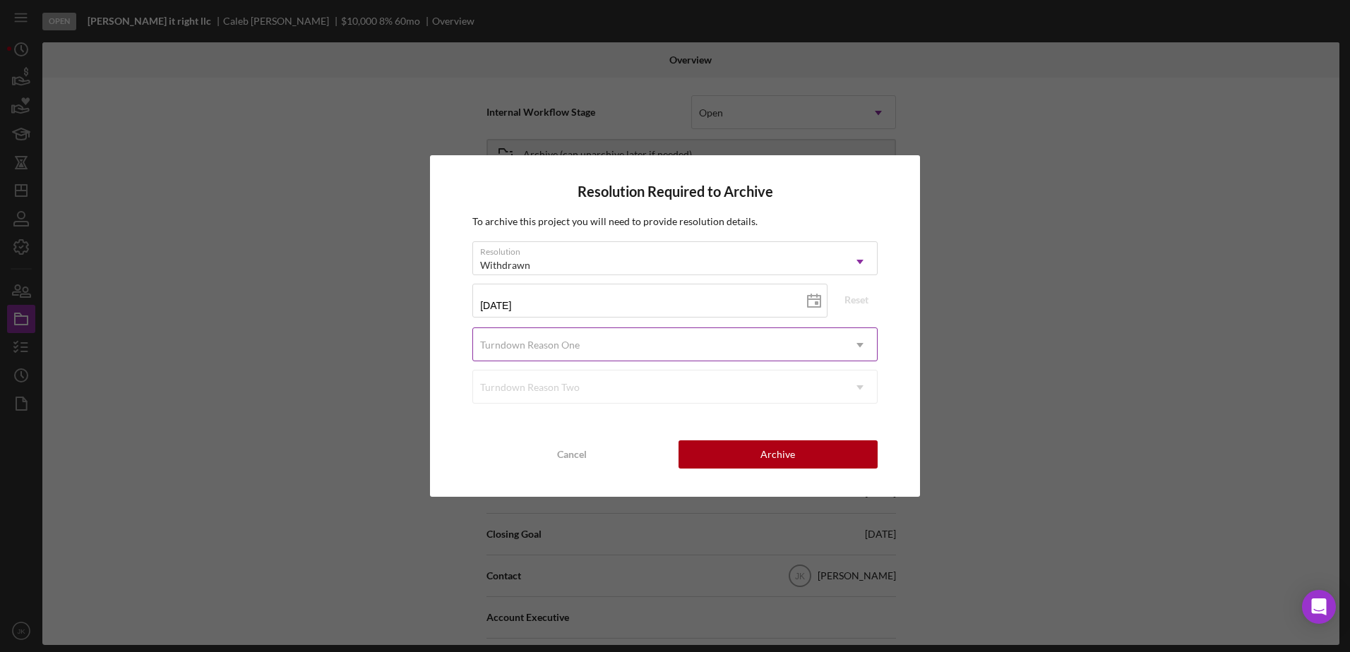
click at [592, 344] on div "Turndown Reason One" at bounding box center [658, 345] width 370 height 32
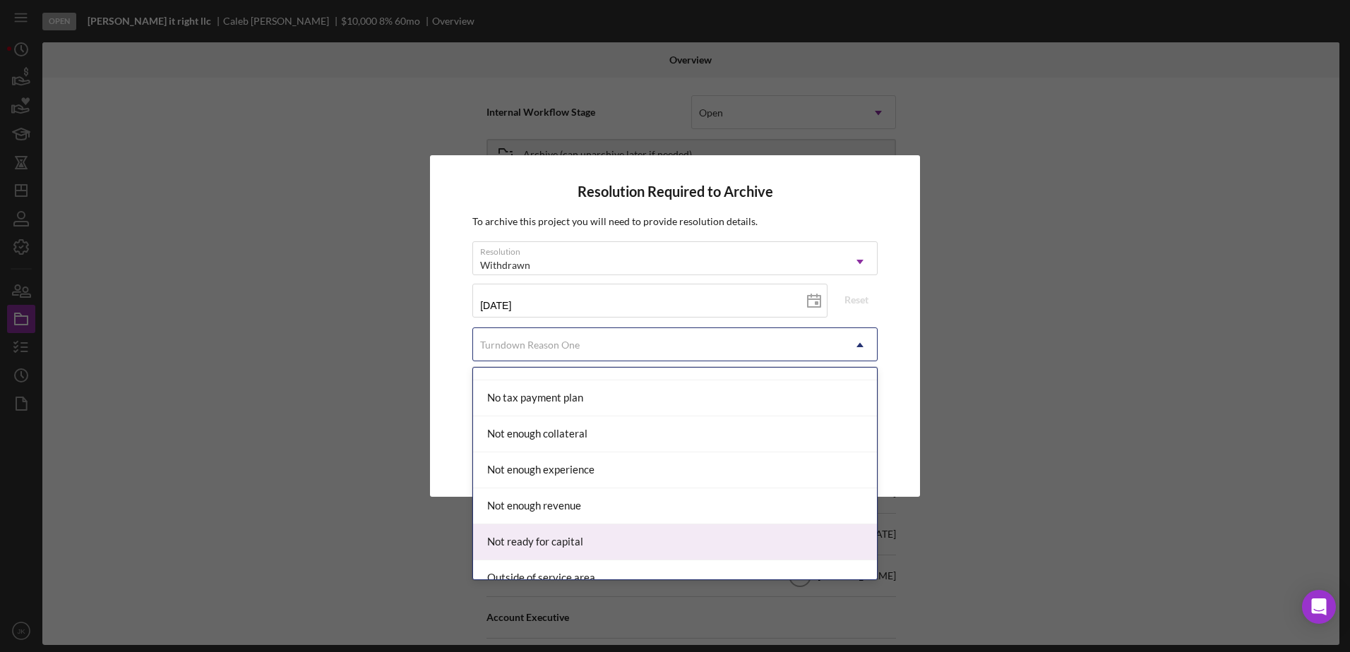
scroll to position [988, 0]
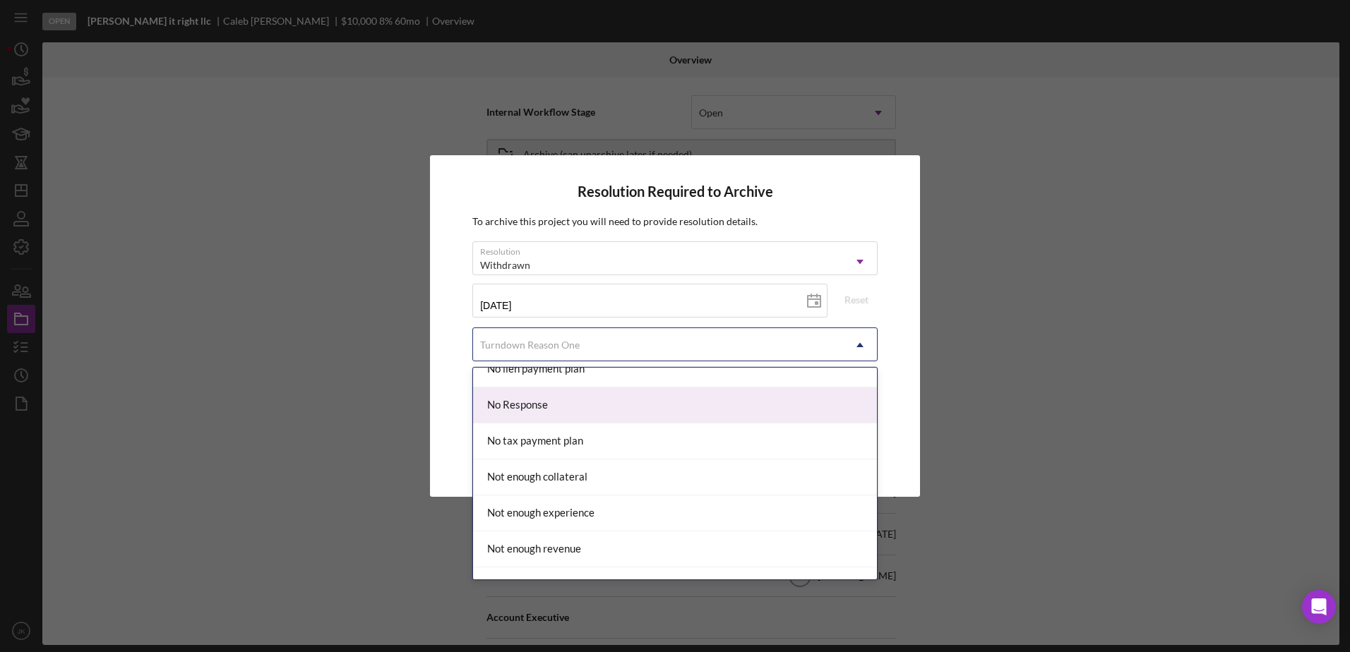
click at [565, 404] on div "No Response" at bounding box center [675, 406] width 404 height 36
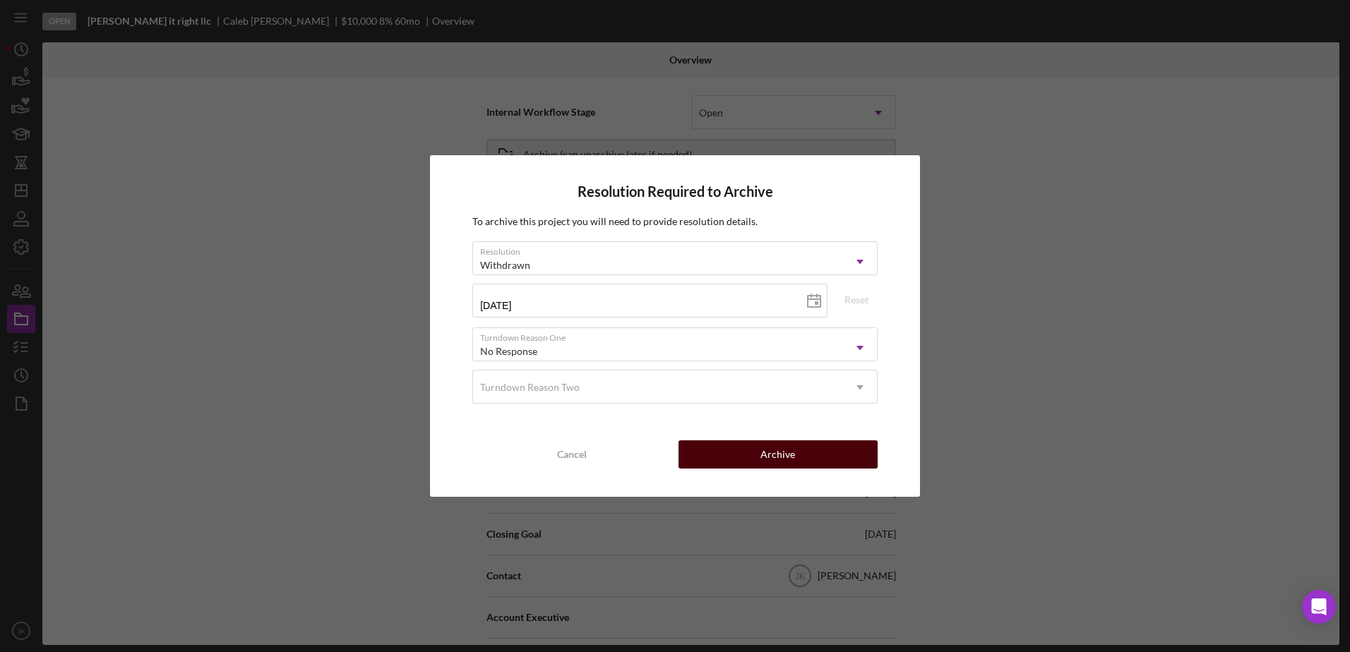
click at [757, 450] on button "Archive" at bounding box center [777, 455] width 199 height 28
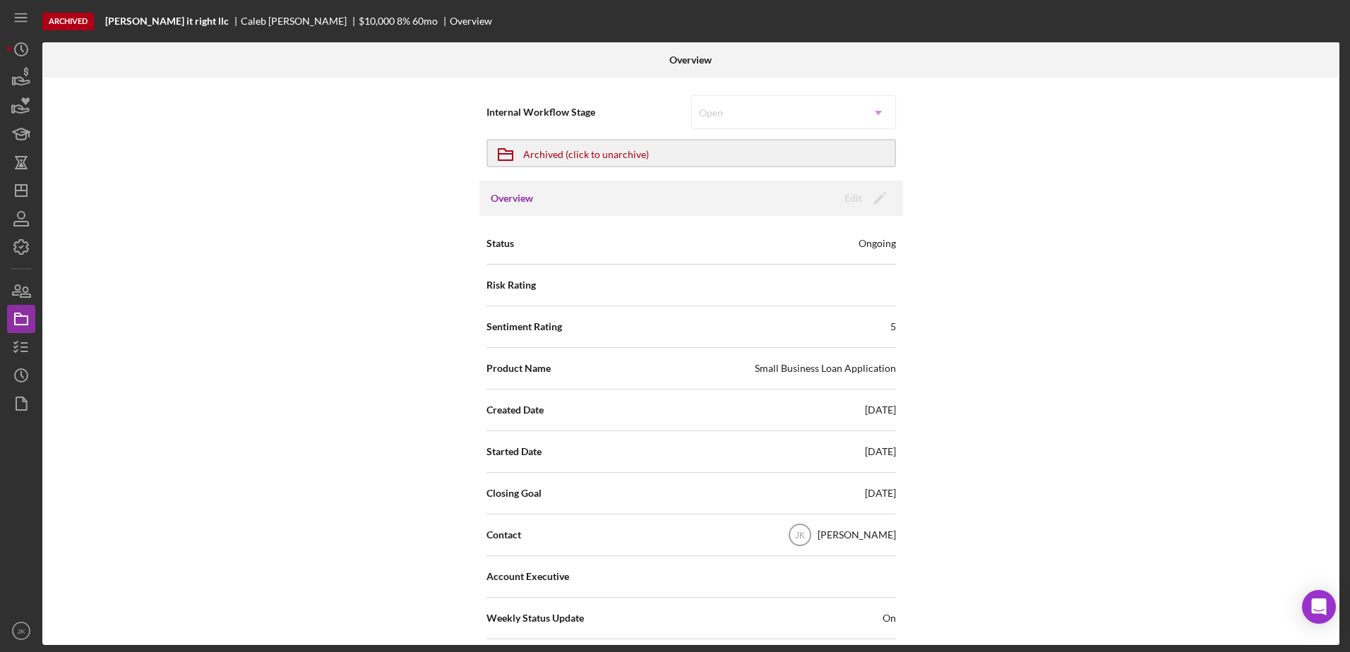
click at [38, 193] on nav "Icon/Menu Icon/Dashboard Dashboard Navigation Divider Mobile Checklist Icon/Ove…" at bounding box center [24, 322] width 35 height 645
click at [20, 193] on icon "Icon/Dashboard" at bounding box center [21, 190] width 35 height 35
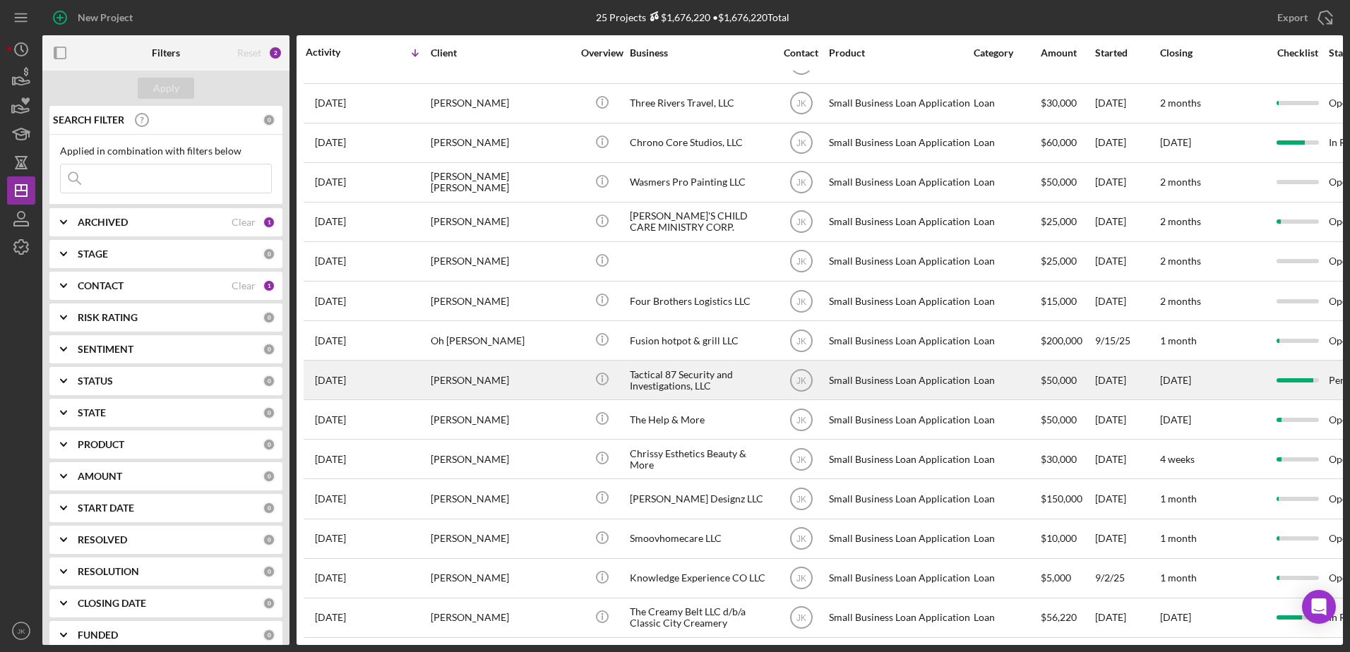
scroll to position [433, 0]
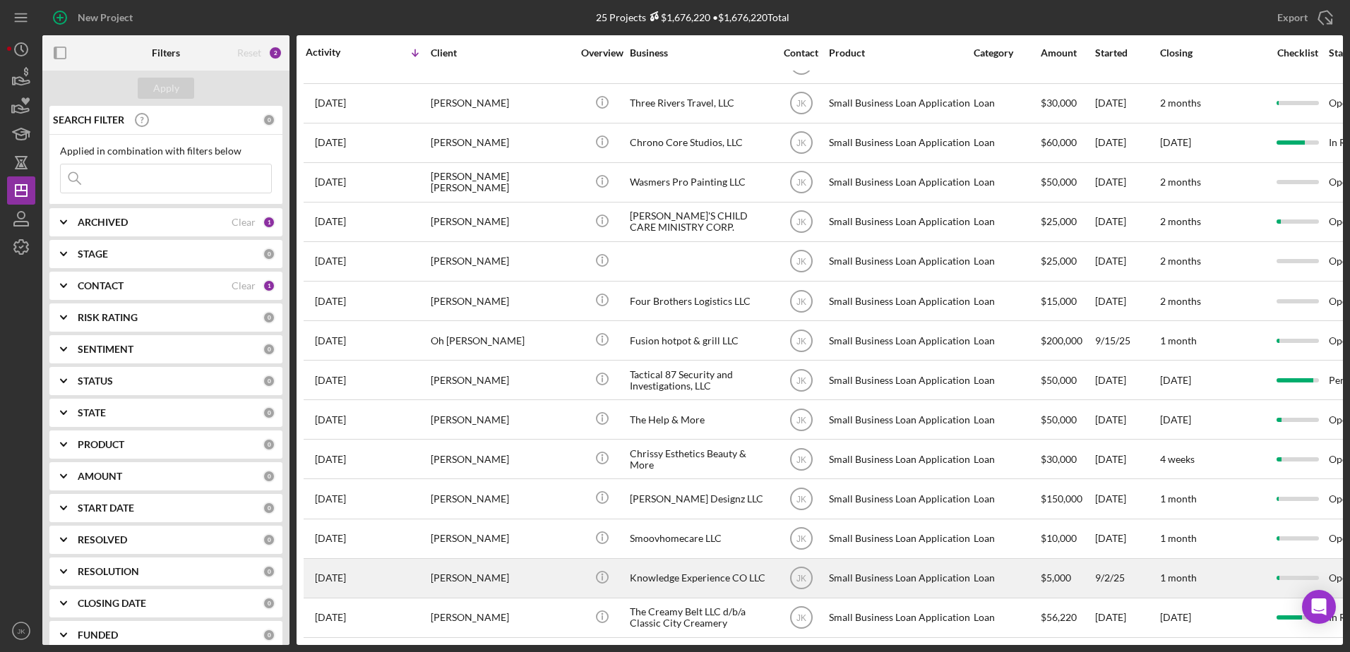
click at [520, 570] on div "[PERSON_NAME]" at bounding box center [501, 578] width 141 height 37
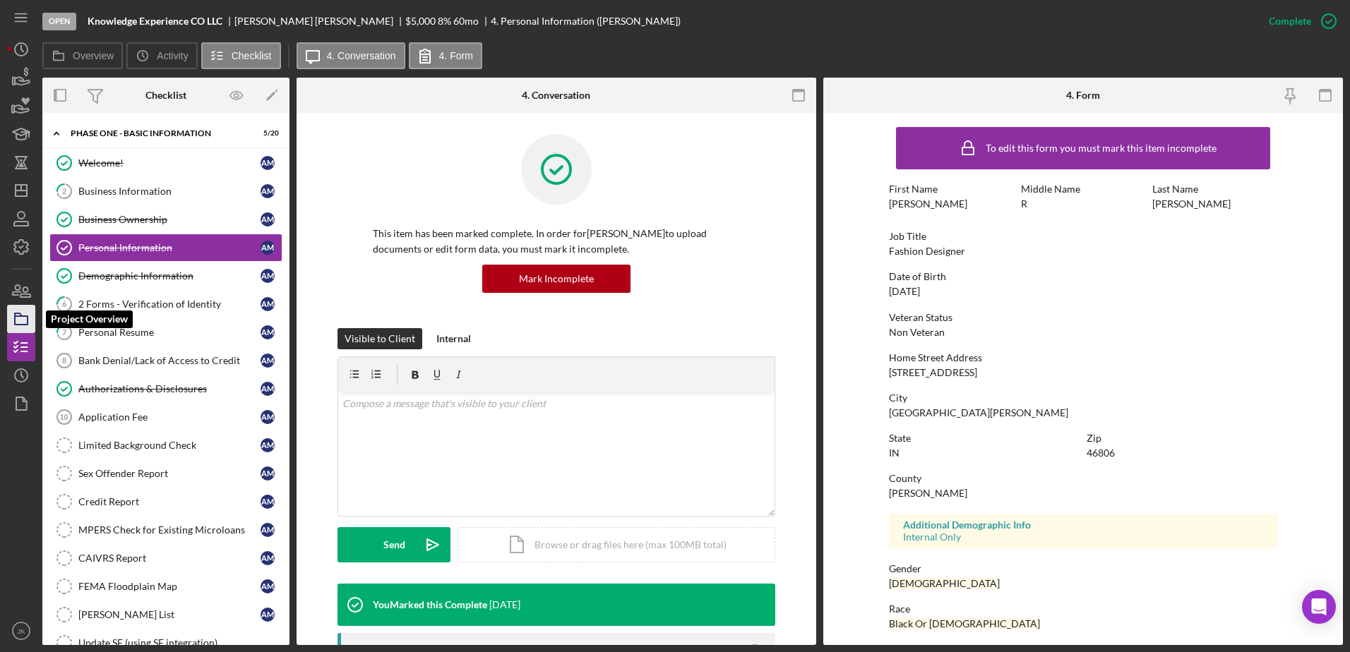
click at [20, 323] on icon "button" at bounding box center [21, 318] width 35 height 35
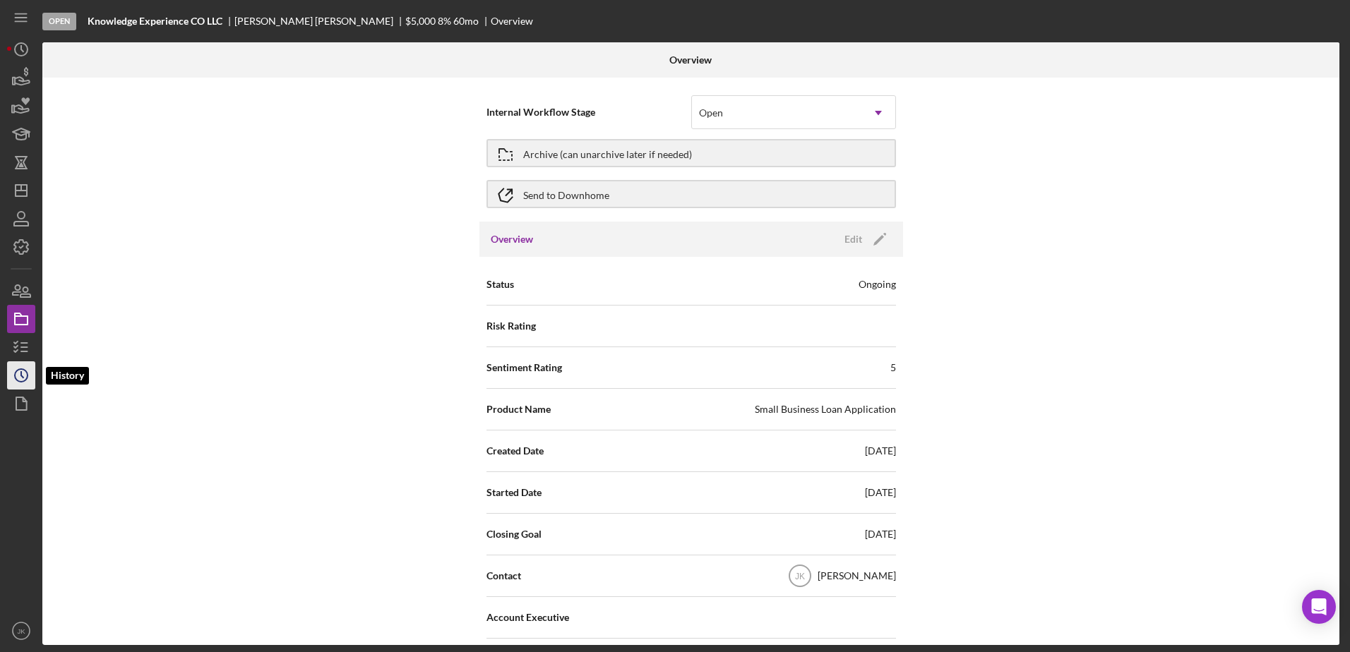
click at [19, 376] on icon "Icon/History" at bounding box center [21, 375] width 35 height 35
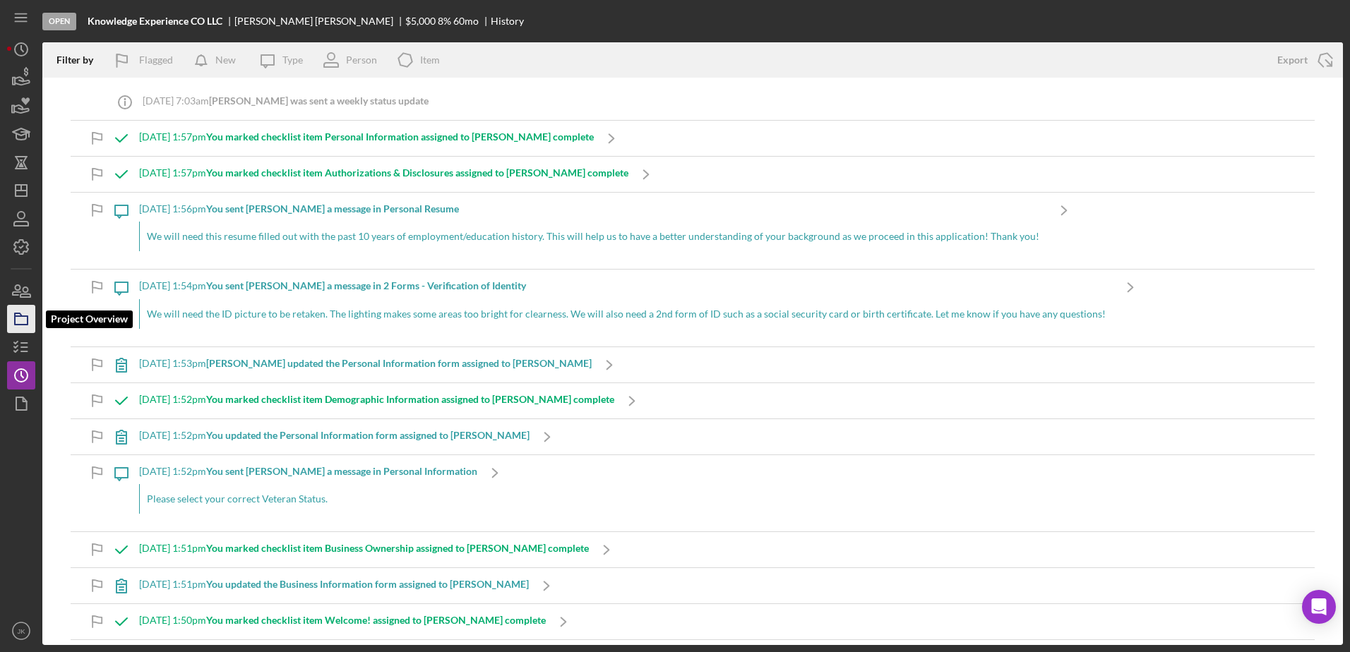
click at [24, 325] on rect "button" at bounding box center [21, 320] width 13 height 8
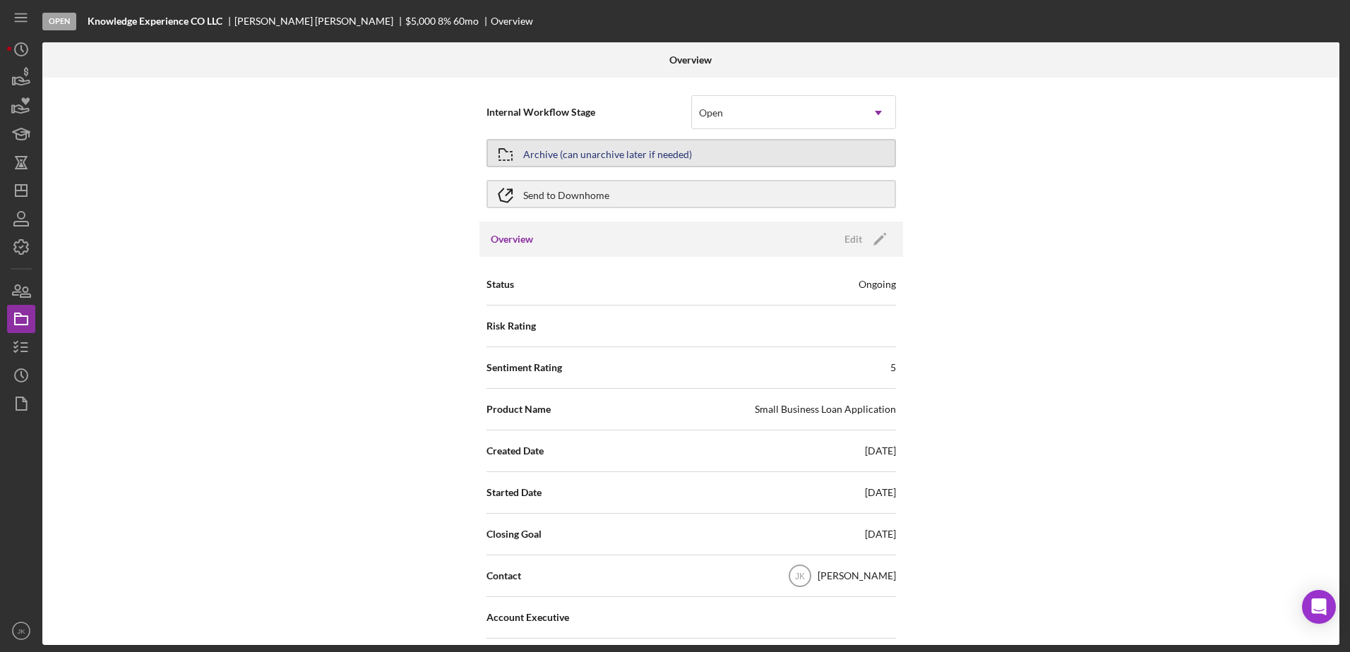
click at [625, 152] on div "Archive (can unarchive later if needed)" at bounding box center [607, 152] width 169 height 25
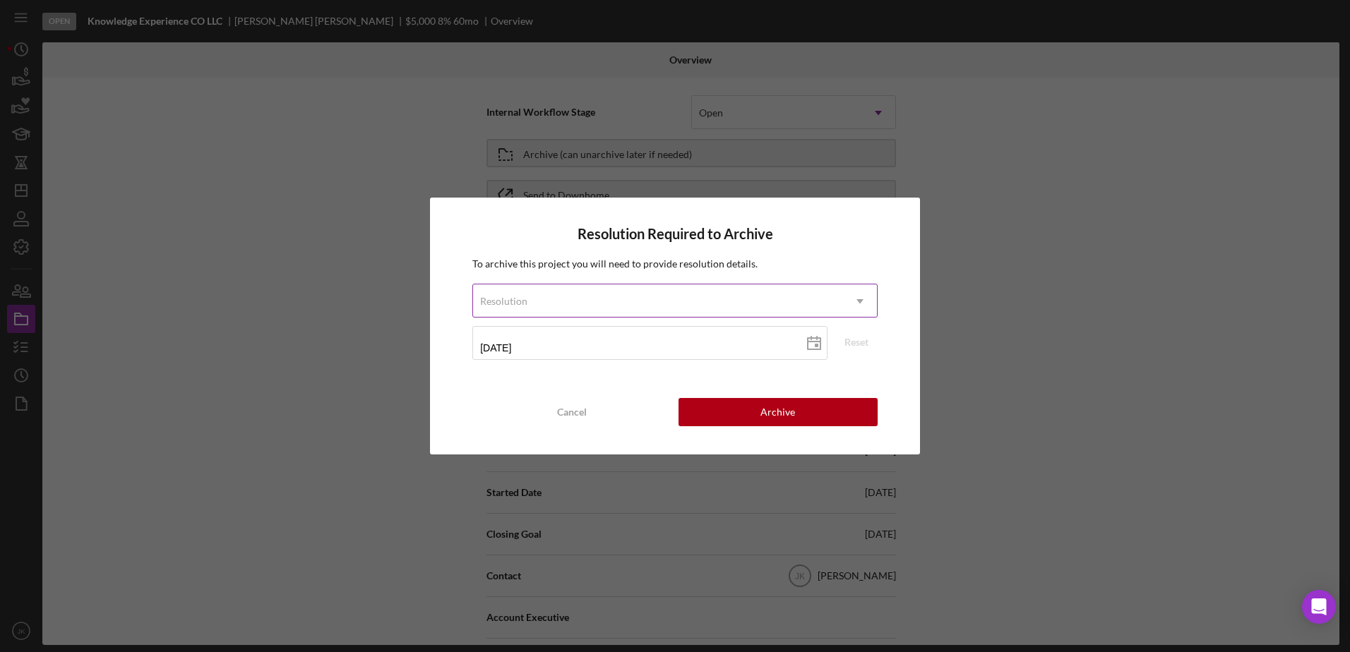
click at [584, 309] on div "Resolution" at bounding box center [658, 301] width 370 height 32
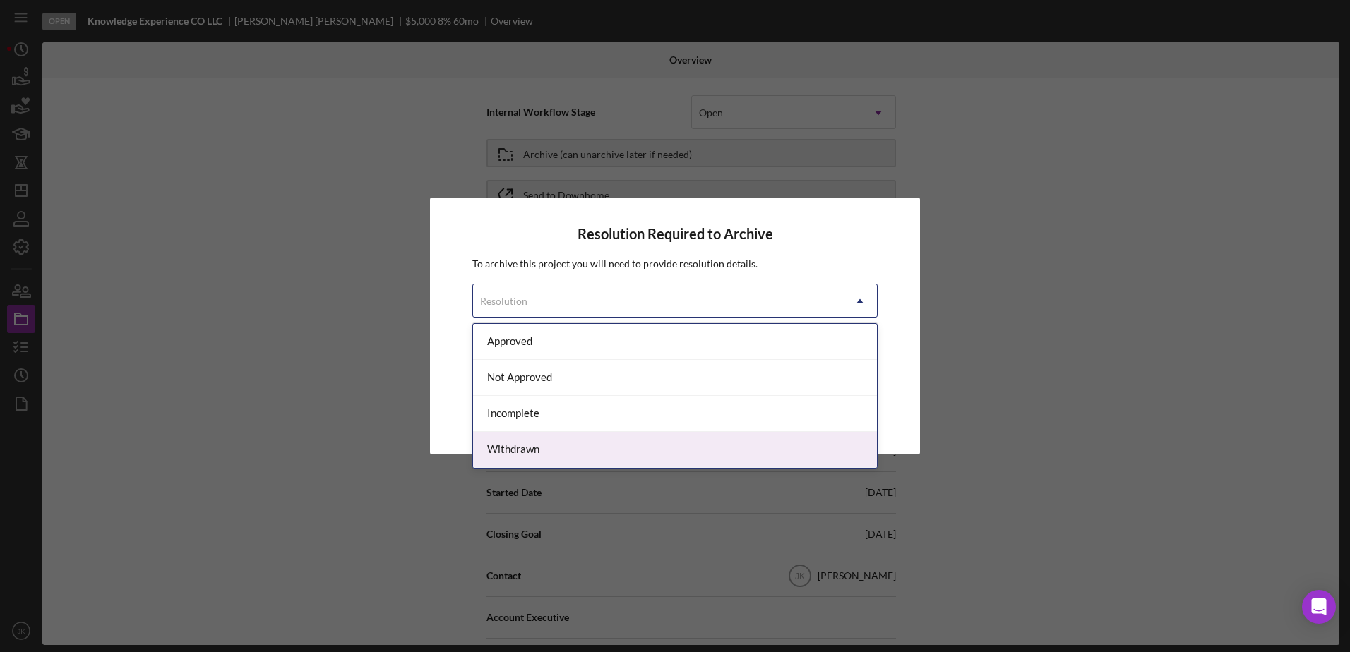
click at [560, 436] on div "Withdrawn" at bounding box center [675, 450] width 404 height 36
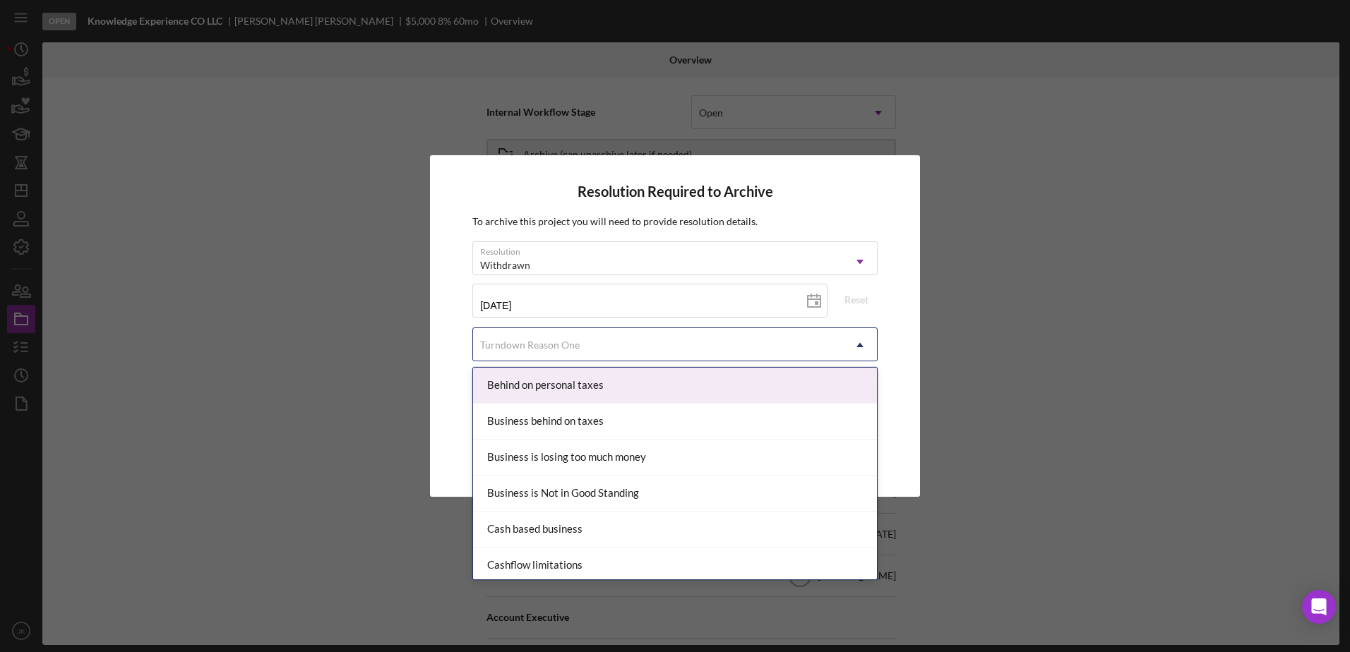
click at [563, 347] on div "Turndown Reason One" at bounding box center [530, 345] width 100 height 11
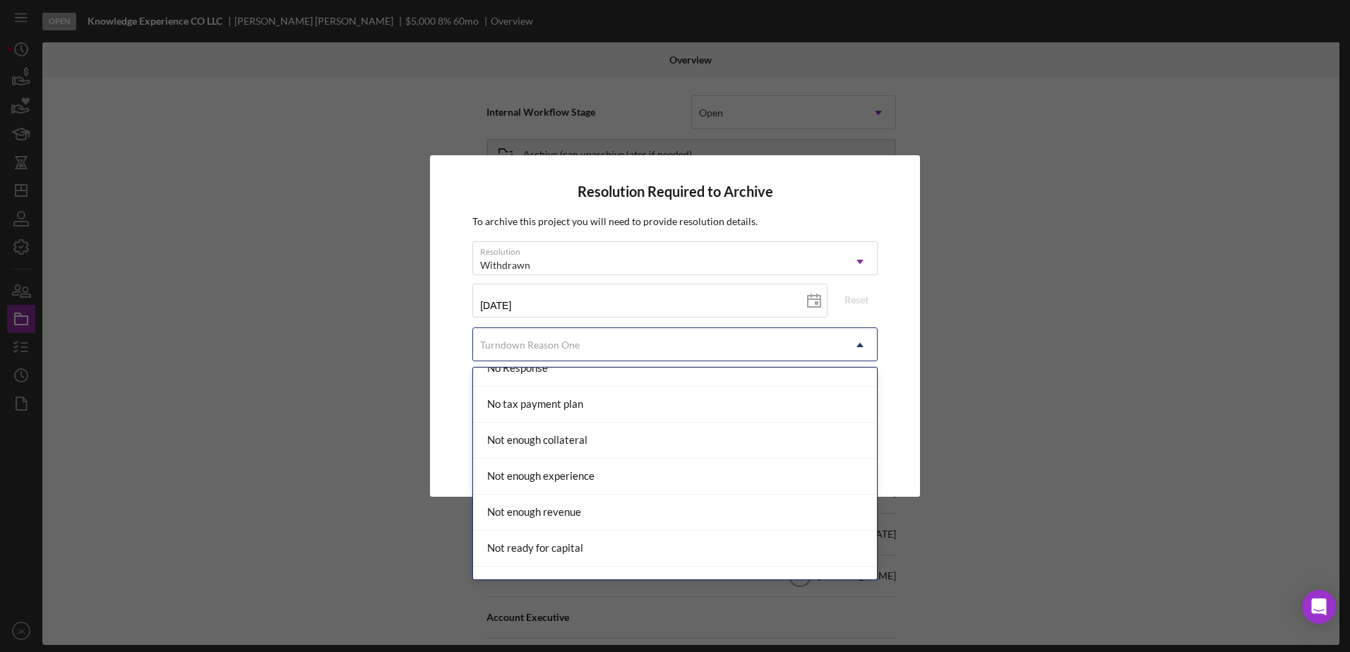
scroll to position [988, 0]
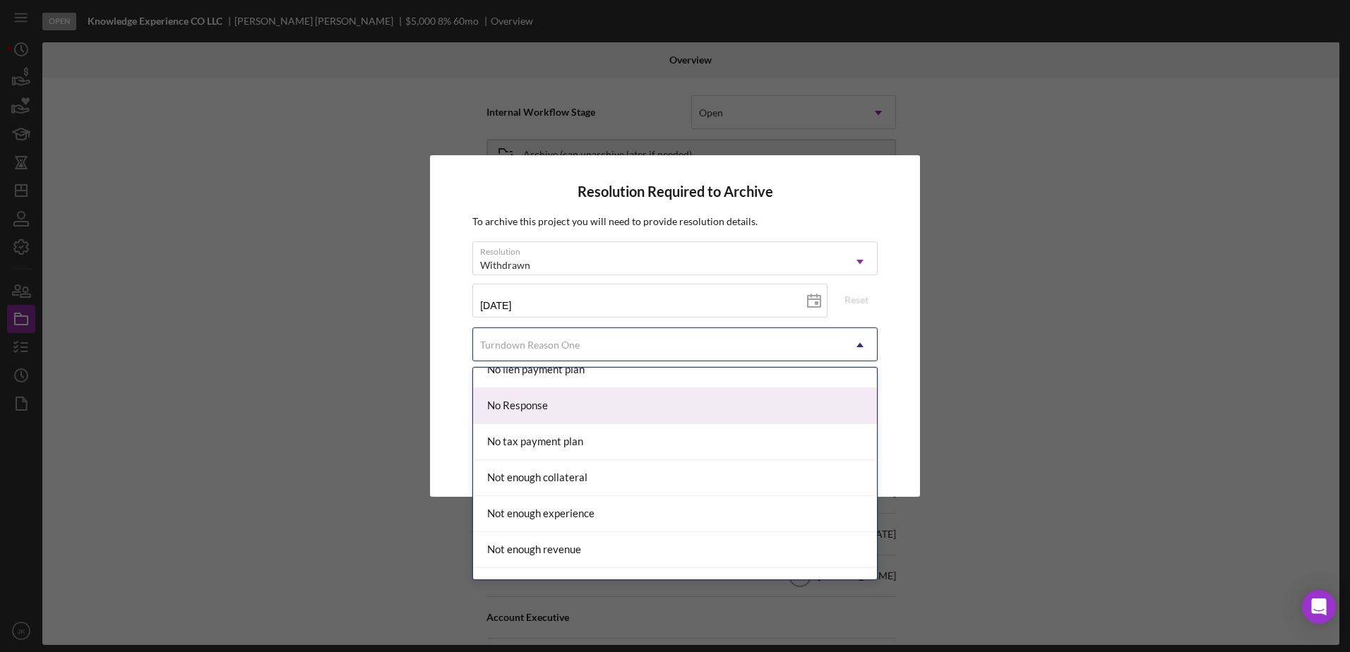
click at [560, 401] on div "No Response" at bounding box center [675, 406] width 404 height 36
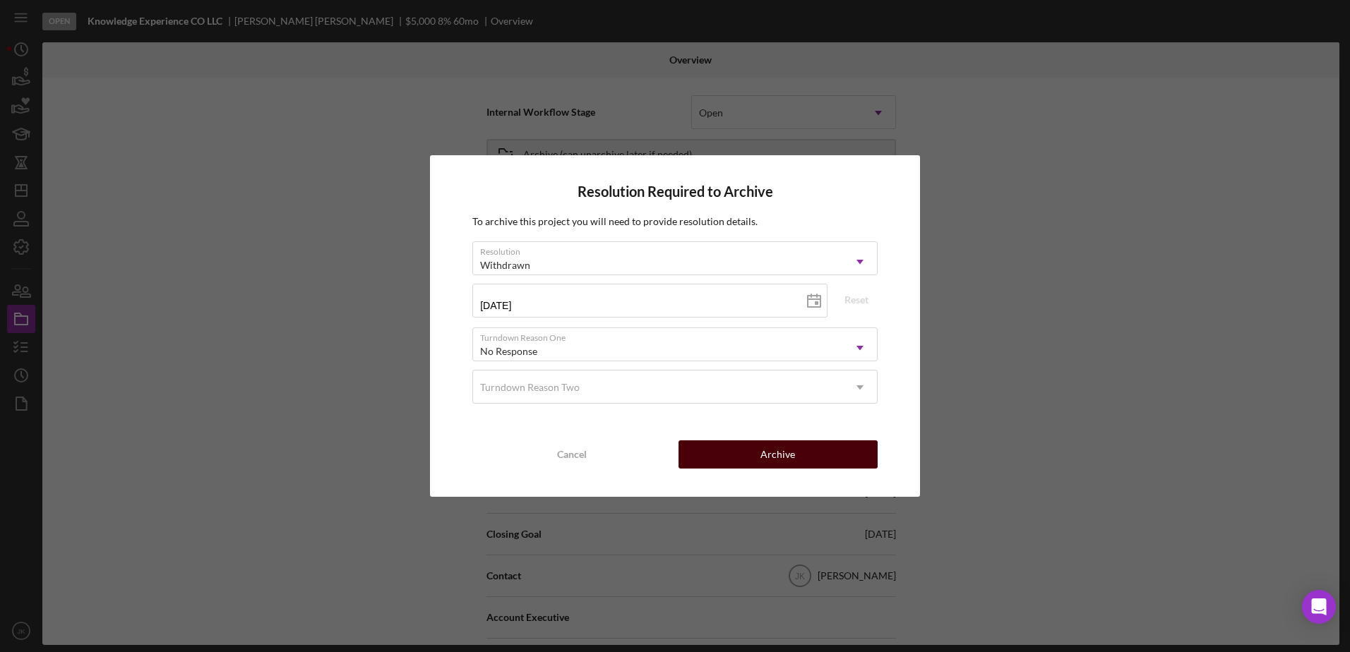
click at [740, 447] on button "Archive" at bounding box center [777, 455] width 199 height 28
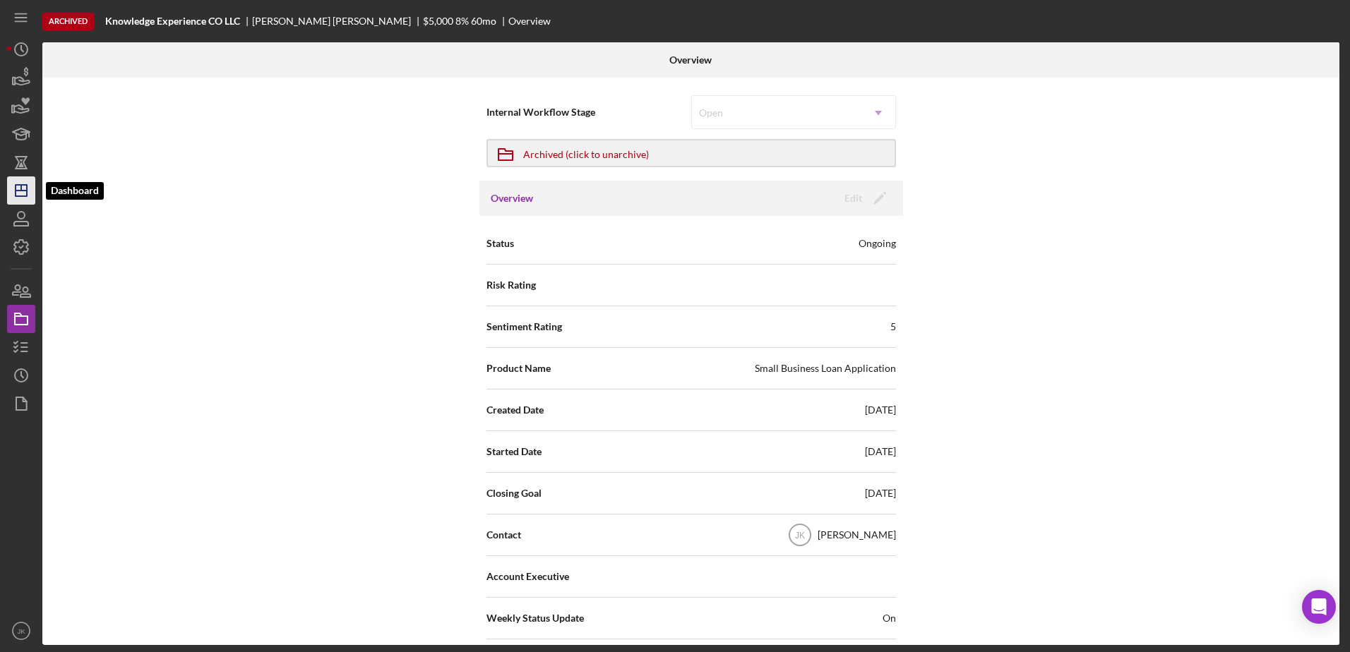
click at [25, 193] on icon "Icon/Dashboard" at bounding box center [21, 190] width 35 height 35
